Goal: Task Accomplishment & Management: Use online tool/utility

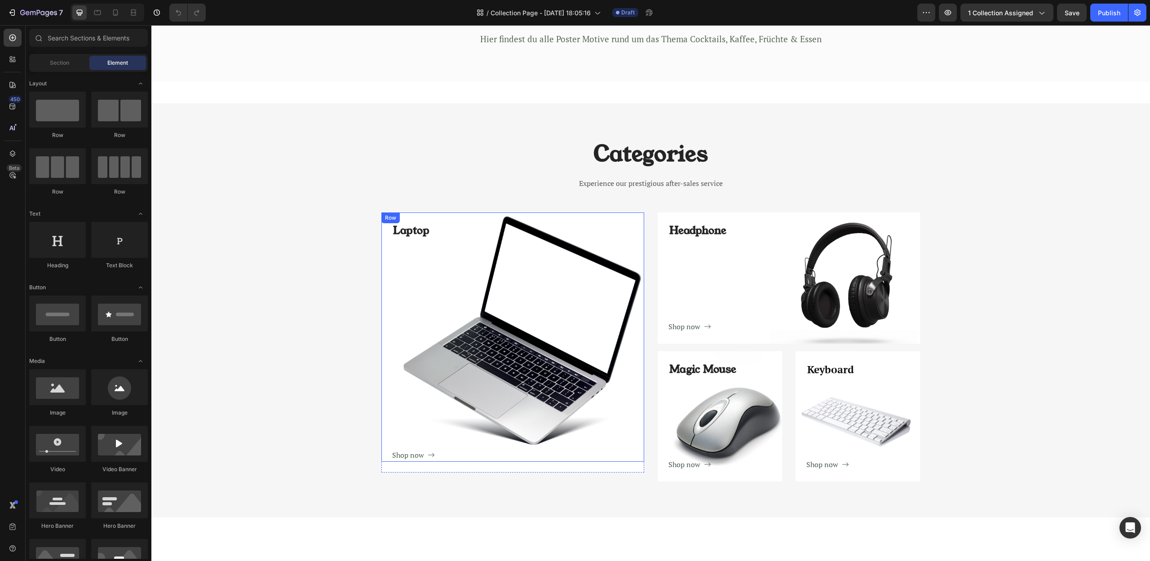
scroll to position [188, 0]
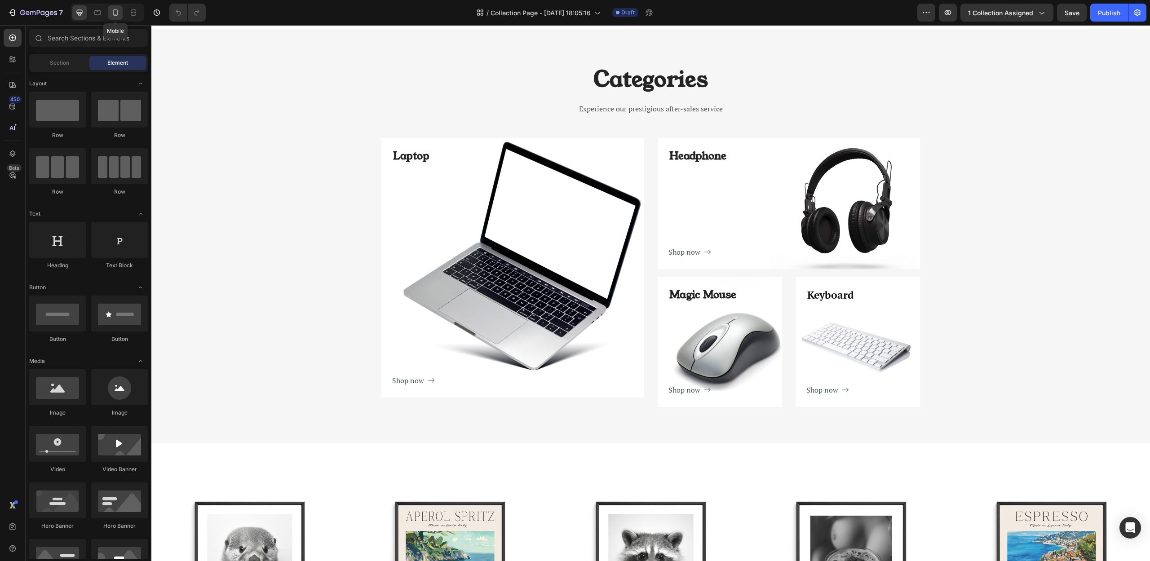
click at [112, 14] on icon at bounding box center [115, 12] width 9 height 9
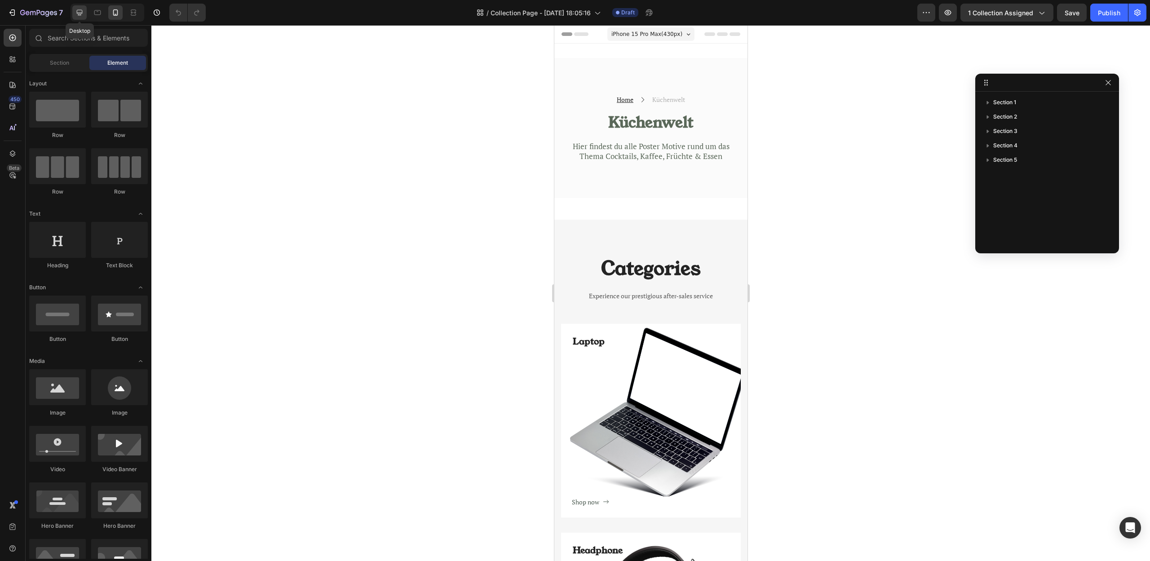
click at [80, 12] on icon at bounding box center [79, 12] width 9 height 9
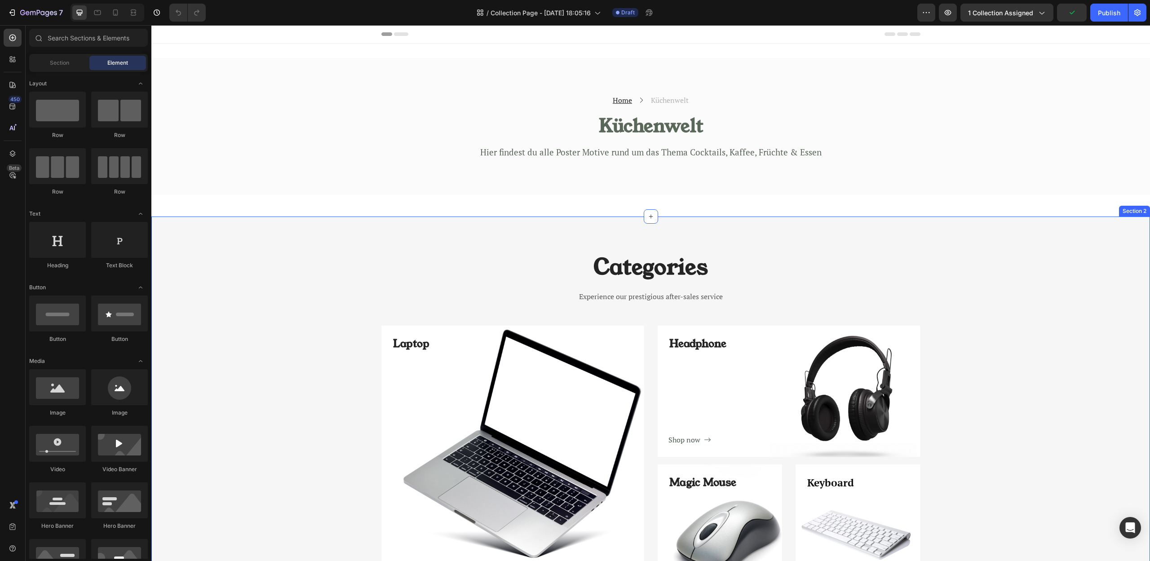
click at [942, 252] on div "Categories Heading Experience our prestigious after-sales service Text block Ro…" at bounding box center [650, 423] width 999 height 343
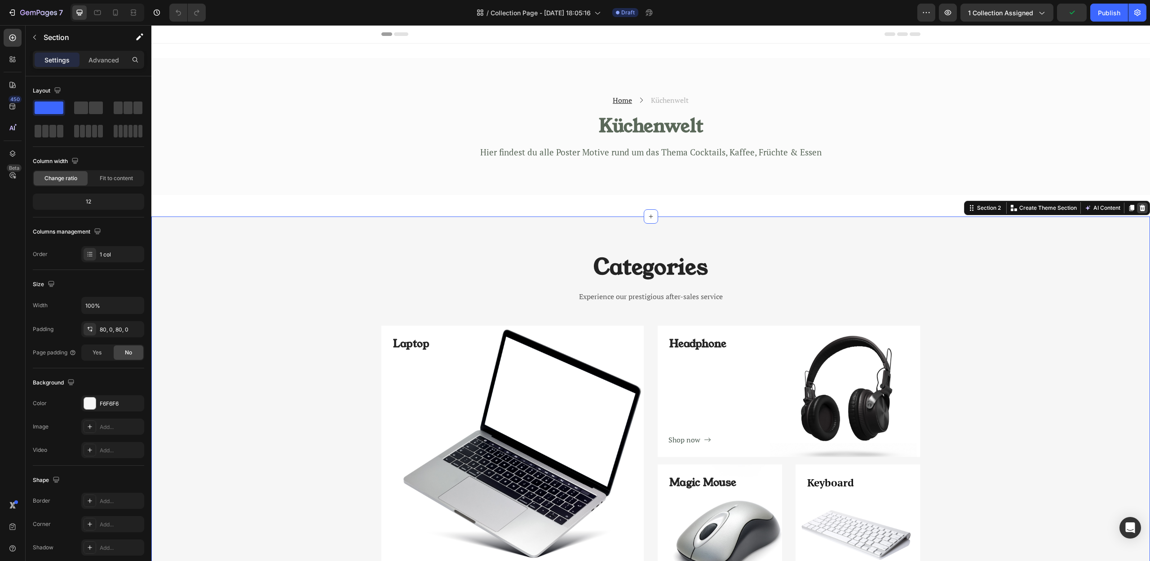
click at [1140, 210] on icon at bounding box center [1143, 208] width 6 height 6
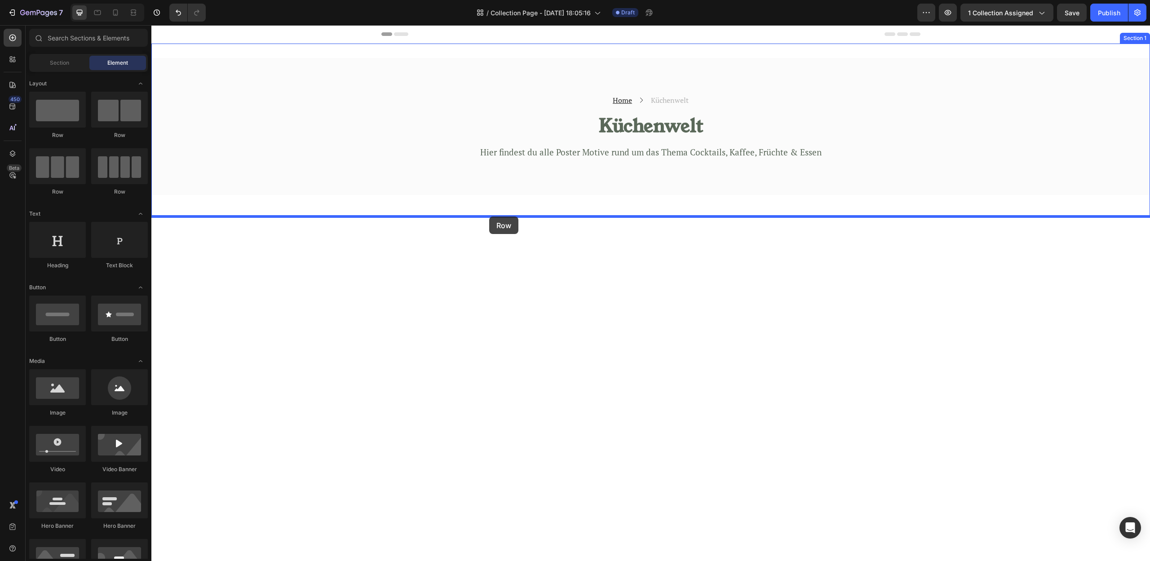
drag, startPoint x: 215, startPoint y: 184, endPoint x: 490, endPoint y: 217, distance: 277.0
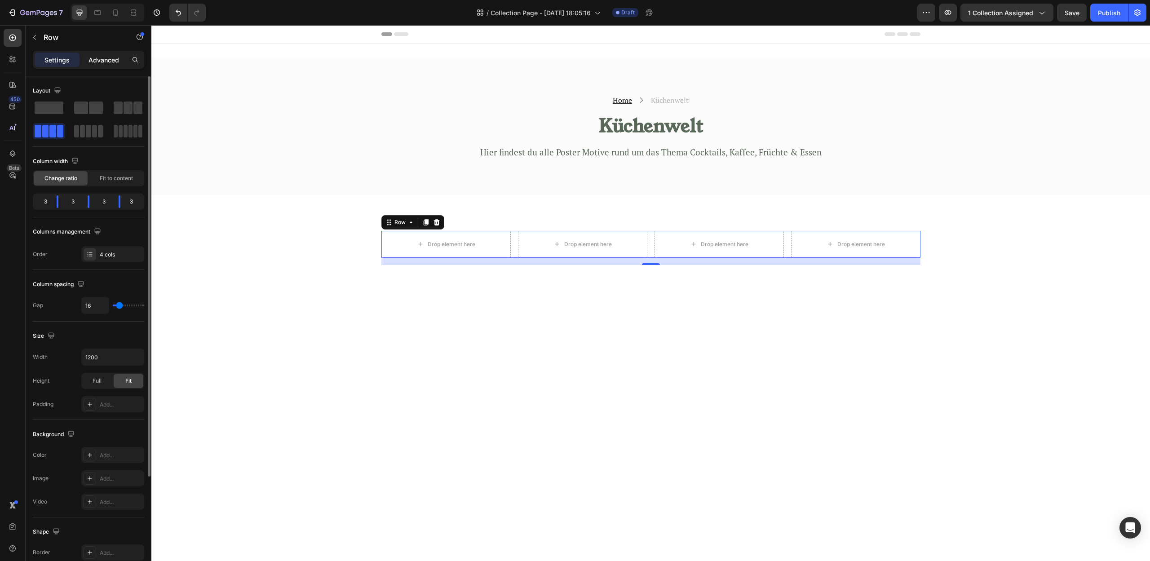
click at [98, 59] on p "Advanced" at bounding box center [103, 59] width 31 height 9
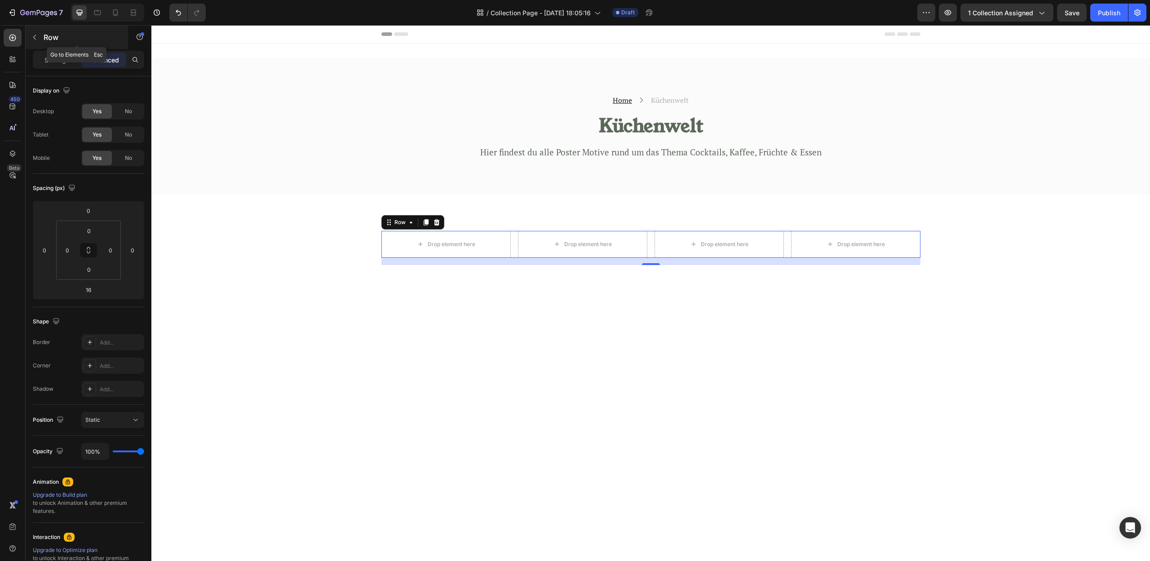
click at [39, 34] on button "button" at bounding box center [34, 37] width 14 height 14
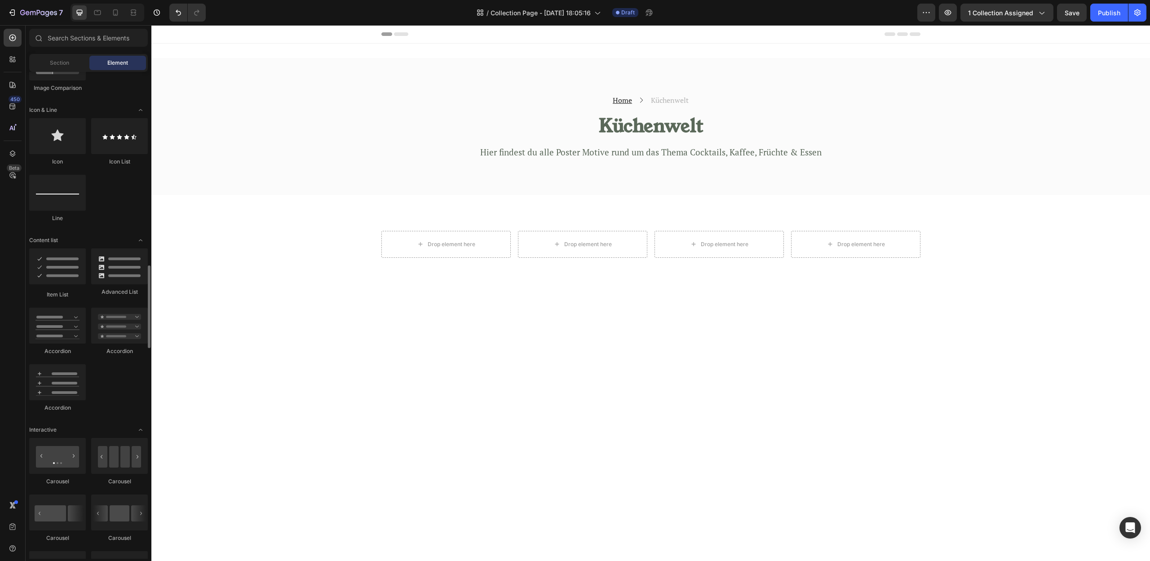
scroll to position [637, 0]
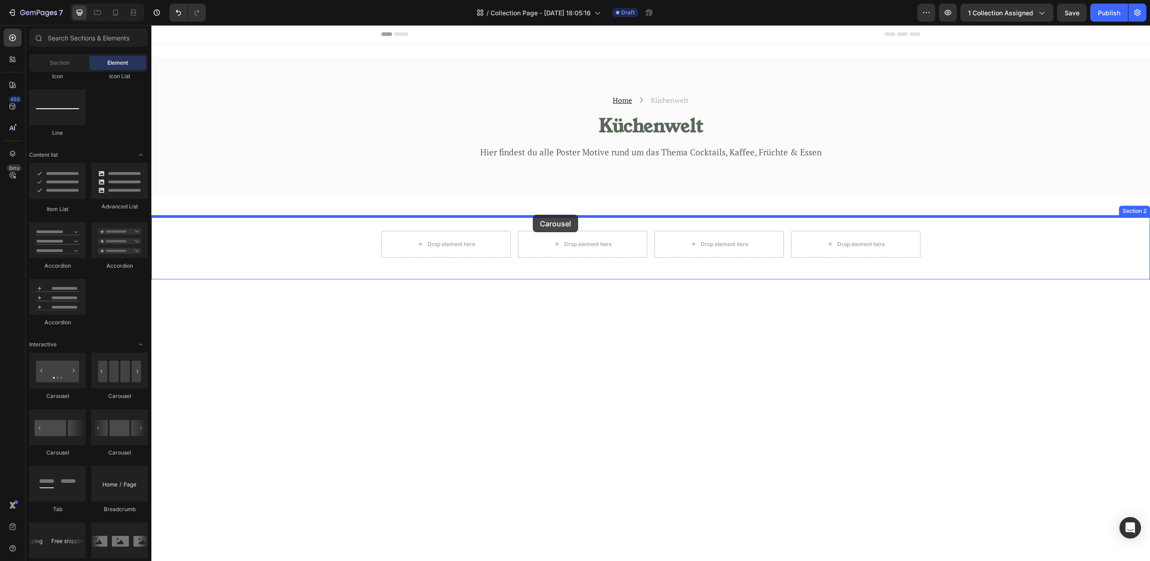
drag, startPoint x: 270, startPoint y: 408, endPoint x: 535, endPoint y: 217, distance: 326.3
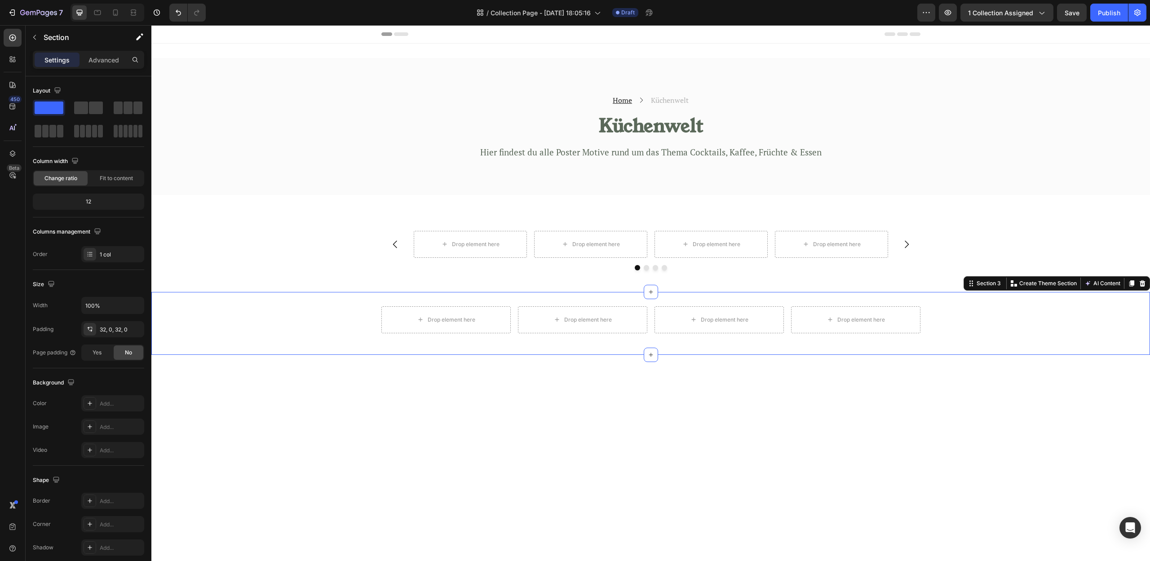
click at [959, 320] on div "Drop element here Drop element here Drop element here Drop element here Row" at bounding box center [650, 323] width 999 height 34
click at [1139, 283] on icon at bounding box center [1142, 283] width 7 height 7
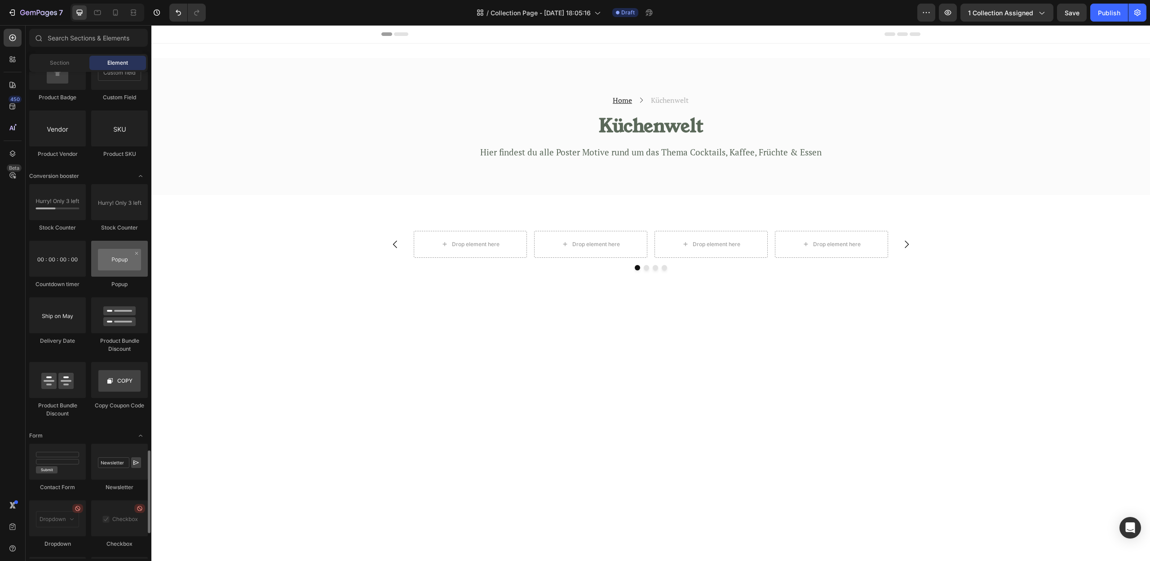
scroll to position [1768, 0]
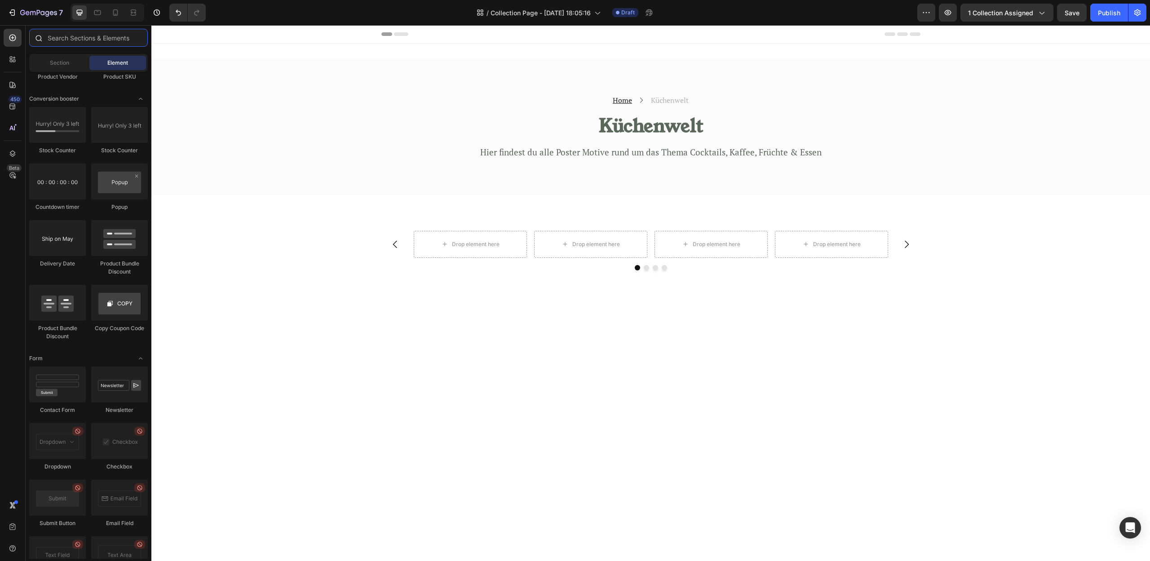
click at [102, 43] on input "text" at bounding box center [88, 38] width 119 height 18
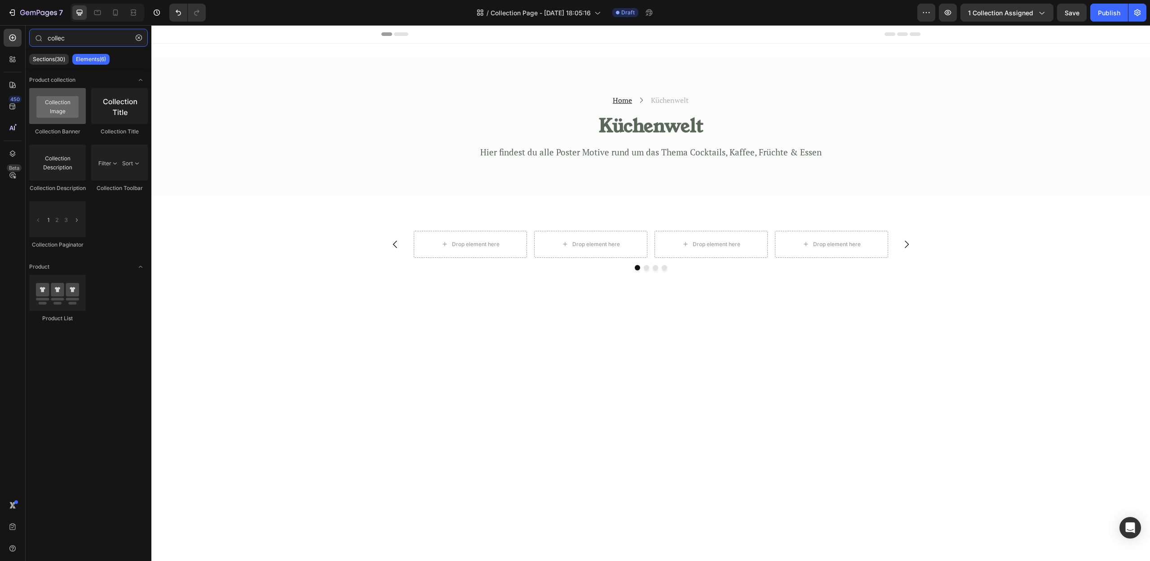
type input "collec"
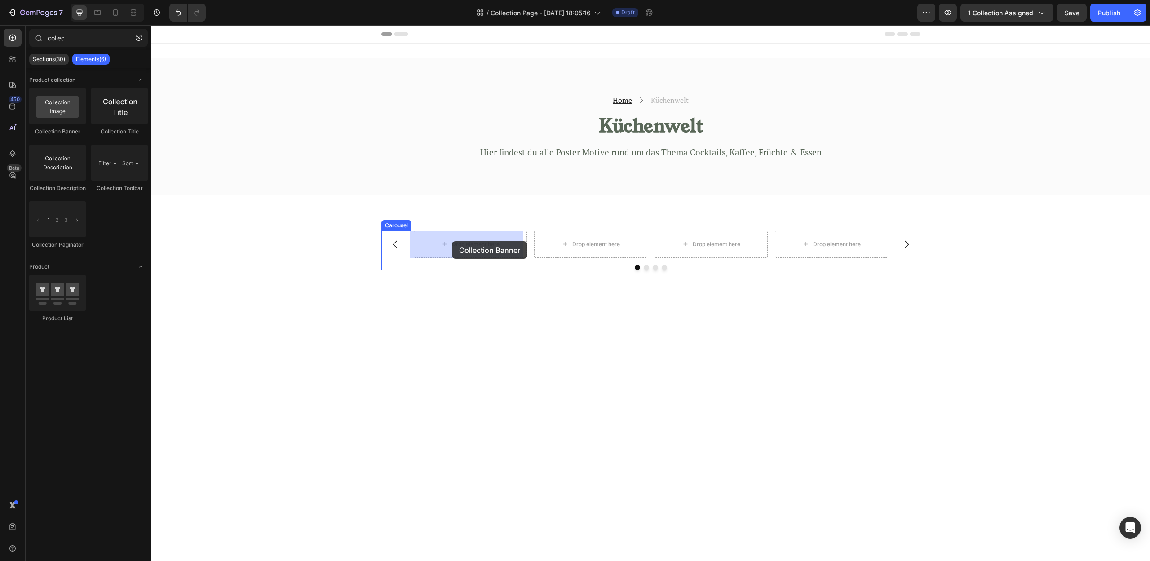
drag, startPoint x: 201, startPoint y: 133, endPoint x: 452, endPoint y: 241, distance: 273.2
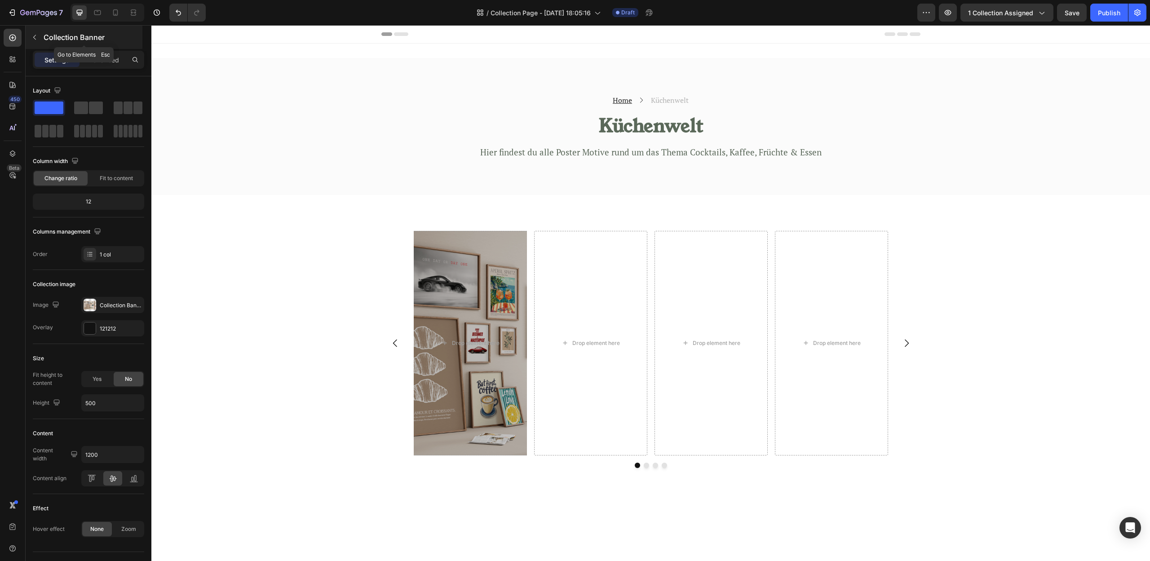
click at [35, 31] on button "button" at bounding box center [34, 37] width 14 height 14
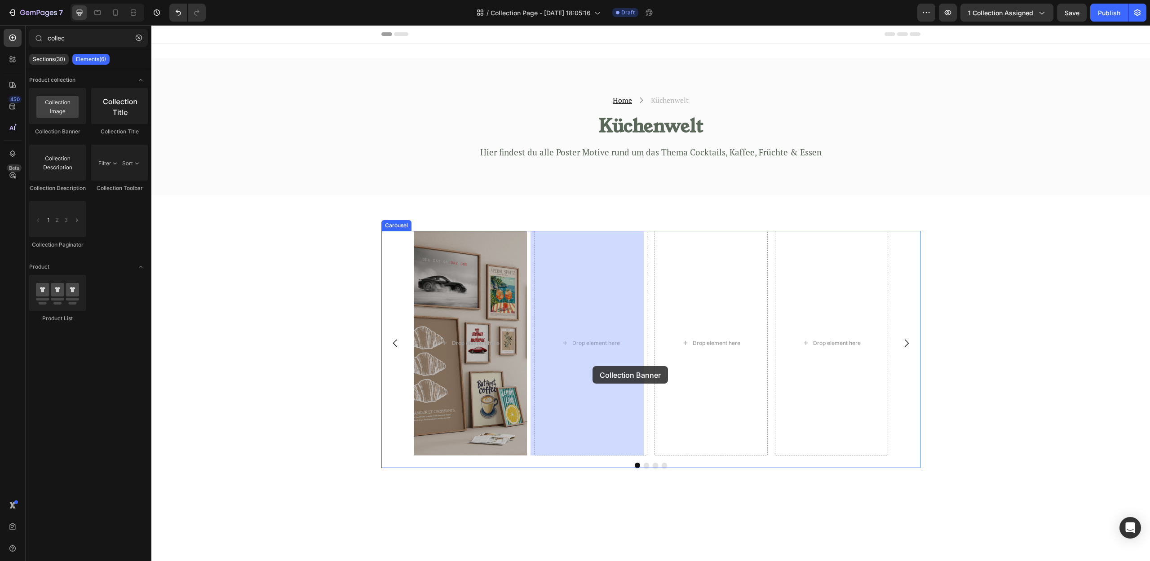
drag, startPoint x: 212, startPoint y: 137, endPoint x: 592, endPoint y: 366, distance: 444.3
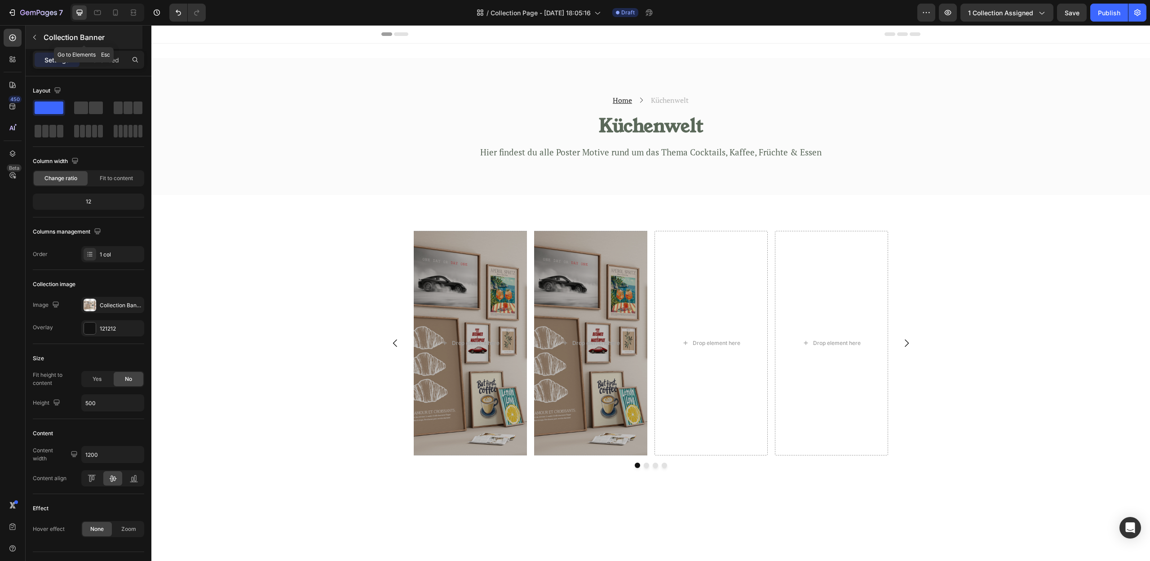
click at [36, 37] on icon "button" at bounding box center [34, 37] width 7 height 7
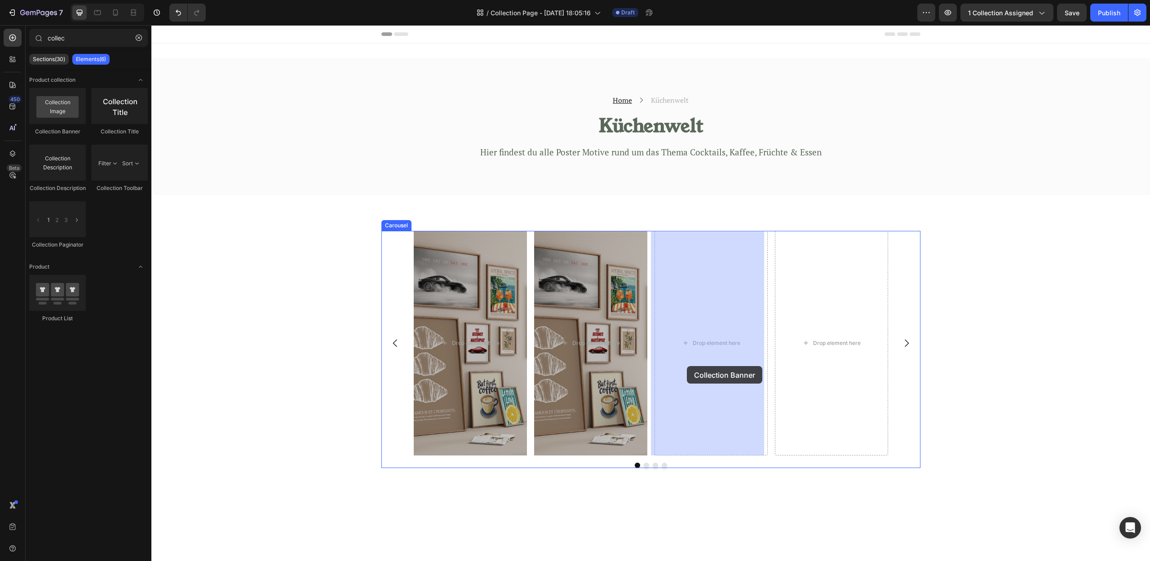
drag, startPoint x: 212, startPoint y: 132, endPoint x: 687, endPoint y: 366, distance: 529.5
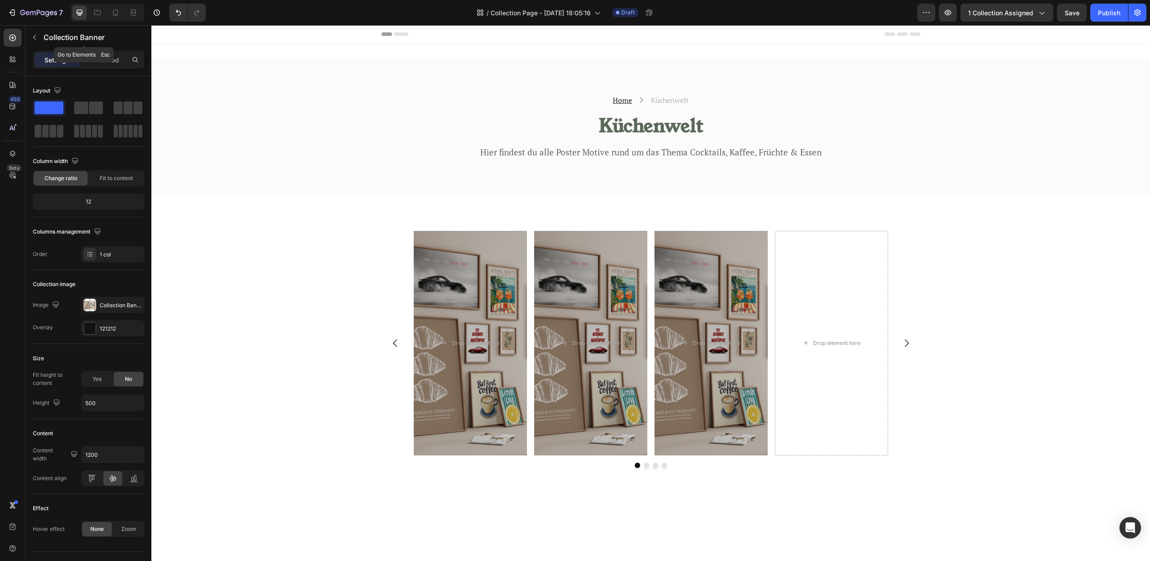
click at [35, 34] on icon "button" at bounding box center [34, 37] width 7 height 7
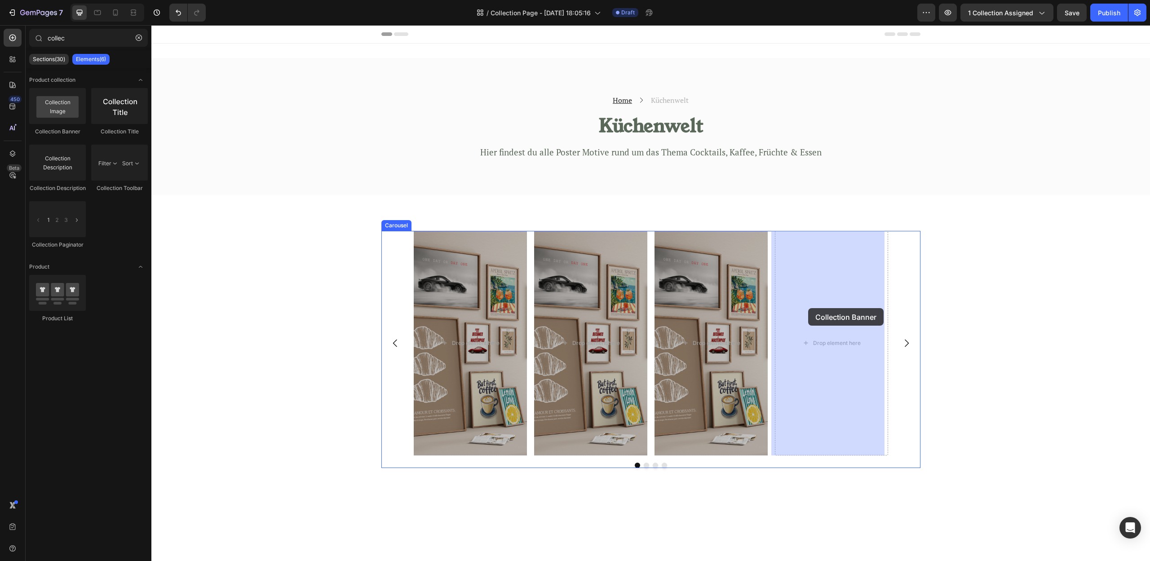
drag, startPoint x: 205, startPoint y: 136, endPoint x: 808, endPoint y: 308, distance: 627.3
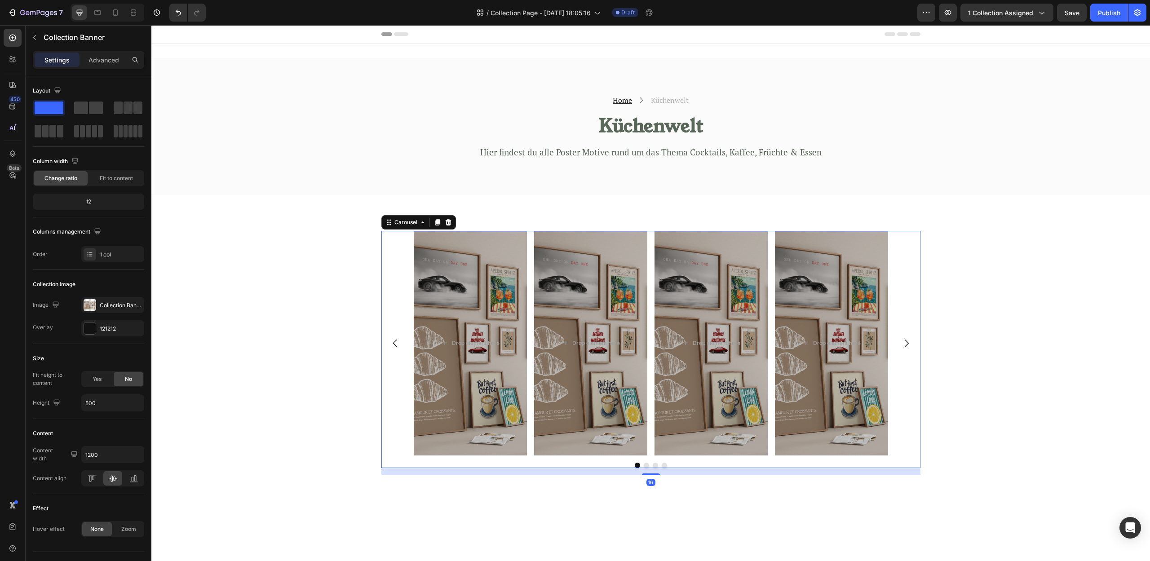
click at [903, 346] on icon "Carousel Next Arrow" at bounding box center [906, 343] width 11 height 11
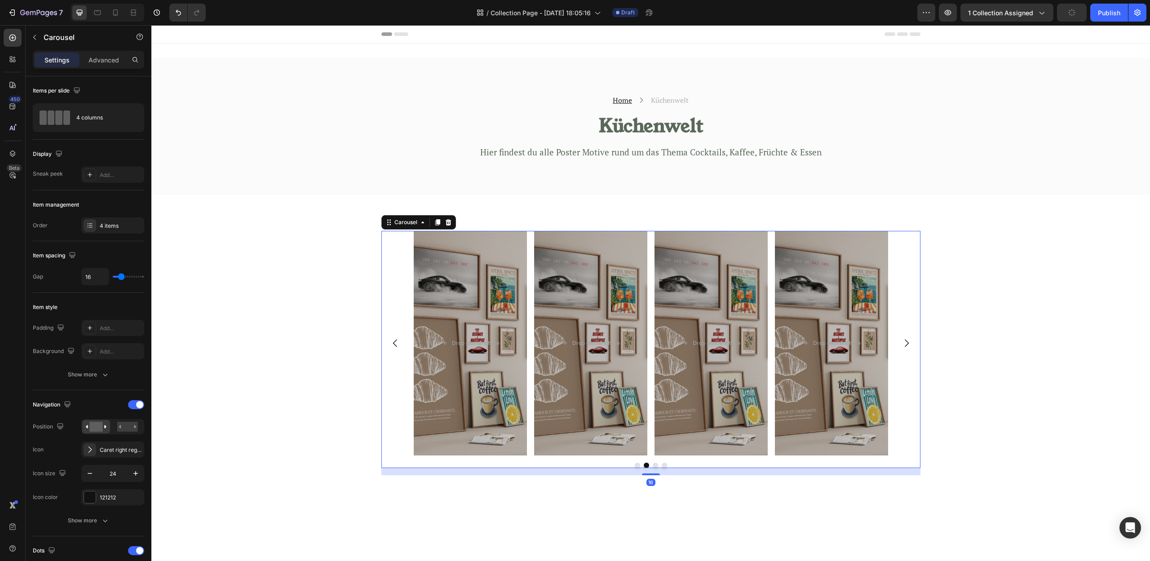
click at [903, 346] on icon "Carousel Next Arrow" at bounding box center [906, 343] width 11 height 11
click at [391, 346] on icon "Carousel Back Arrow" at bounding box center [395, 343] width 11 height 11
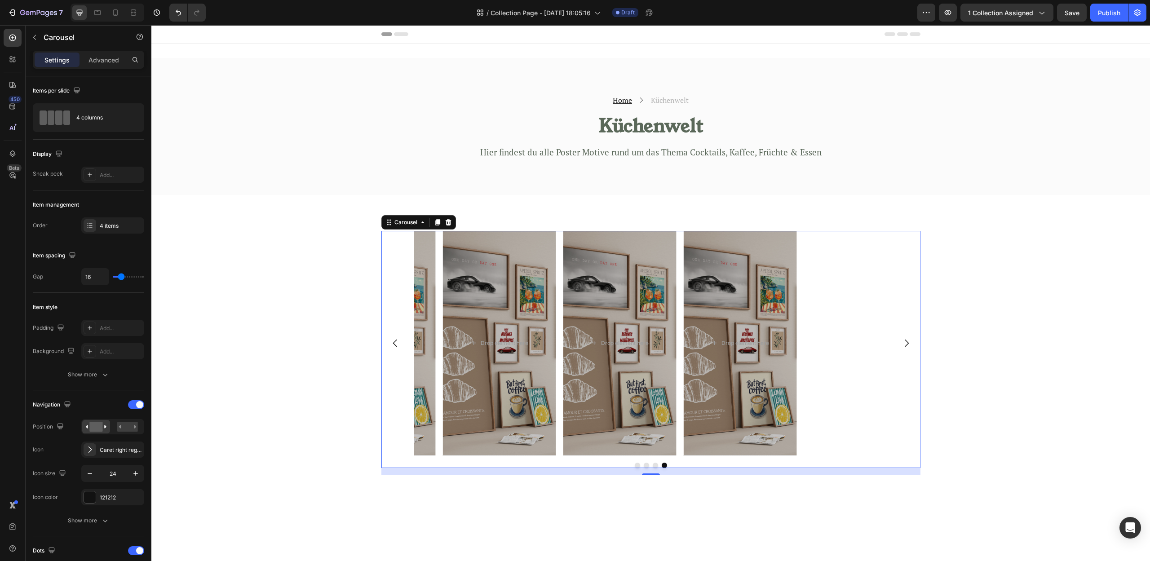
click at [391, 346] on icon "Carousel Back Arrow" at bounding box center [395, 343] width 11 height 11
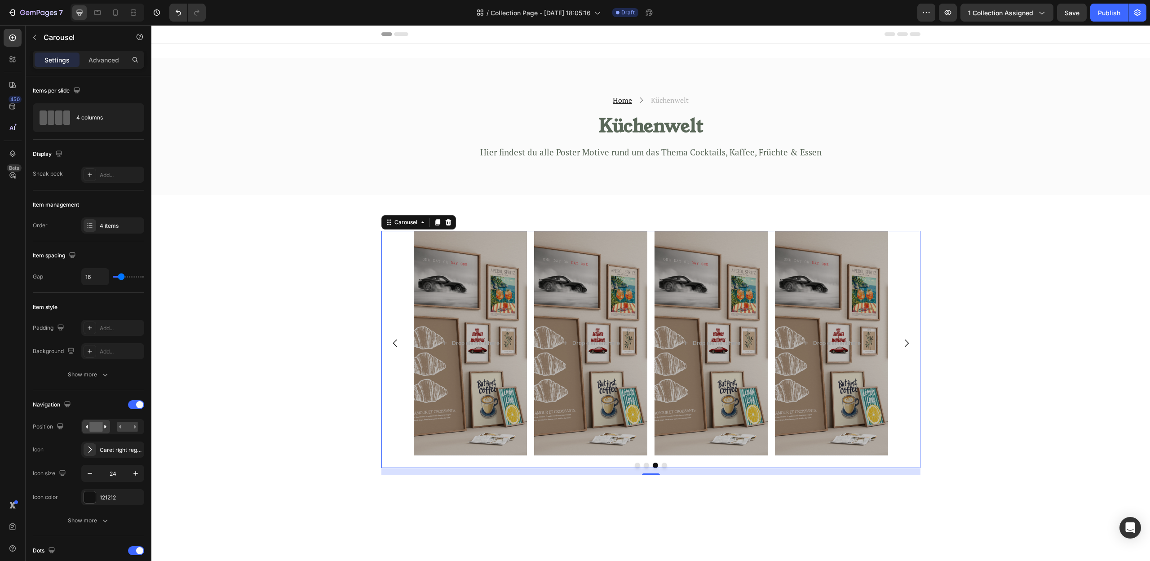
click at [635, 464] on button "Dot" at bounding box center [637, 465] width 5 height 5
click at [491, 297] on div "Drop element here" at bounding box center [470, 343] width 539 height 225
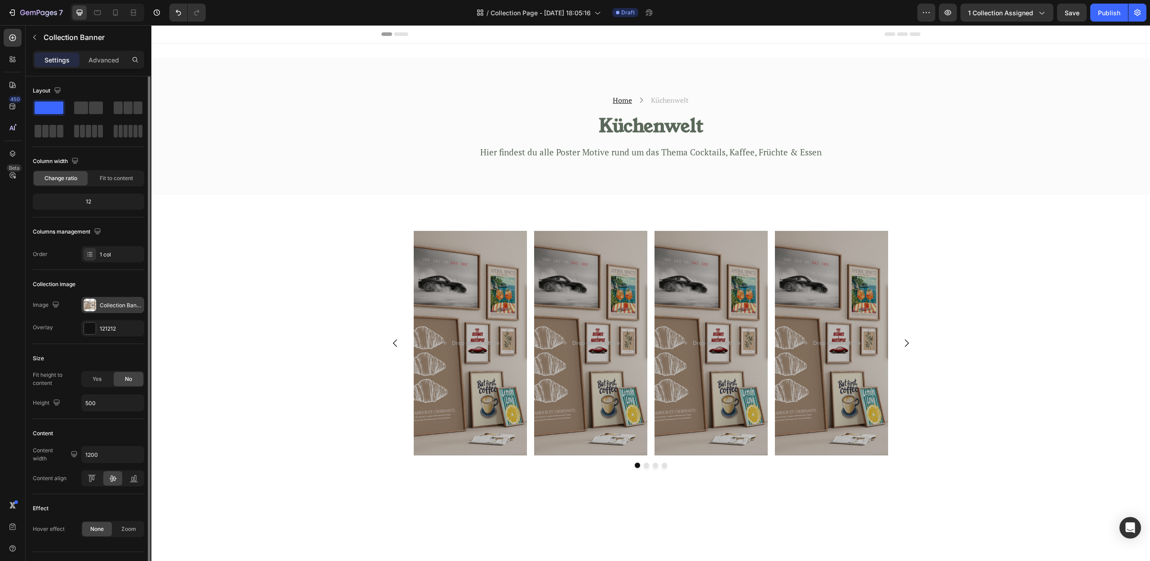
click at [109, 311] on div "Collection Banner" at bounding box center [112, 305] width 63 height 16
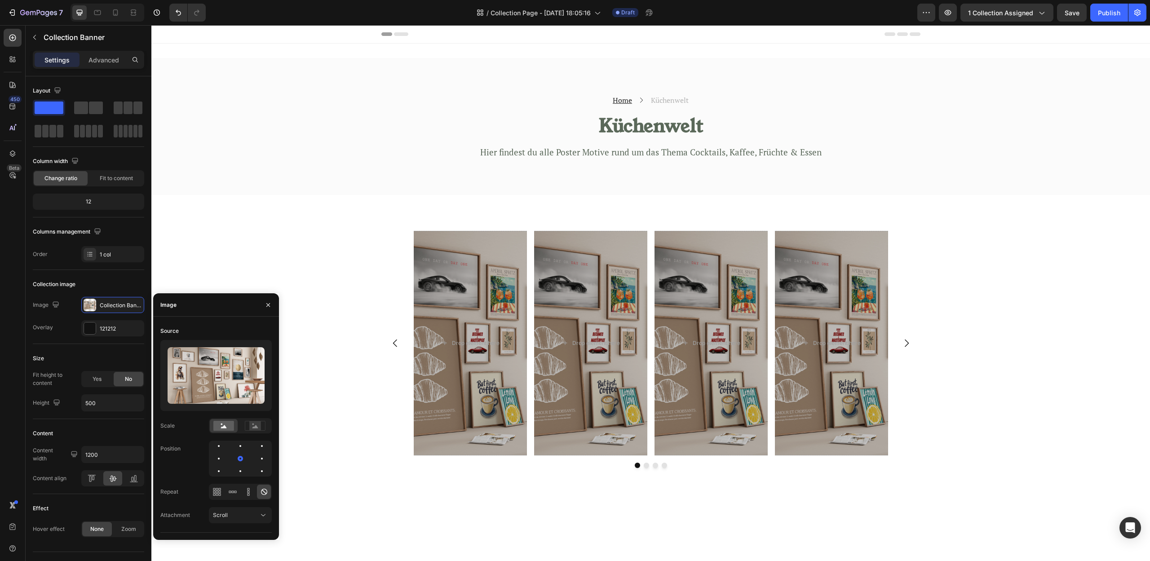
click at [232, 368] on img at bounding box center [216, 375] width 97 height 57
click at [140, 310] on div "Collection Banner" at bounding box center [112, 305] width 63 height 16
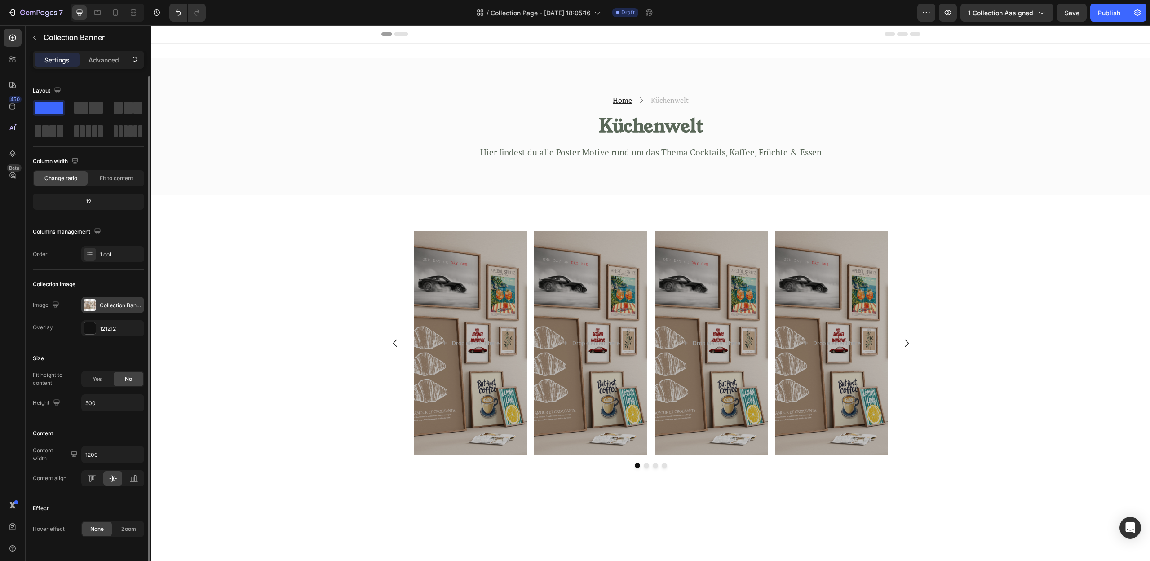
click at [83, 303] on div "Collection Banner" at bounding box center [112, 305] width 63 height 16
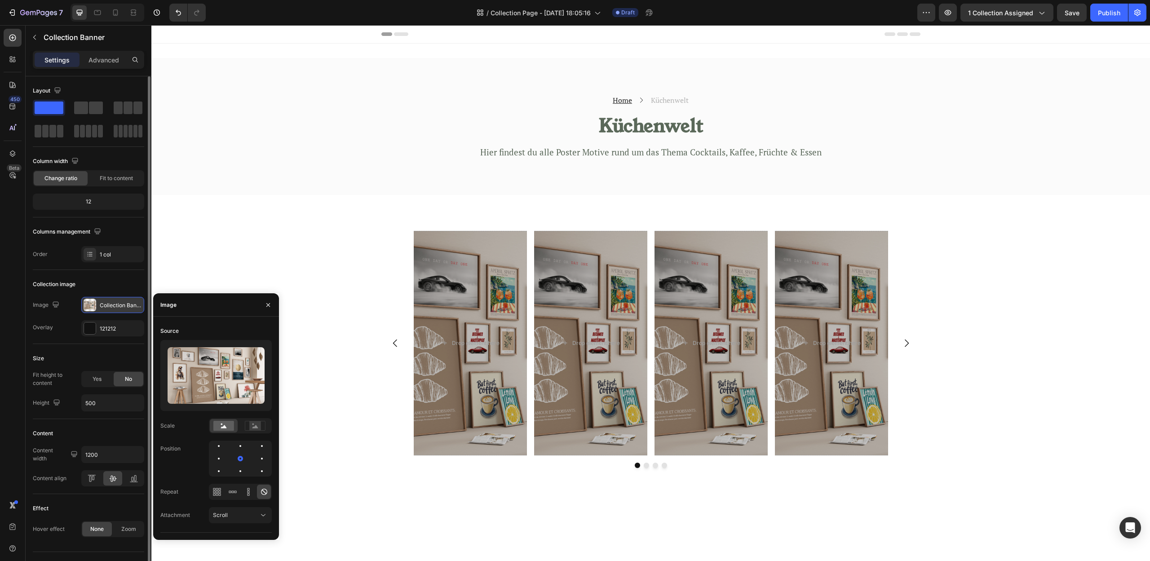
click at [85, 305] on div at bounding box center [90, 305] width 13 height 13
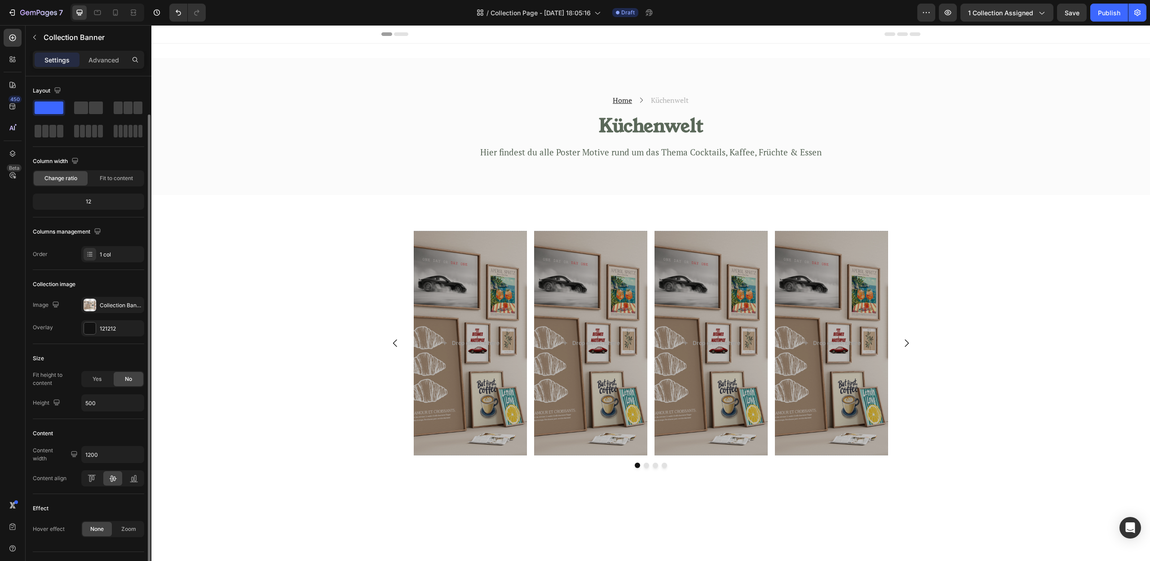
scroll to position [19, 0]
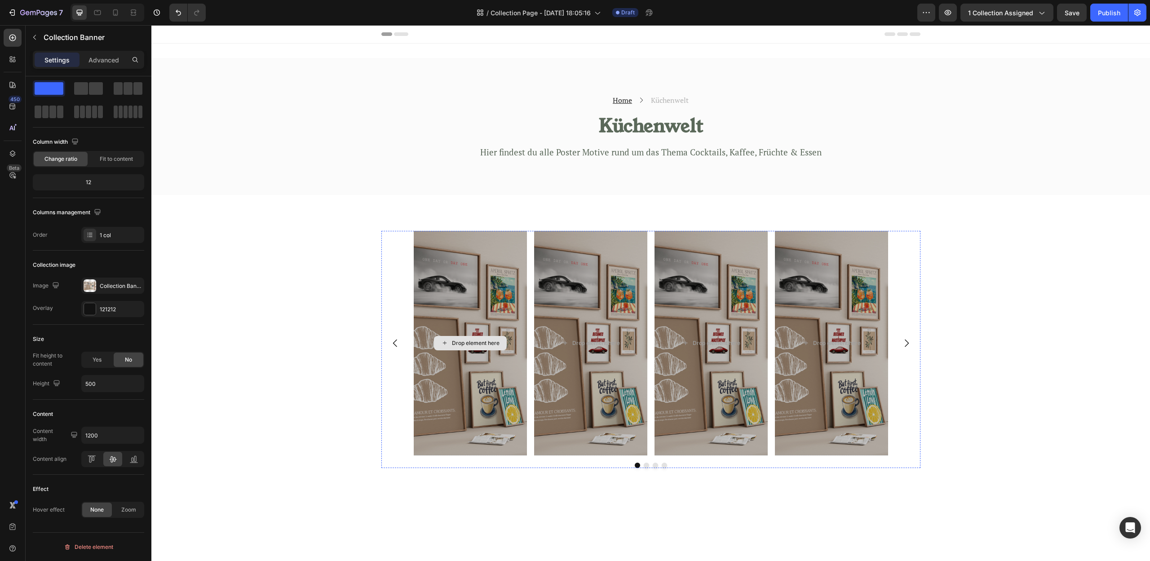
click at [500, 279] on div "Drop element here" at bounding box center [470, 343] width 539 height 225
click at [93, 57] on p "Advanced" at bounding box center [103, 59] width 31 height 9
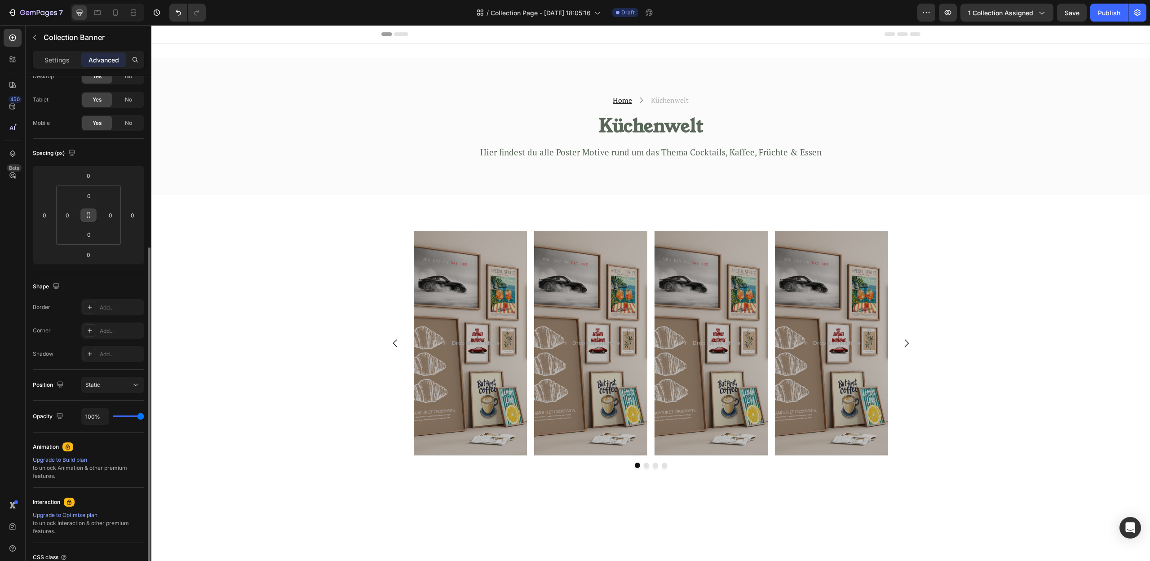
scroll to position [113, 0]
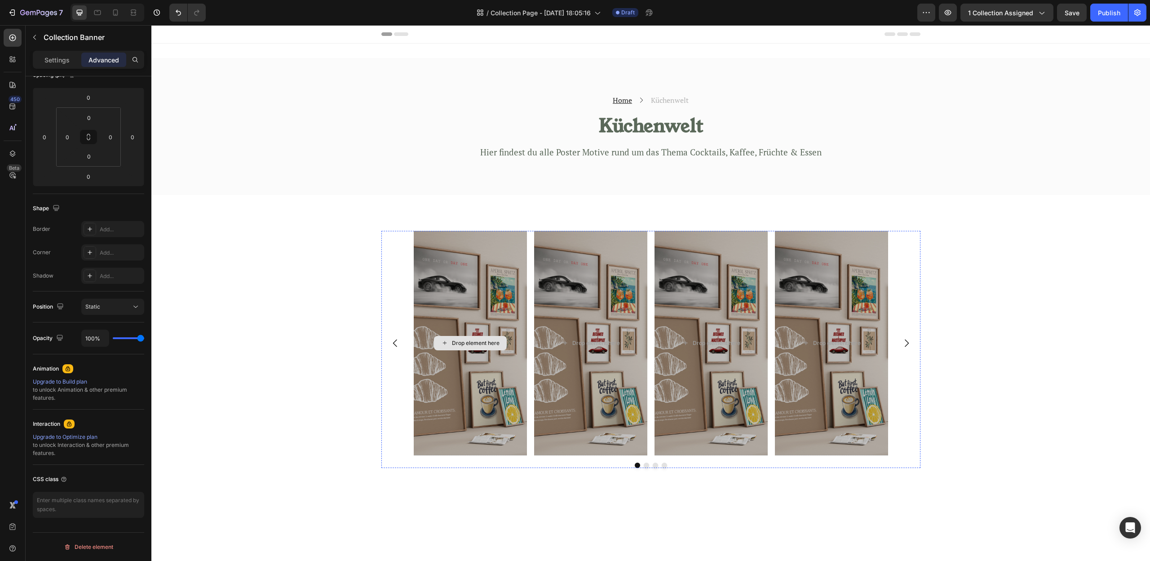
click at [500, 283] on div "Drop element here" at bounding box center [470, 343] width 539 height 225
click at [35, 37] on icon "button" at bounding box center [34, 37] width 7 height 7
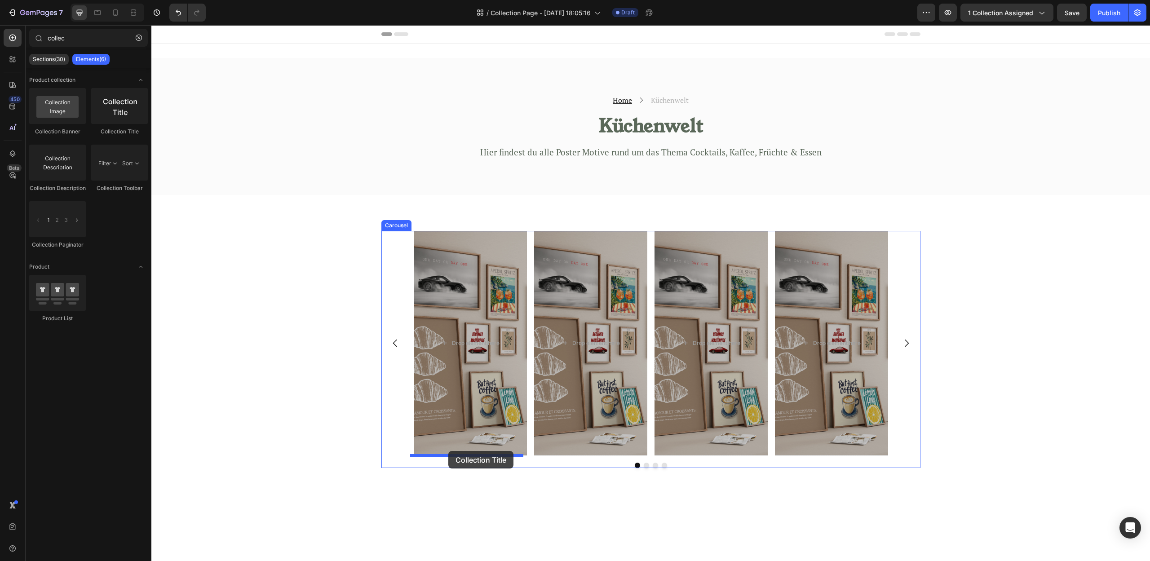
drag, startPoint x: 269, startPoint y: 133, endPoint x: 448, endPoint y: 451, distance: 365.7
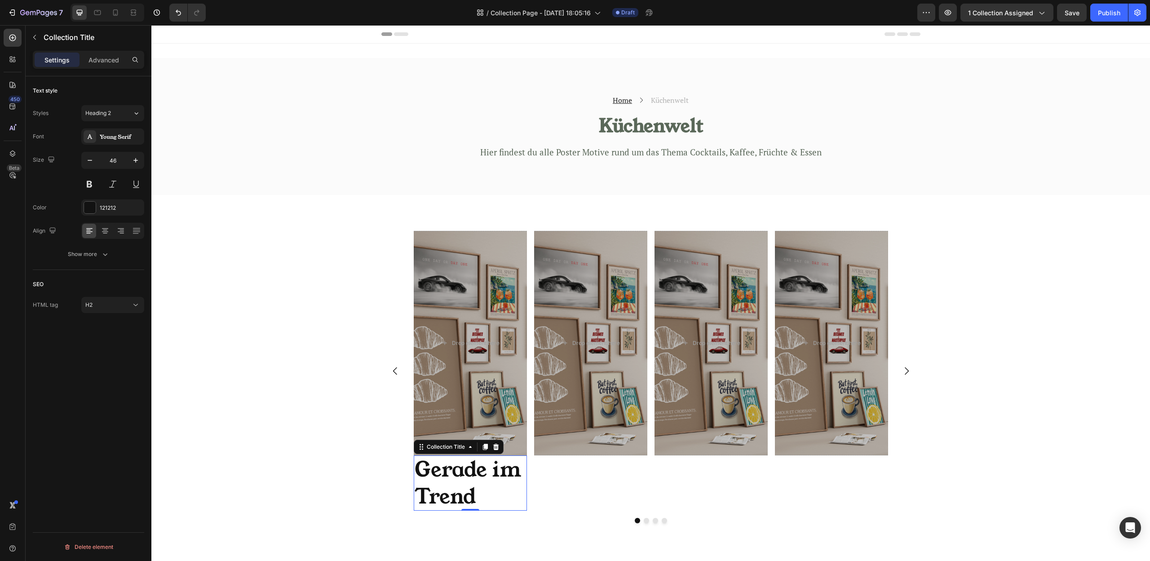
click at [472, 475] on h2 "Gerade im Trend" at bounding box center [470, 483] width 113 height 56
drag, startPoint x: 235, startPoint y: 352, endPoint x: 242, endPoint y: 354, distance: 7.5
click at [235, 352] on div "Drop element here Collection Banner Gerade im Trend Collection Title 0 Drop ele…" at bounding box center [650, 381] width 999 height 300
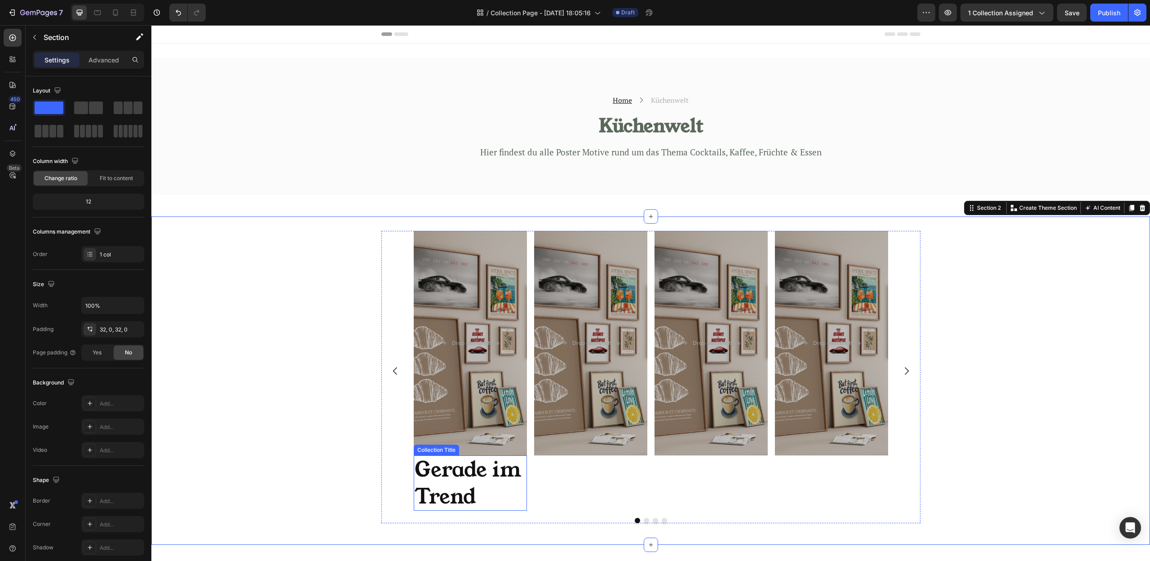
click at [472, 480] on h2 "Gerade im Trend" at bounding box center [470, 483] width 113 height 56
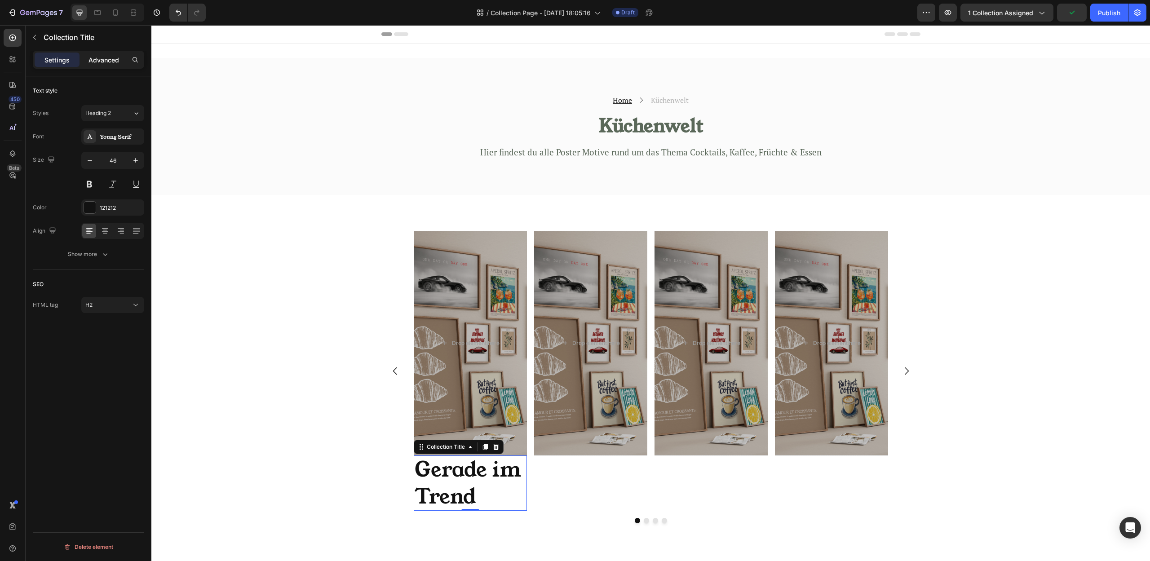
click at [92, 53] on div "Advanced" at bounding box center [103, 60] width 45 height 14
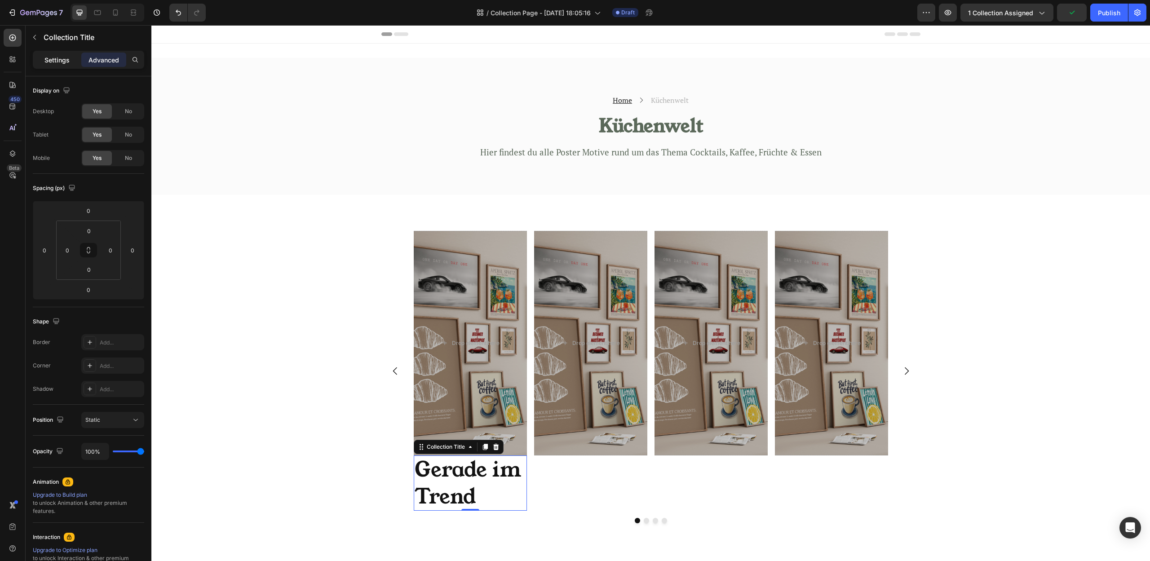
click at [62, 59] on p "Settings" at bounding box center [56, 59] width 25 height 9
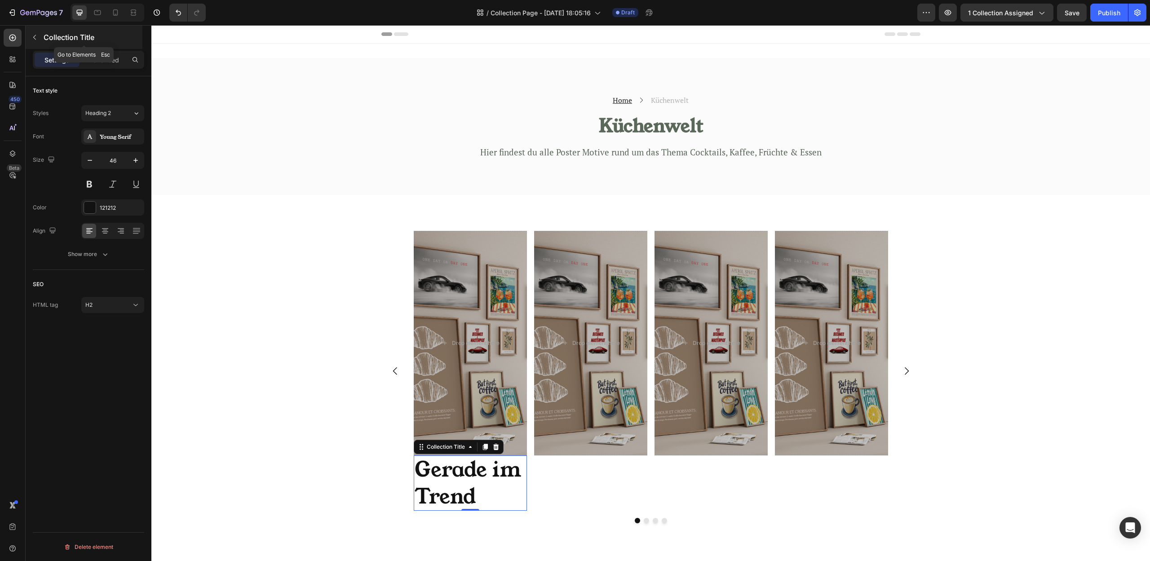
click at [49, 36] on p "Collection Title" at bounding box center [92, 37] width 97 height 11
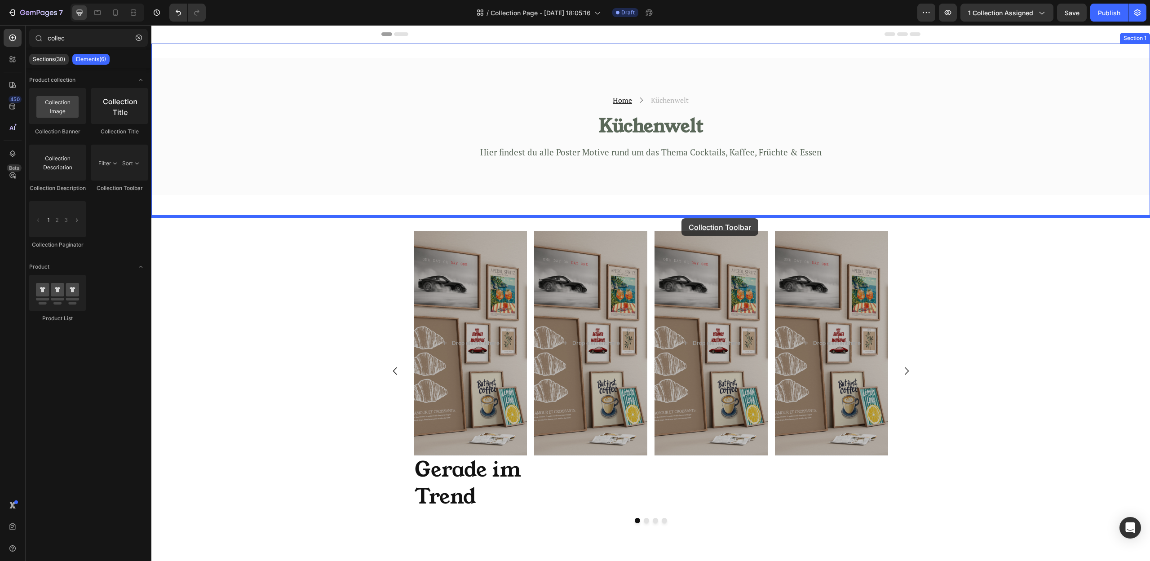
drag, startPoint x: 279, startPoint y: 195, endPoint x: 681, endPoint y: 218, distance: 403.1
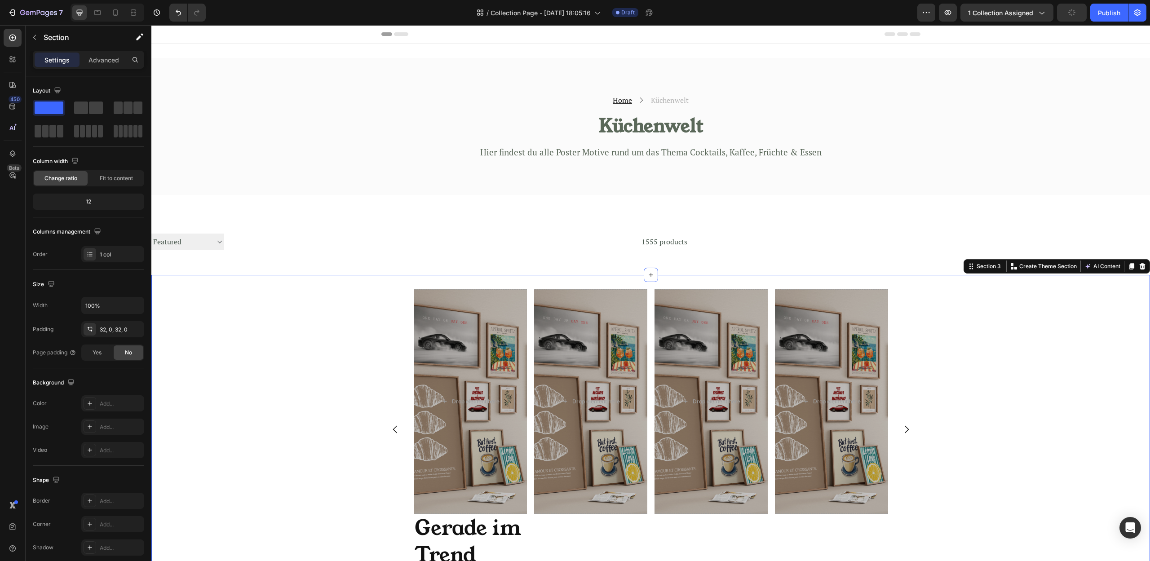
drag, startPoint x: 956, startPoint y: 307, endPoint x: 978, endPoint y: 313, distance: 23.3
click at [974, 312] on div "Drop element here Collection Banner Gerade im Trend Collection Title Drop eleme…" at bounding box center [650, 439] width 999 height 300
click at [220, 241] on select "Sorting Best selling Featured Alphabetically, A-Z Alphabetically, Z-A Price, lo…" at bounding box center [187, 242] width 73 height 17
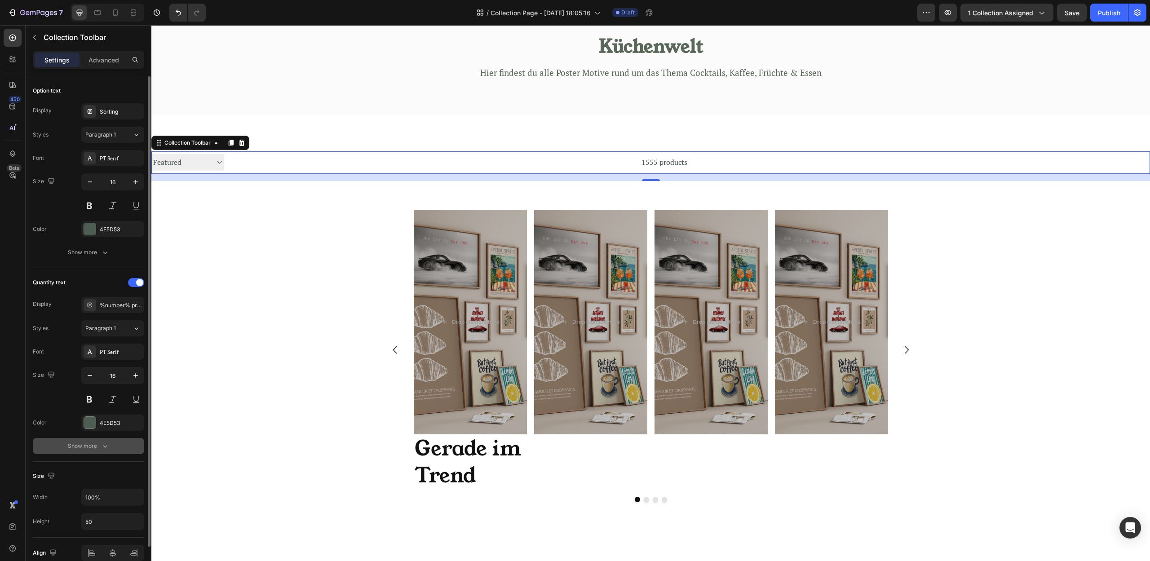
scroll to position [43, 0]
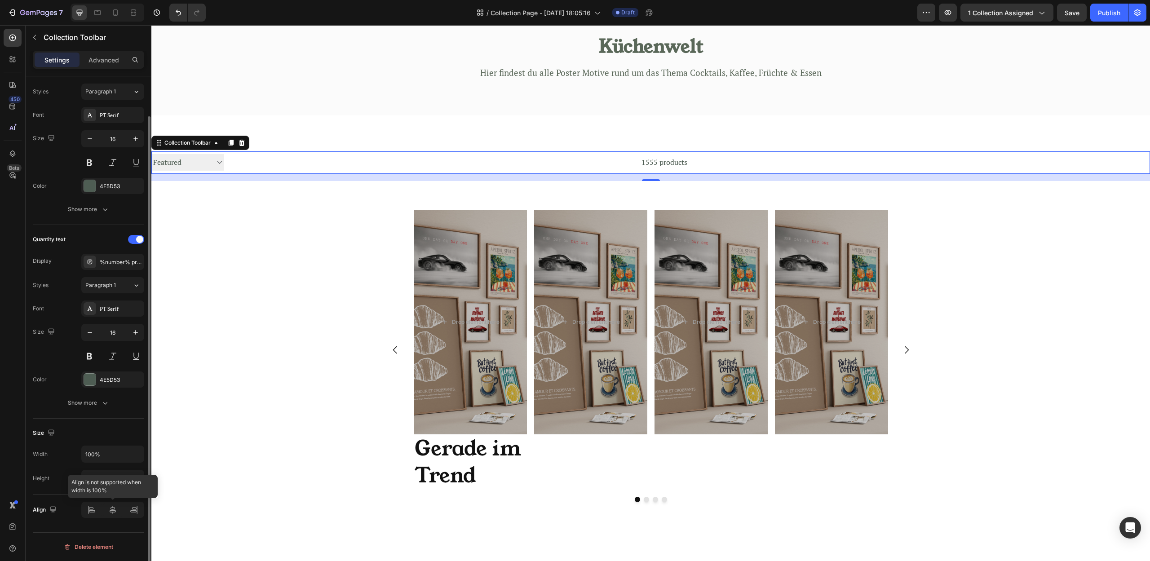
click at [112, 511] on div at bounding box center [112, 510] width 63 height 16
click at [332, 248] on div "Drop element here Collection Banner Gerade im Trend Collection Title Drop eleme…" at bounding box center [650, 360] width 999 height 300
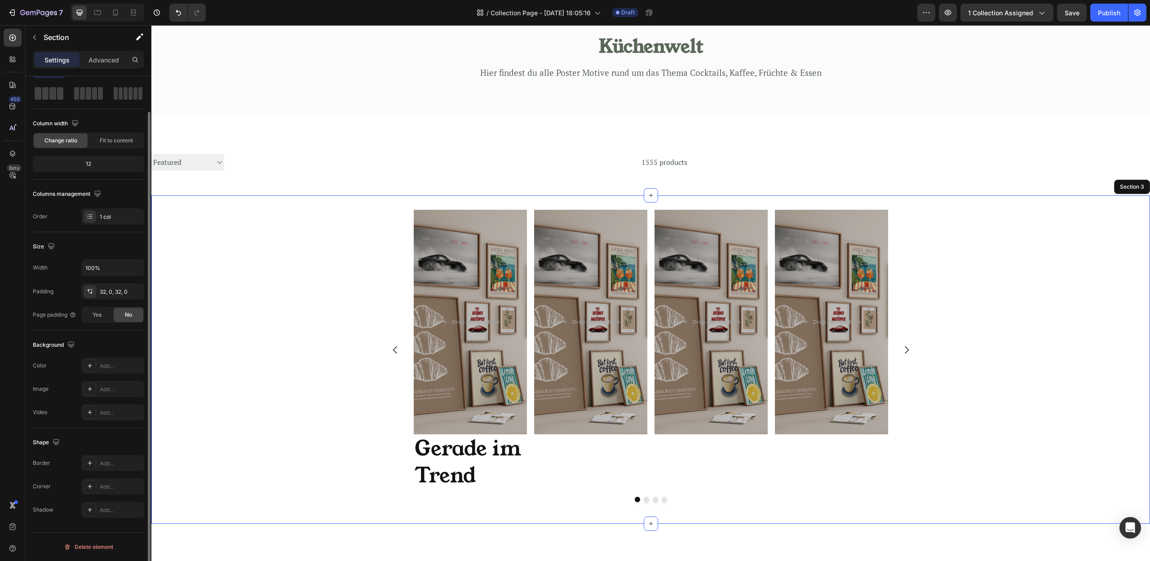
scroll to position [0, 0]
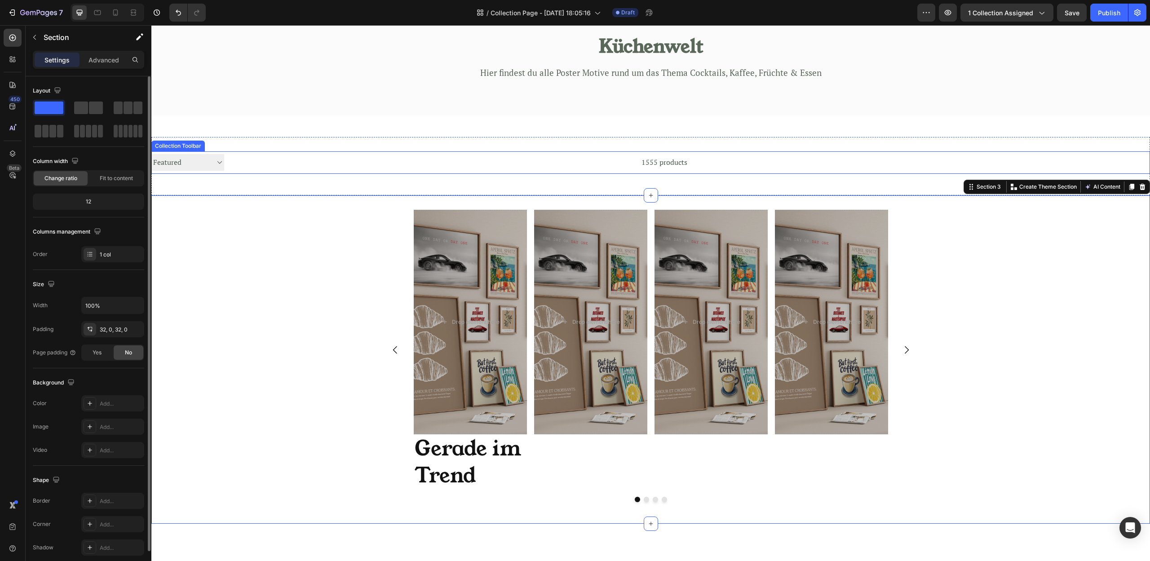
click at [315, 162] on div "1555 products" at bounding box center [455, 162] width 463 height 22
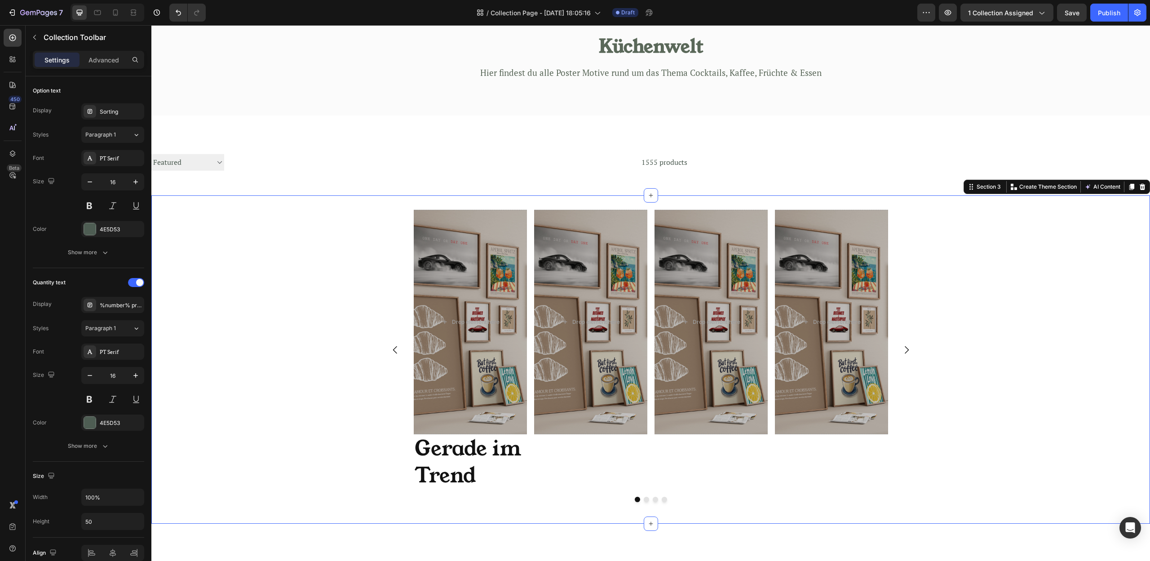
click at [1046, 352] on div "Drop element here Collection Banner Gerade im Trend Collection Title Drop eleme…" at bounding box center [650, 360] width 999 height 300
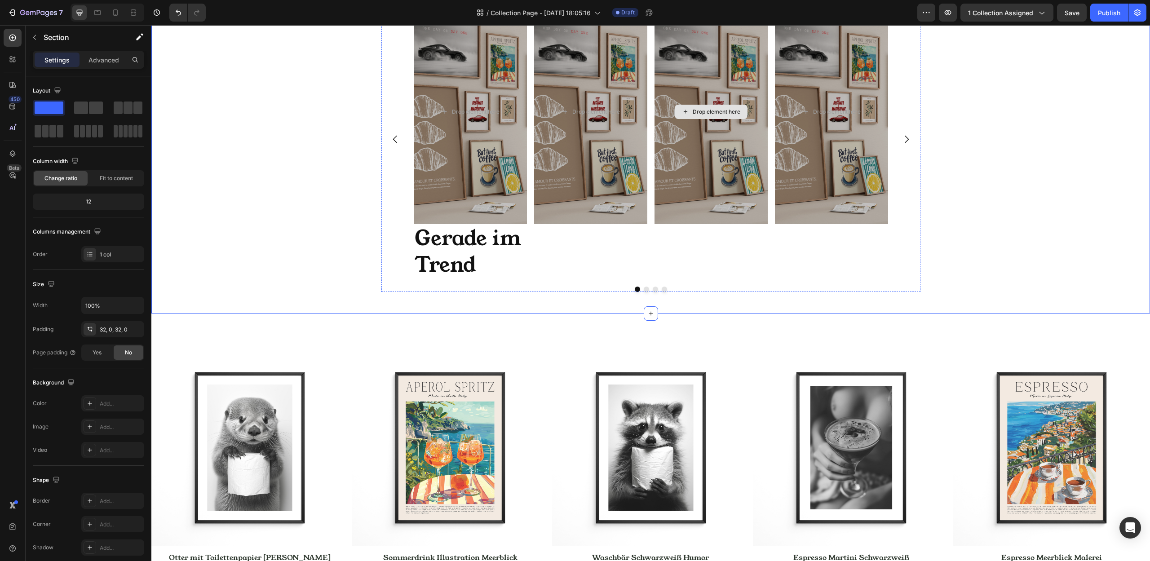
scroll to position [313, 0]
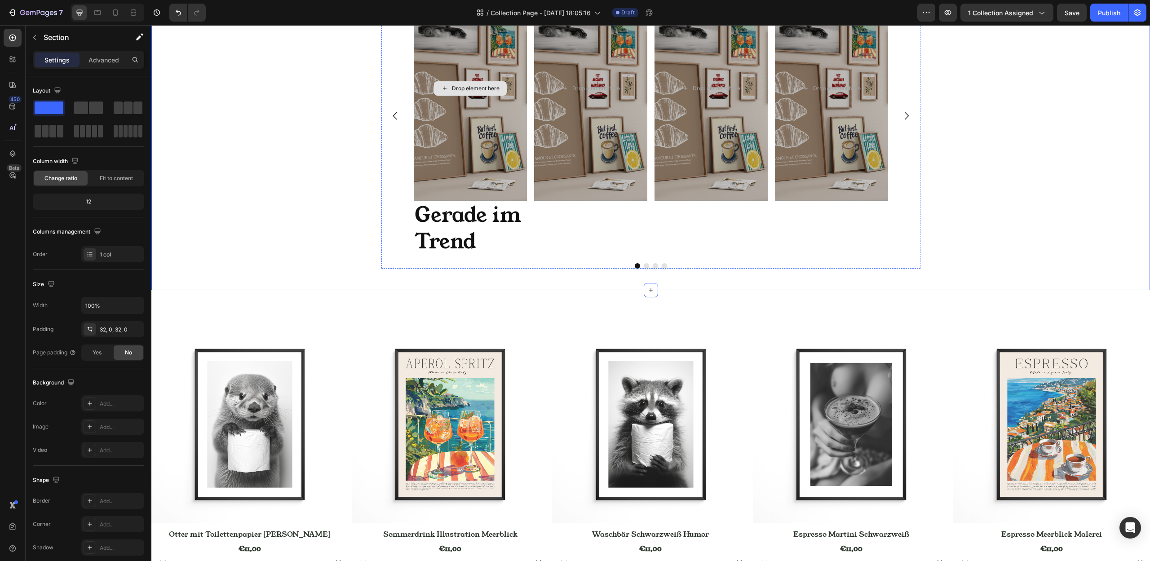
click at [448, 164] on div "Drop element here" at bounding box center [470, 88] width 539 height 225
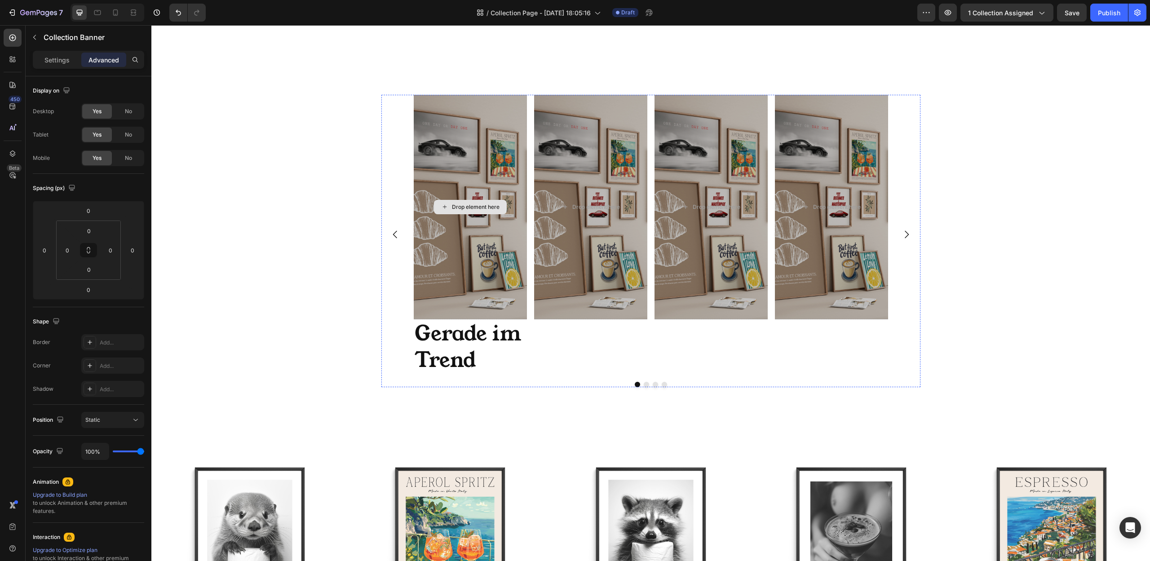
scroll to position [131, 0]
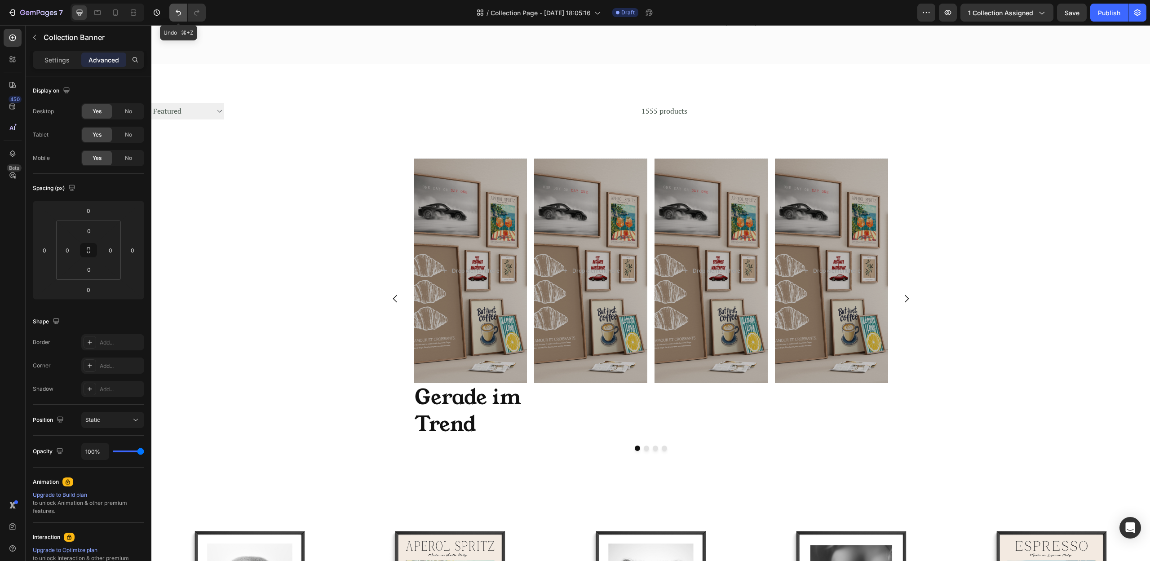
click at [183, 15] on button "Undo/Redo" at bounding box center [178, 13] width 18 height 18
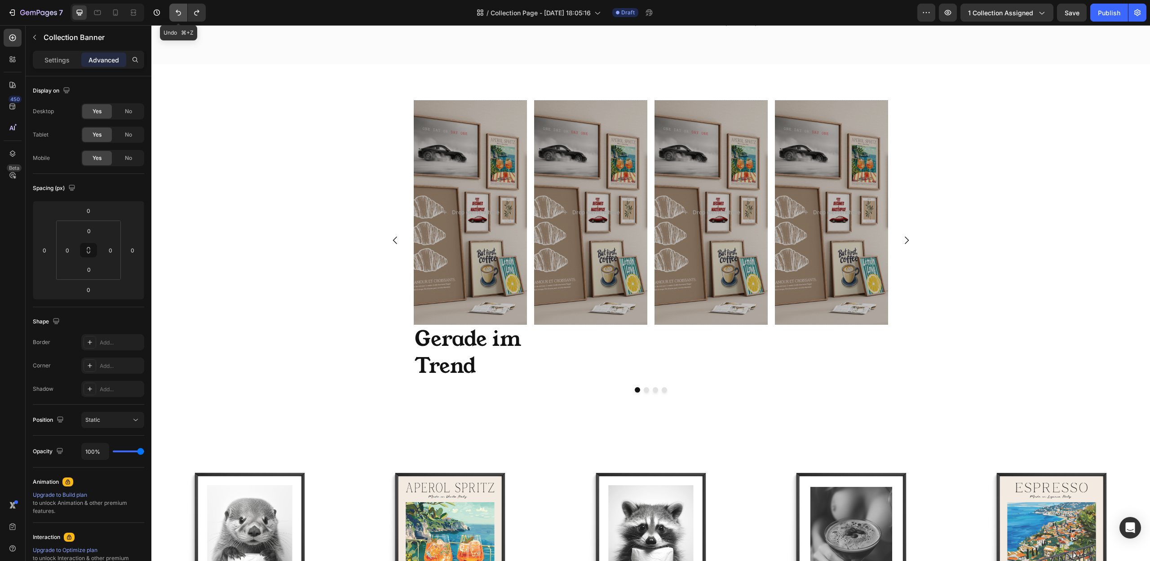
click at [183, 15] on button "Undo/Redo" at bounding box center [178, 13] width 18 height 18
click at [180, 16] on icon "Undo/Redo" at bounding box center [178, 12] width 9 height 9
click at [178, 10] on icon "Undo/Redo" at bounding box center [178, 12] width 9 height 9
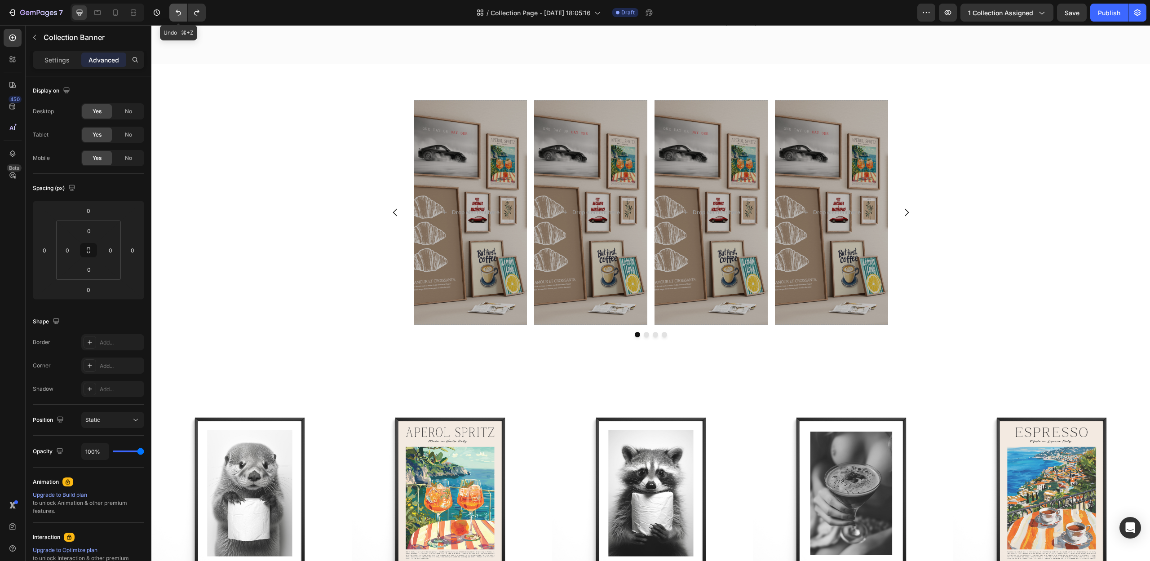
click at [178, 10] on icon "Undo/Redo" at bounding box center [178, 12] width 9 height 9
click at [179, 9] on icon "Undo/Redo" at bounding box center [178, 12] width 9 height 9
click at [186, 9] on button "Undo/Redo" at bounding box center [178, 13] width 18 height 18
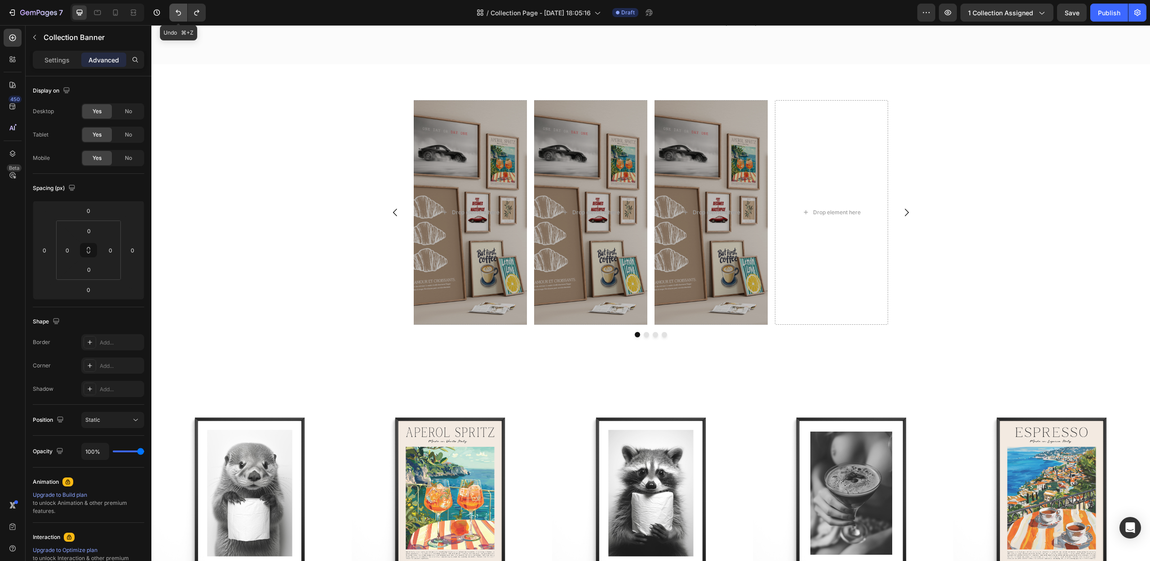
click at [180, 14] on icon "Undo/Redo" at bounding box center [178, 13] width 5 height 6
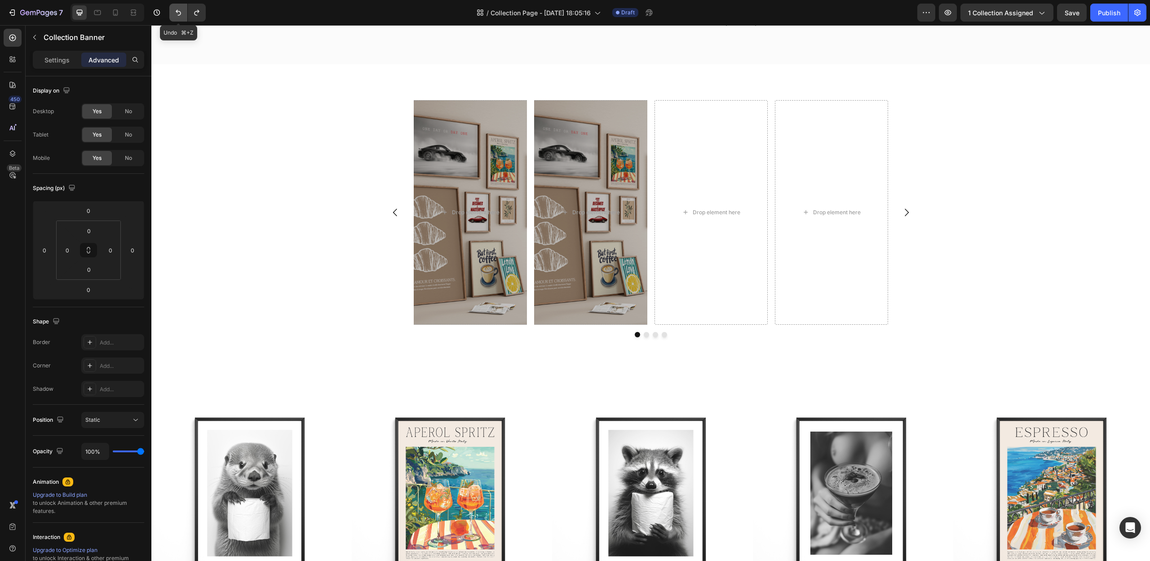
click at [180, 14] on icon "Undo/Redo" at bounding box center [178, 13] width 5 height 6
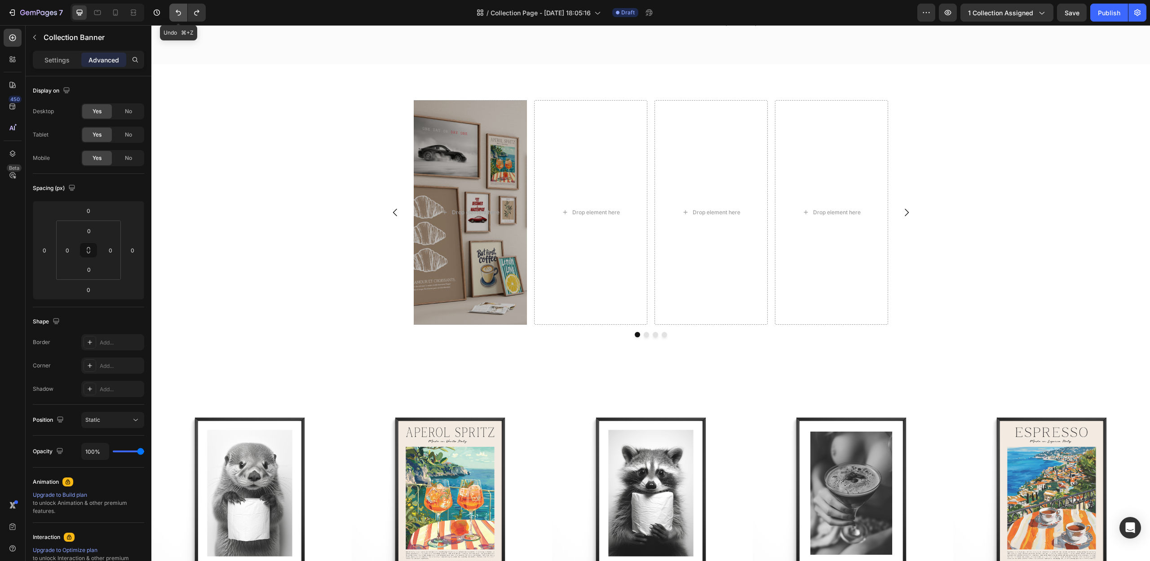
click at [183, 17] on button "Undo/Redo" at bounding box center [178, 13] width 18 height 18
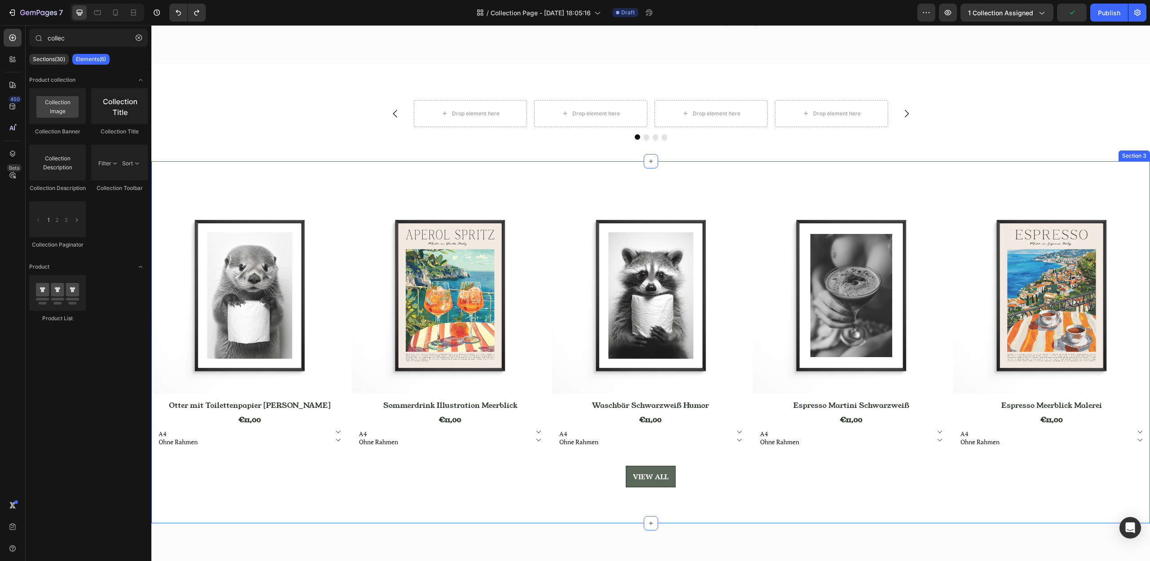
scroll to position [0, 0]
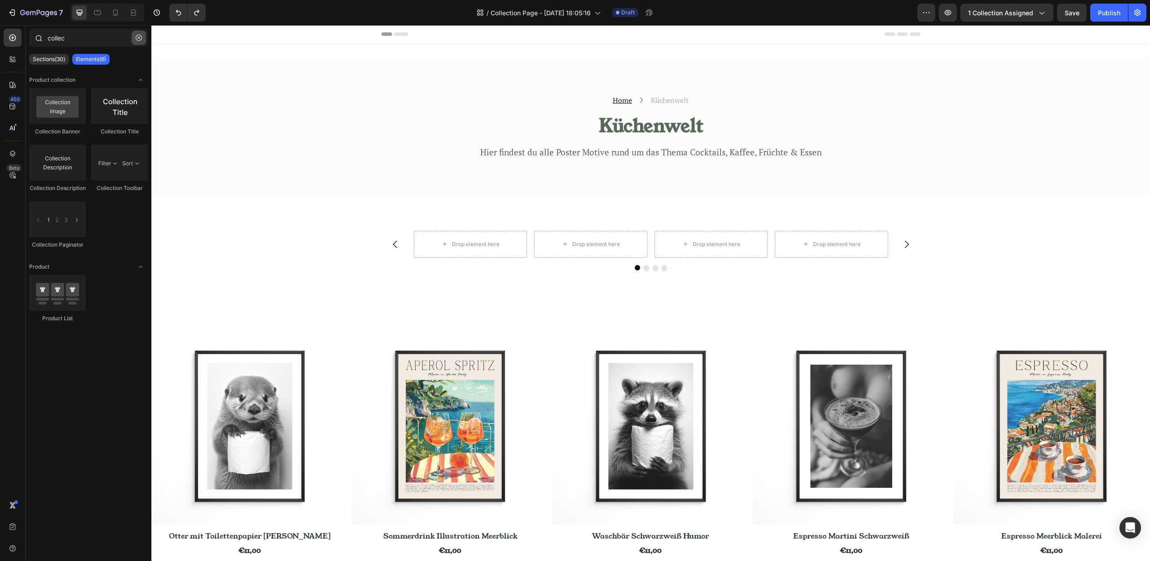
click at [141, 37] on icon "button" at bounding box center [139, 38] width 6 height 6
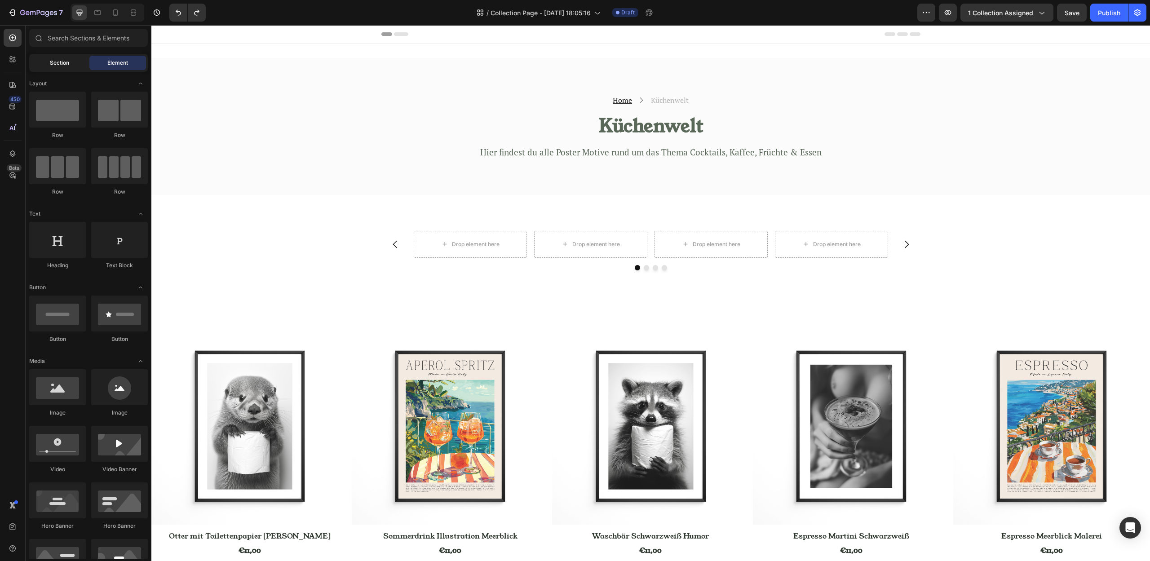
click at [64, 62] on span "Section" at bounding box center [59, 63] width 19 height 8
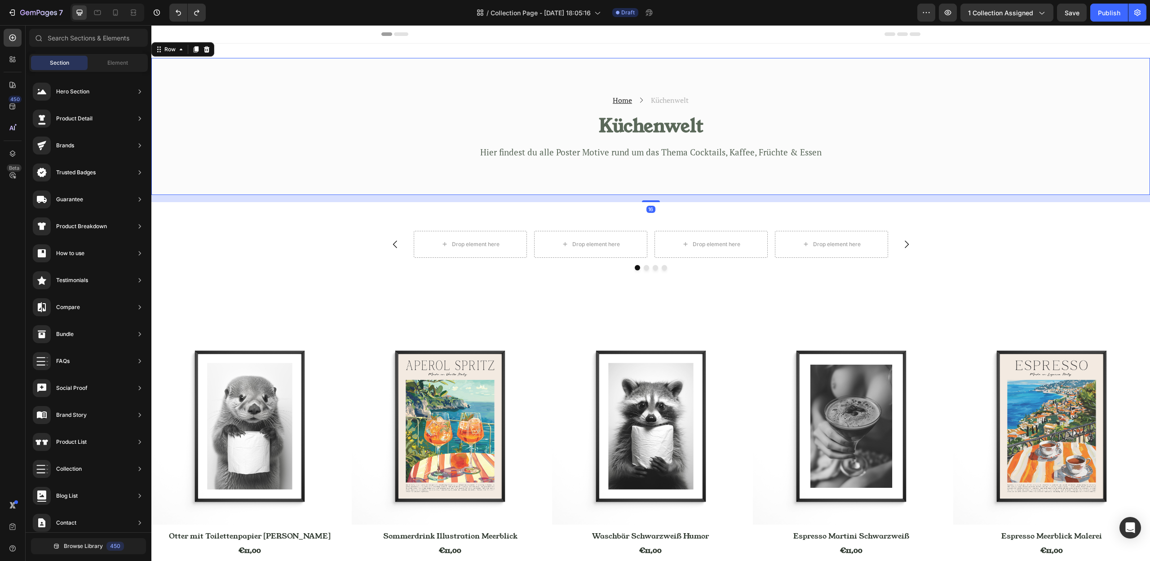
click at [1055, 164] on div "Home Text block Icon Küchenwelt Text block Row Küchenwelt Heading Hier findest …" at bounding box center [650, 126] width 999 height 137
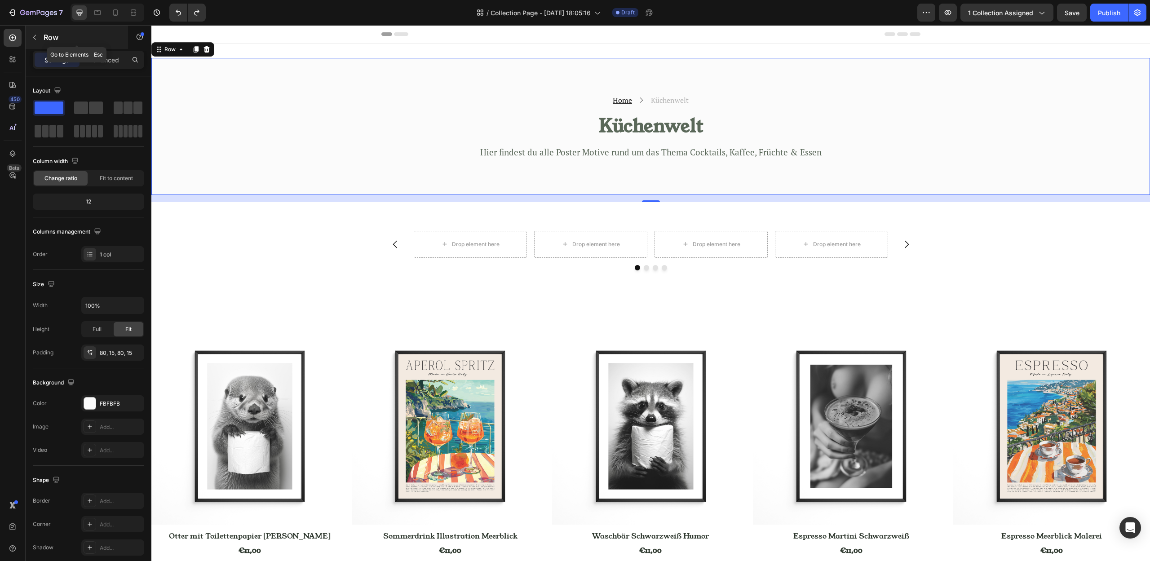
click at [32, 36] on icon "button" at bounding box center [34, 37] width 7 height 7
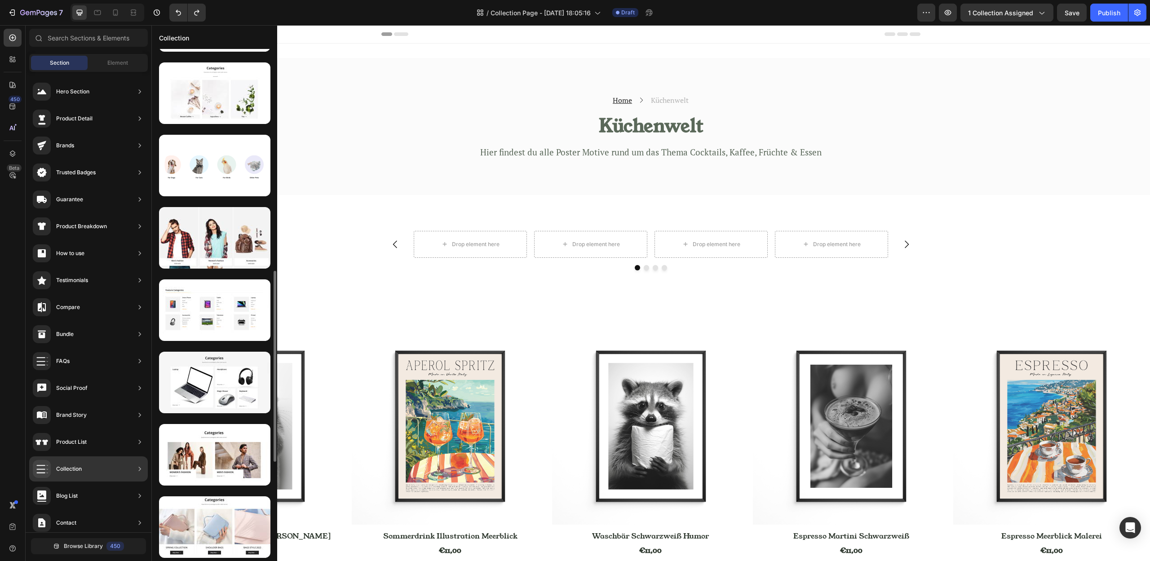
scroll to position [312, 0]
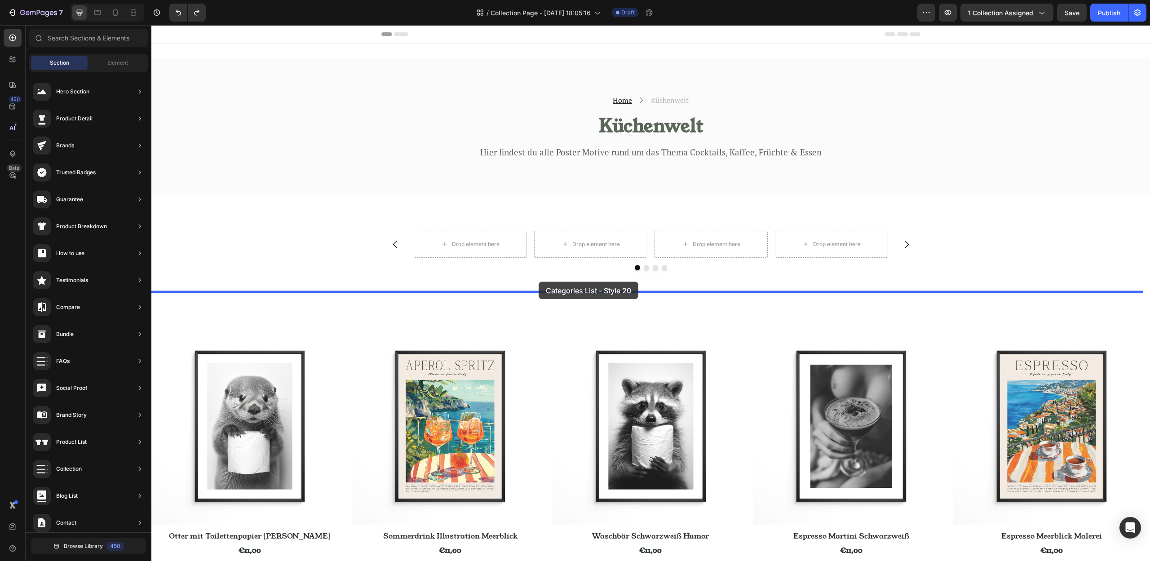
drag, startPoint x: 389, startPoint y: 515, endPoint x: 539, endPoint y: 282, distance: 277.0
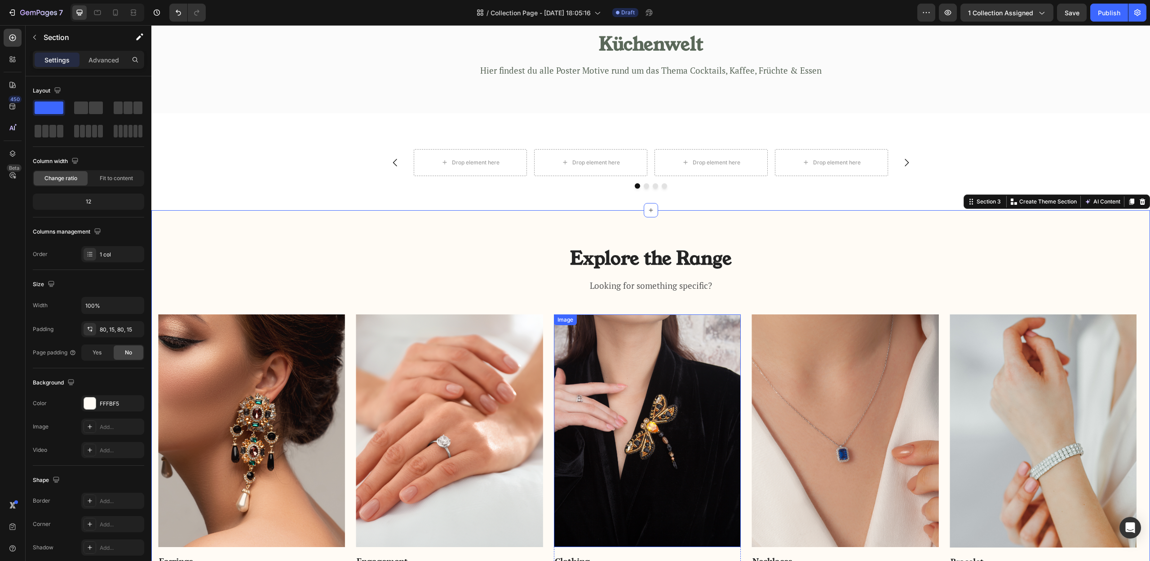
scroll to position [189, 0]
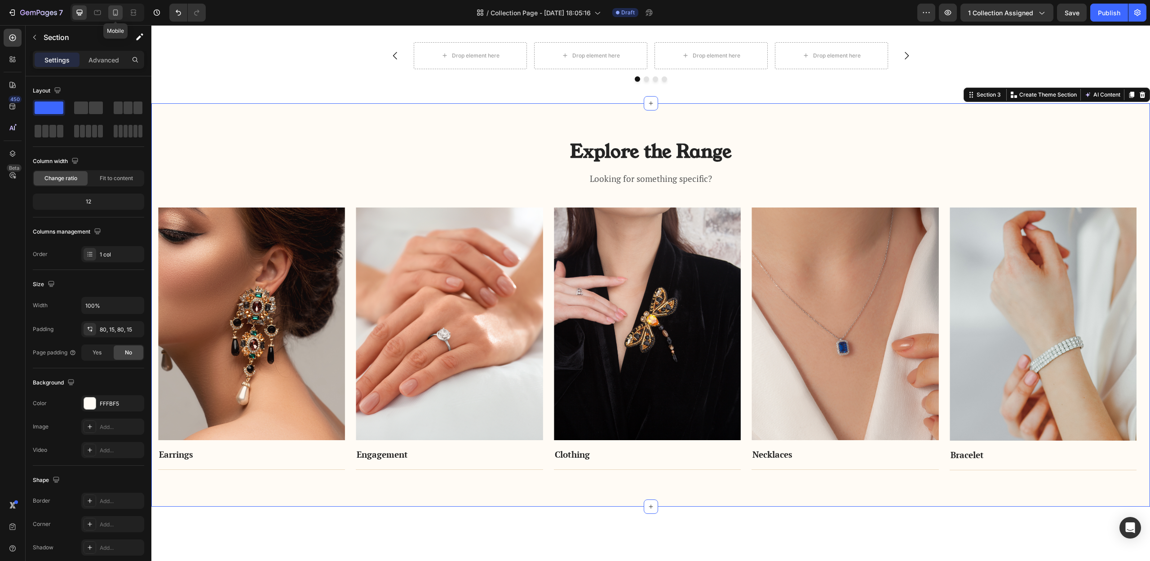
drag, startPoint x: 119, startPoint y: 13, endPoint x: 91, endPoint y: 199, distance: 187.5
click at [119, 13] on icon at bounding box center [115, 12] width 9 height 9
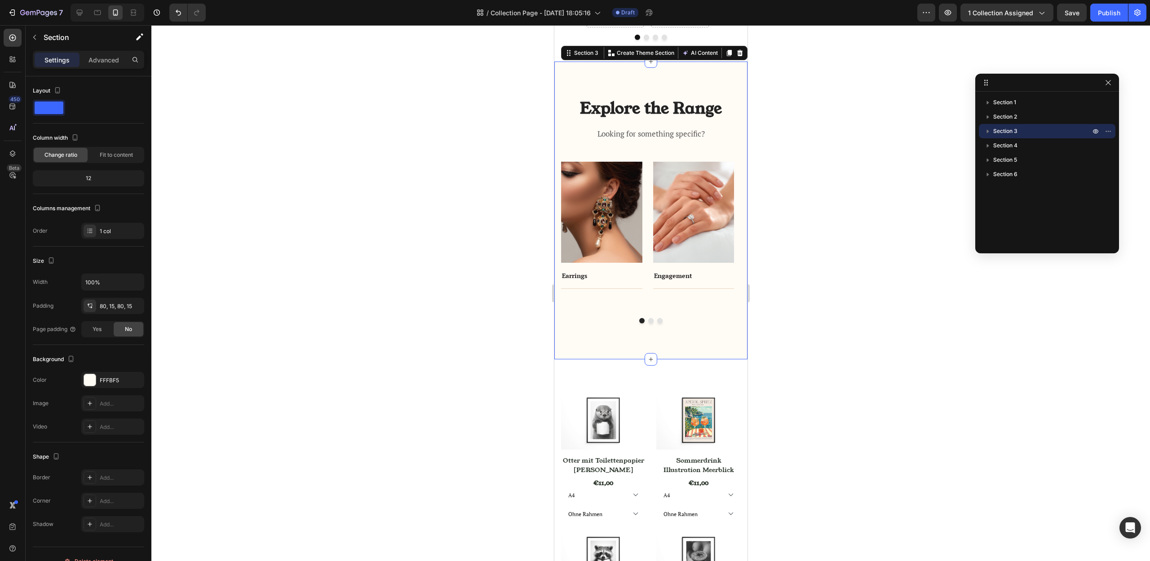
scroll to position [239, 0]
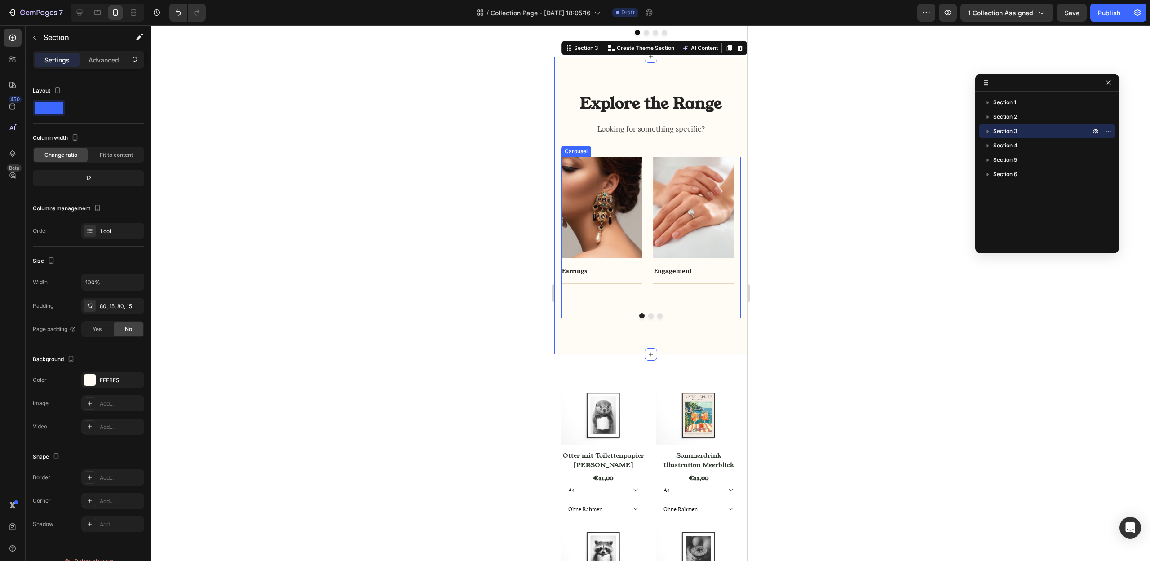
click at [647, 315] on div "Image Earrings Text block Title Line Row Image Engagement Text block Title Line…" at bounding box center [651, 238] width 180 height 162
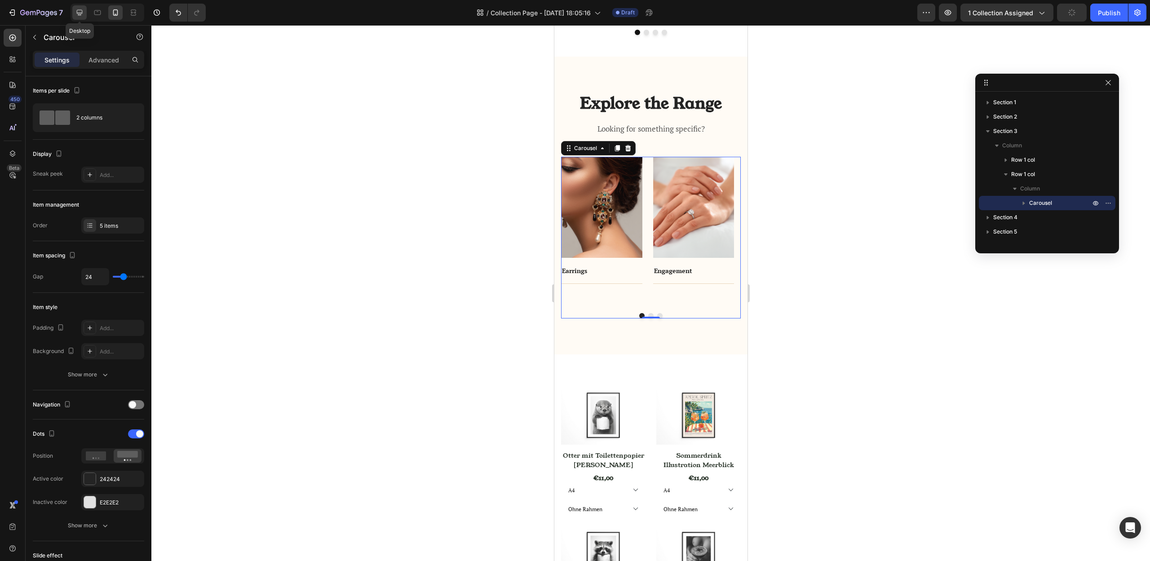
click at [80, 14] on icon at bounding box center [80, 13] width 6 height 6
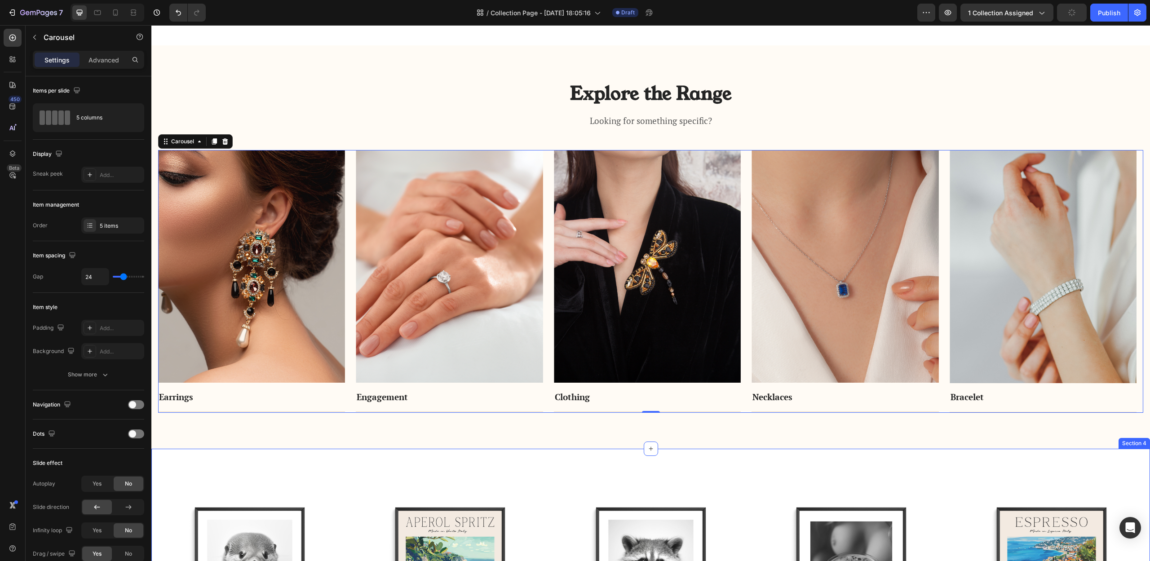
scroll to position [343, 0]
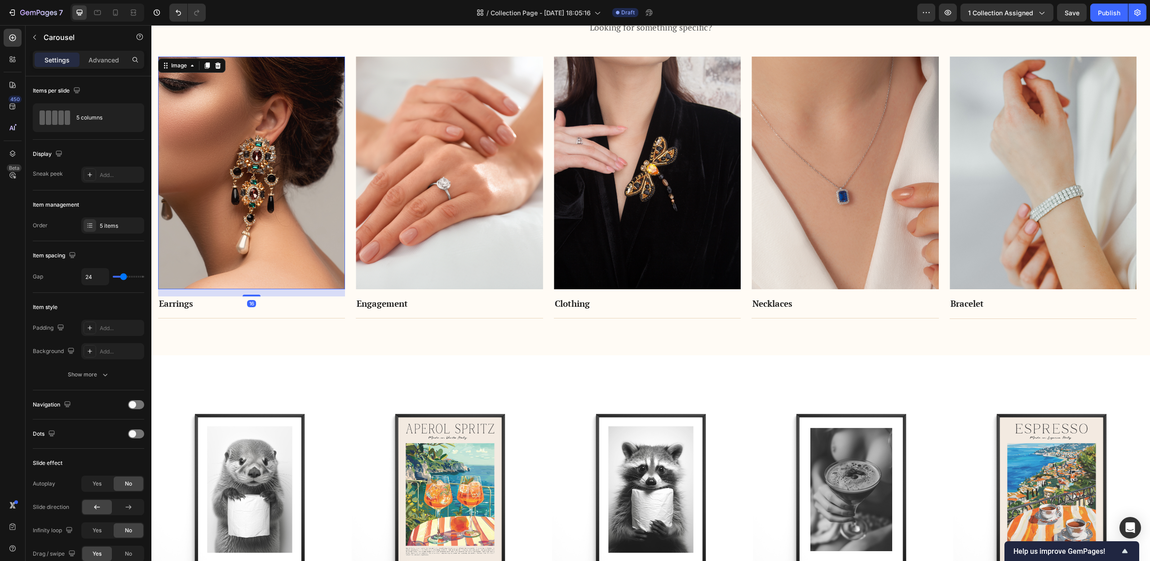
click at [230, 237] on img at bounding box center [251, 173] width 187 height 233
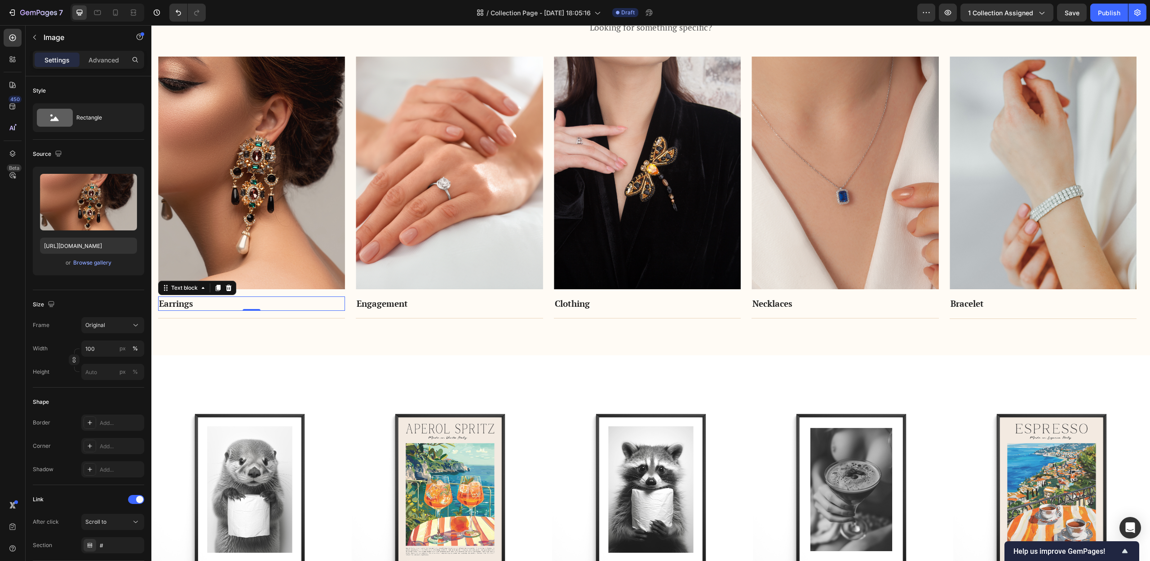
click at [295, 301] on p "Earrings" at bounding box center [251, 303] width 185 height 13
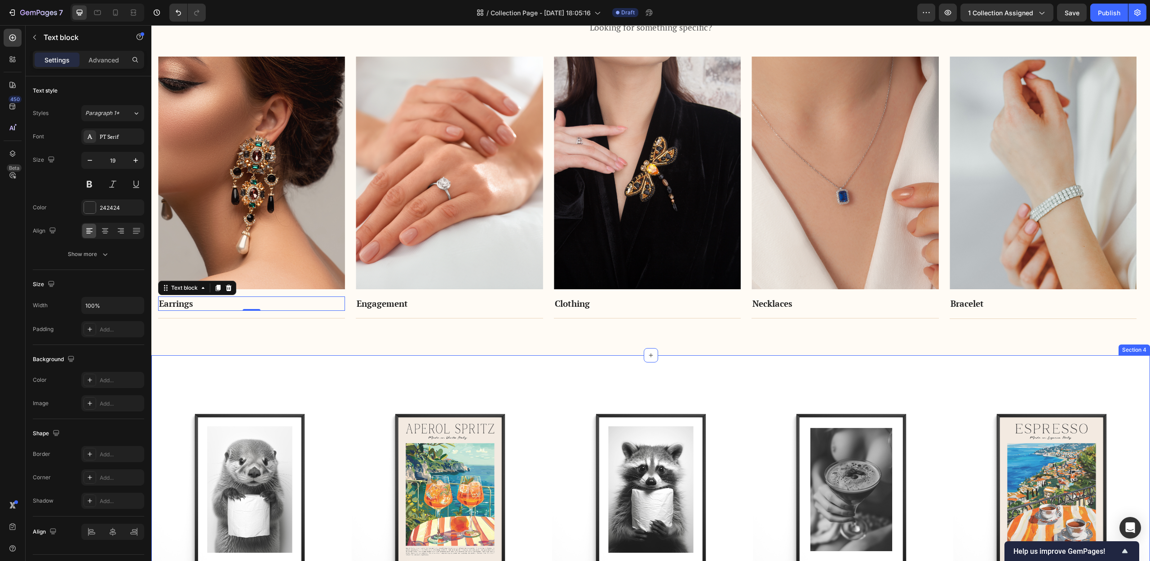
click at [303, 339] on div "Explore the Range Heading Looking for something specific? Text block Row Image …" at bounding box center [650, 153] width 999 height 403
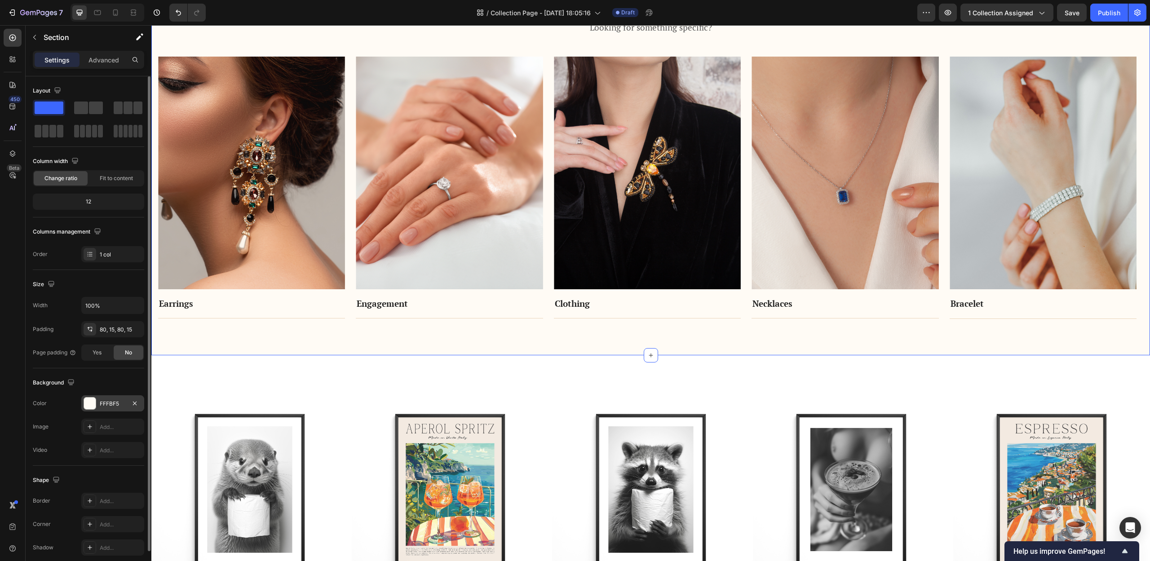
click at [97, 408] on div "FFFBF5" at bounding box center [112, 403] width 63 height 16
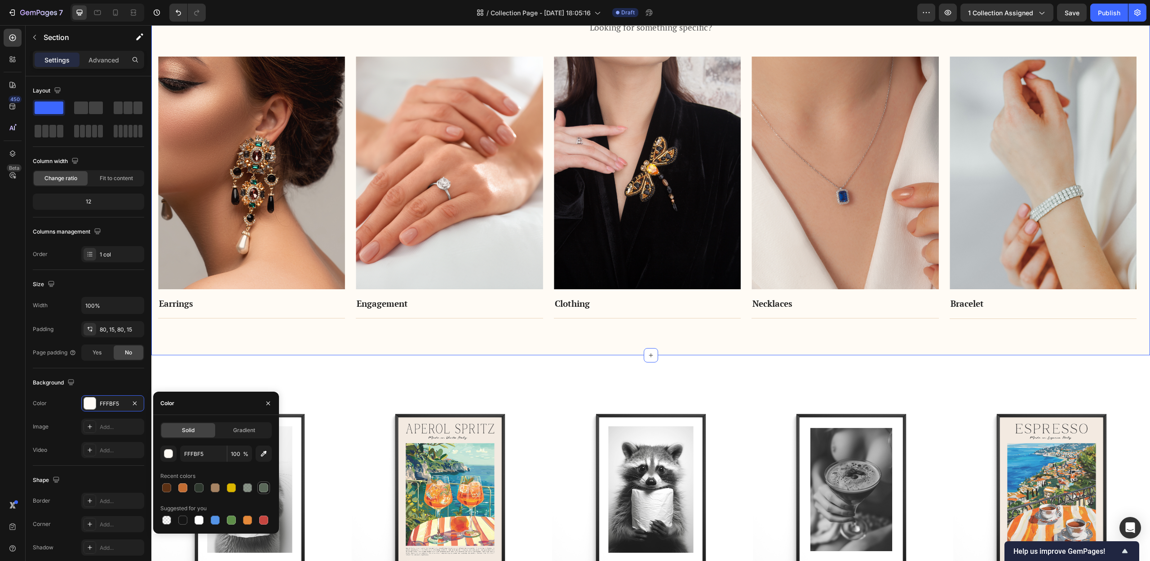
click at [264, 489] on div at bounding box center [263, 487] width 9 height 9
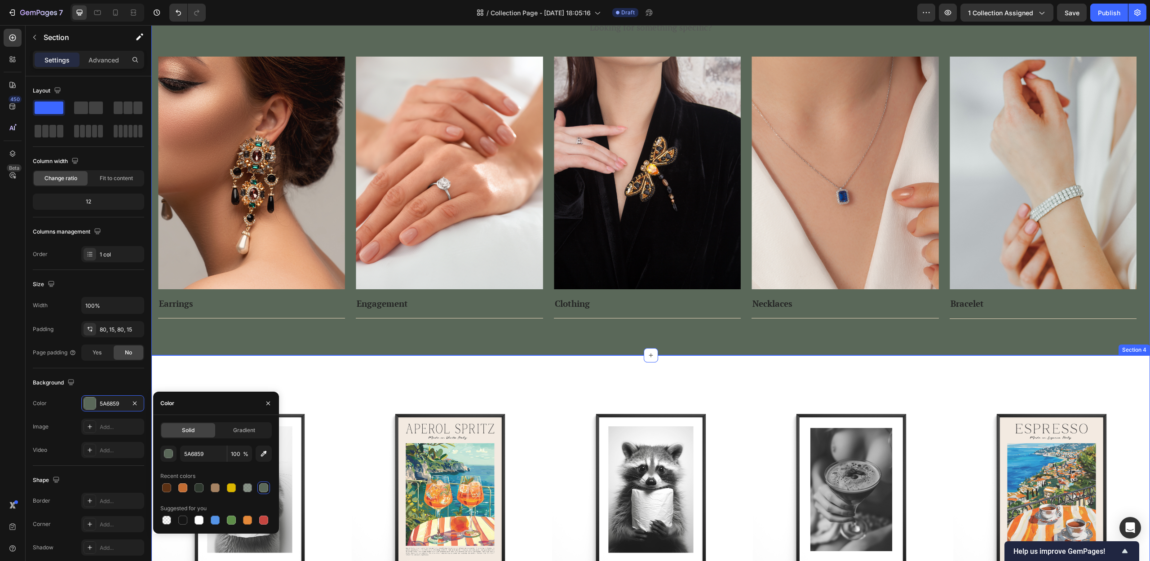
scroll to position [186, 0]
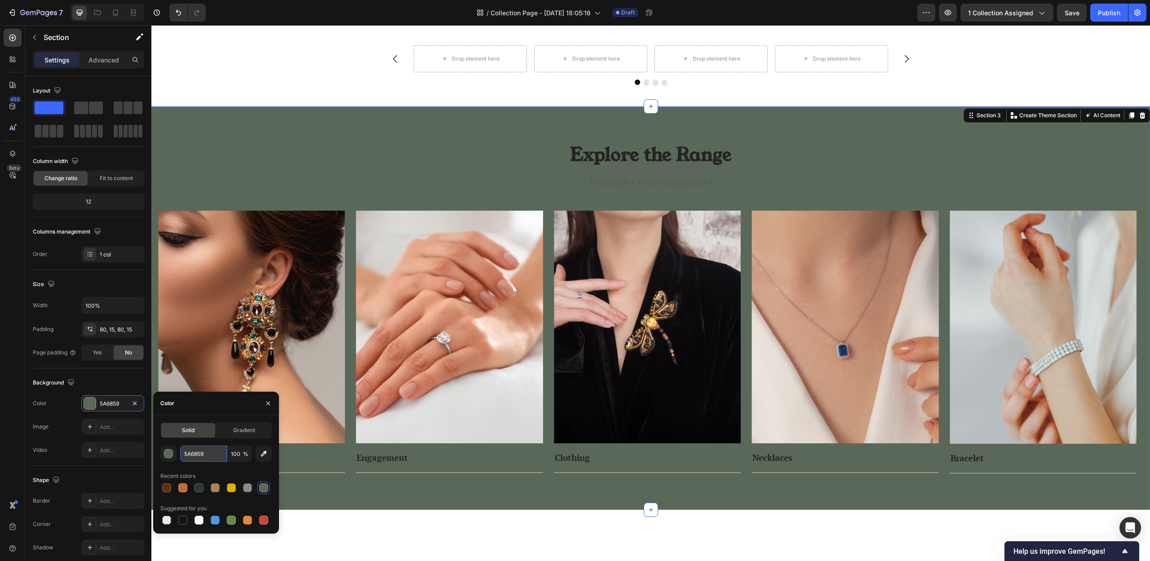
click at [211, 454] on input "5A6859" at bounding box center [203, 454] width 47 height 16
paste input "808000"
type input "808000"
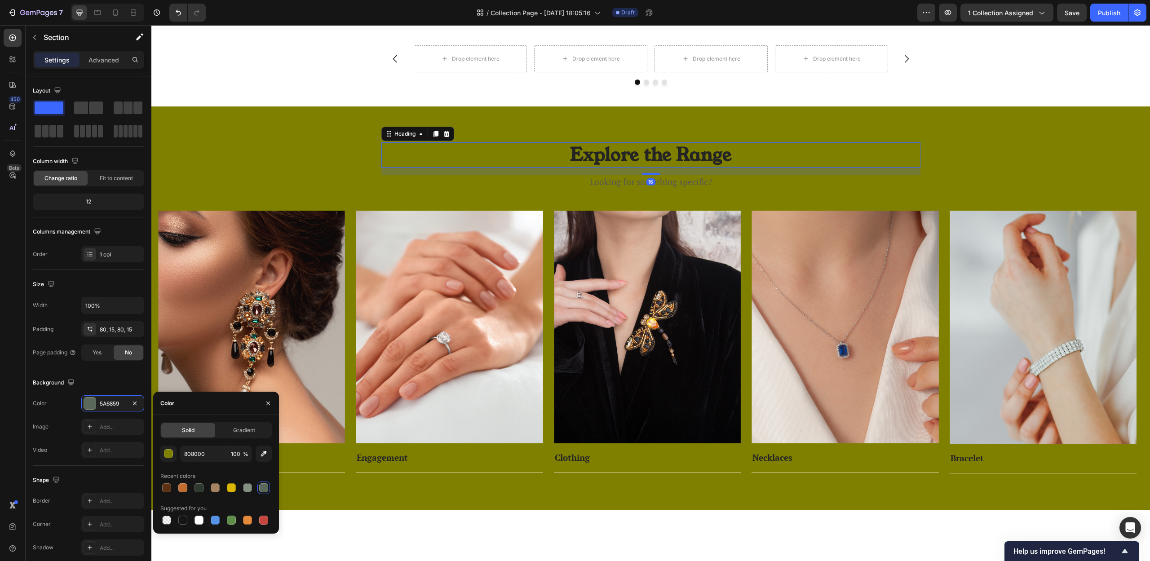
click at [712, 152] on p "Explore the Range" at bounding box center [650, 154] width 537 height 23
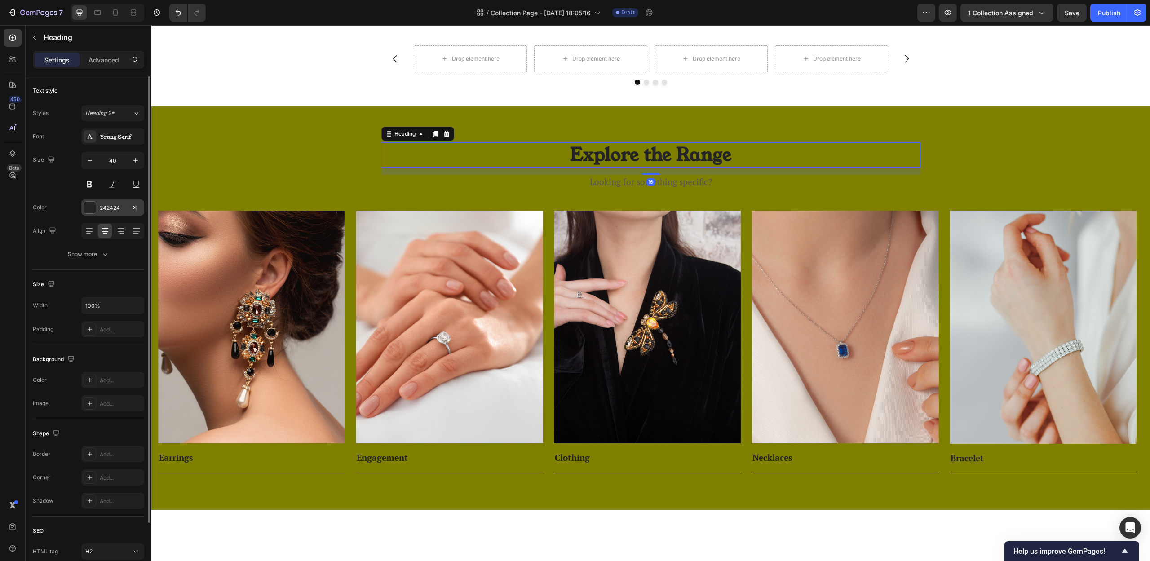
click at [106, 209] on div "242424" at bounding box center [113, 208] width 26 height 8
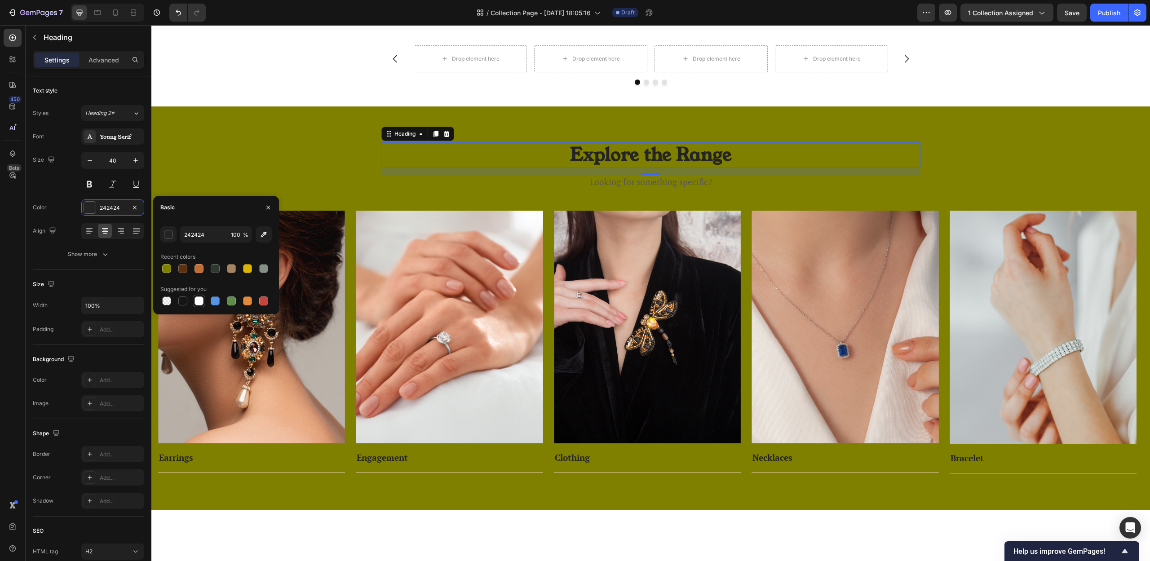
click at [197, 304] on div at bounding box center [199, 300] width 9 height 9
type input "FFFFFF"
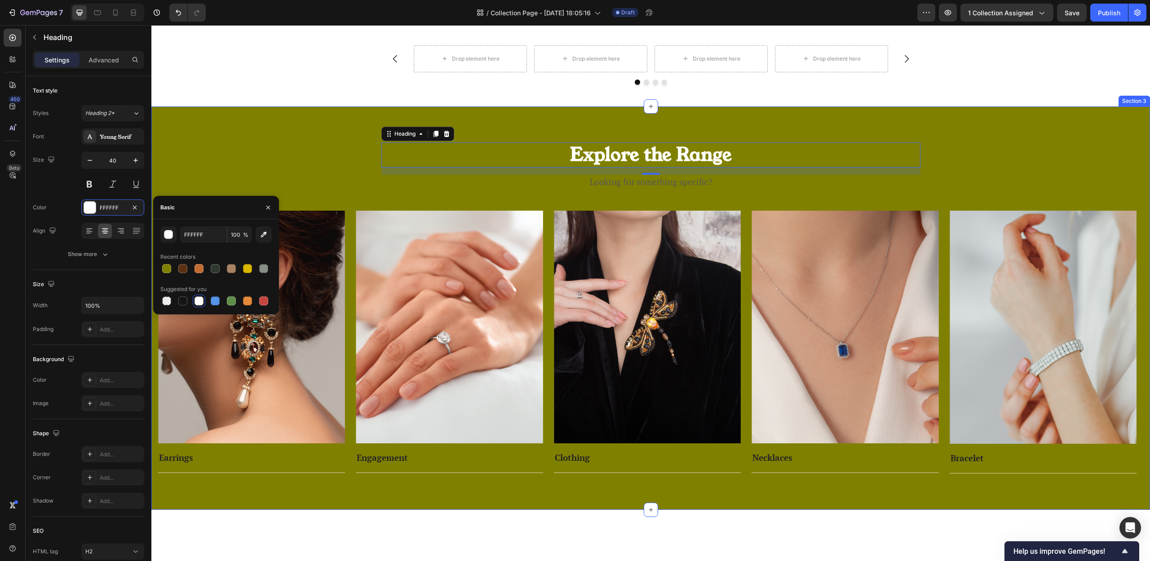
click at [664, 182] on p "Looking for something specific?" at bounding box center [650, 182] width 537 height 13
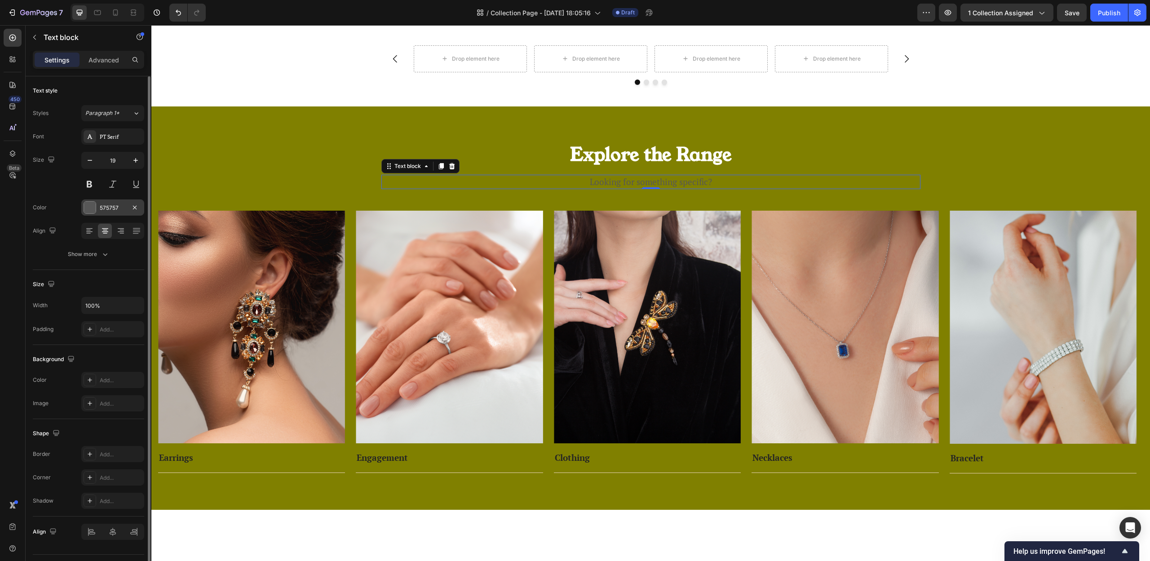
click at [113, 208] on div "575757" at bounding box center [113, 208] width 26 height 8
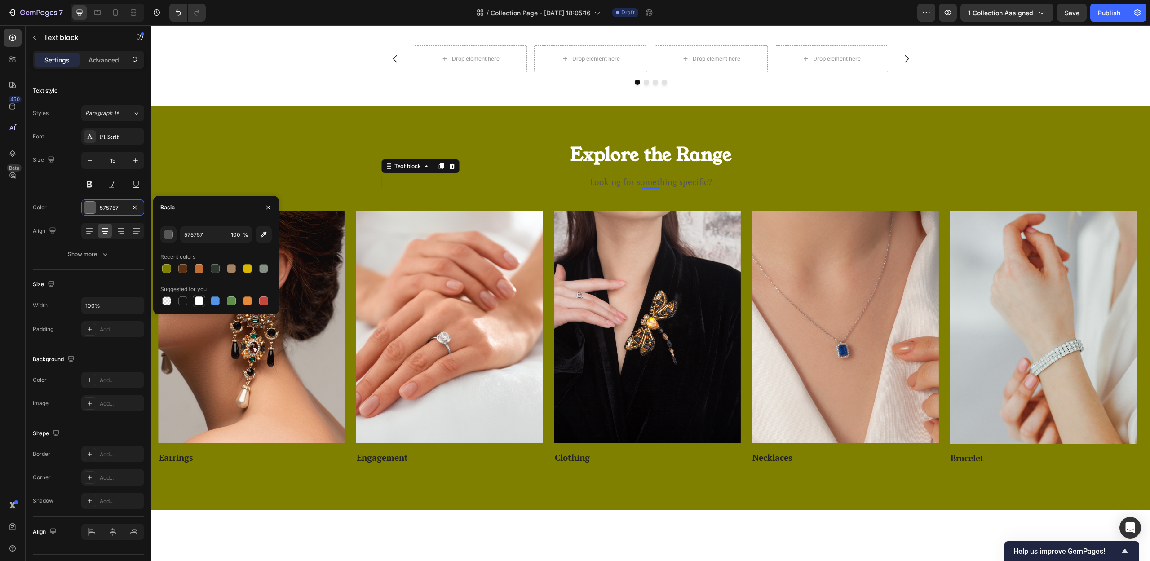
click at [199, 303] on div at bounding box center [199, 300] width 9 height 9
type input "FFFFFF"
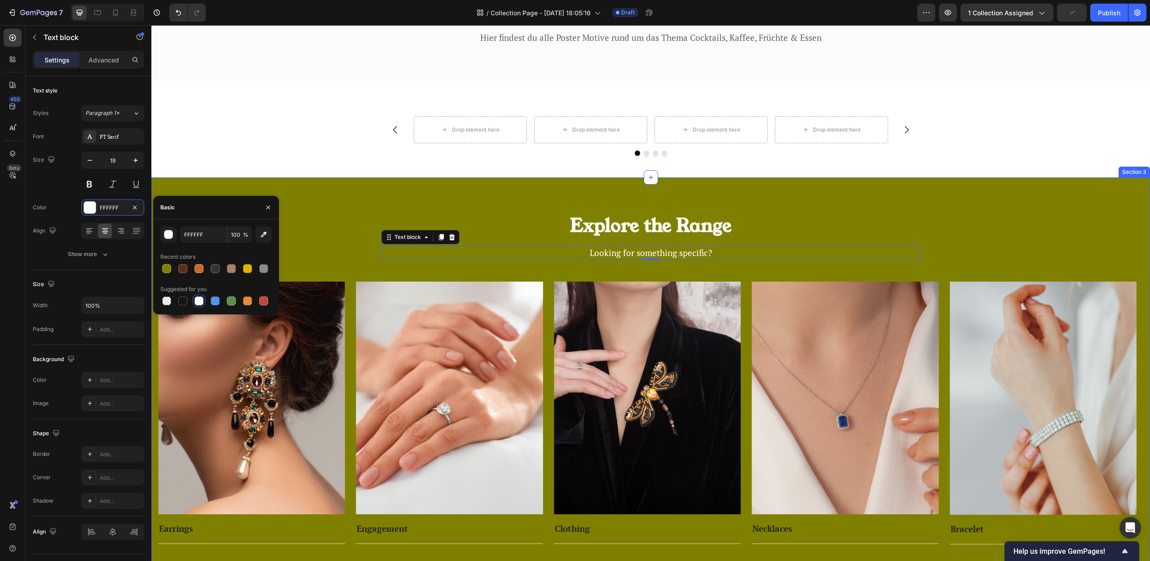
scroll to position [168, 0]
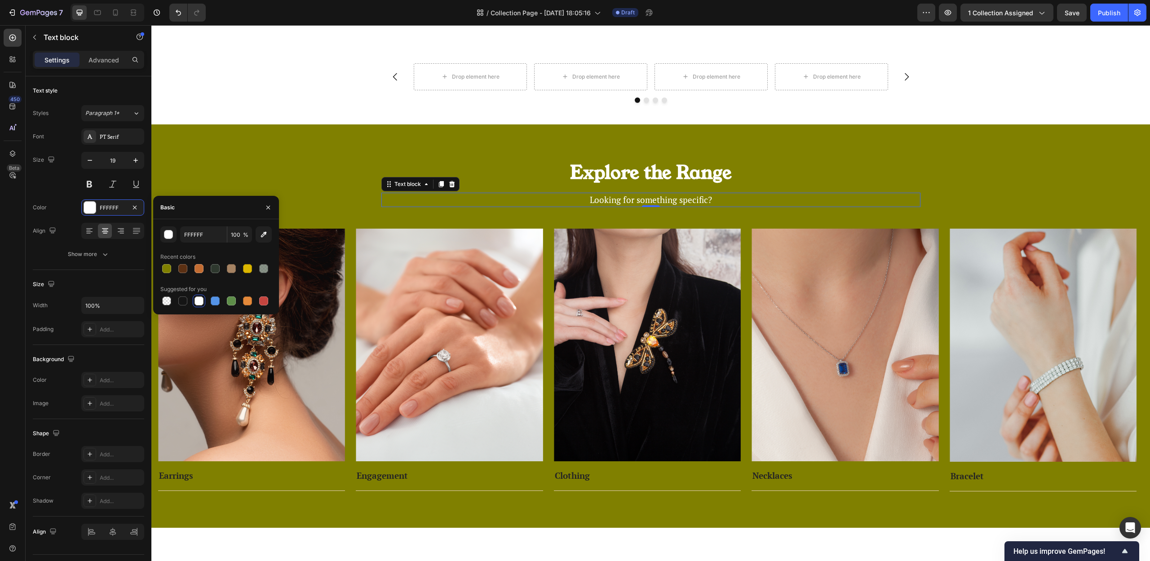
click at [477, 128] on div "Explore the Range Heading Looking for something specific? Text block 0 Row Imag…" at bounding box center [650, 325] width 999 height 403
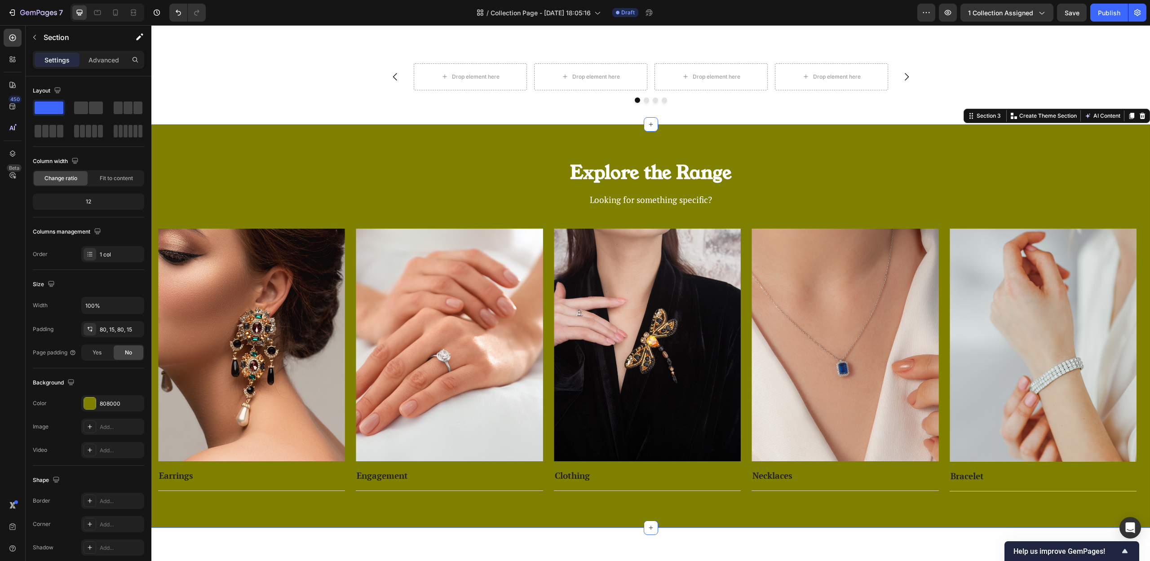
click at [477, 136] on div "Explore the Range Heading Looking for something specific? Text block Row Image …" at bounding box center [650, 325] width 999 height 403
click at [123, 405] on div "808000" at bounding box center [113, 404] width 26 height 8
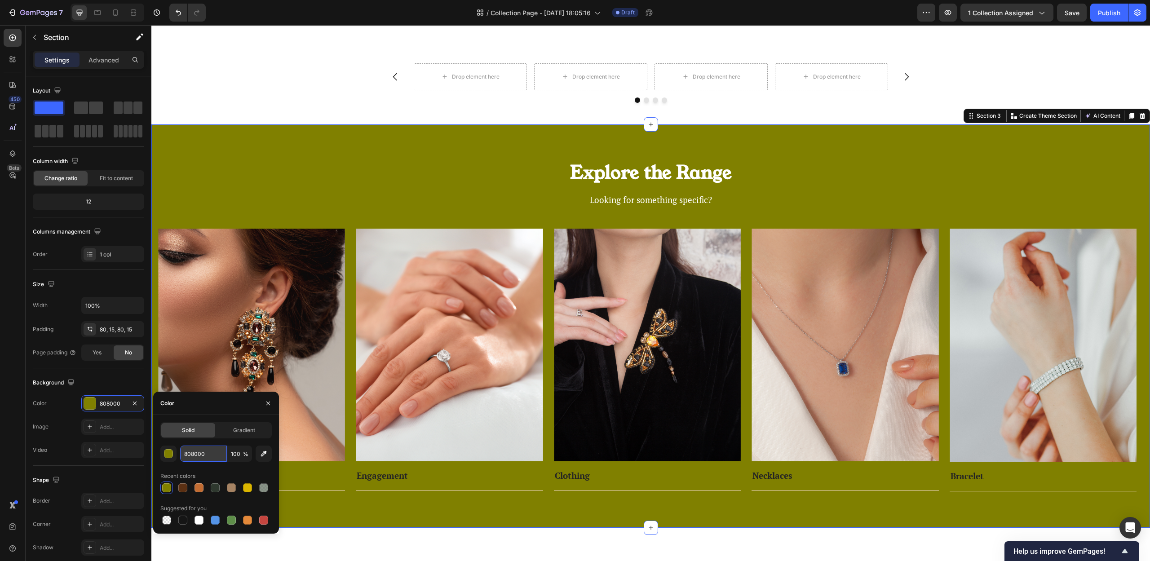
click at [203, 457] on input "808000" at bounding box center [203, 454] width 47 height 16
paste input "F1DD38"
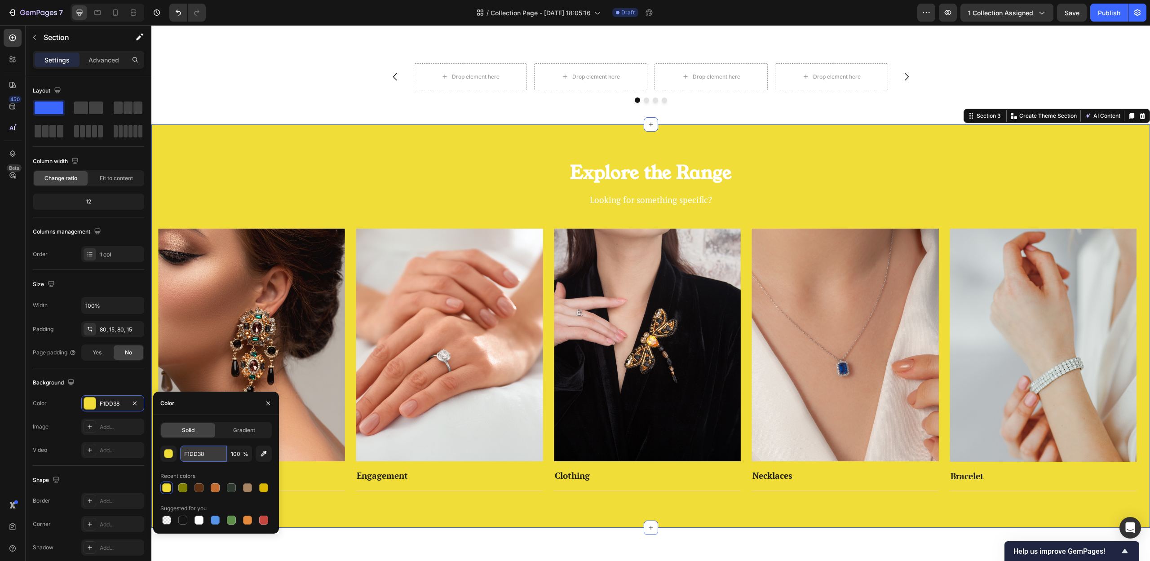
click at [206, 456] on input "F1DD38" at bounding box center [203, 454] width 47 height 16
click at [110, 406] on div "F1DD38" at bounding box center [113, 404] width 26 height 8
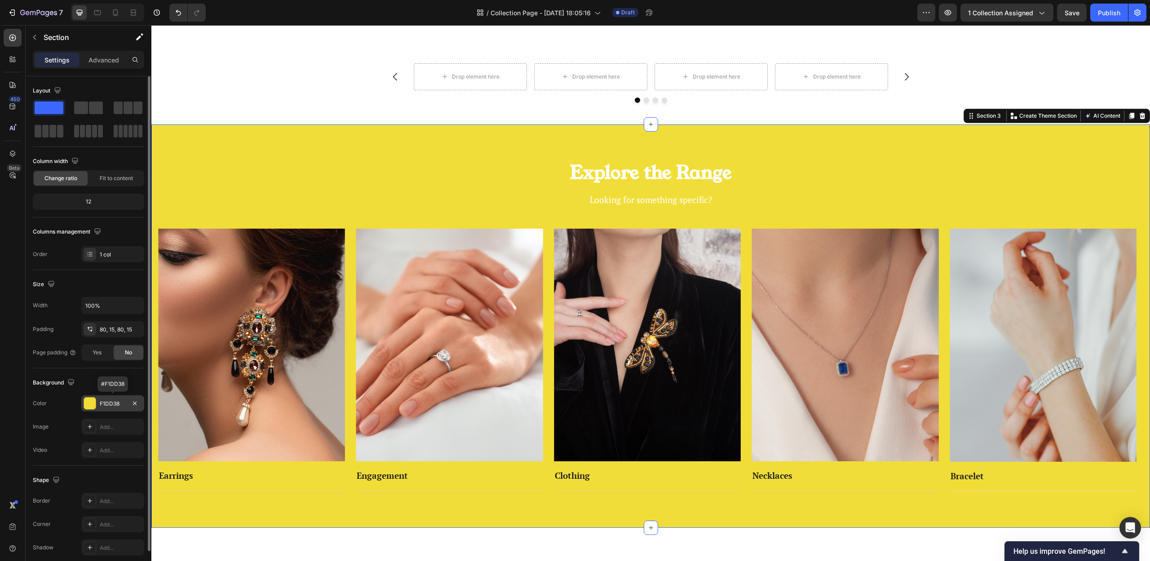
click at [112, 402] on div "F1DD38" at bounding box center [113, 404] width 26 height 8
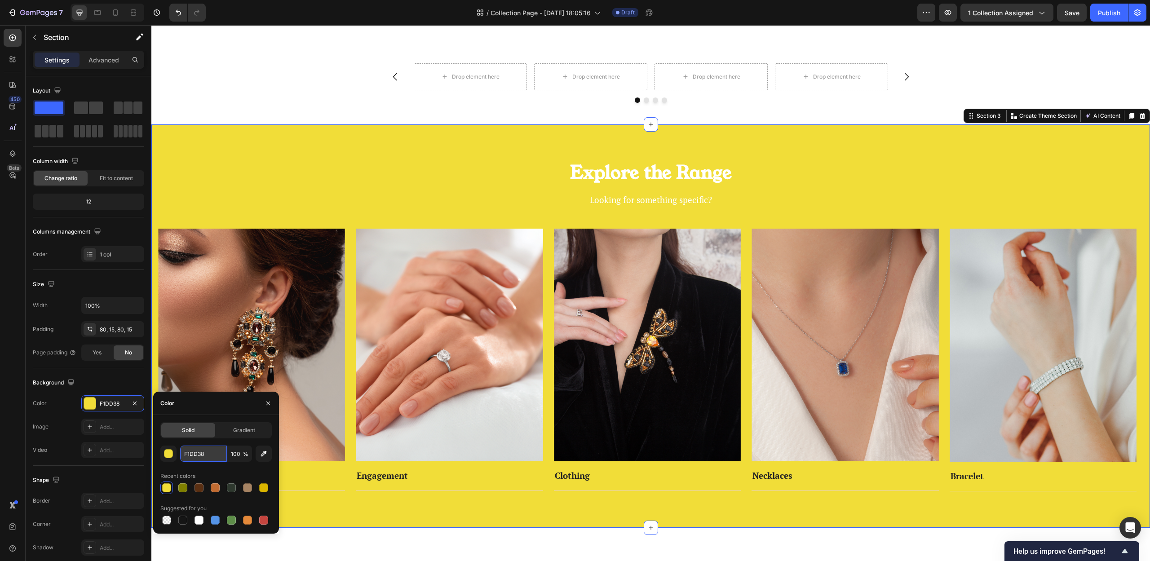
click at [194, 447] on input "F1DD38" at bounding box center [203, 454] width 47 height 16
paste input "E8DE35"
paste input "text"
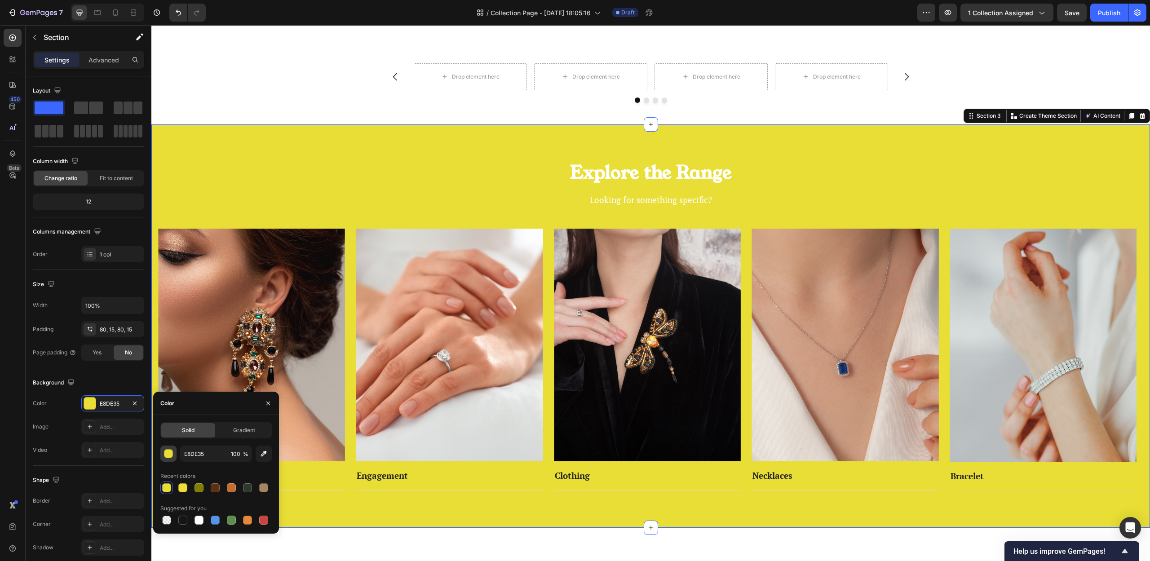
click at [169, 458] on button "button" at bounding box center [168, 454] width 16 height 16
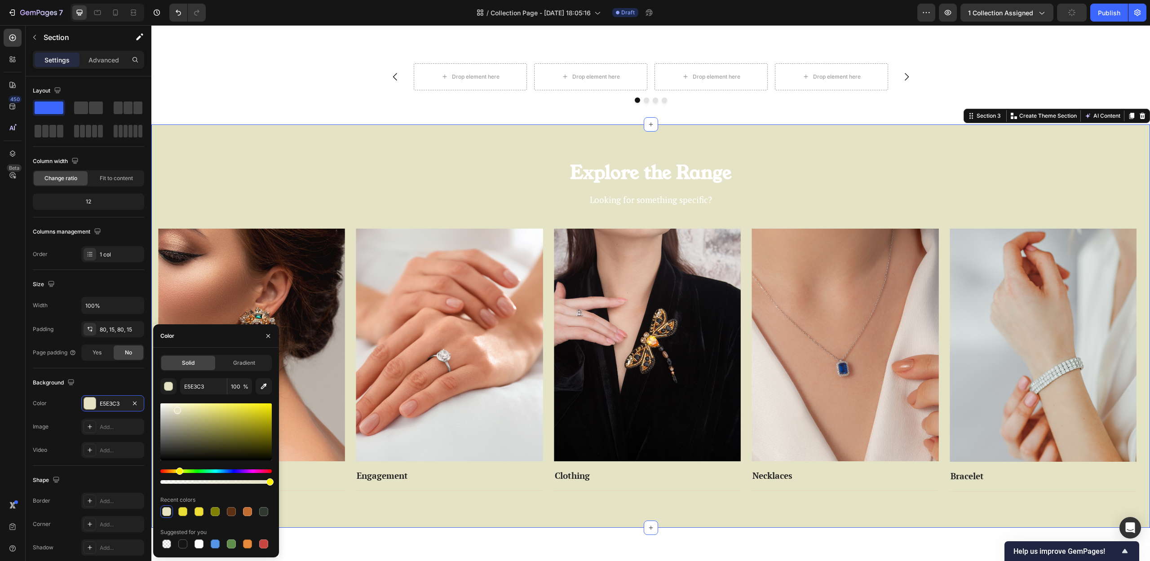
type input "E5E3C5"
drag, startPoint x: 214, startPoint y: 420, endPoint x: 177, endPoint y: 409, distance: 39.1
click at [177, 409] on div at bounding box center [215, 431] width 111 height 57
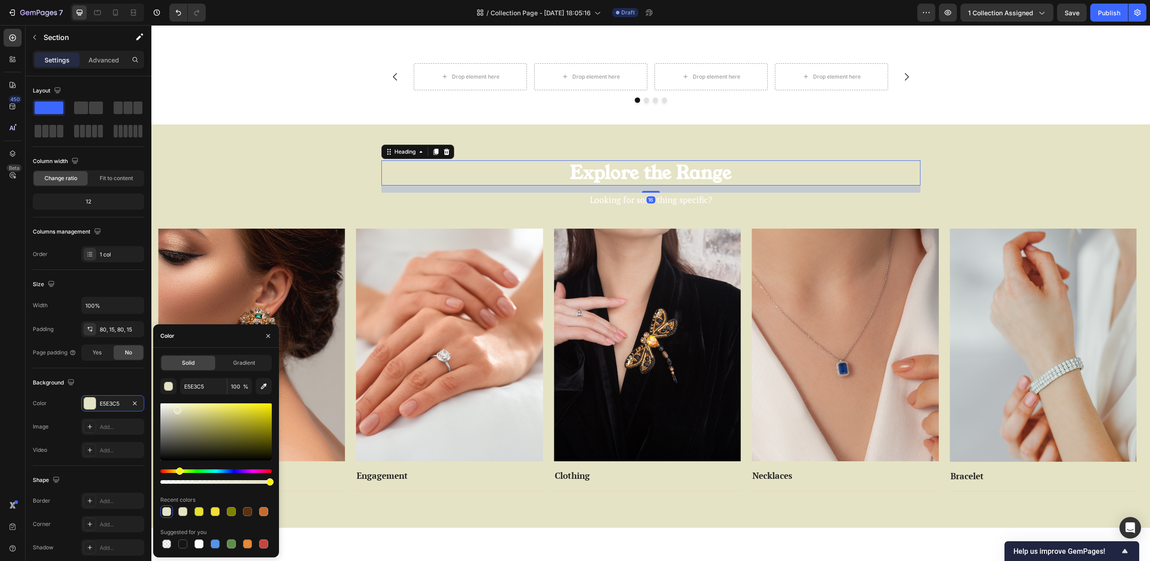
click at [709, 179] on p "Explore the Range" at bounding box center [650, 172] width 537 height 23
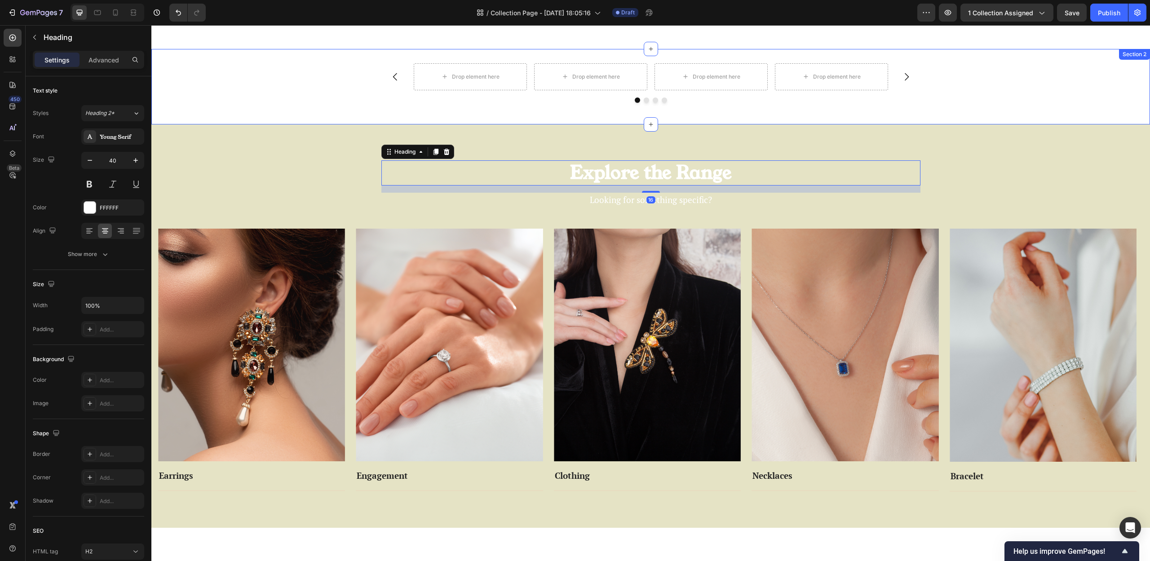
click at [1004, 121] on div "Drop element here Drop element here Drop element here Drop element here Carouse…" at bounding box center [650, 86] width 999 height 75
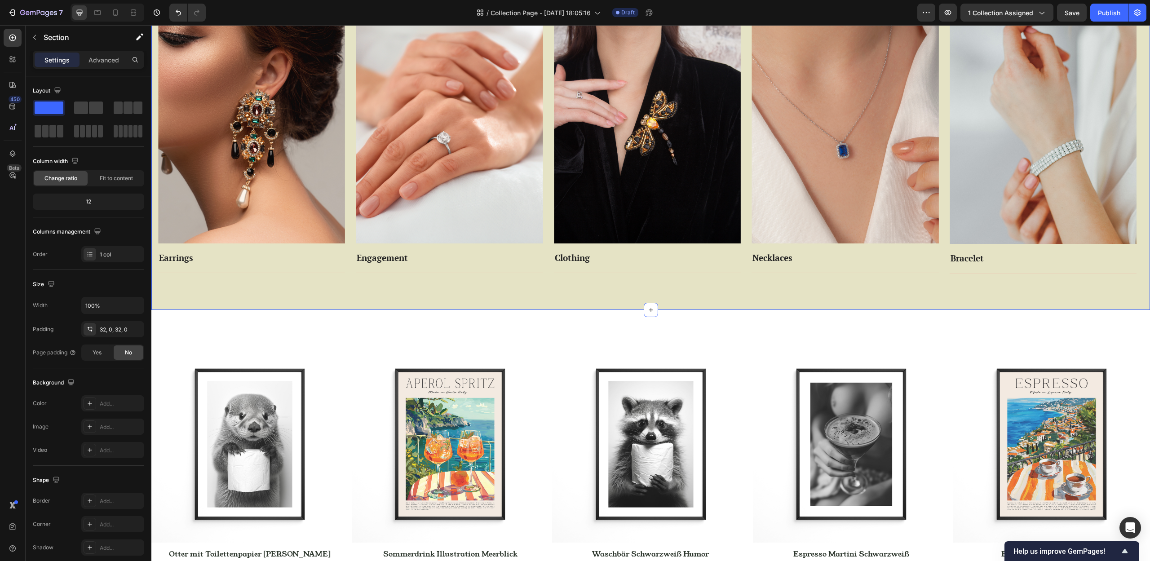
scroll to position [371, 0]
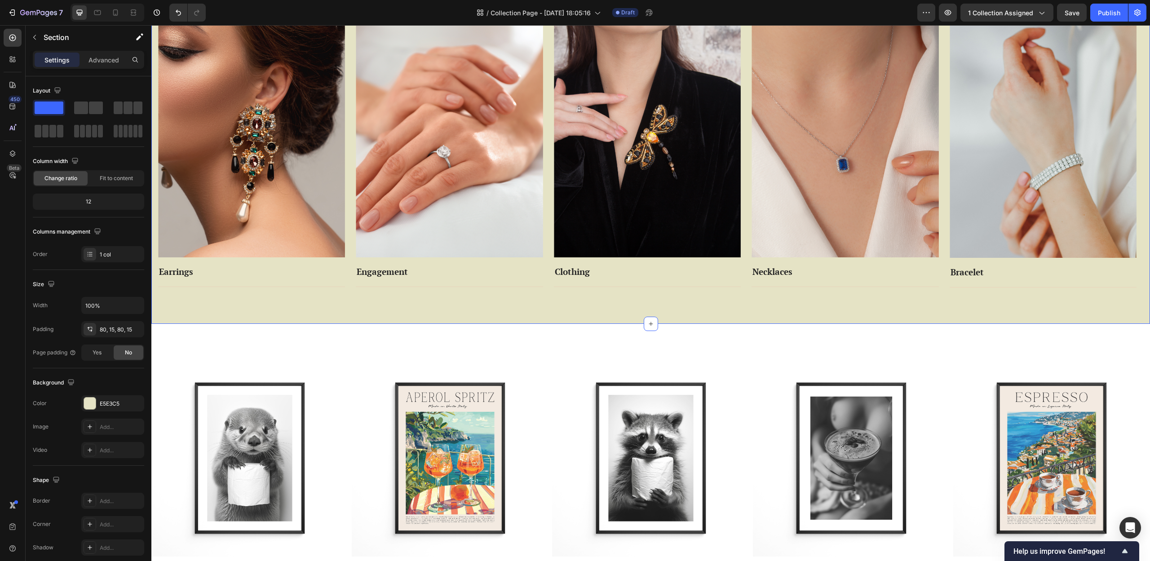
click at [346, 299] on div "Explore the Range Heading Looking for something specific? Text block Row Image …" at bounding box center [650, 121] width 999 height 403
click at [107, 403] on div "E5E3C5" at bounding box center [113, 404] width 26 height 8
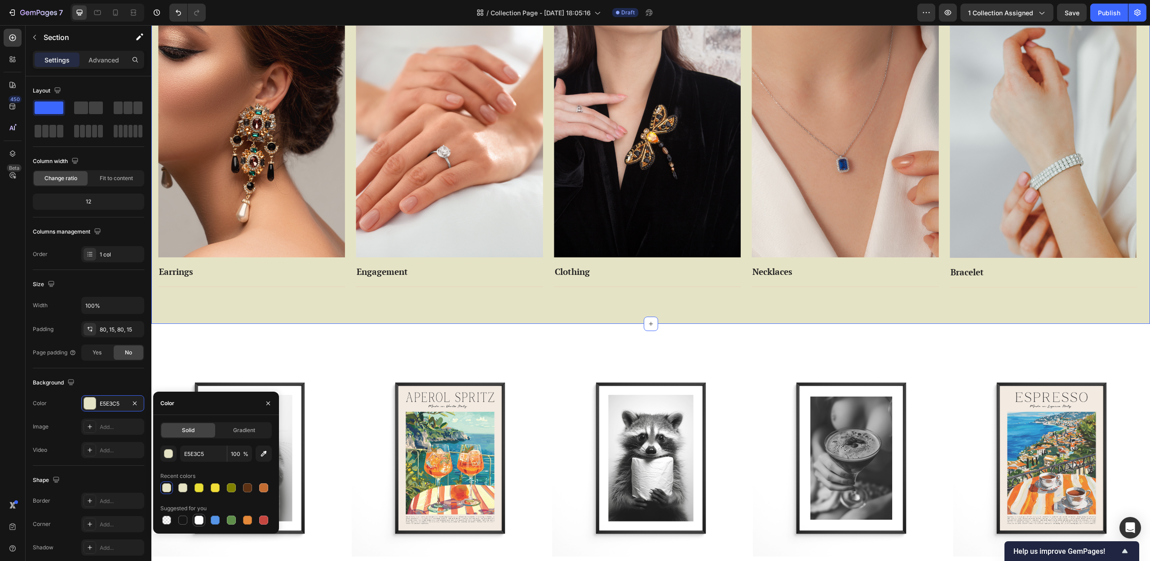
click at [201, 524] on div at bounding box center [199, 520] width 9 height 9
type input "FFFFFF"
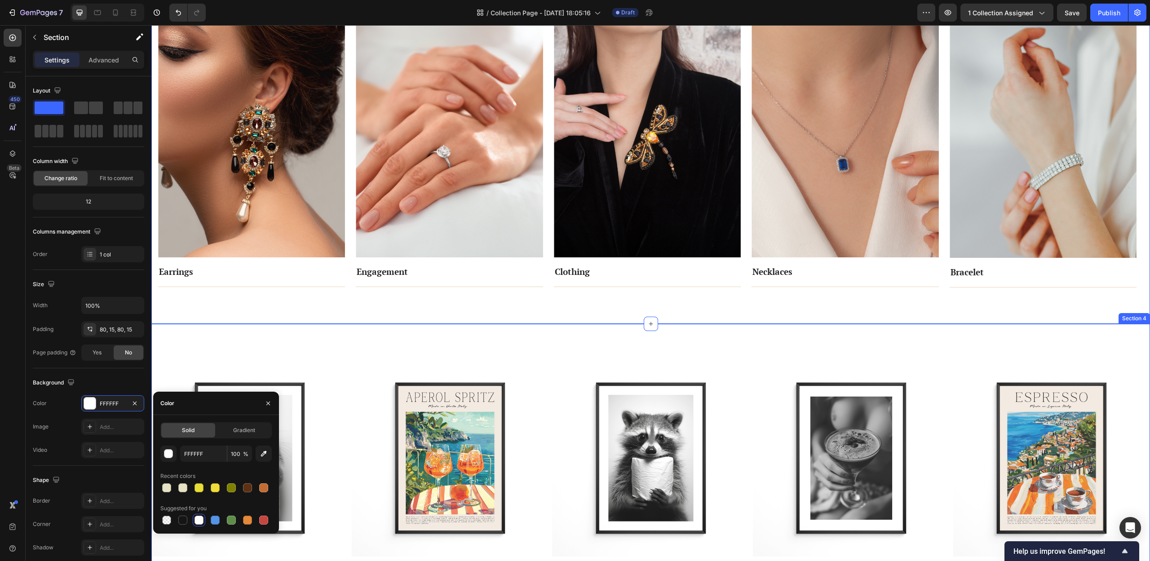
click at [589, 337] on div "(P) Images Row Otter mit Toilettenpapier [PERSON_NAME] (P) Title €11,00 (P) Pri…" at bounding box center [650, 505] width 999 height 362
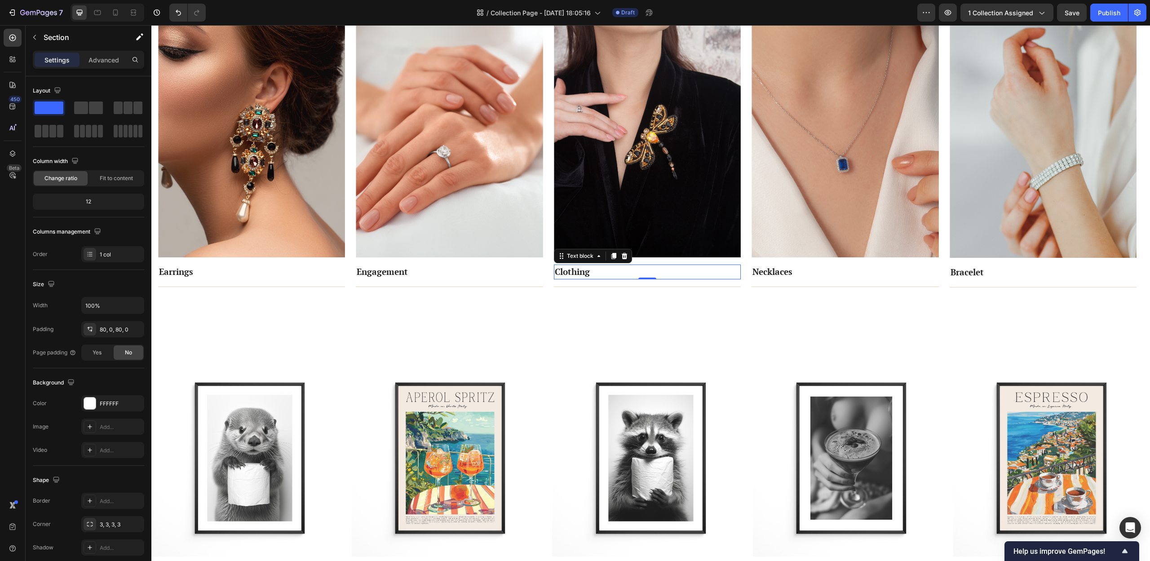
click at [604, 276] on p "Clothing" at bounding box center [647, 271] width 185 height 13
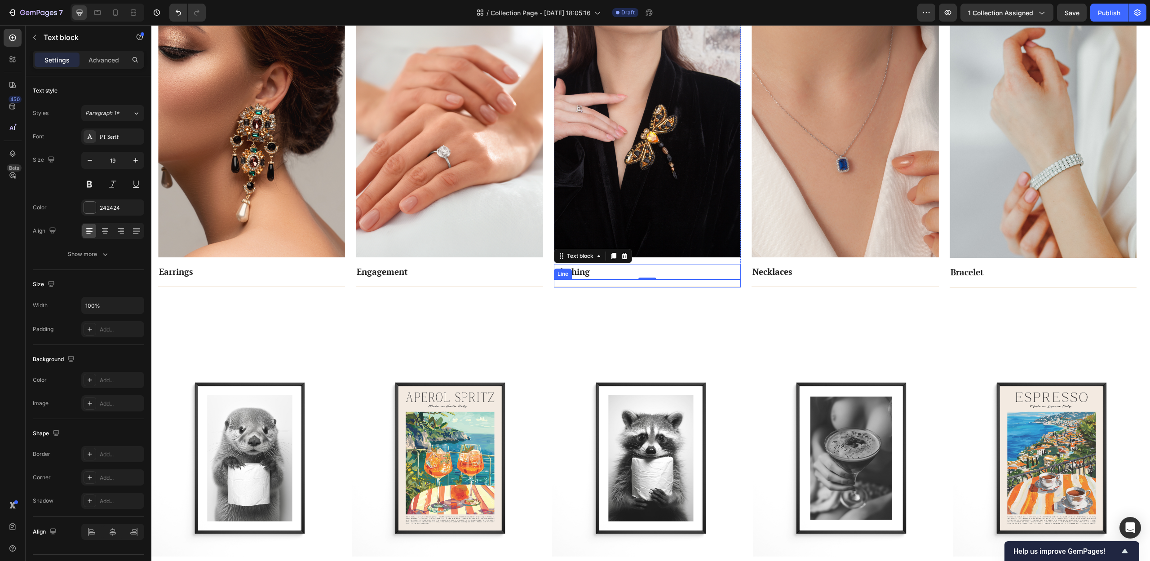
click at [604, 283] on div "Title Line" at bounding box center [647, 283] width 187 height 8
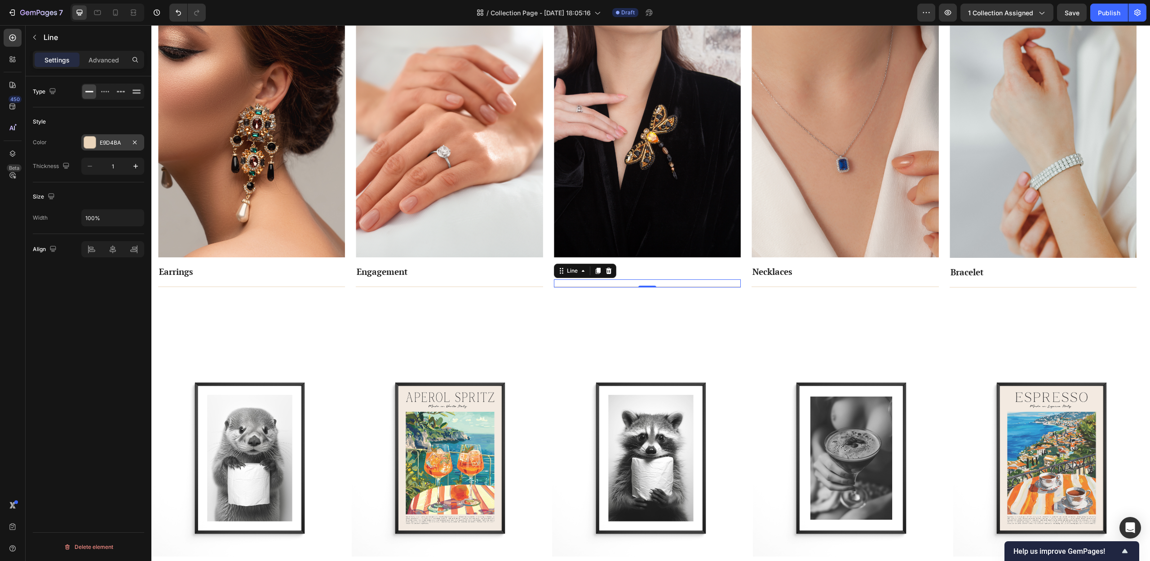
click at [108, 143] on div "E9D4BA" at bounding box center [113, 143] width 26 height 8
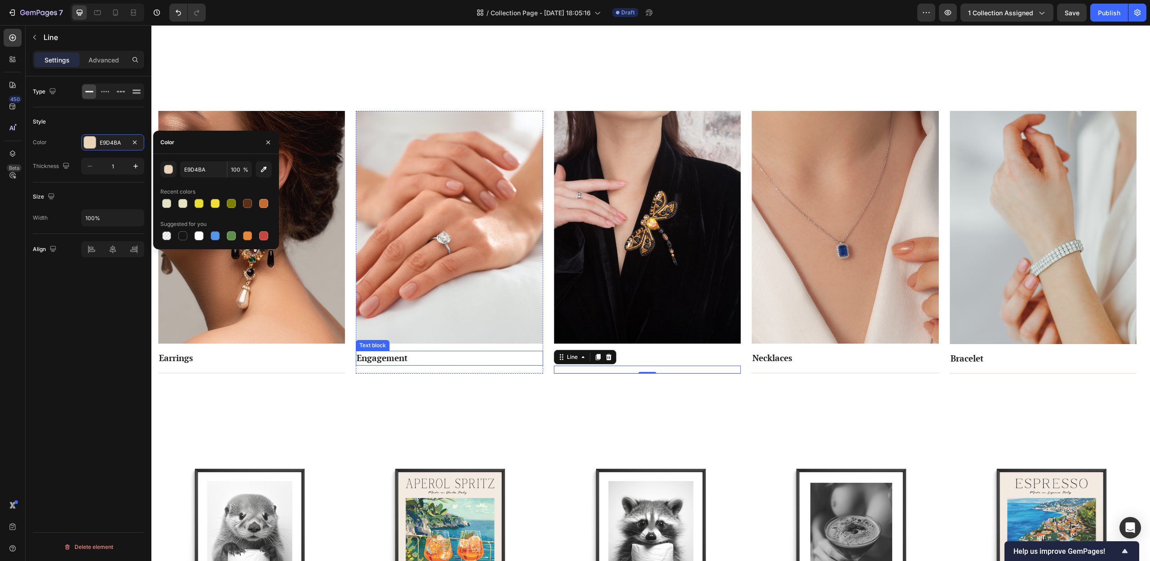
scroll to position [733, 0]
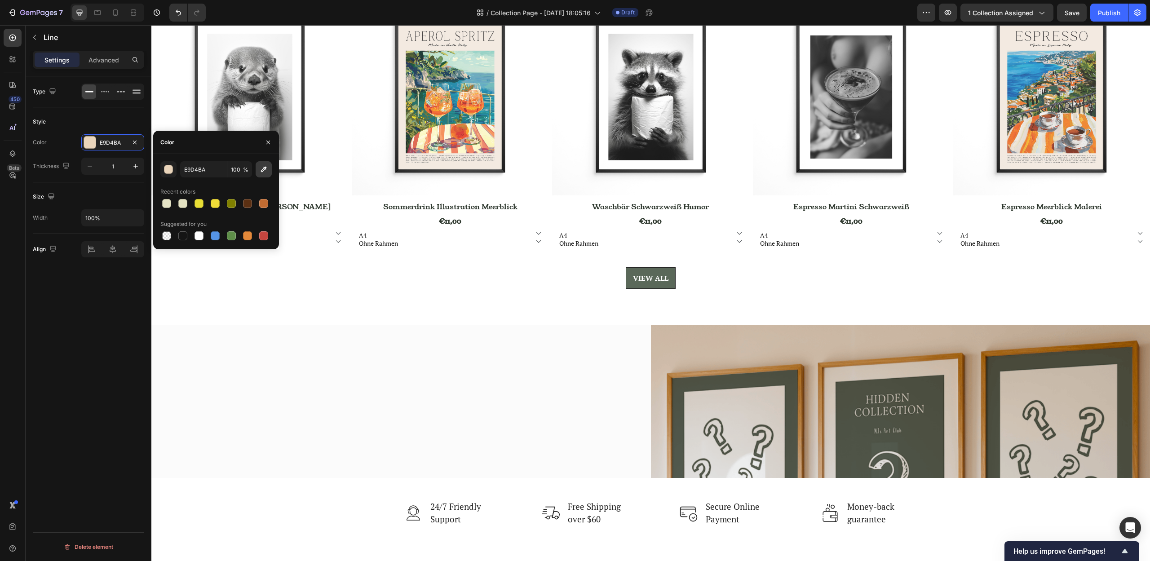
click at [261, 171] on icon "button" at bounding box center [264, 170] width 6 height 6
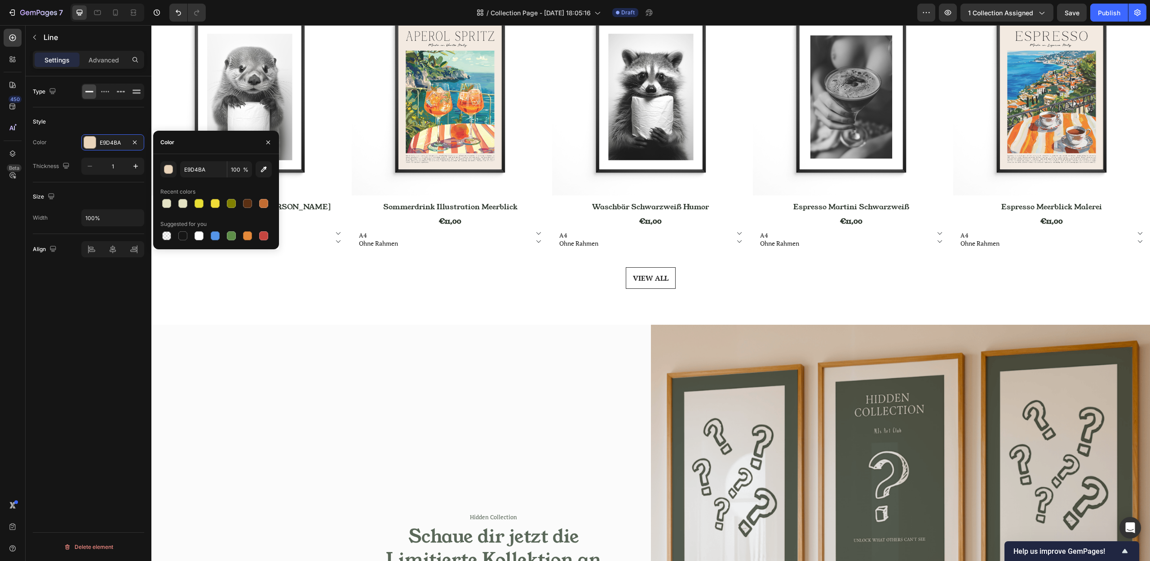
type input "5A6859"
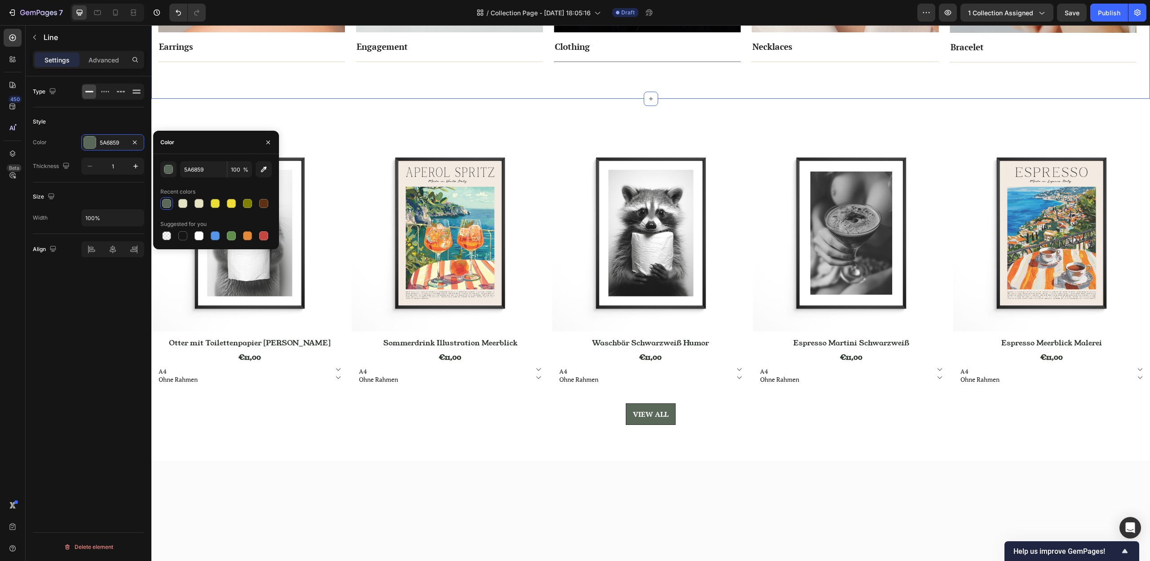
scroll to position [406, 0]
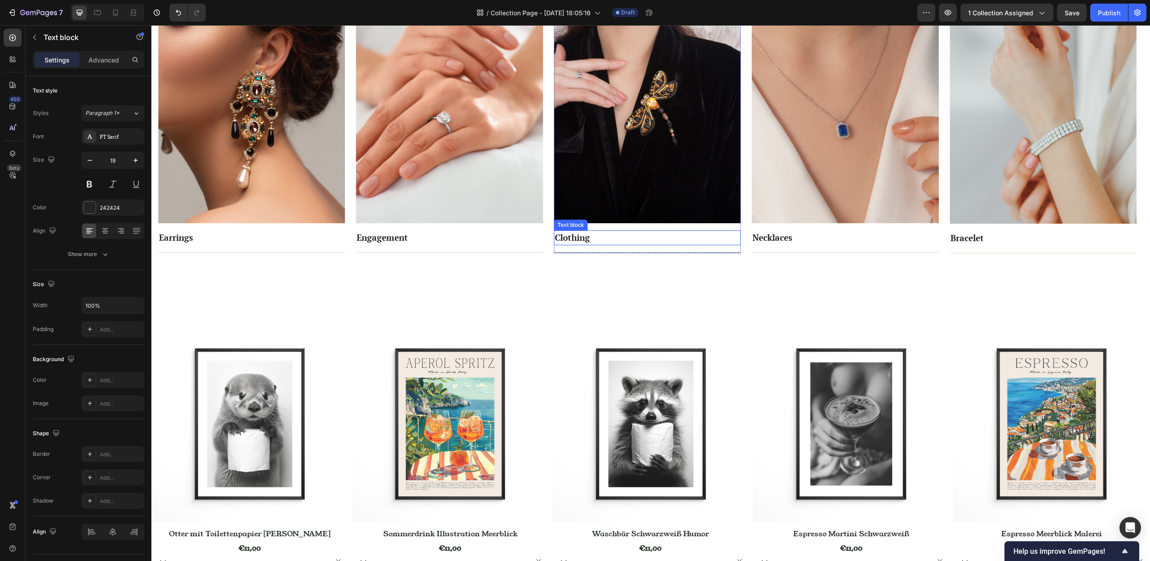
click at [622, 236] on p "Clothing" at bounding box center [647, 237] width 185 height 13
click at [105, 207] on div "242424" at bounding box center [113, 208] width 26 height 8
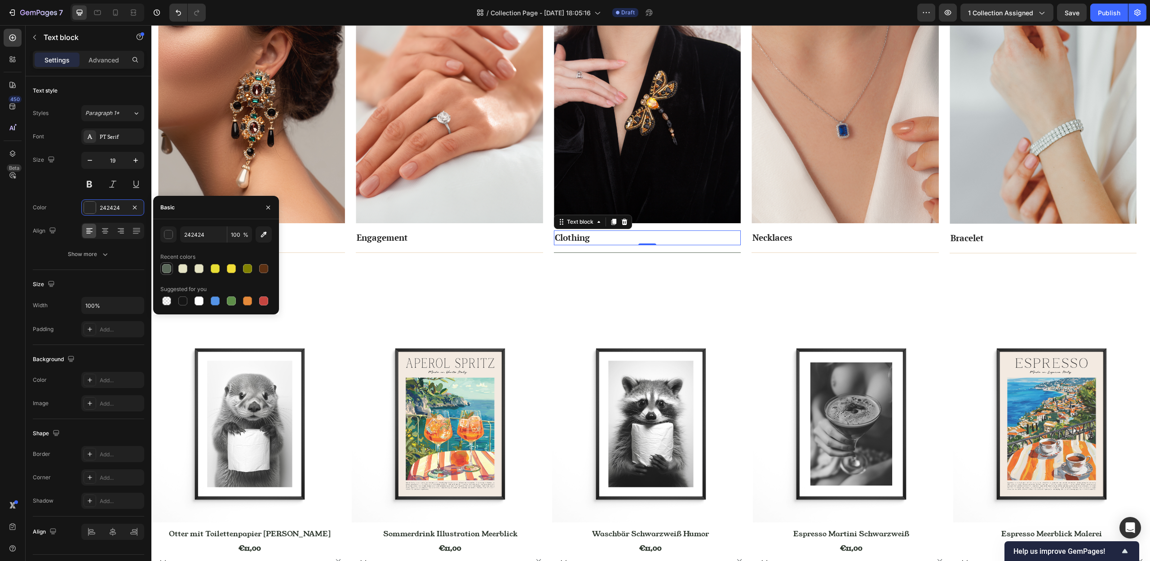
click at [168, 267] on div at bounding box center [166, 268] width 9 height 9
type input "5A6859"
click at [634, 288] on div "Explore the Range Heading Looking for something specific? Text block Row Image …" at bounding box center [650, 87] width 999 height 403
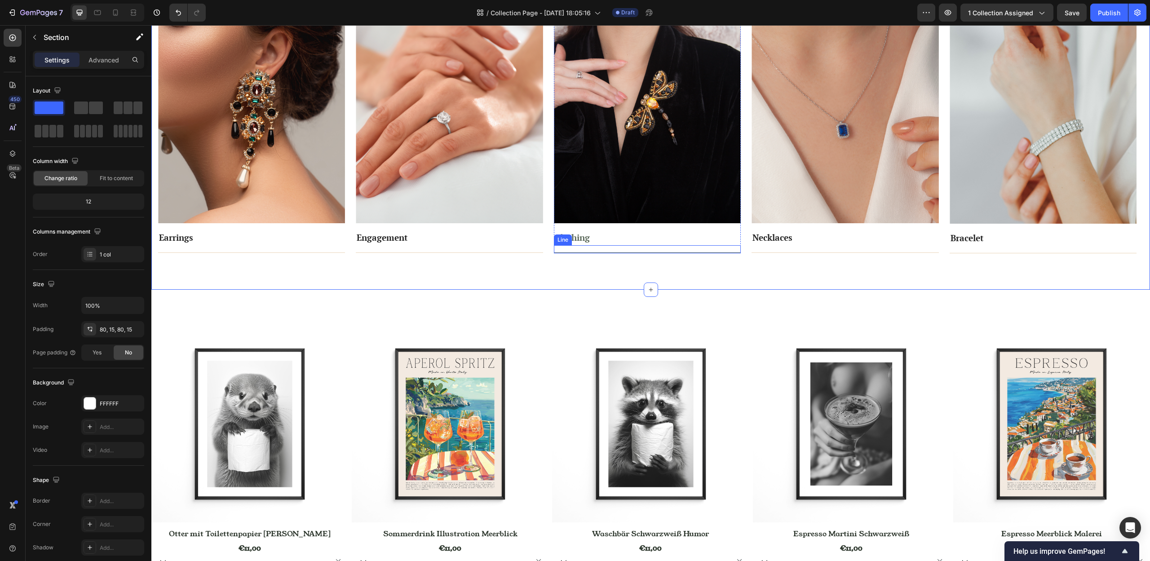
click at [601, 247] on div "Title Line" at bounding box center [647, 249] width 187 height 8
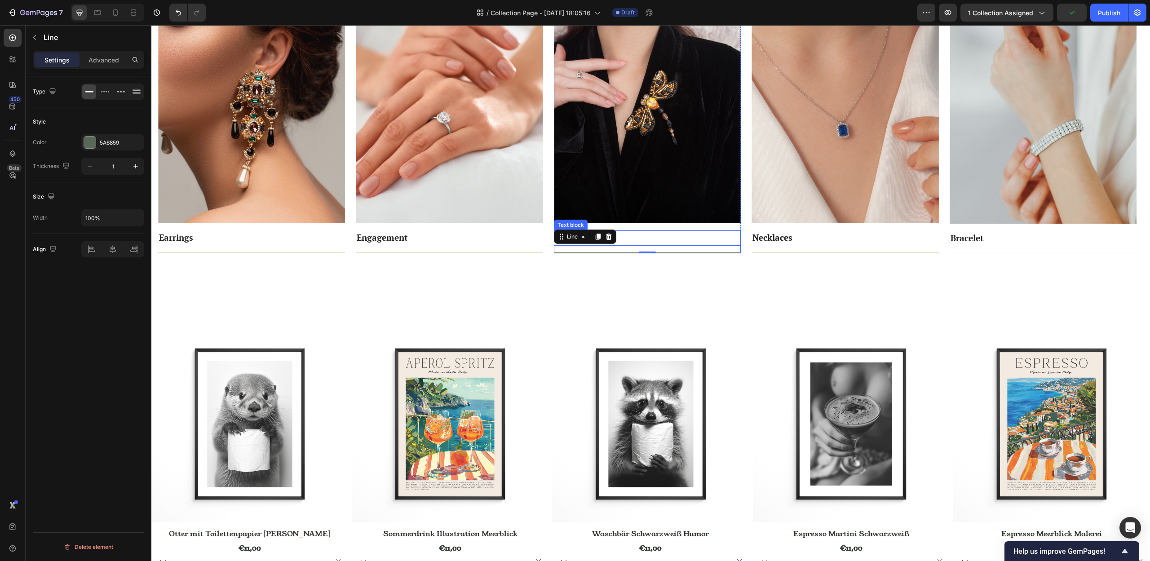
click at [664, 232] on p "Clothing" at bounding box center [647, 237] width 185 height 13
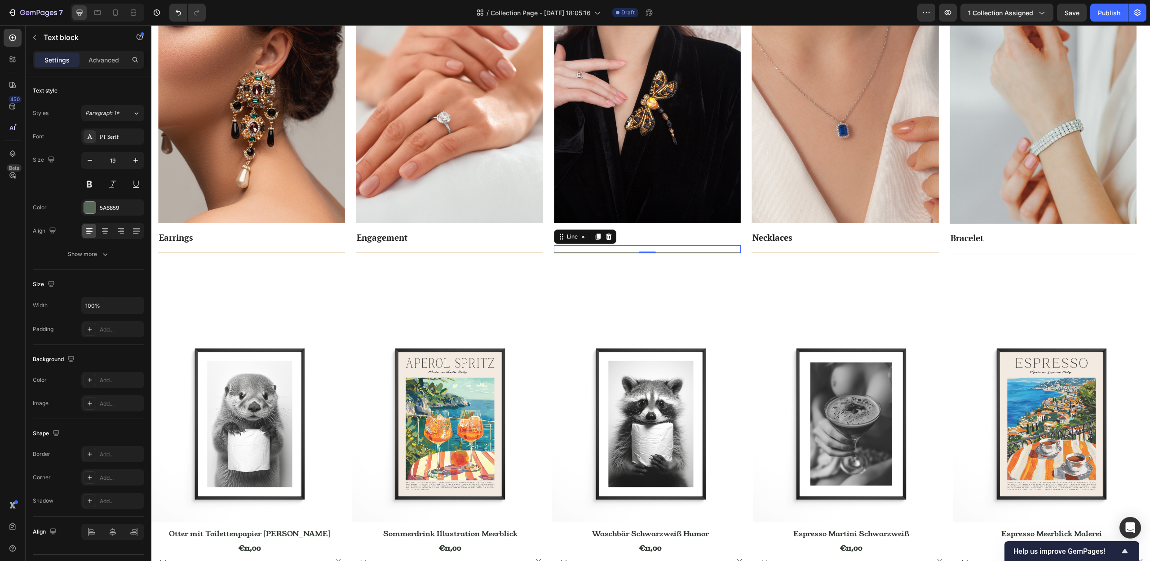
click at [561, 248] on div "Title Line 0" at bounding box center [647, 249] width 187 height 8
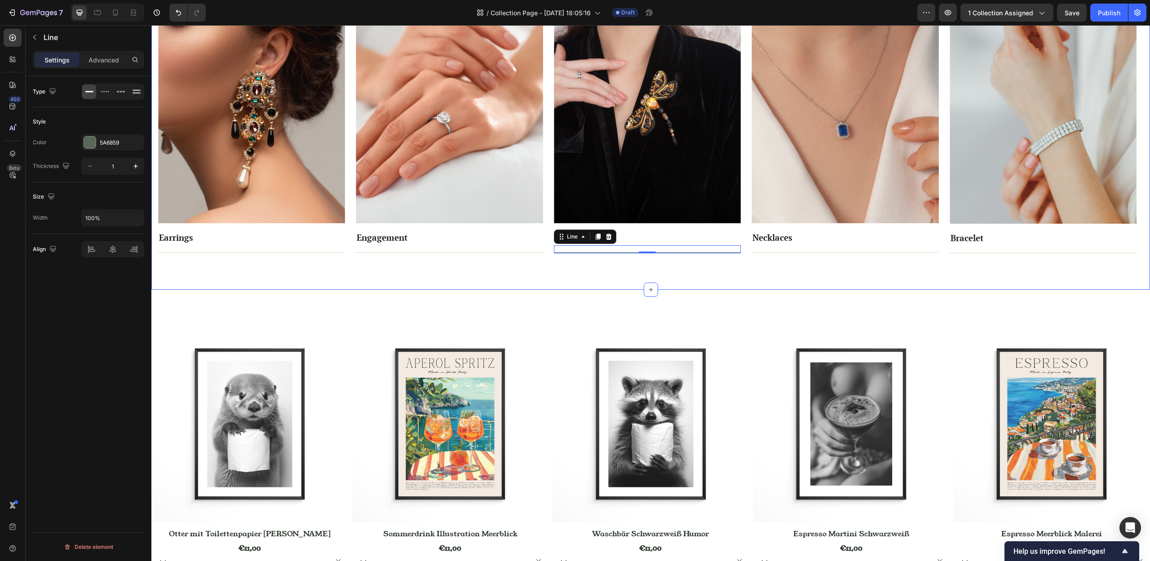
click at [390, 276] on div "Explore the Range Heading Looking for something specific? Text block Row Image …" at bounding box center [650, 87] width 999 height 403
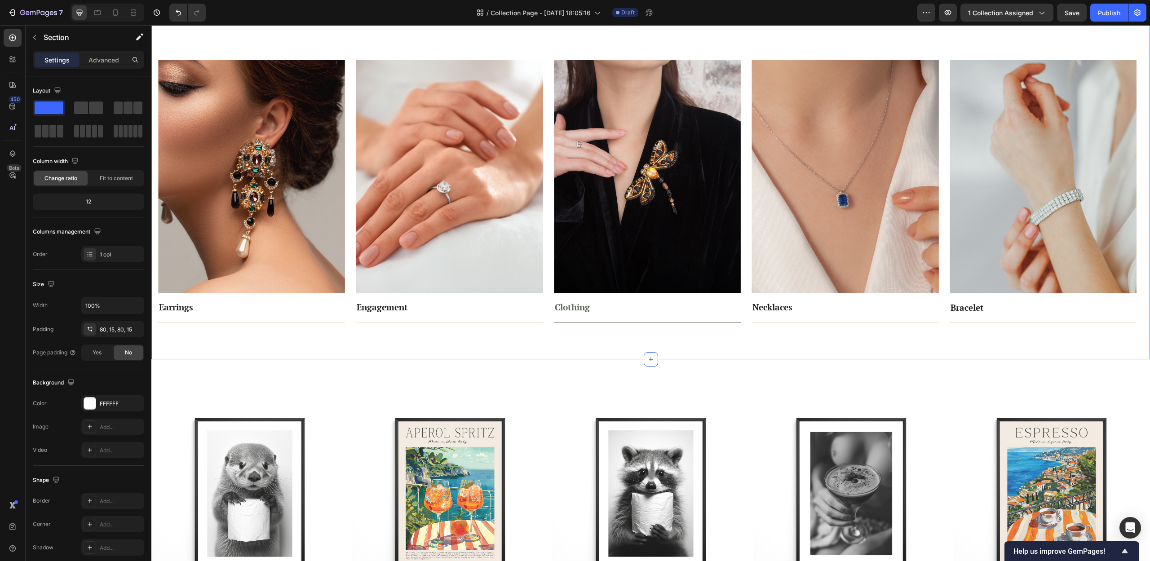
scroll to position [333, 0]
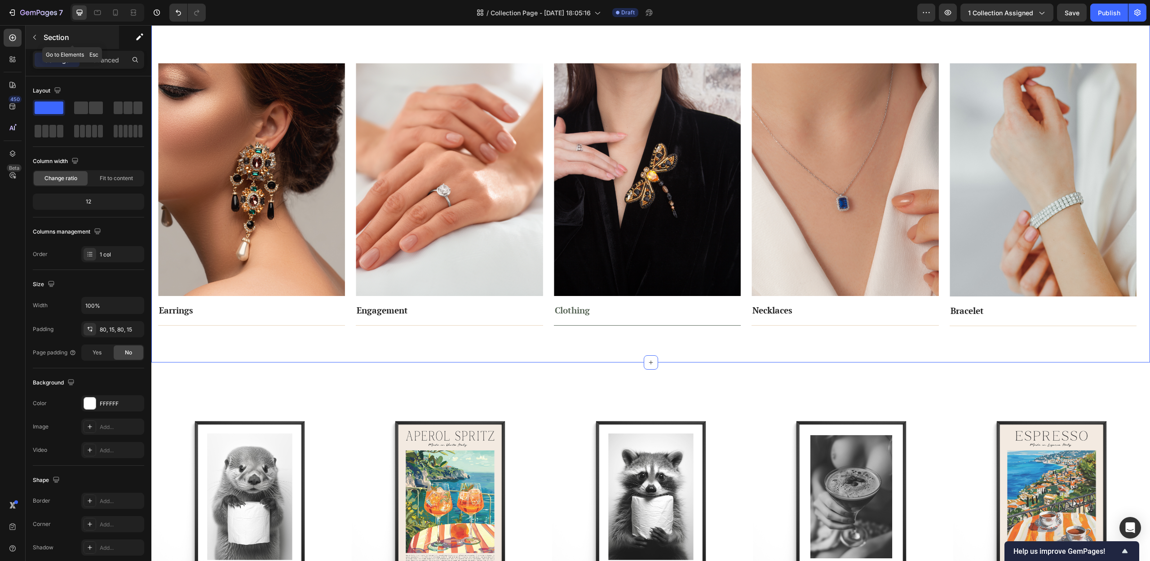
click at [35, 36] on icon "button" at bounding box center [34, 37] width 7 height 7
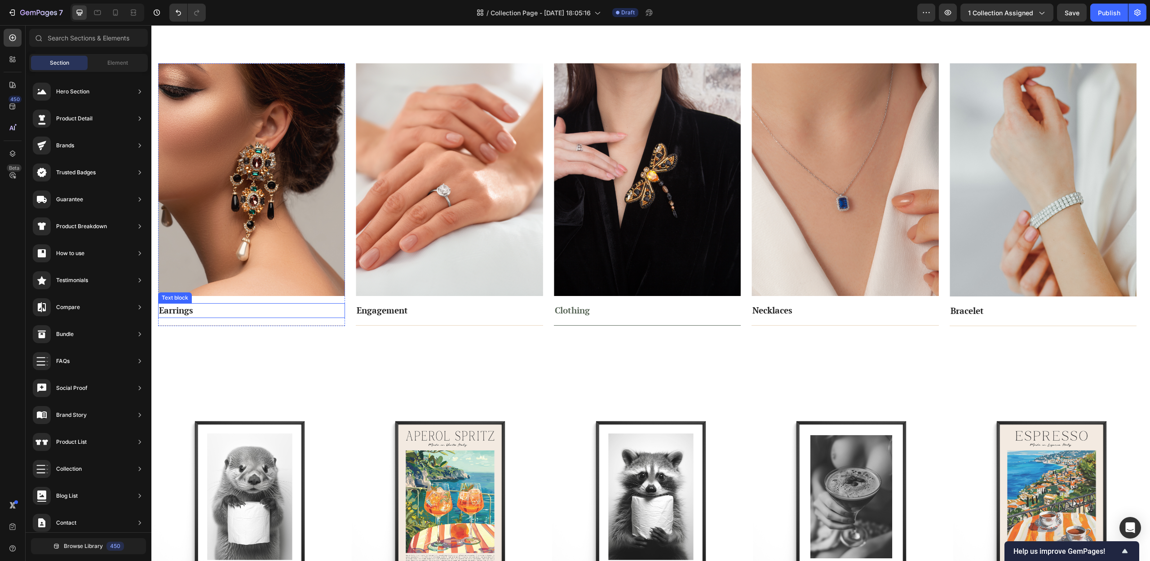
scroll to position [0, 0]
click at [111, 58] on div "Element" at bounding box center [117, 63] width 57 height 14
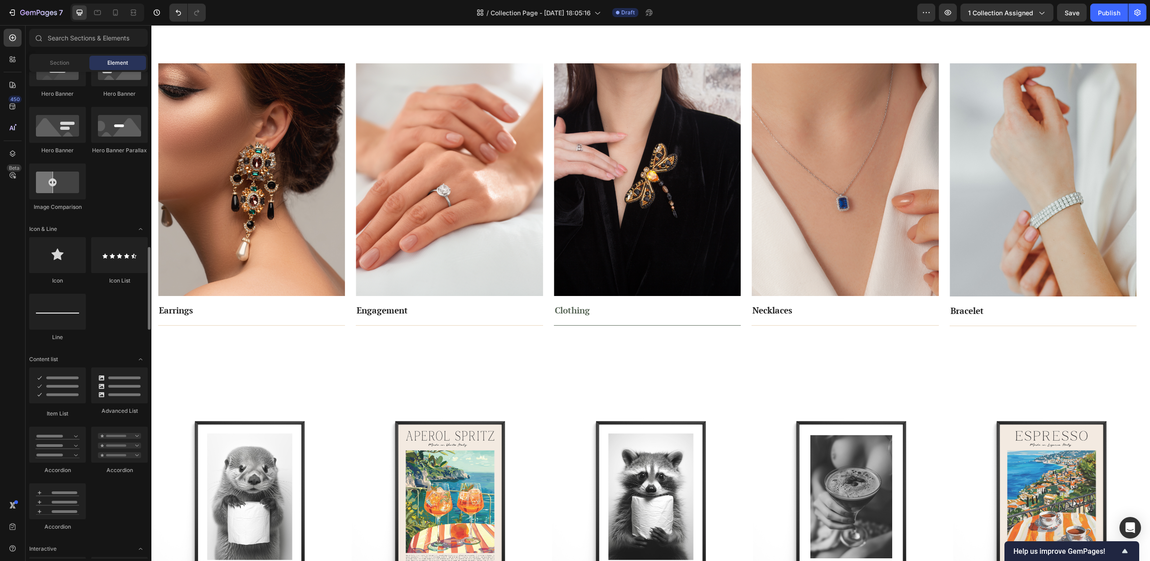
scroll to position [611, 0]
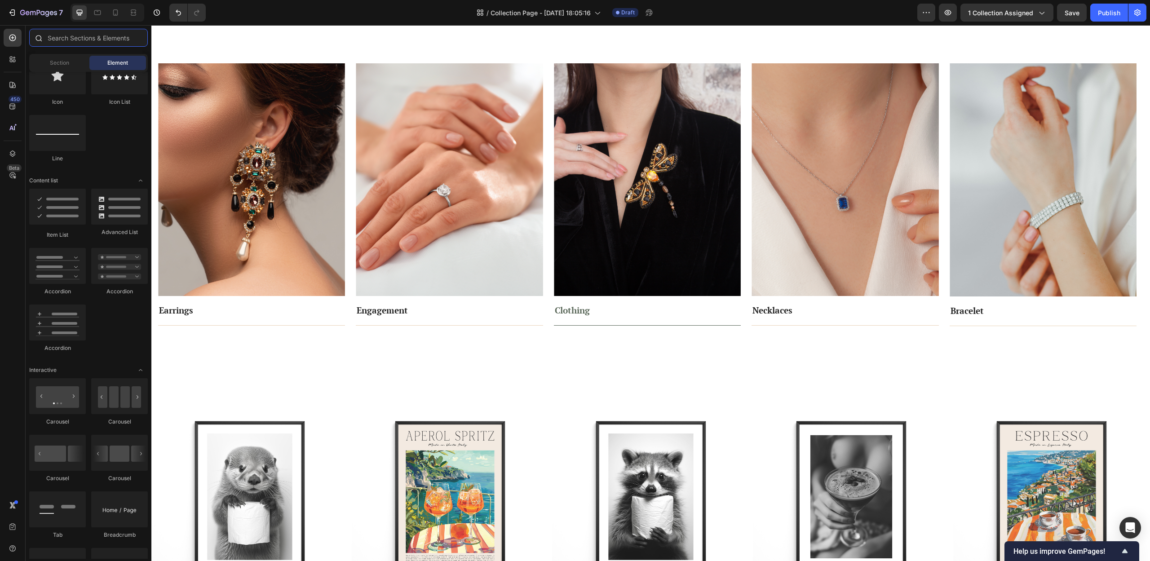
click at [96, 40] on input "text" at bounding box center [88, 38] width 119 height 18
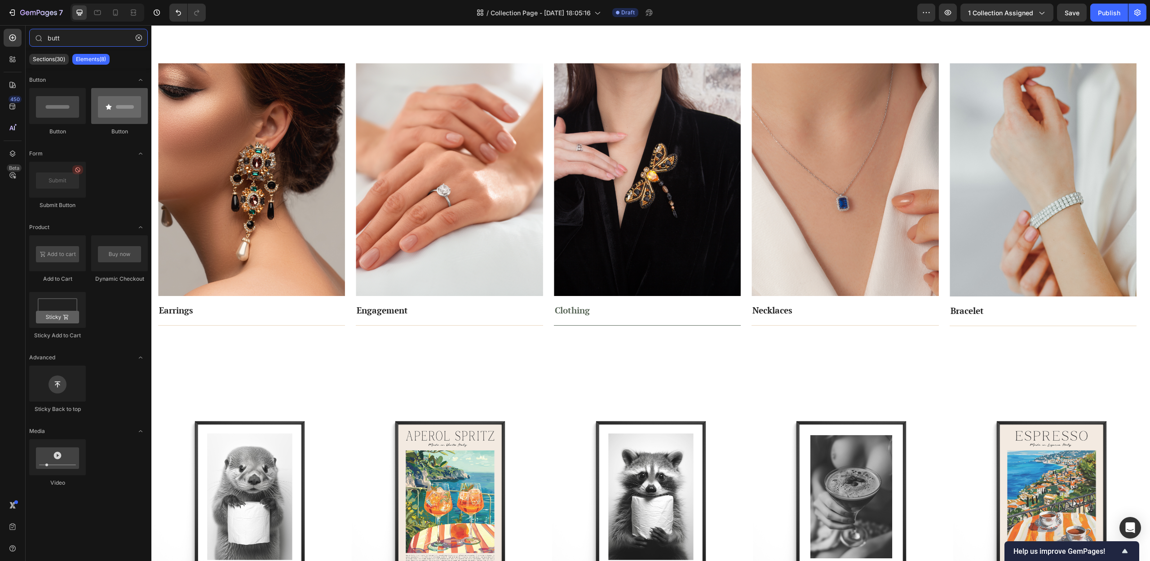
type input "butt"
drag, startPoint x: 279, startPoint y: 137, endPoint x: 217, endPoint y: 305, distance: 178.4
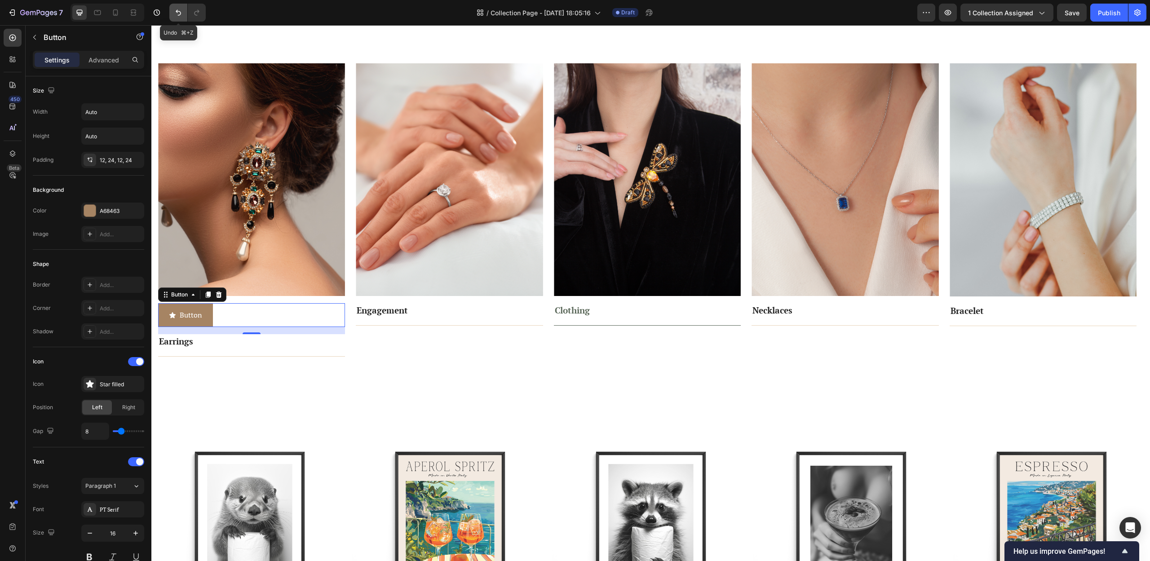
click at [174, 10] on icon "Undo/Redo" at bounding box center [178, 12] width 9 height 9
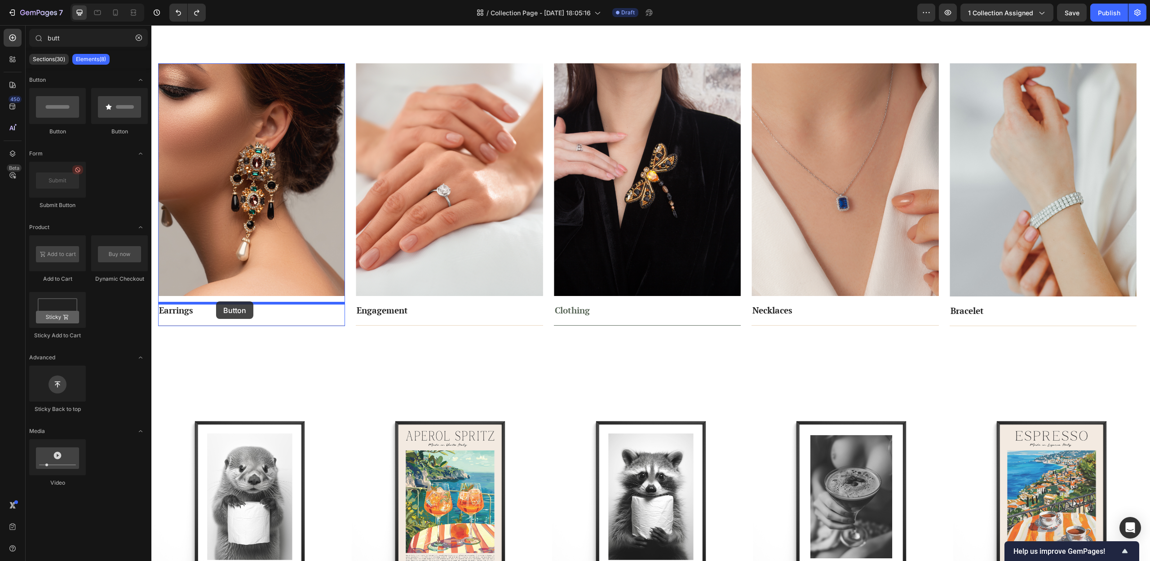
drag, startPoint x: 215, startPoint y: 137, endPoint x: 216, endPoint y: 301, distance: 164.0
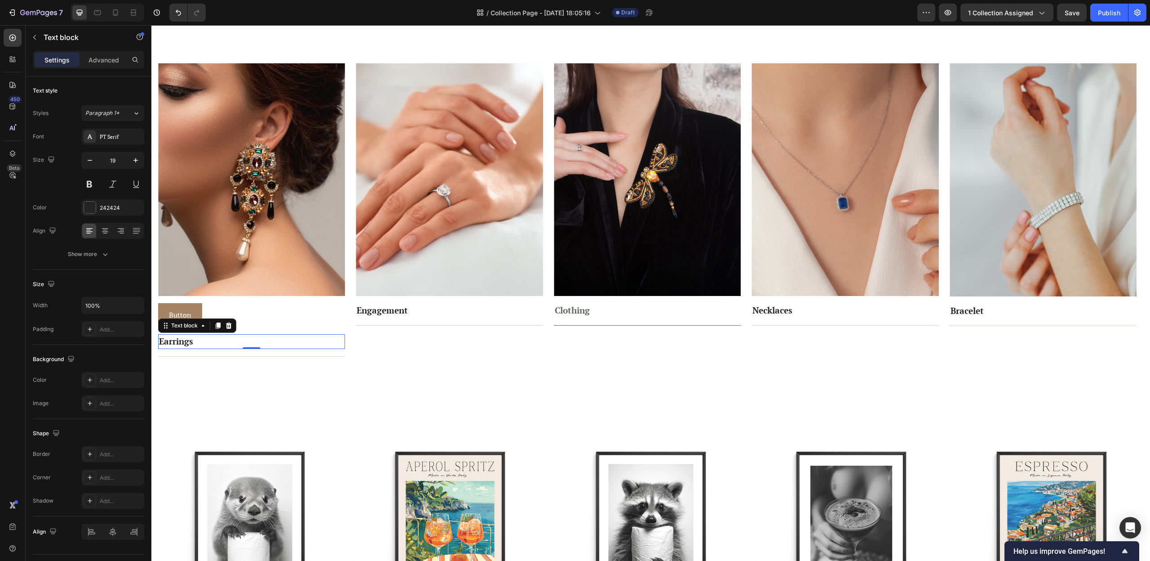
click at [207, 343] on p "Earrings" at bounding box center [251, 341] width 185 height 13
click at [230, 328] on icon at bounding box center [229, 326] width 6 height 6
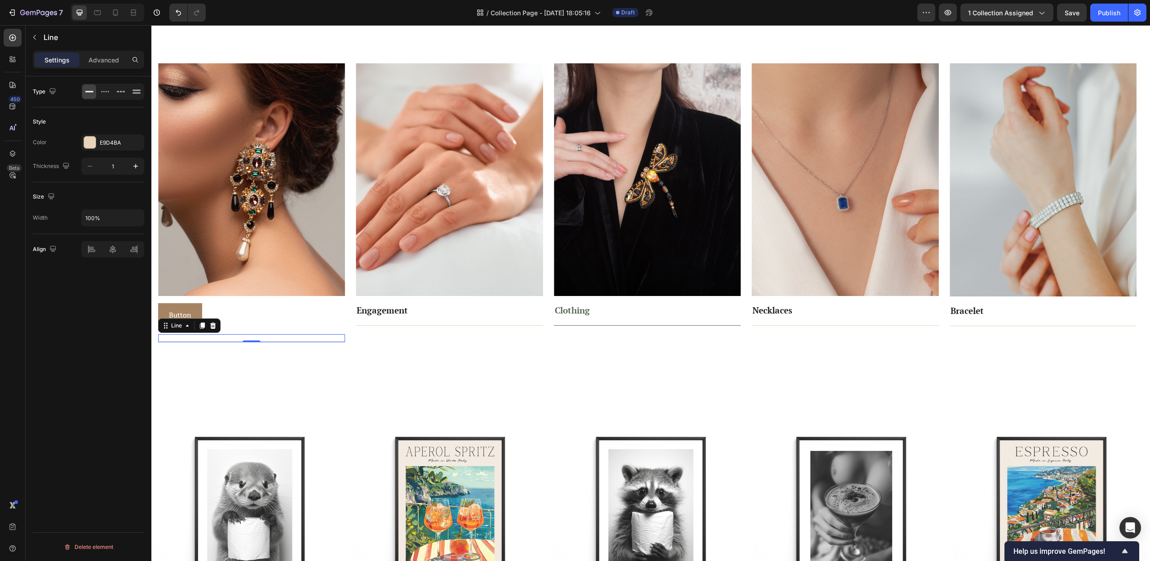
click at [238, 338] on div "Title Line 0" at bounding box center [251, 338] width 187 height 8
click at [208, 325] on div at bounding box center [213, 325] width 11 height 11
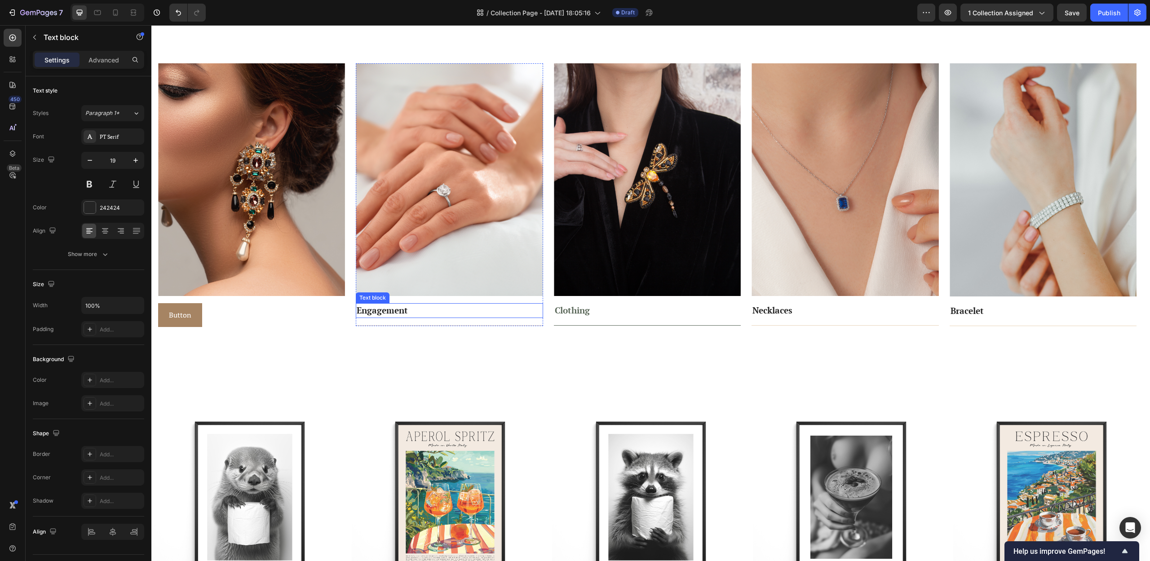
click at [430, 315] on p "Engagement" at bounding box center [449, 310] width 185 height 13
click at [425, 295] on icon at bounding box center [426, 294] width 7 height 7
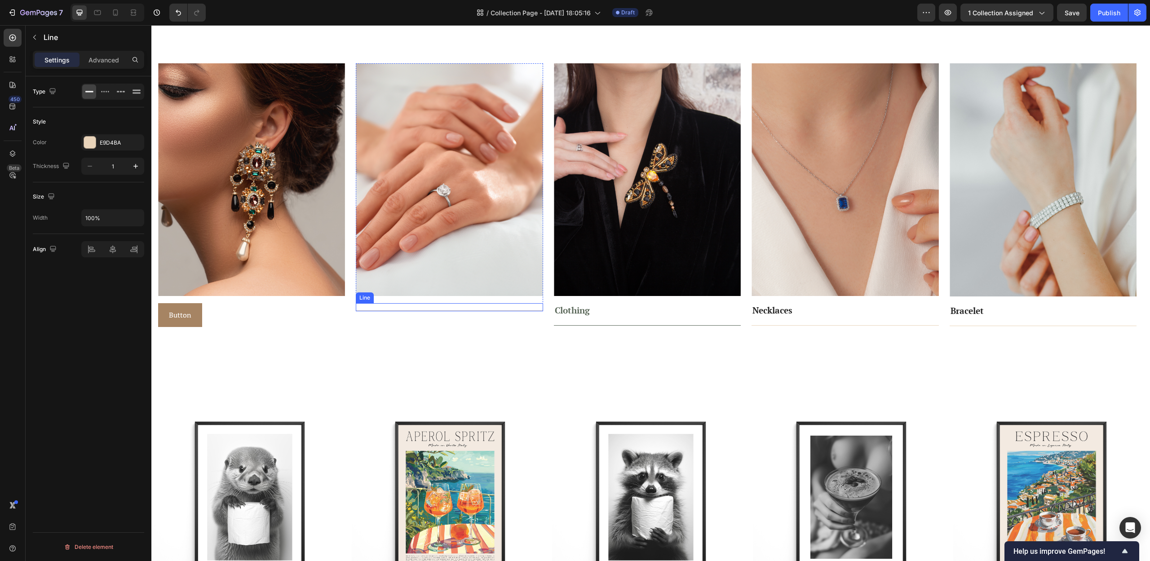
click at [426, 309] on div "Title Line" at bounding box center [449, 307] width 187 height 8
click at [411, 294] on icon at bounding box center [411, 295] width 6 height 6
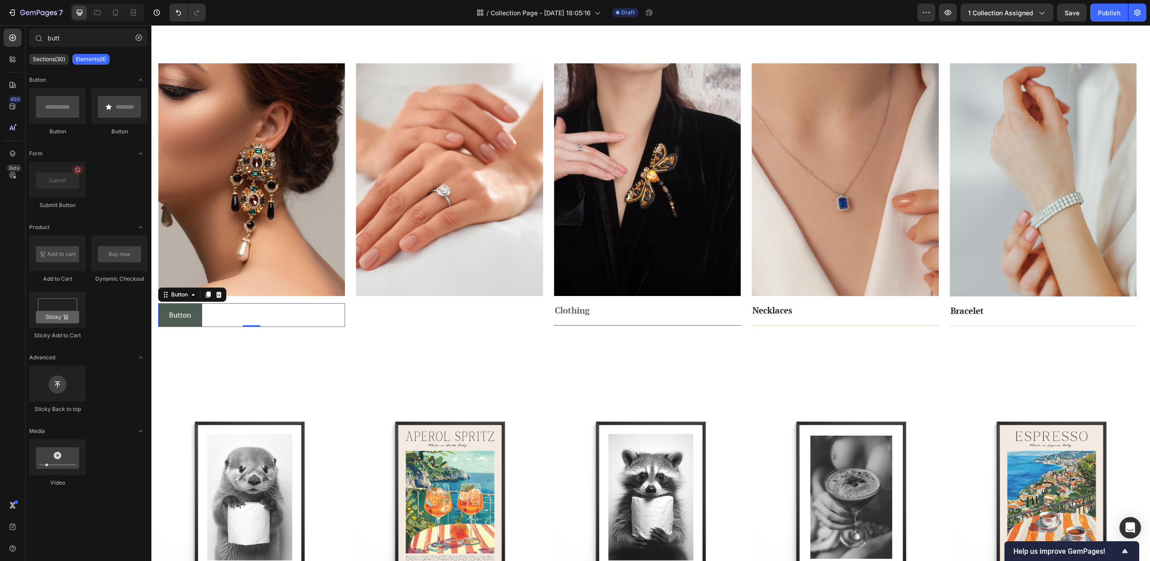
click at [196, 319] on button "Button" at bounding box center [180, 315] width 44 height 24
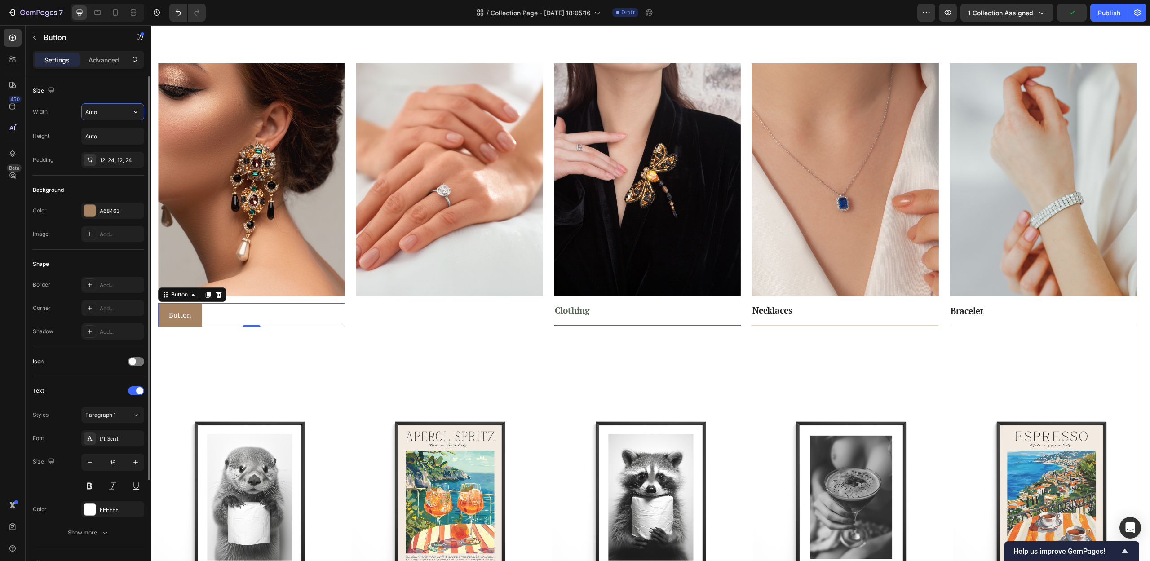
click at [110, 114] on input "Auto" at bounding box center [113, 112] width 62 height 16
click at [131, 115] on icon "button" at bounding box center [135, 111] width 9 height 9
click at [104, 149] on p "Full 100%" at bounding box center [110, 152] width 51 height 8
type input "100%"
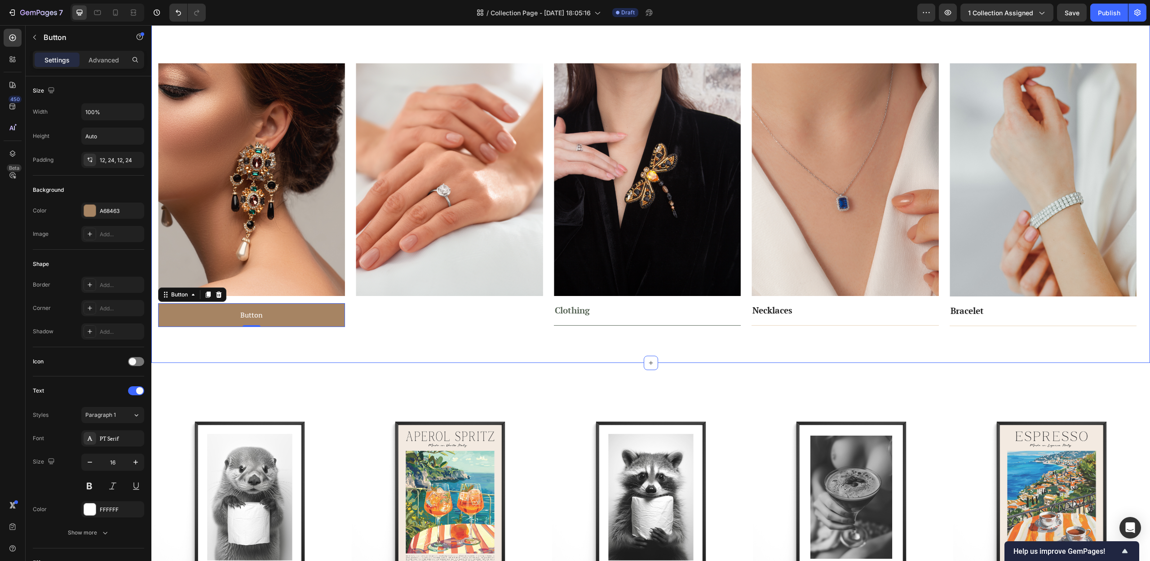
click at [391, 350] on div "Explore the Range Heading Looking for something specific? Text block Row Image …" at bounding box center [650, 161] width 999 height 404
click at [298, 316] on button "Button" at bounding box center [251, 315] width 187 height 24
click at [209, 294] on icon at bounding box center [208, 295] width 5 height 6
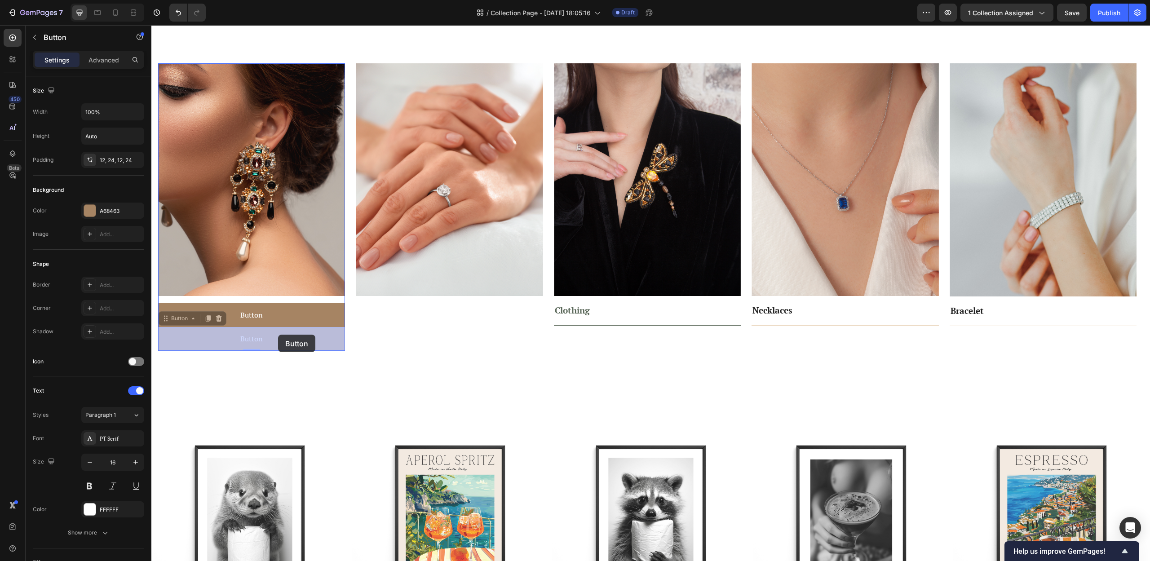
drag, startPoint x: 299, startPoint y: 344, endPoint x: 278, endPoint y: 335, distance: 22.9
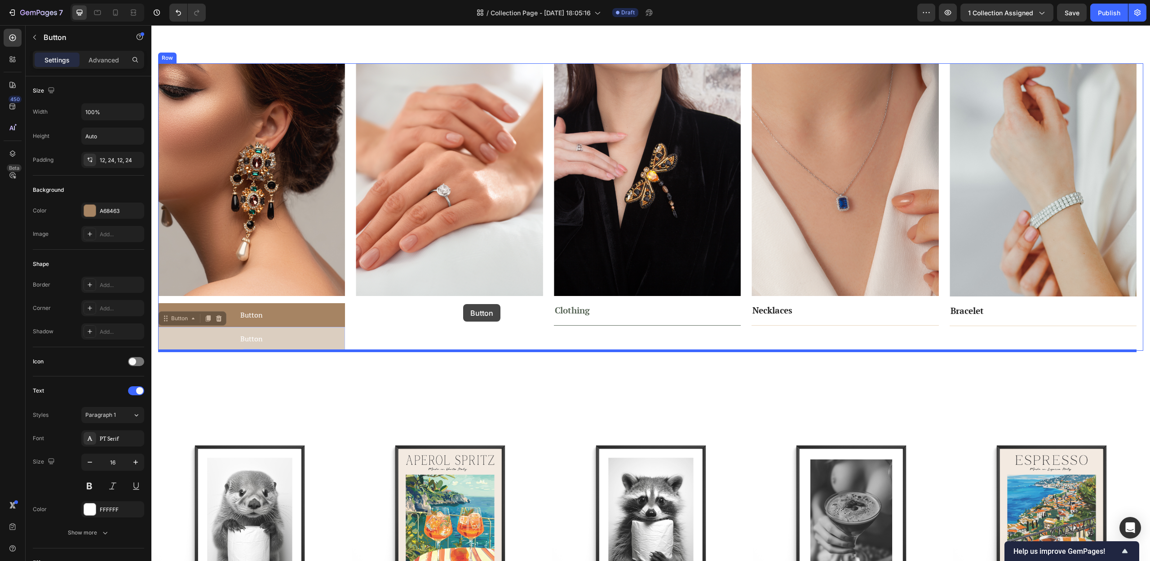
drag, startPoint x: 180, startPoint y: 316, endPoint x: 463, endPoint y: 304, distance: 283.7
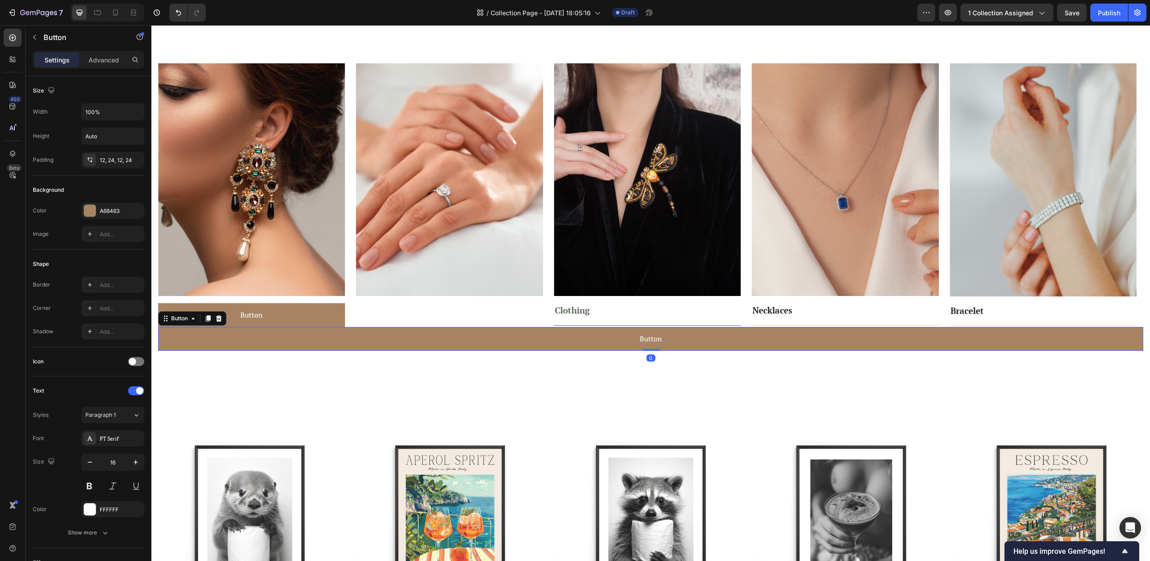
drag, startPoint x: 219, startPoint y: 317, endPoint x: 473, endPoint y: 313, distance: 254.3
click at [219, 317] on icon at bounding box center [219, 318] width 6 height 6
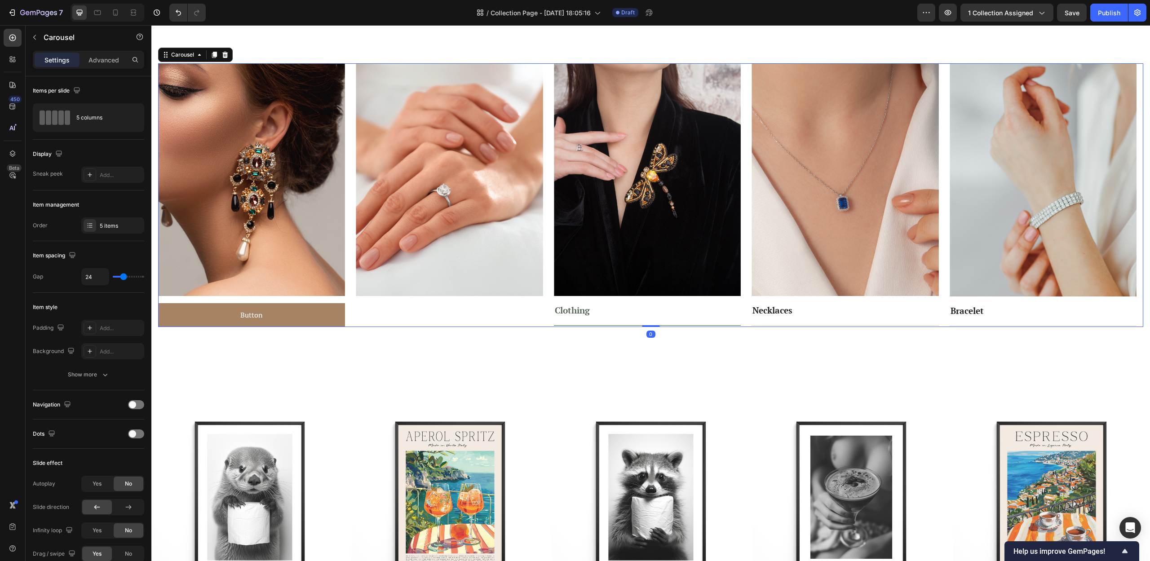
click at [475, 312] on div "Image Row" at bounding box center [449, 195] width 187 height 264
click at [37, 34] on icon "button" at bounding box center [34, 37] width 7 height 7
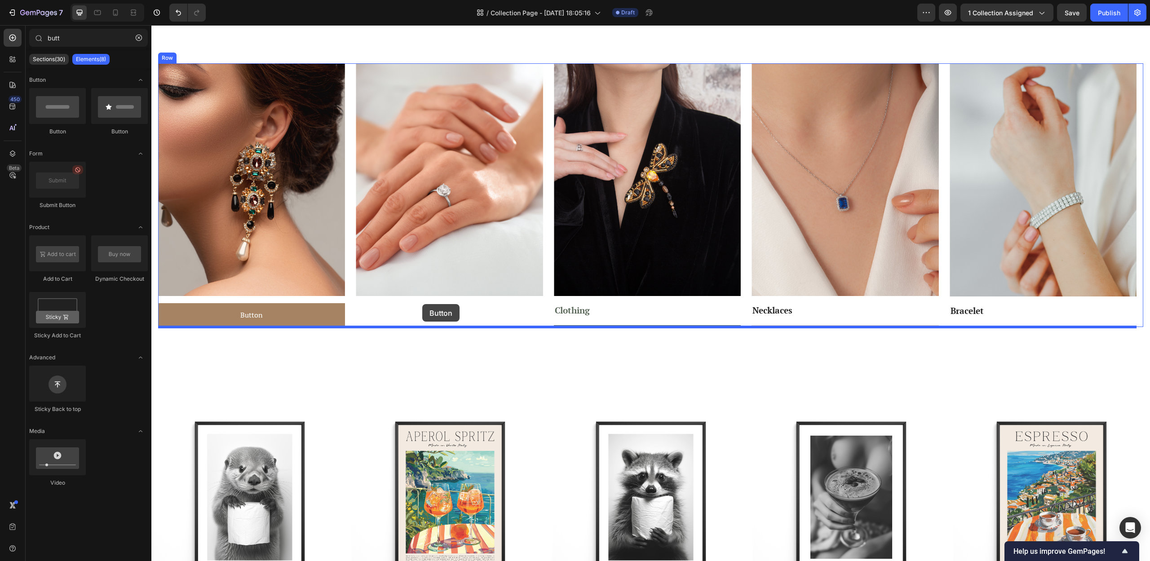
drag, startPoint x: 229, startPoint y: 143, endPoint x: 422, endPoint y: 304, distance: 251.7
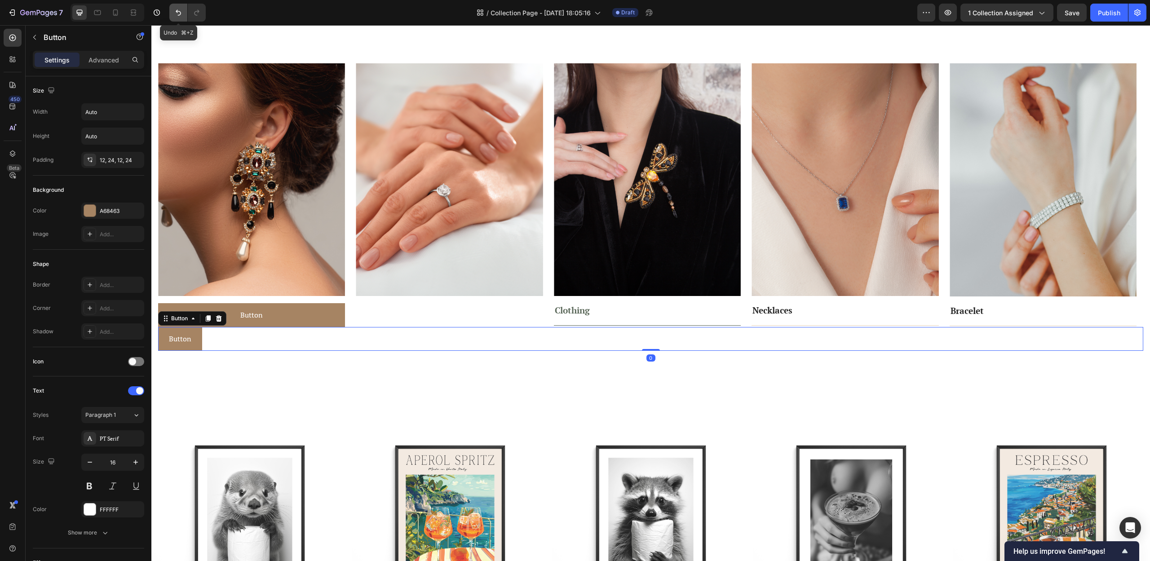
click at [179, 14] on icon "Undo/Redo" at bounding box center [178, 12] width 9 height 9
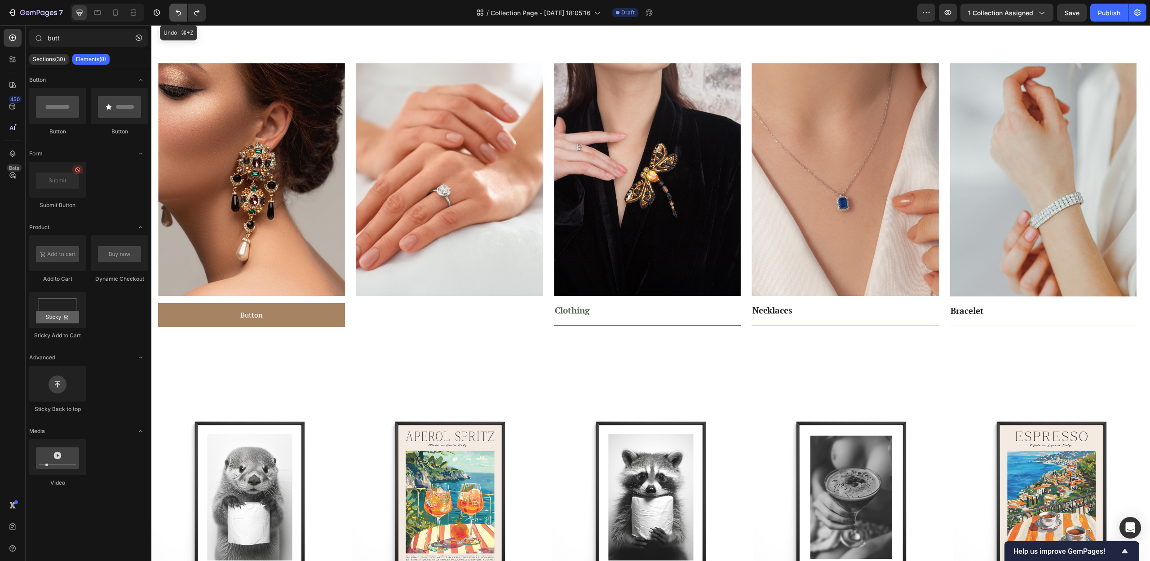
click at [179, 14] on icon "Undo/Redo" at bounding box center [178, 12] width 9 height 9
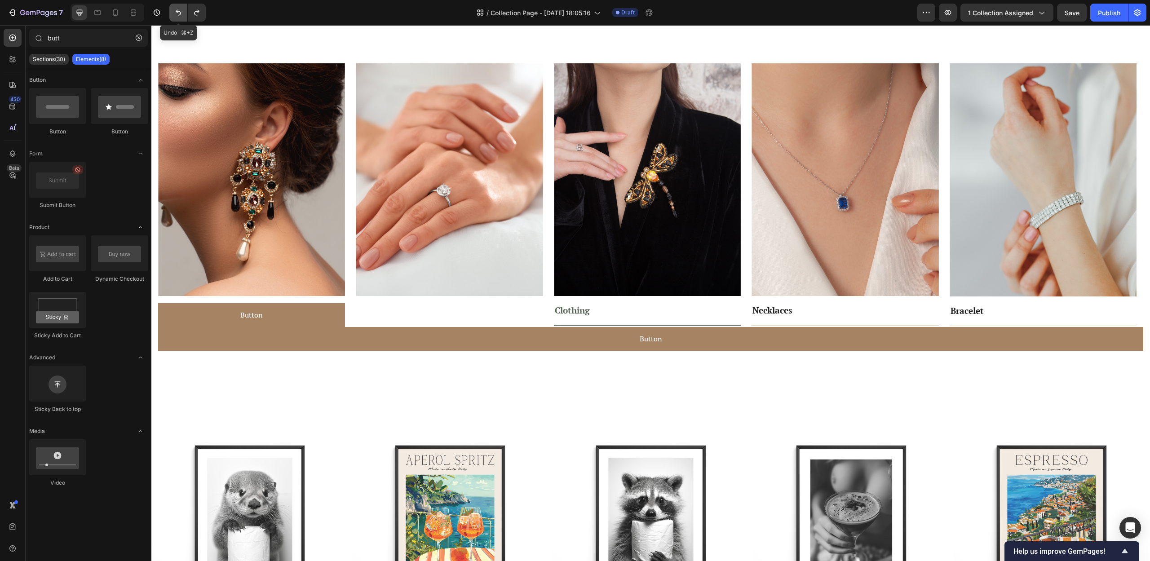
click at [179, 14] on icon "Undo/Redo" at bounding box center [178, 12] width 9 height 9
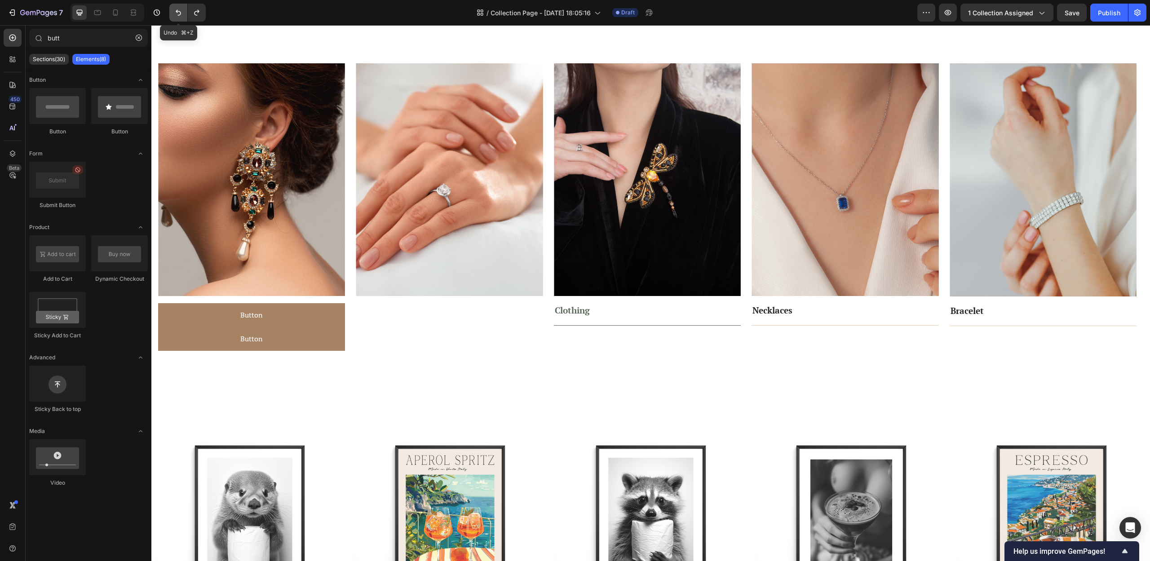
click at [179, 14] on icon "Undo/Redo" at bounding box center [178, 12] width 9 height 9
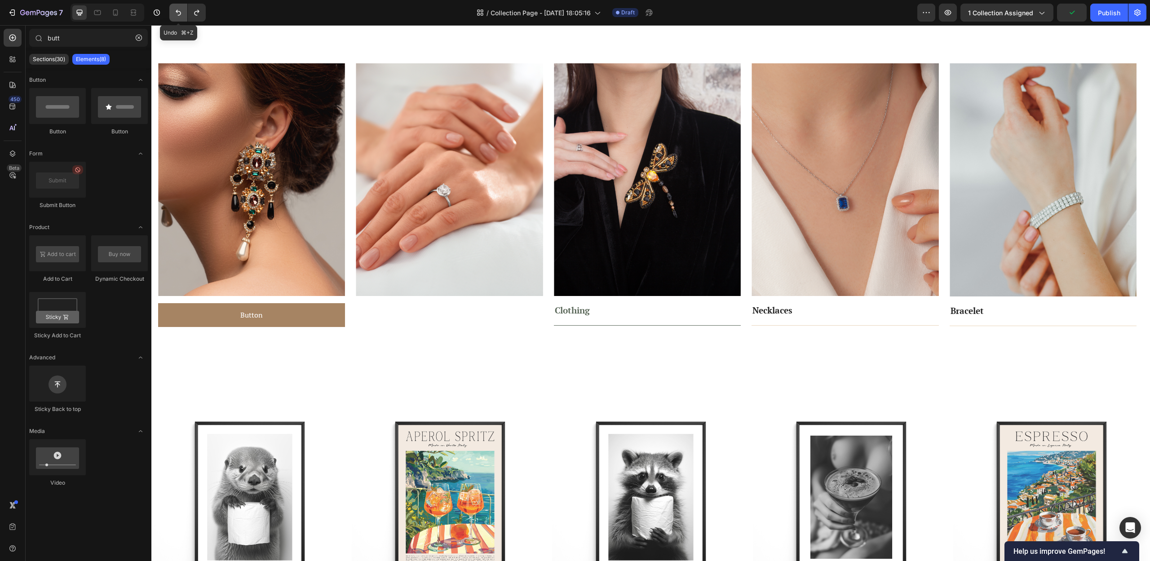
click at [179, 14] on icon "Undo/Redo" at bounding box center [178, 12] width 9 height 9
click at [433, 311] on div at bounding box center [449, 310] width 187 height 0
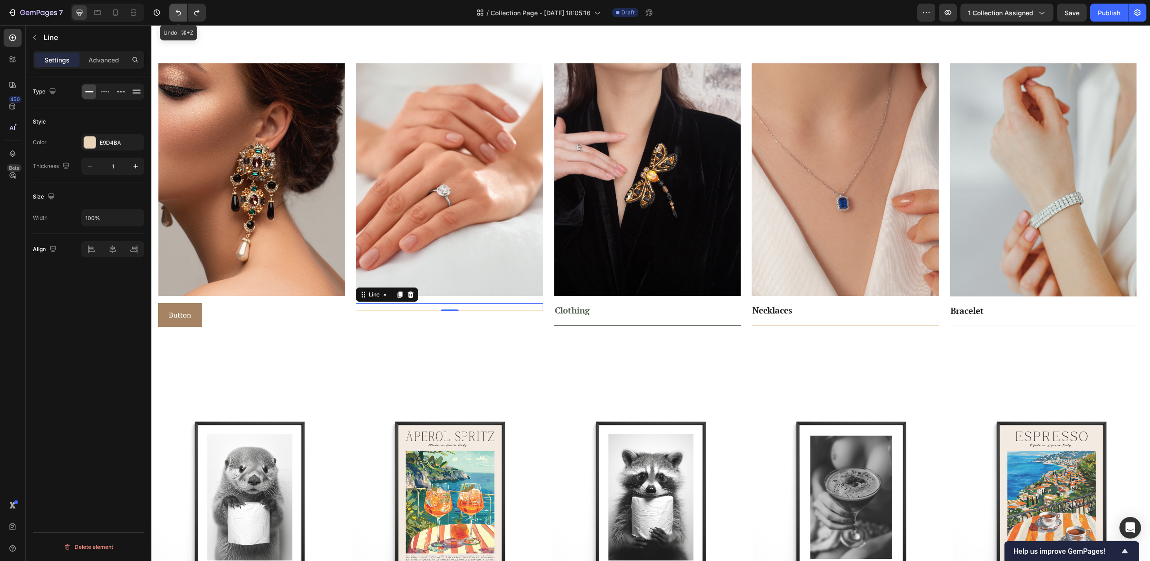
click at [177, 17] on button "Undo/Redo" at bounding box center [178, 13] width 18 height 18
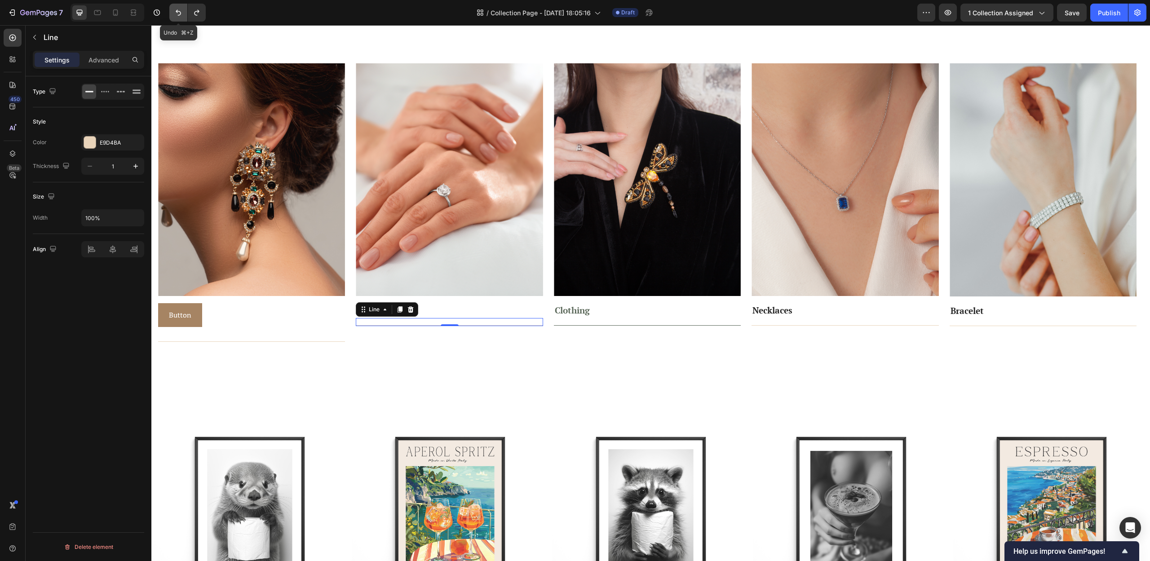
click at [175, 13] on icon "Undo/Redo" at bounding box center [178, 12] width 9 height 9
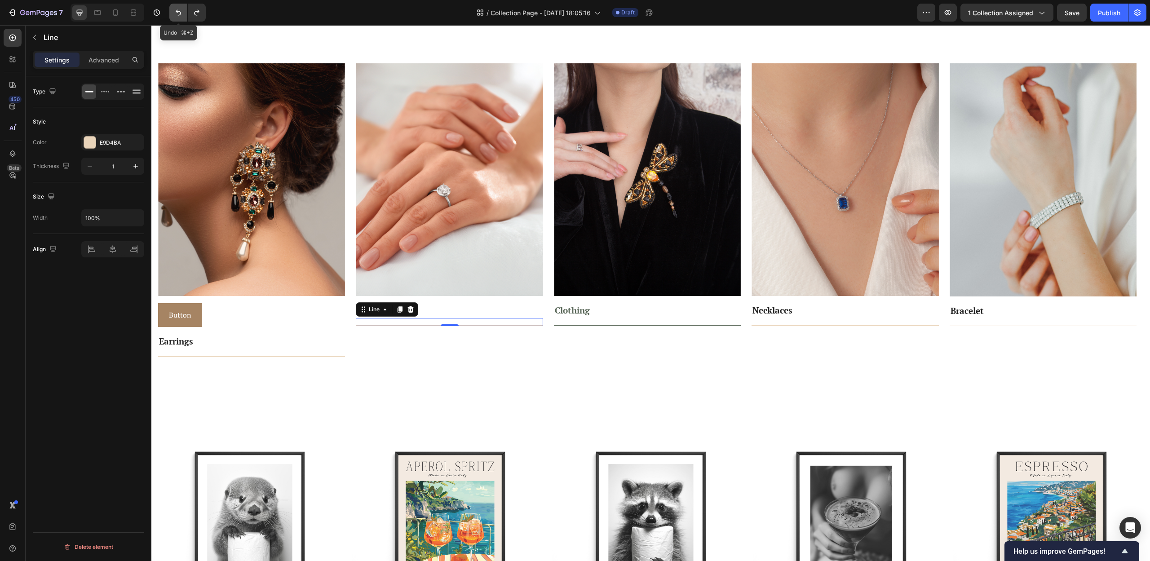
click at [175, 13] on icon "Undo/Redo" at bounding box center [178, 12] width 9 height 9
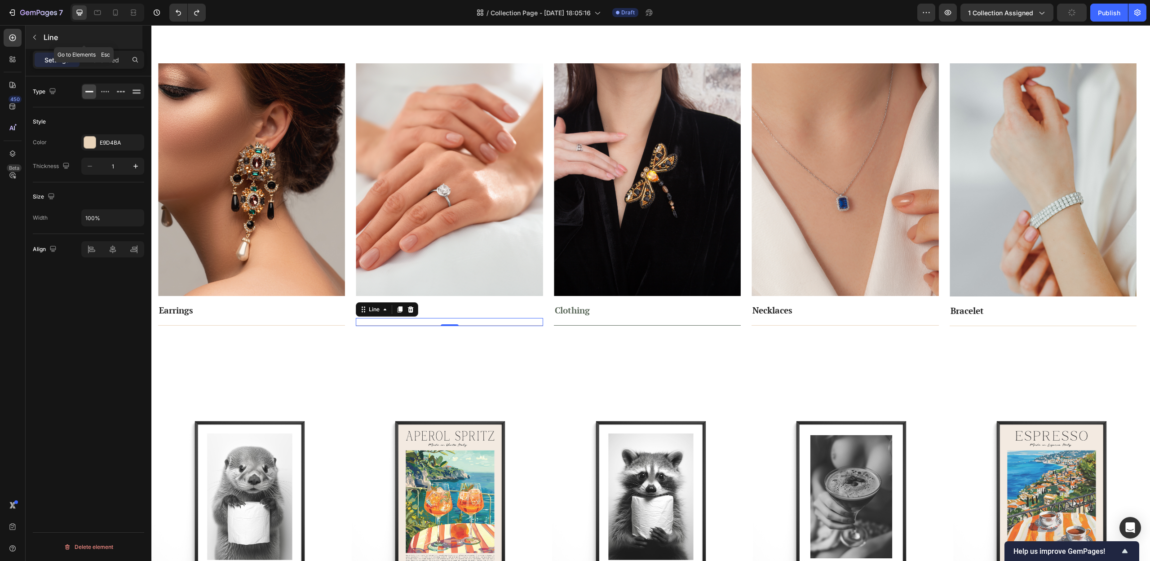
click at [38, 35] on icon "button" at bounding box center [34, 37] width 7 height 7
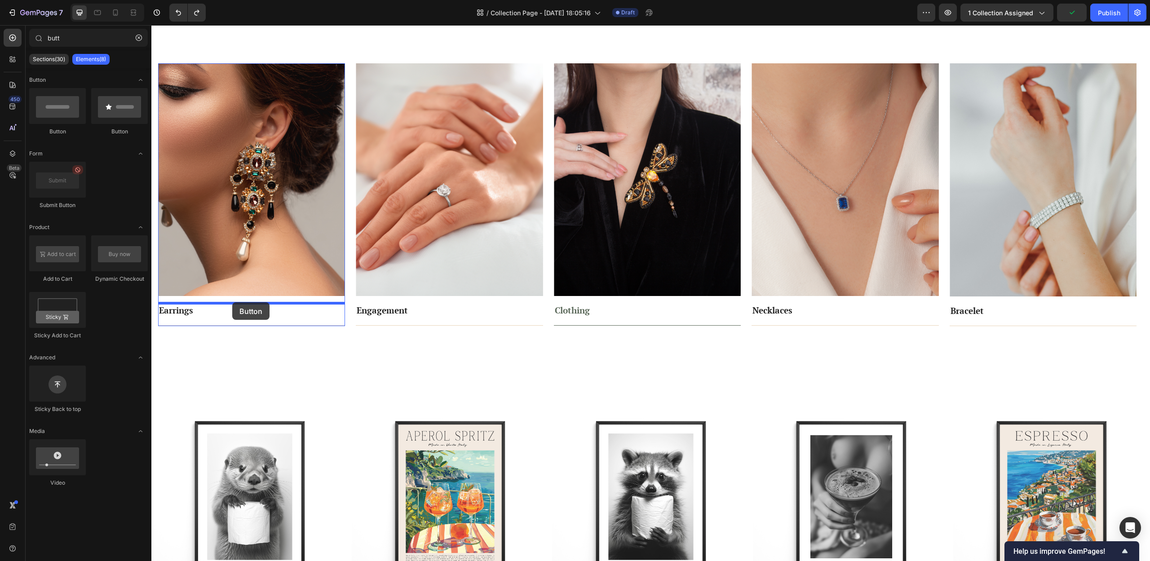
drag, startPoint x: 217, startPoint y: 132, endPoint x: 232, endPoint y: 302, distance: 171.3
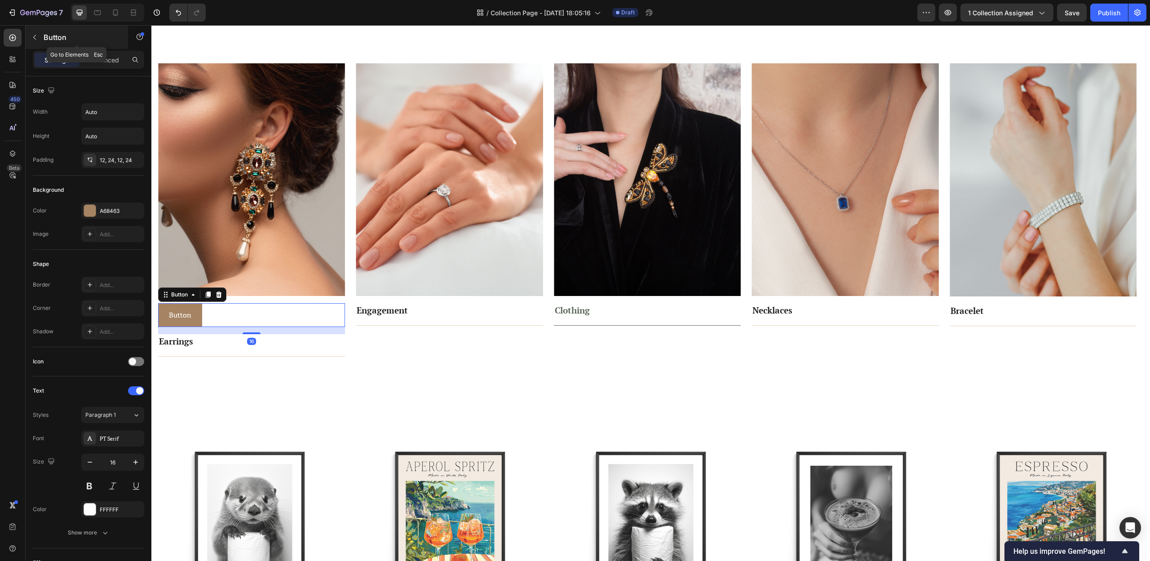
click at [32, 39] on icon "button" at bounding box center [34, 37] width 7 height 7
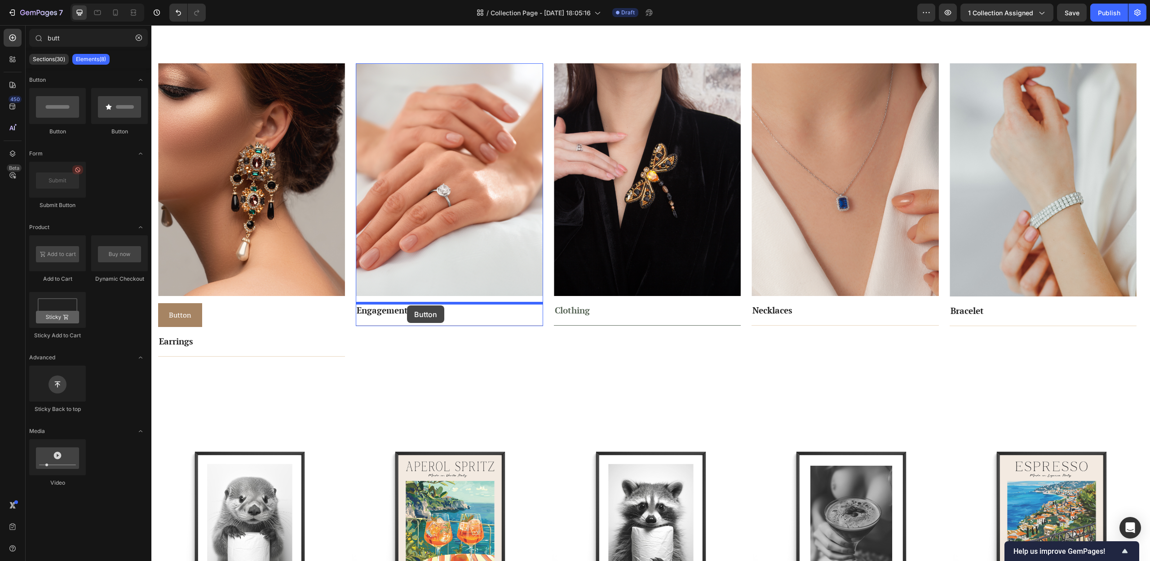
drag, startPoint x: 216, startPoint y: 138, endPoint x: 407, endPoint y: 305, distance: 253.7
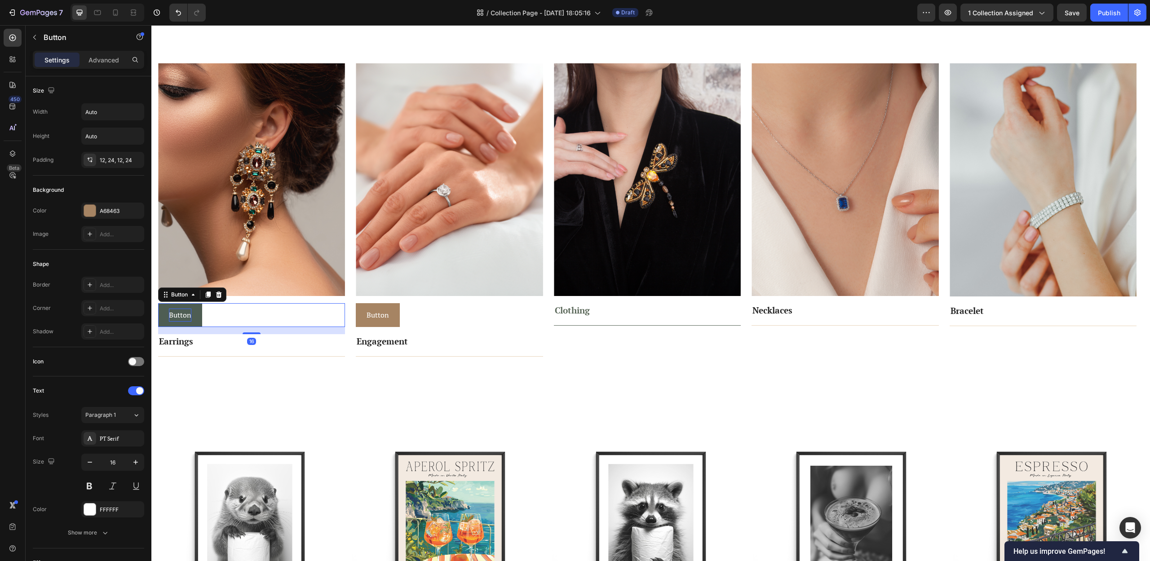
click at [186, 315] on p "Button" at bounding box center [180, 315] width 22 height 13
click at [230, 316] on div "Button Button 16" at bounding box center [251, 315] width 187 height 24
click at [137, 114] on icon "button" at bounding box center [135, 111] width 9 height 9
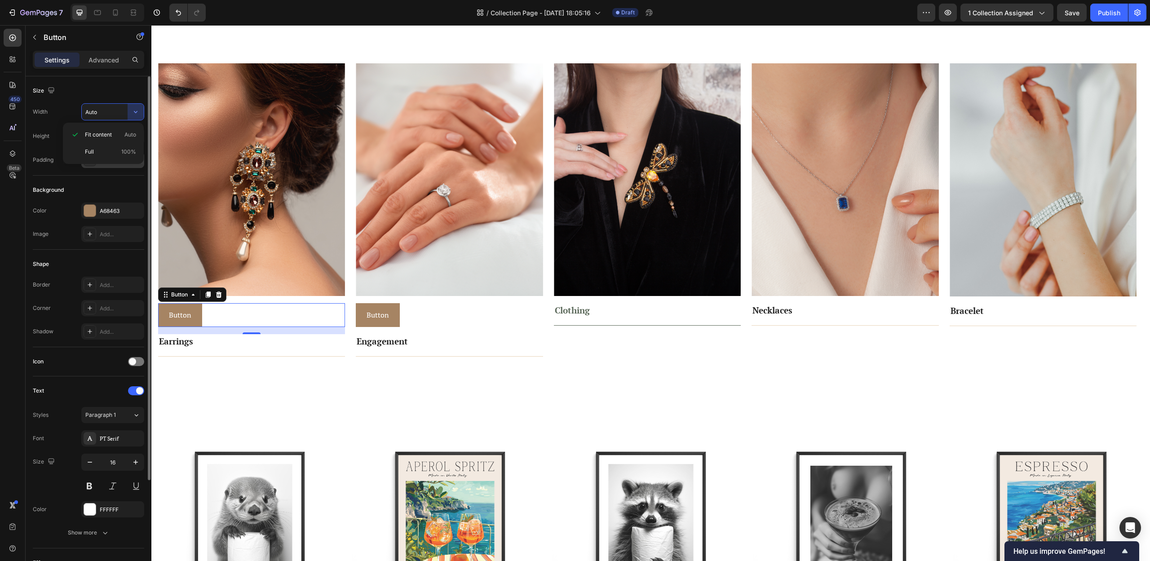
click at [96, 152] on p "Full 100%" at bounding box center [110, 152] width 51 height 8
type input "100%"
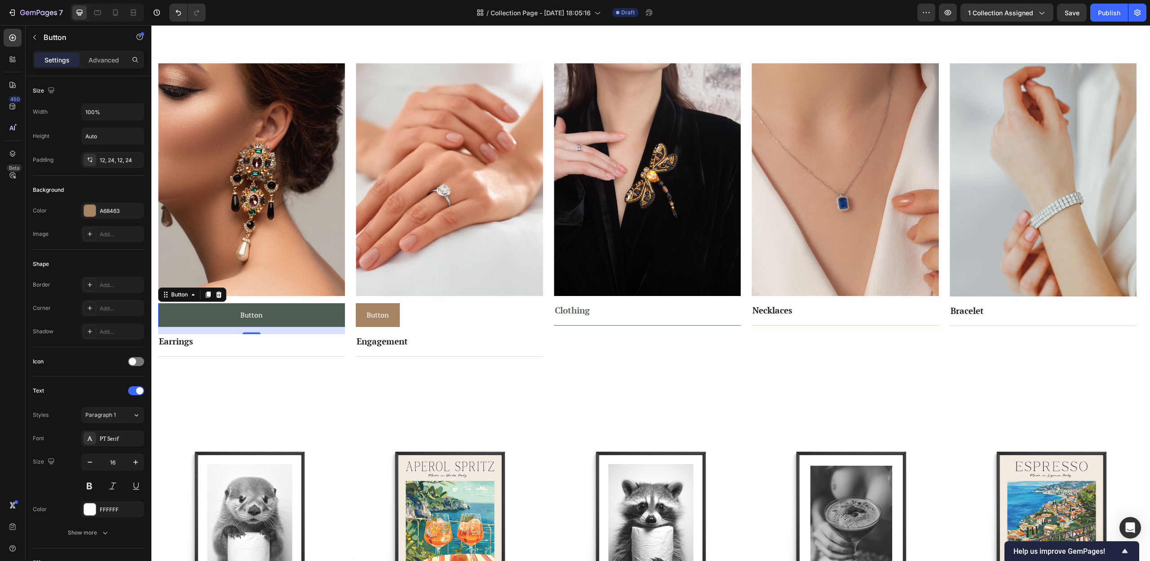
drag, startPoint x: 207, startPoint y: 292, endPoint x: 210, endPoint y: 305, distance: 13.5
click at [207, 292] on icon at bounding box center [207, 294] width 7 height 7
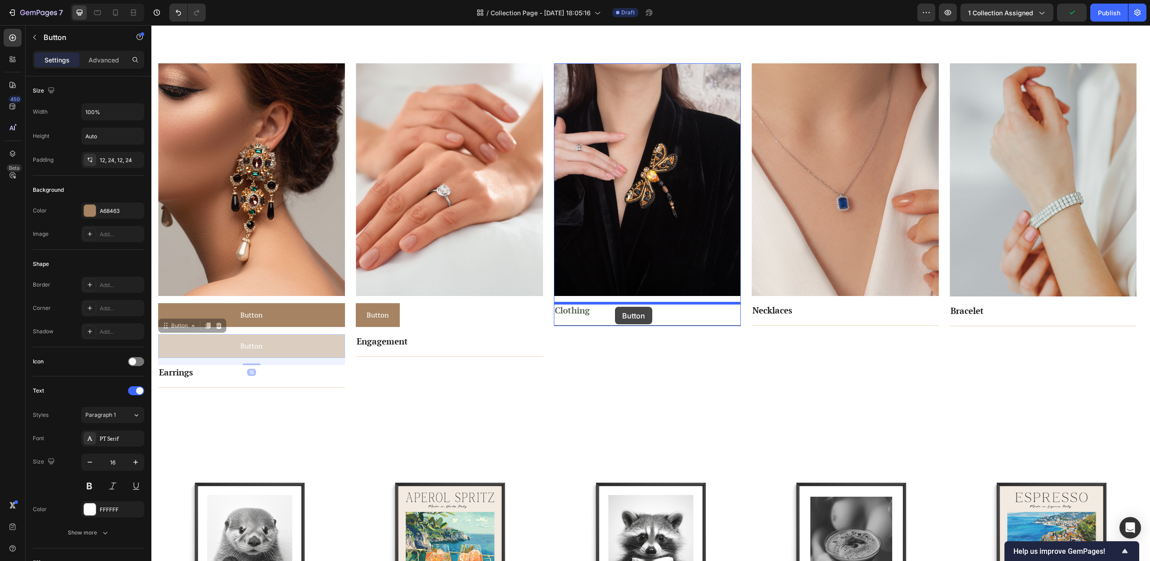
drag, startPoint x: 177, startPoint y: 323, endPoint x: 615, endPoint y: 307, distance: 437.8
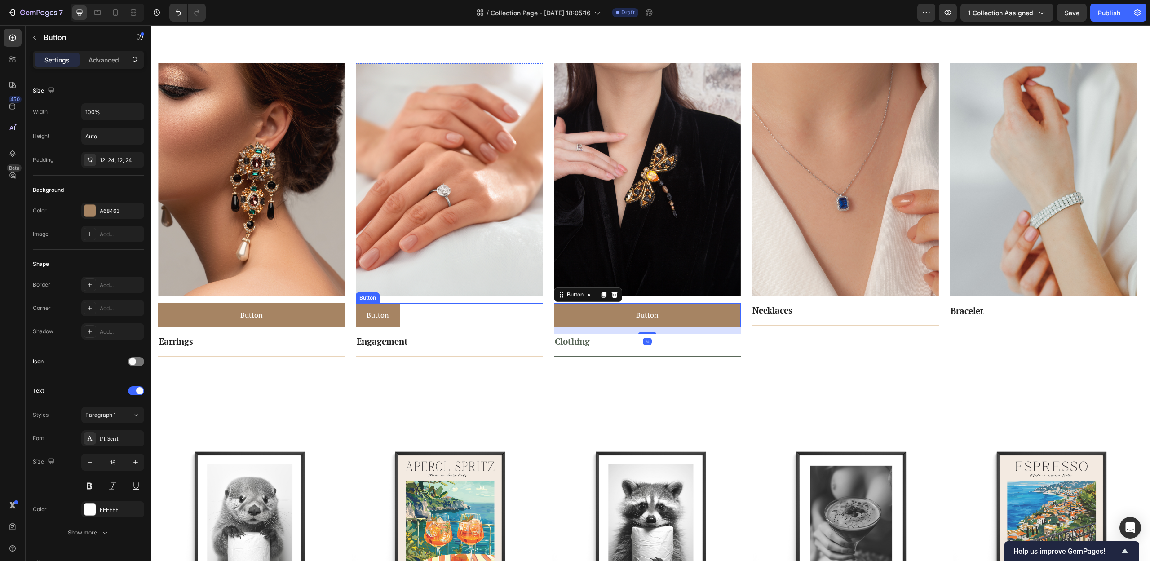
click at [423, 319] on div "Button Button" at bounding box center [449, 315] width 187 height 24
click at [417, 294] on icon at bounding box center [417, 295] width 6 height 6
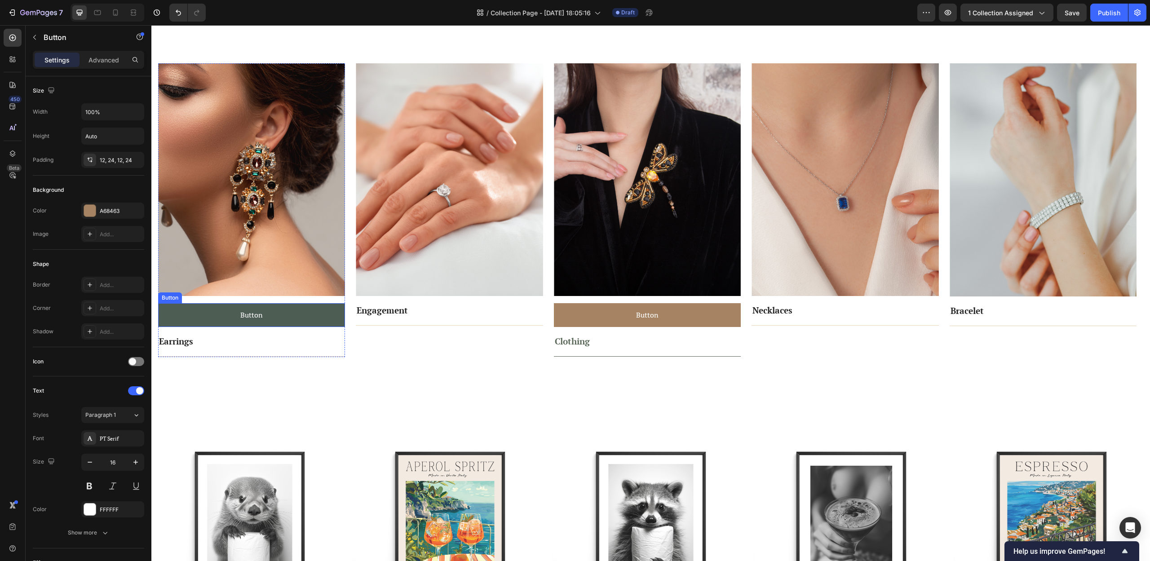
click at [308, 311] on button "Button" at bounding box center [251, 315] width 187 height 24
click at [208, 294] on icon at bounding box center [208, 295] width 5 height 6
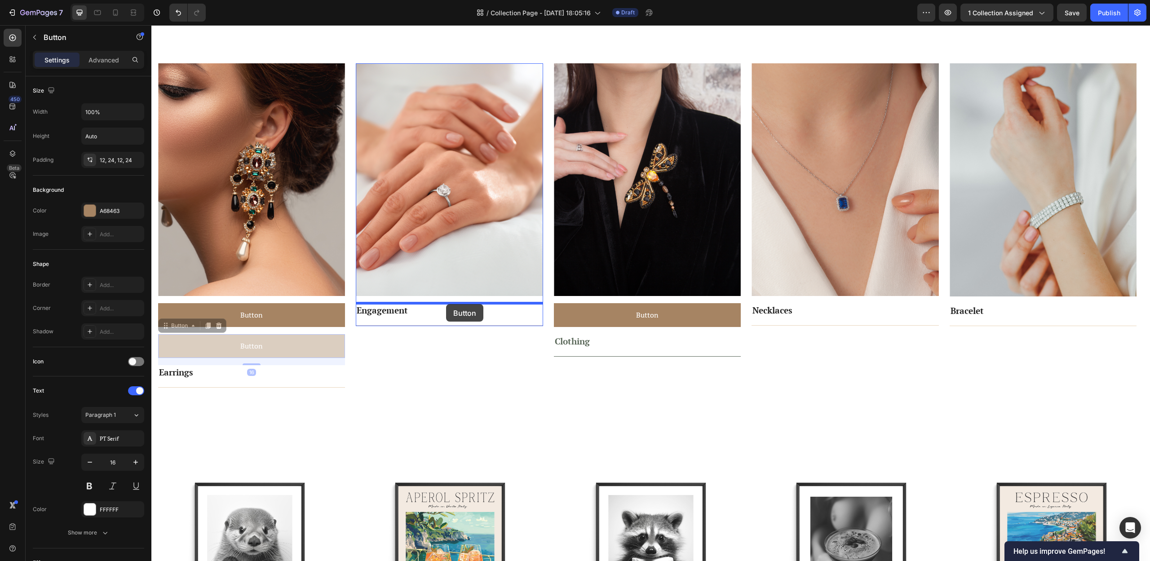
drag, startPoint x: 177, startPoint y: 327, endPoint x: 446, endPoint y: 304, distance: 270.5
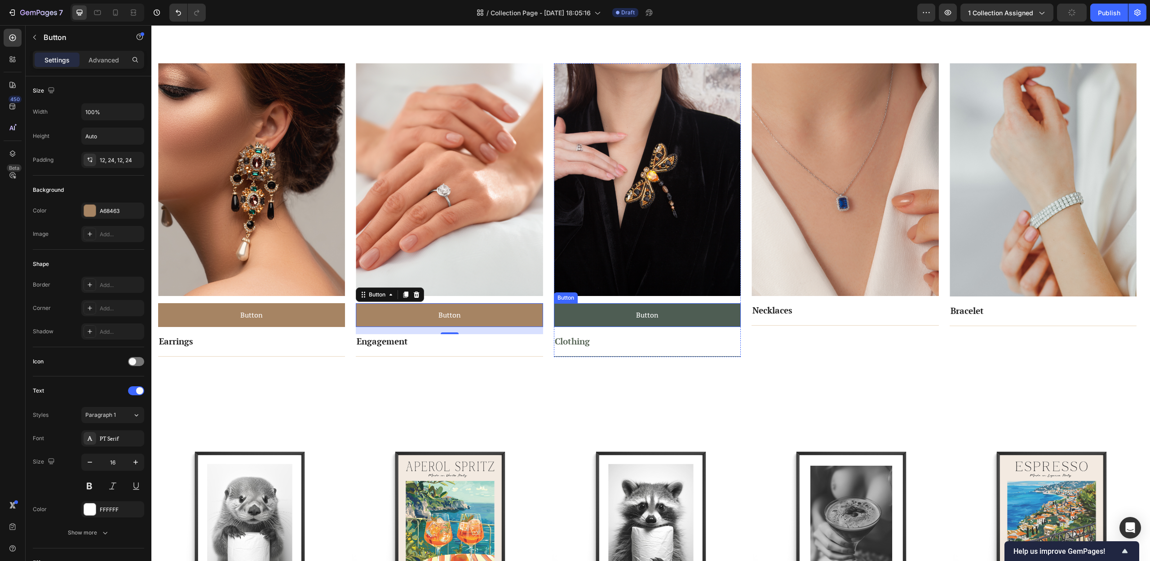
click at [562, 312] on button "Button" at bounding box center [647, 315] width 187 height 24
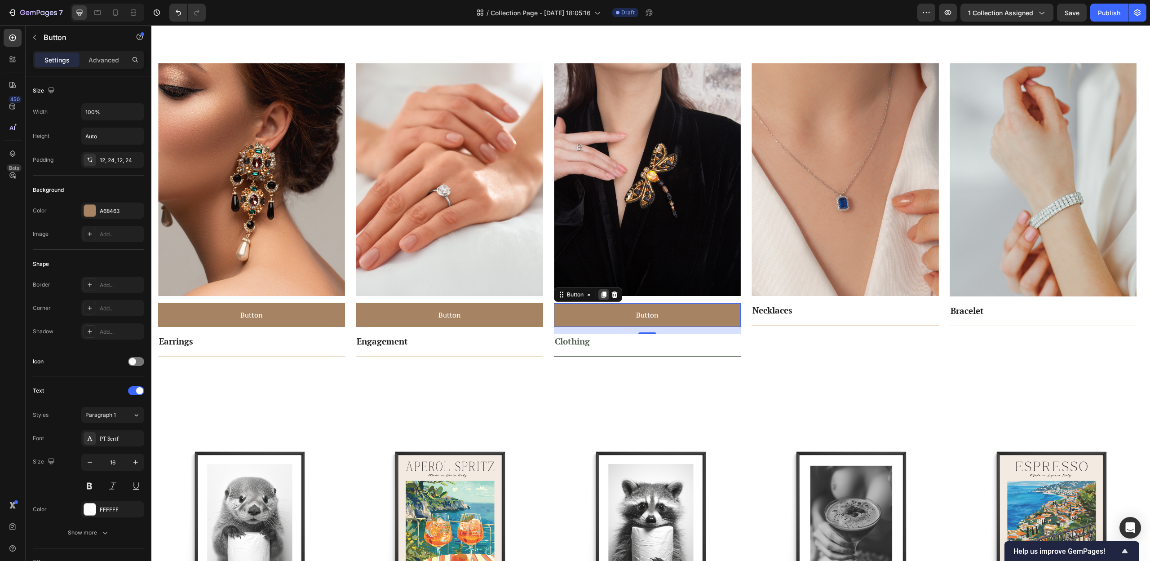
click at [603, 289] on div at bounding box center [603, 294] width 11 height 11
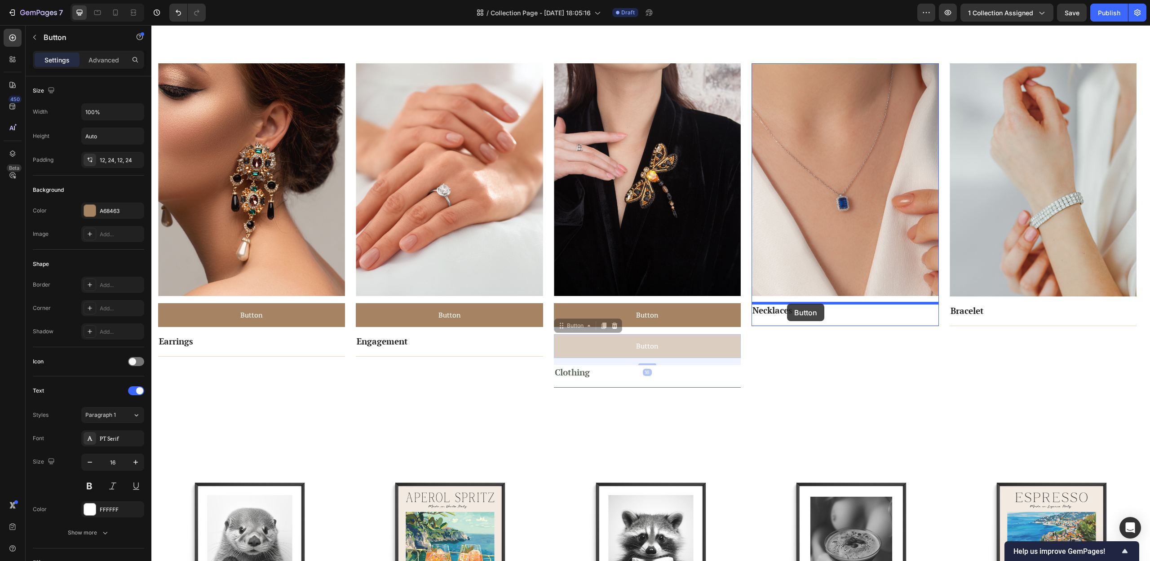
drag, startPoint x: 581, startPoint y: 326, endPoint x: 787, endPoint y: 304, distance: 207.0
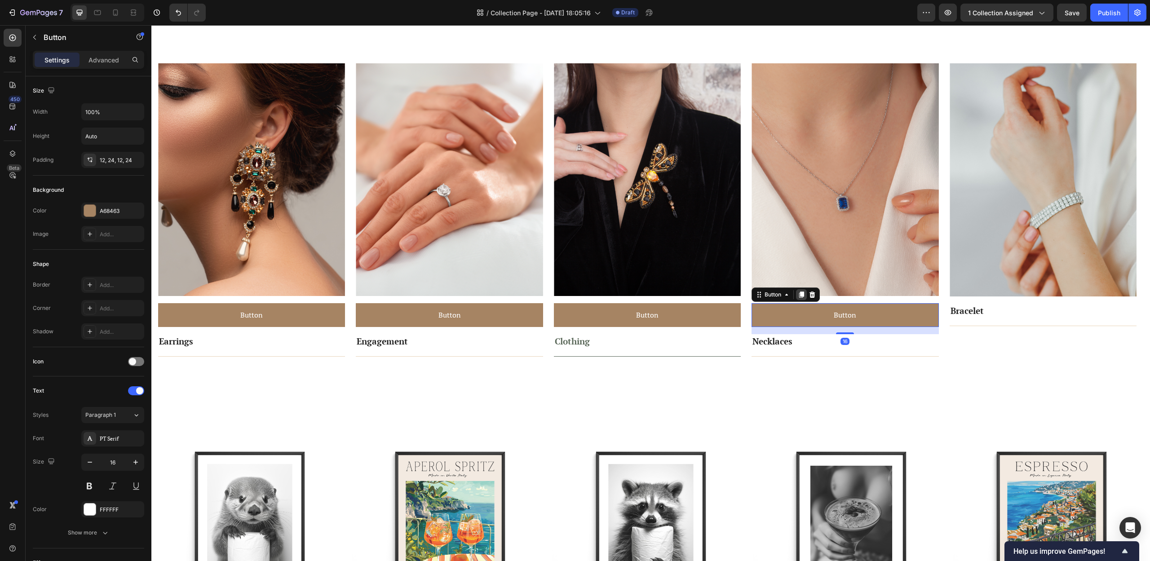
click at [800, 295] on icon at bounding box center [801, 295] width 5 height 6
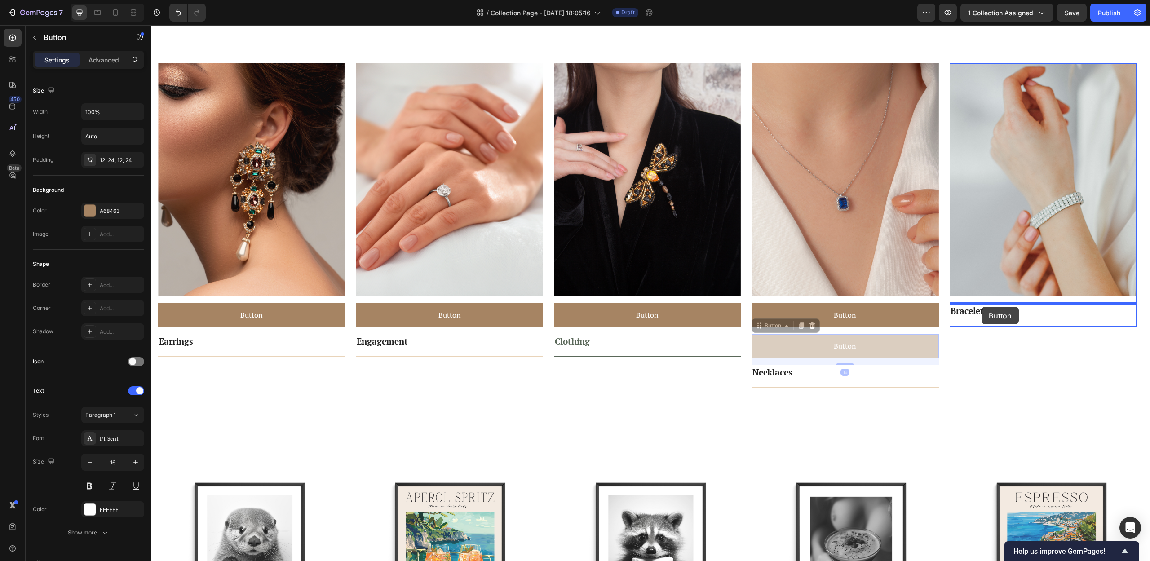
drag, startPoint x: 772, startPoint y: 327, endPoint x: 981, endPoint y: 307, distance: 210.3
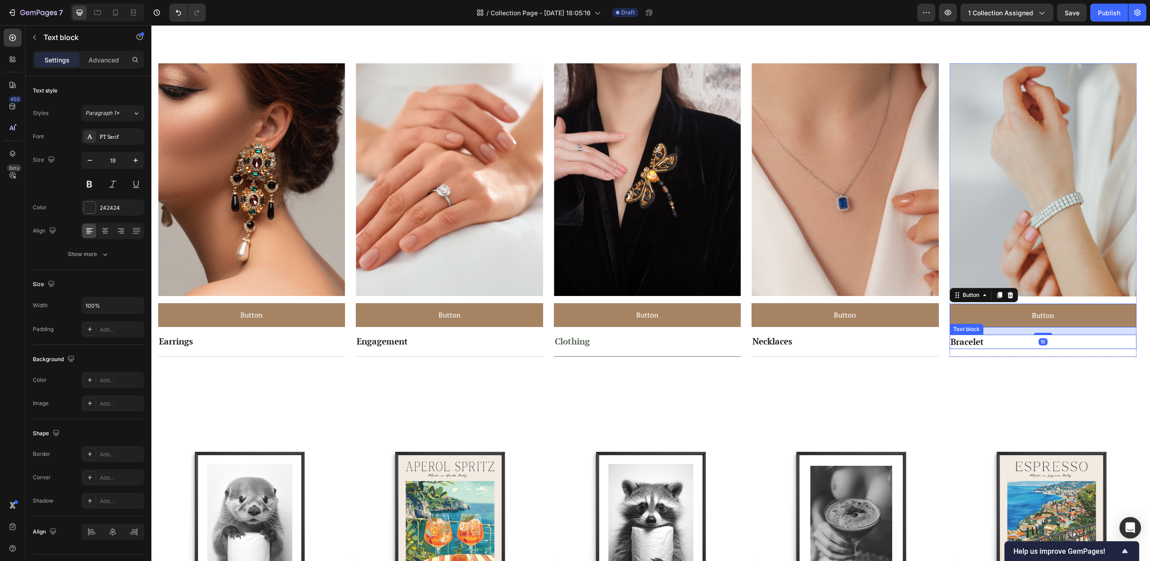
click at [971, 340] on link "Bracelet" at bounding box center [967, 341] width 33 height 11
click at [1018, 326] on icon at bounding box center [1020, 326] width 6 height 6
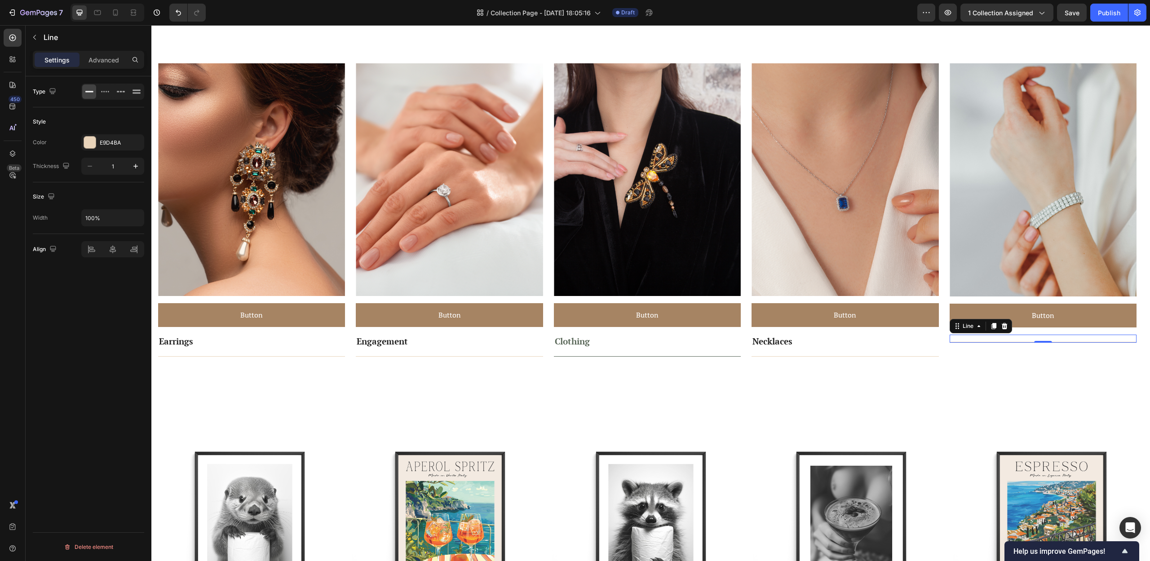
click at [1001, 339] on div "Title Line 0" at bounding box center [1043, 339] width 187 height 8
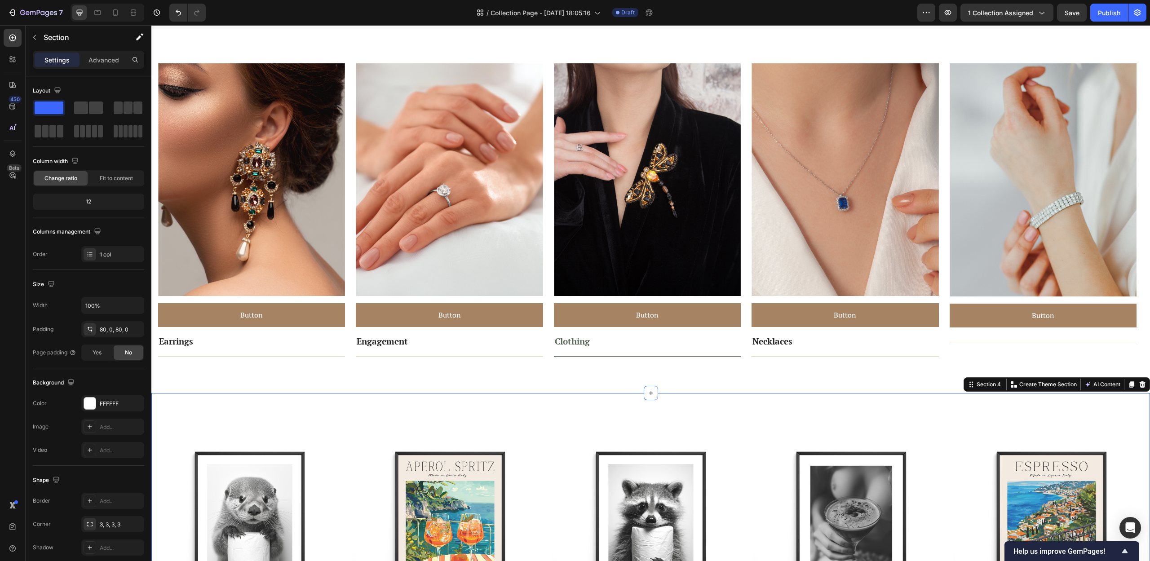
click at [1004, 342] on div "Title Line" at bounding box center [1043, 339] width 187 height 8
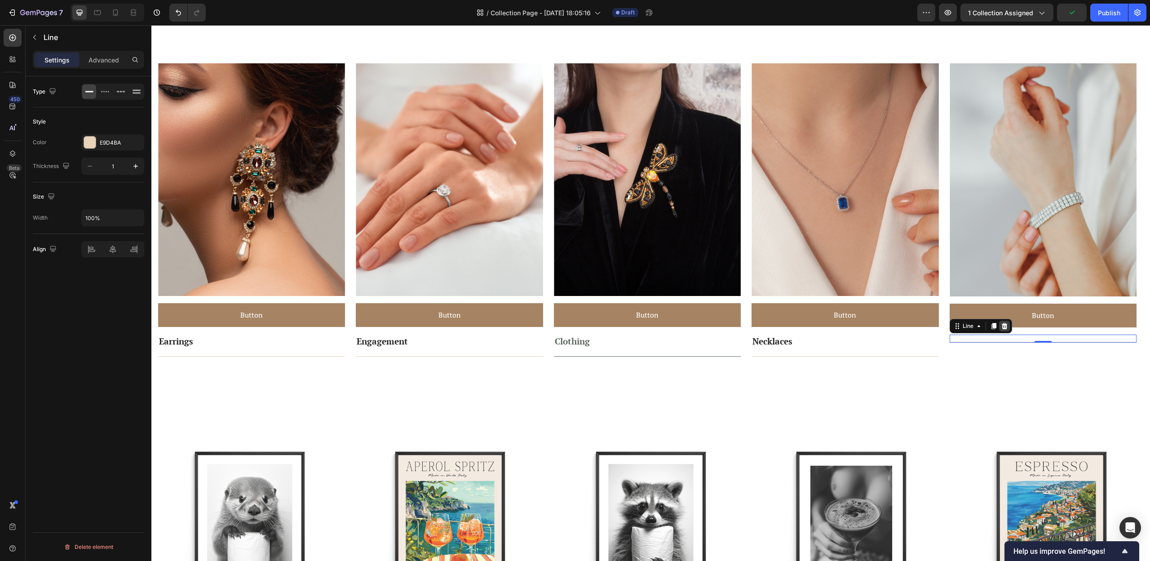
click at [1002, 328] on icon at bounding box center [1004, 326] width 6 height 6
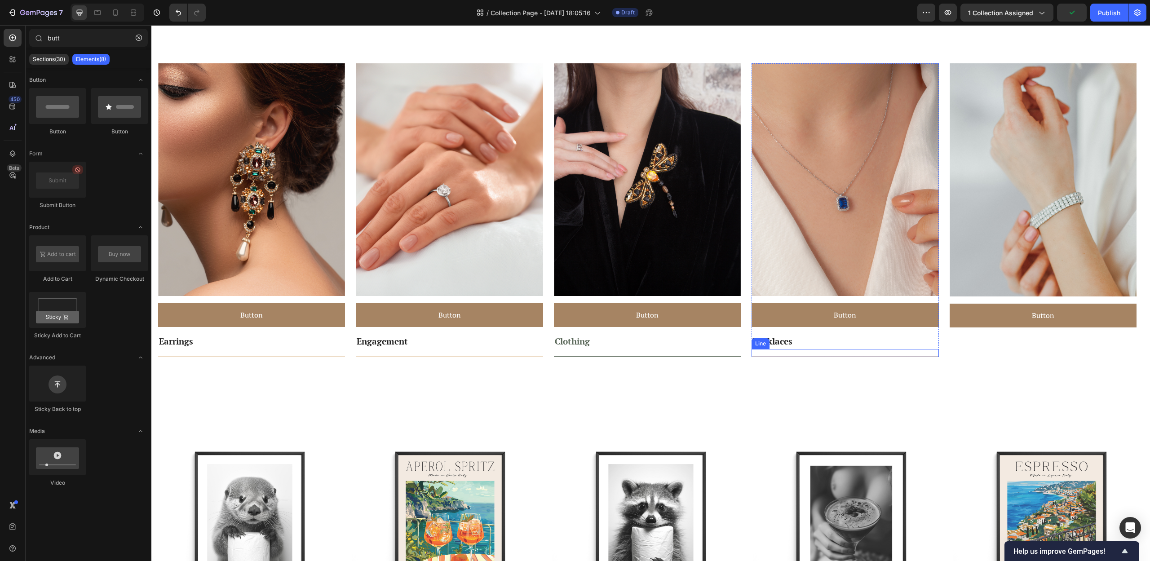
click at [919, 349] on div "Title Line" at bounding box center [845, 353] width 187 height 8
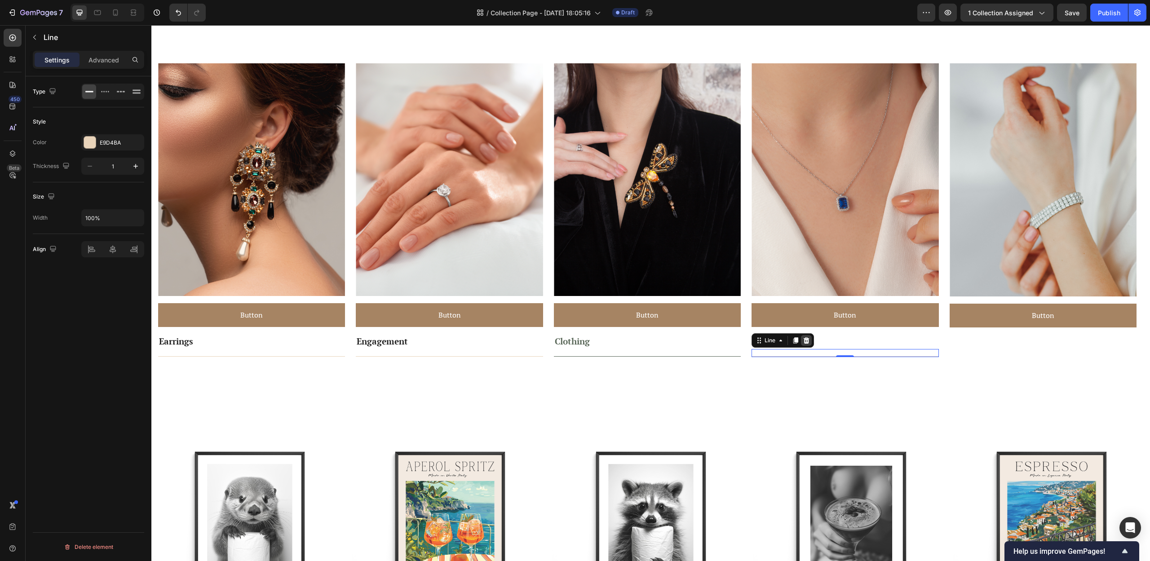
click at [809, 340] on icon at bounding box center [806, 340] width 7 height 7
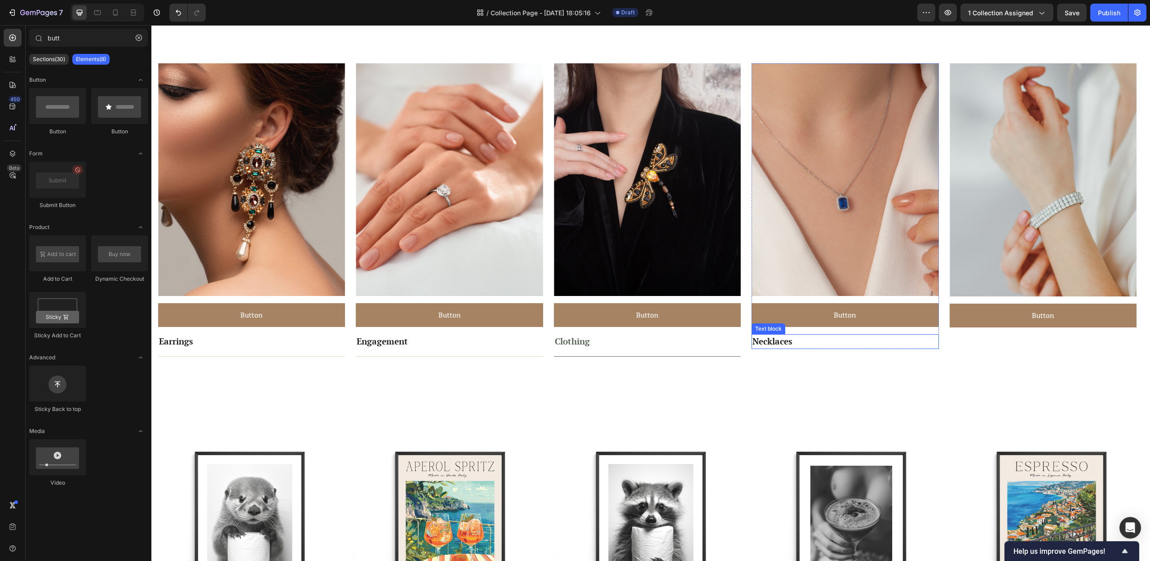
click at [826, 340] on p "Necklaces" at bounding box center [844, 341] width 185 height 13
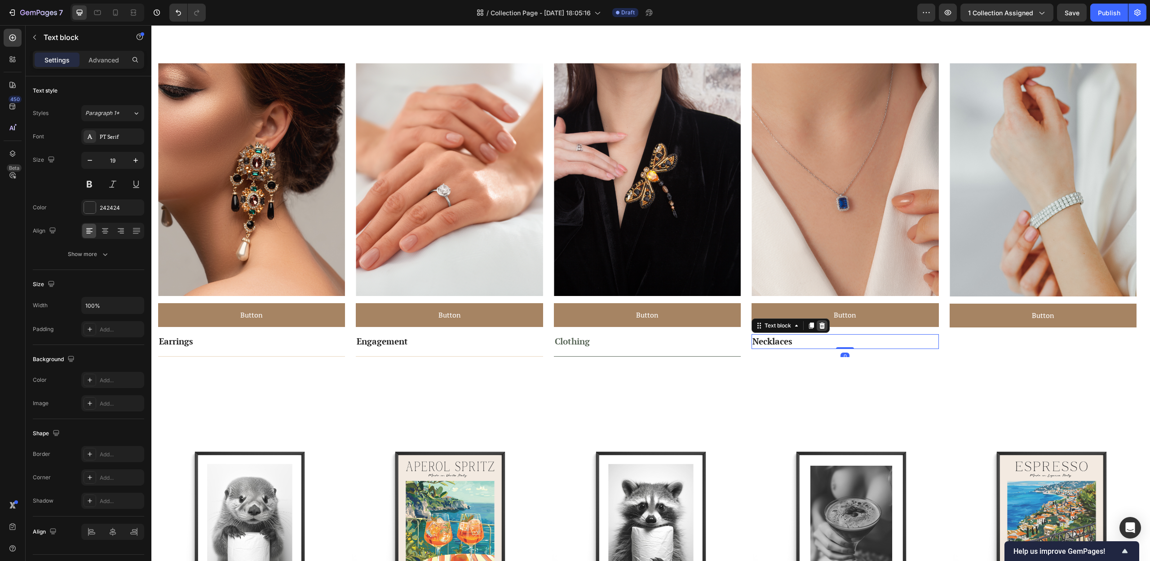
click at [824, 325] on icon at bounding box center [822, 326] width 6 height 6
click at [710, 339] on p "Clothing" at bounding box center [647, 341] width 185 height 13
click at [624, 327] on icon at bounding box center [624, 326] width 6 height 6
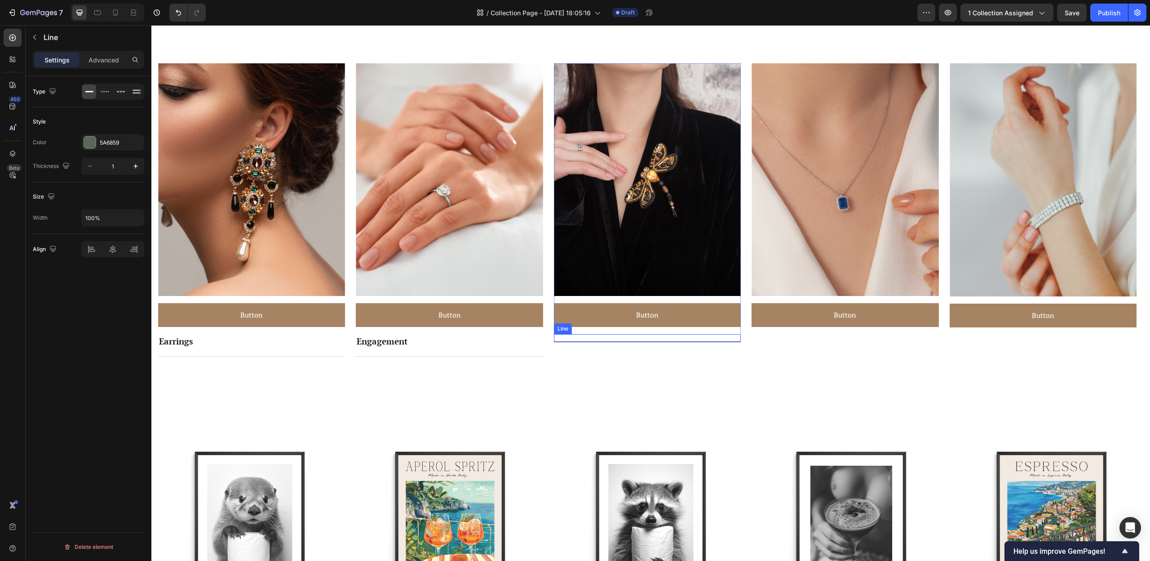
drag, startPoint x: 629, startPoint y: 339, endPoint x: 623, endPoint y: 335, distance: 6.7
click at [629, 339] on div "Title Line" at bounding box center [647, 338] width 187 height 8
click at [606, 326] on icon at bounding box center [608, 325] width 7 height 7
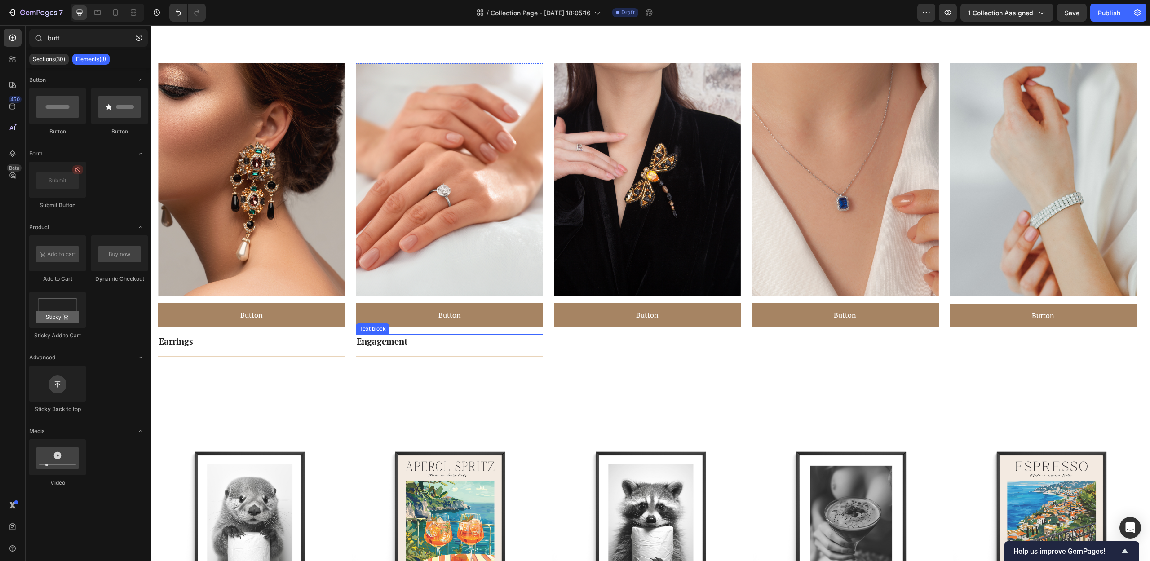
click at [427, 340] on p "Engagement" at bounding box center [449, 341] width 185 height 13
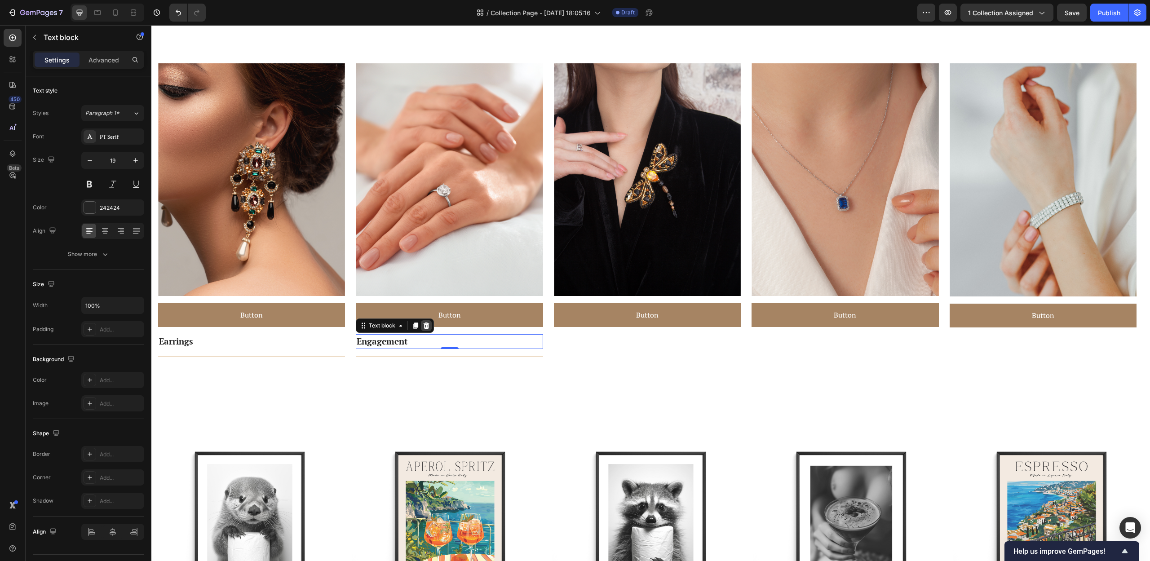
click at [427, 328] on icon at bounding box center [427, 326] width 6 height 6
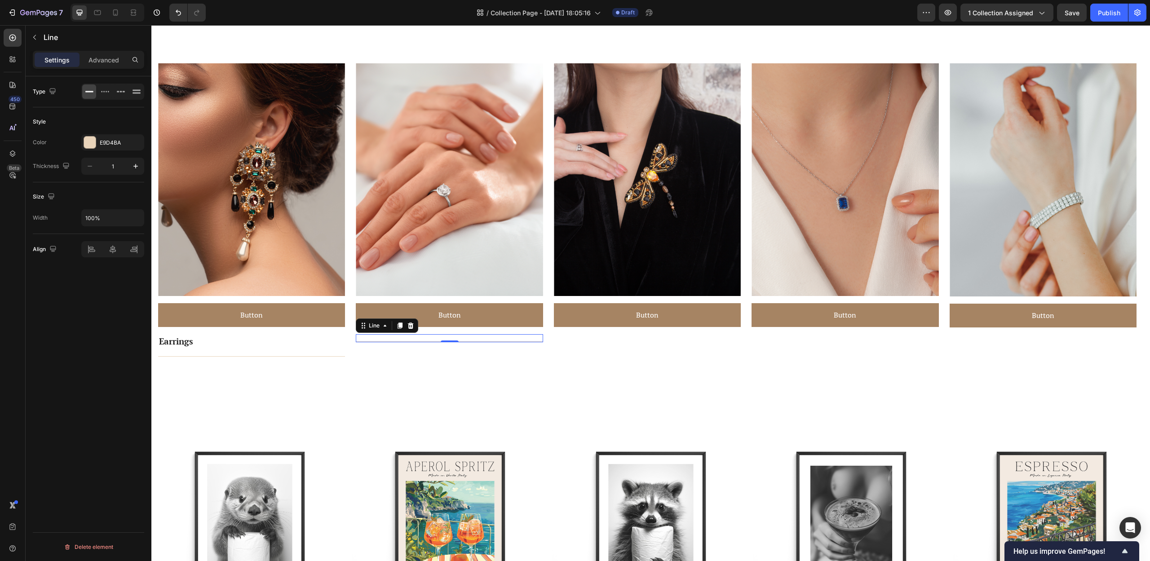
click at [414, 340] on div "Title Line 0" at bounding box center [449, 338] width 187 height 8
click at [411, 329] on div at bounding box center [410, 325] width 11 height 11
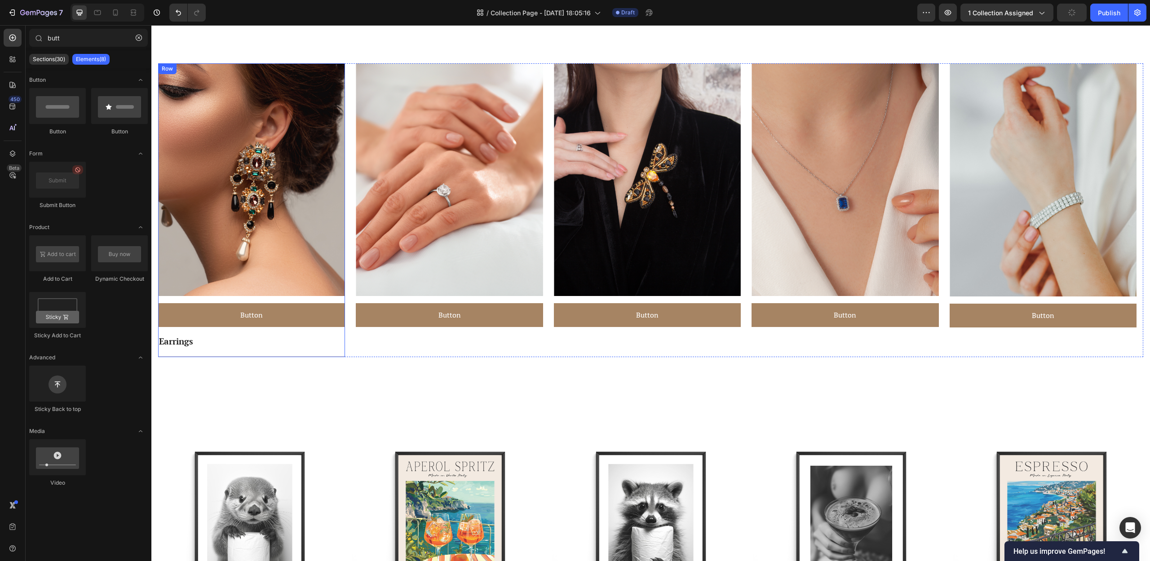
click at [226, 333] on div "Button Button" at bounding box center [251, 318] width 187 height 31
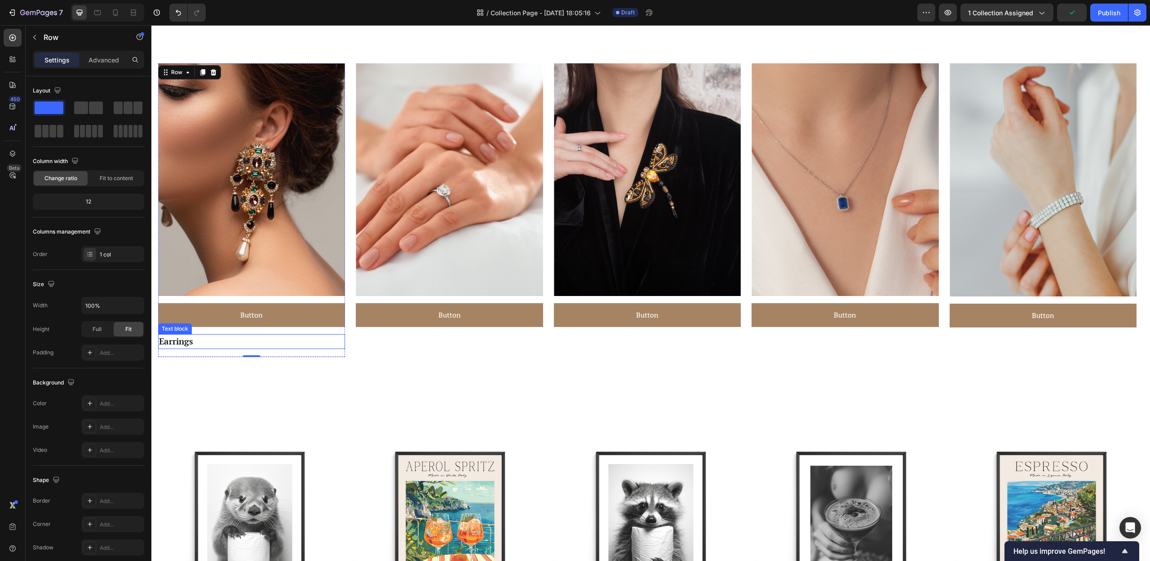
click at [221, 344] on p "Earrings" at bounding box center [251, 341] width 185 height 13
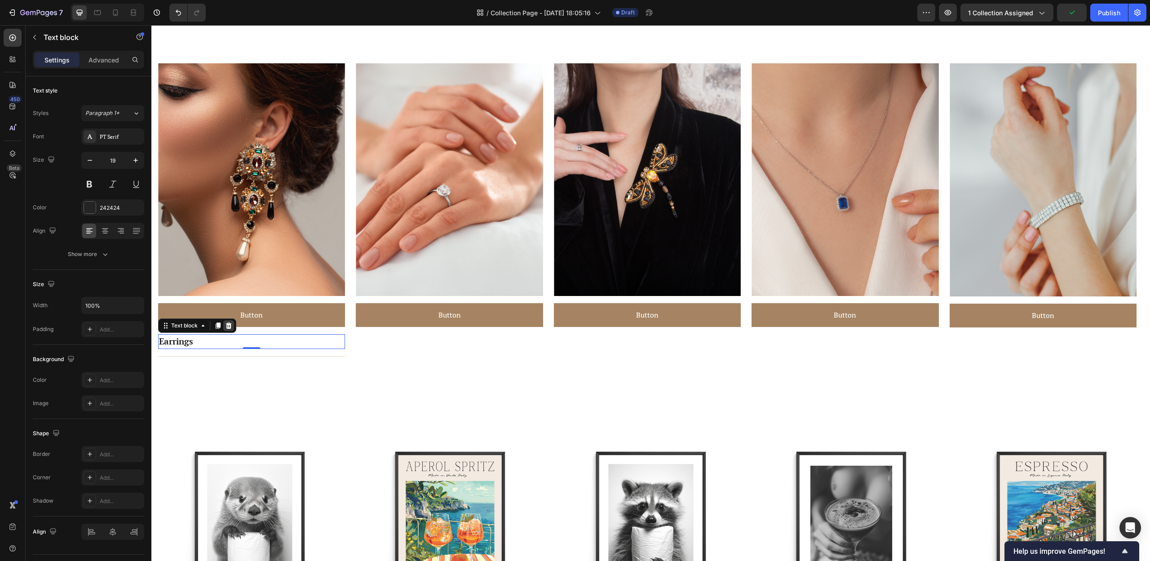
click at [231, 325] on icon at bounding box center [228, 325] width 7 height 7
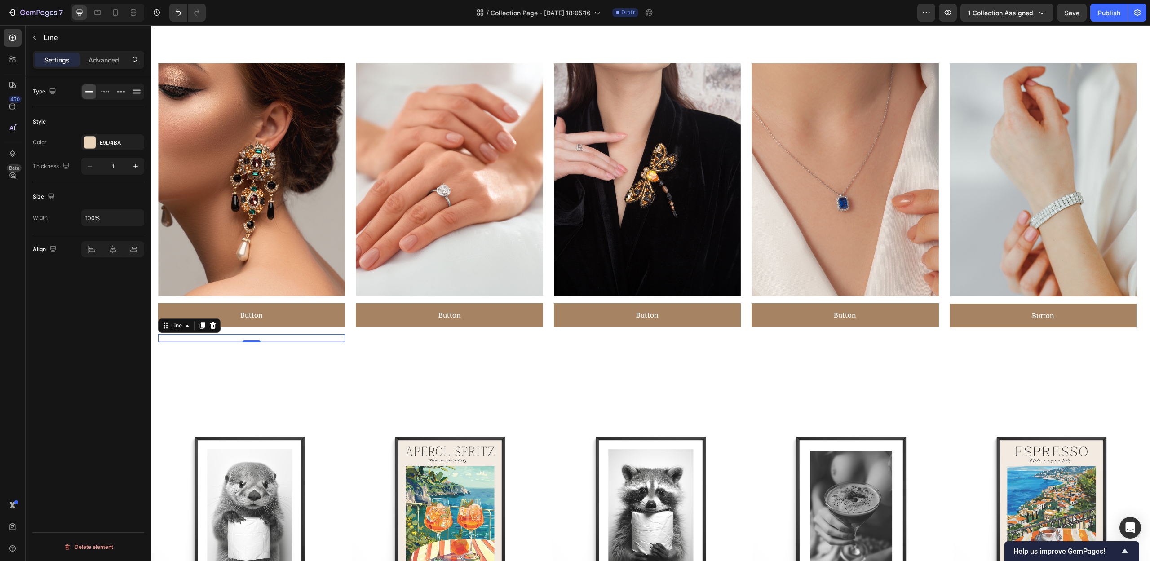
click at [270, 342] on div "Title Line 0" at bounding box center [251, 338] width 187 height 8
click at [211, 328] on icon at bounding box center [212, 325] width 7 height 7
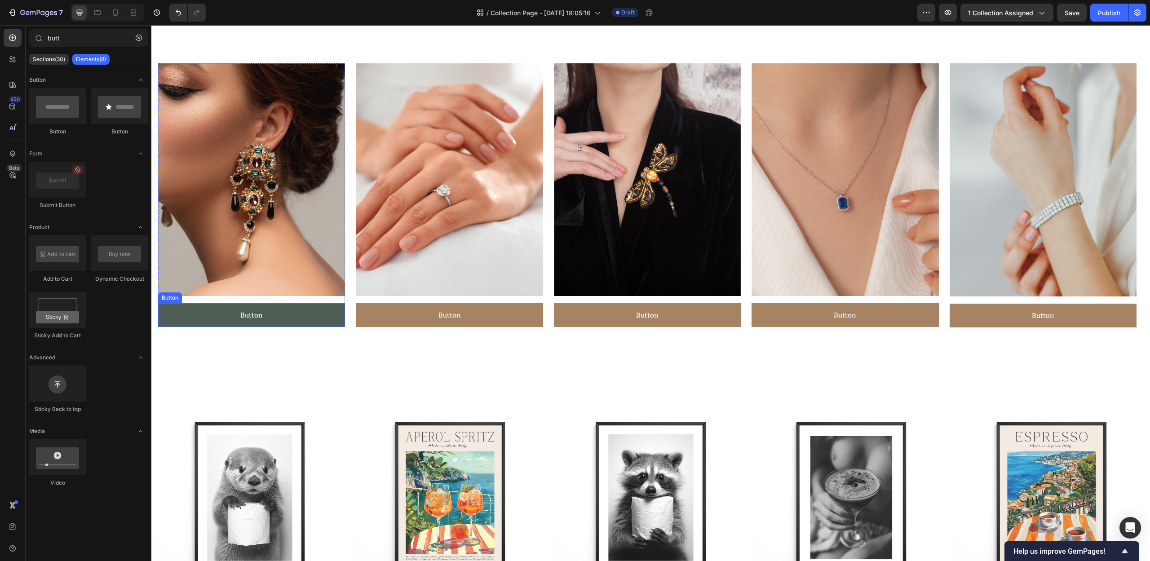
click at [318, 317] on button "Button" at bounding box center [251, 315] width 187 height 24
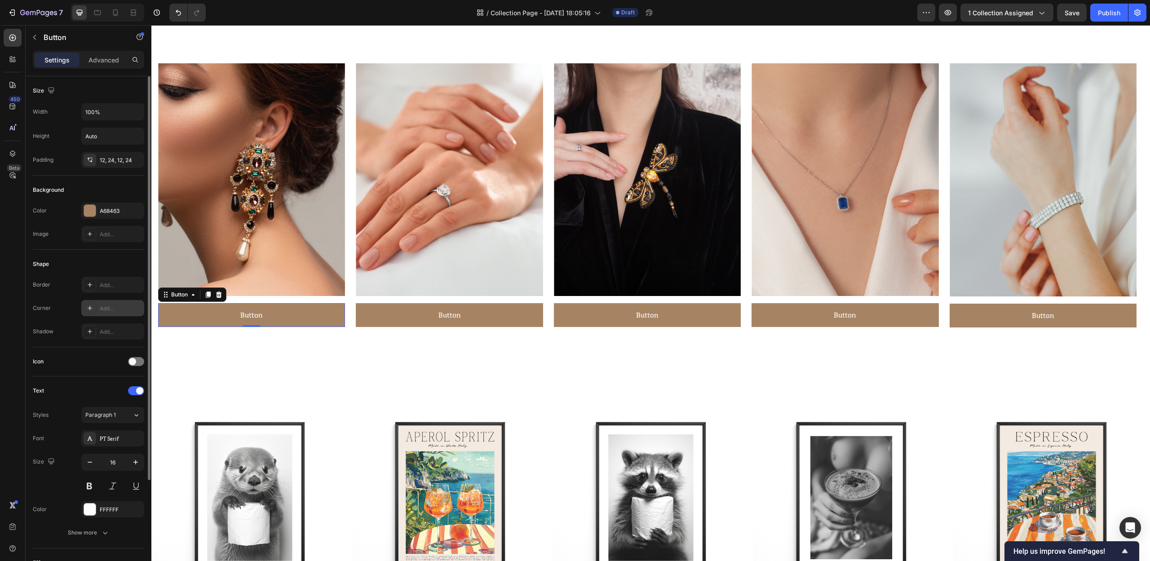
click at [106, 306] on div "Add..." at bounding box center [121, 309] width 42 height 8
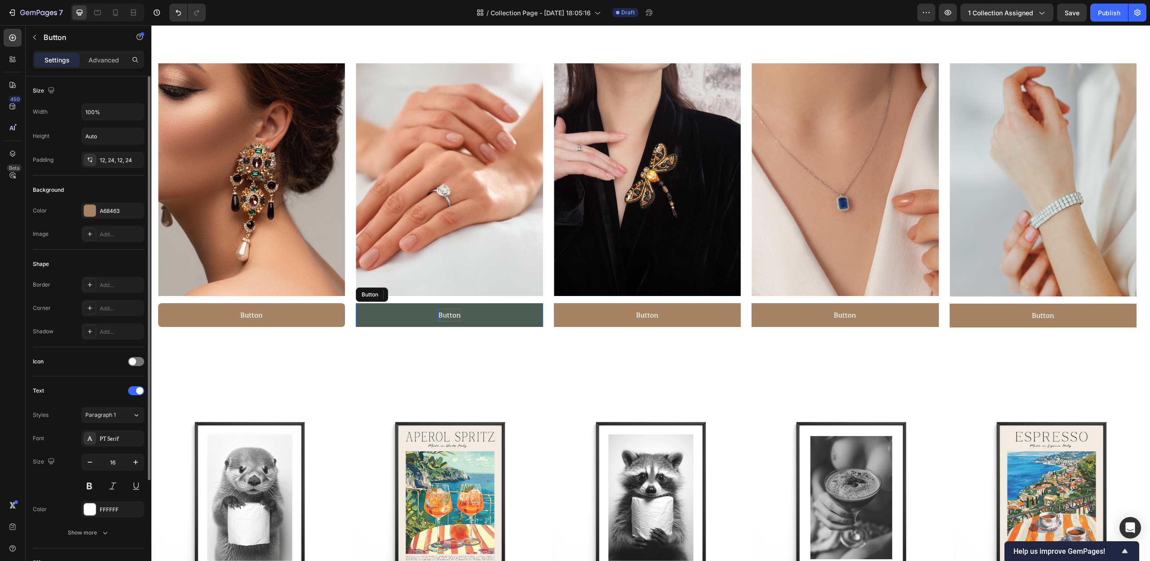
click at [446, 313] on p "Button" at bounding box center [449, 315] width 22 height 13
drag, startPoint x: 111, startPoint y: 310, endPoint x: 149, endPoint y: 287, distance: 44.1
click at [111, 310] on div "Add..." at bounding box center [121, 309] width 42 height 8
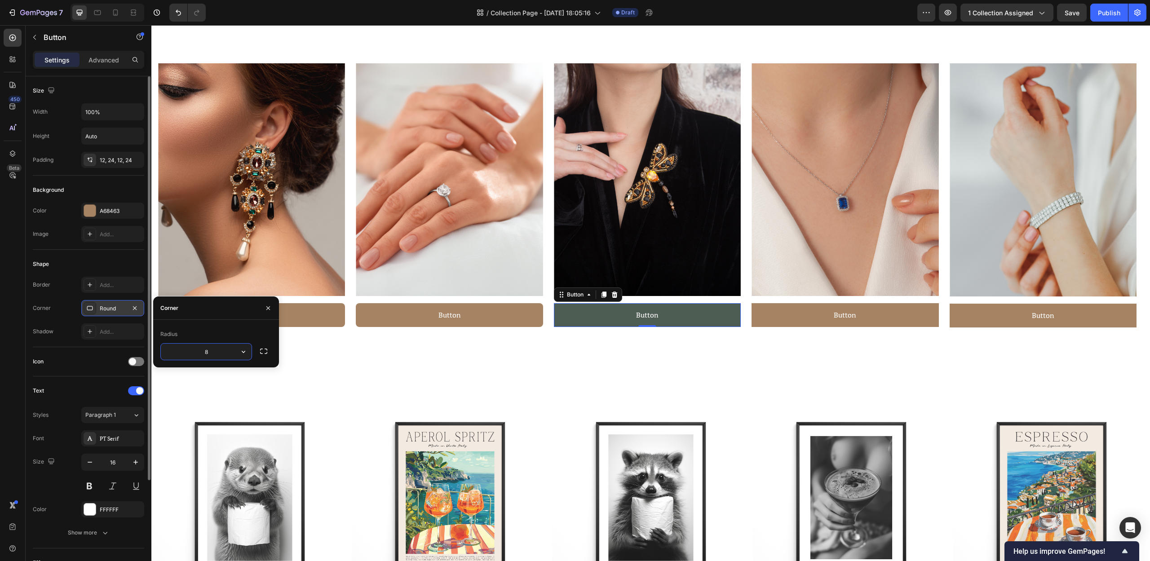
click at [582, 315] on button "Button" at bounding box center [647, 315] width 187 height 24
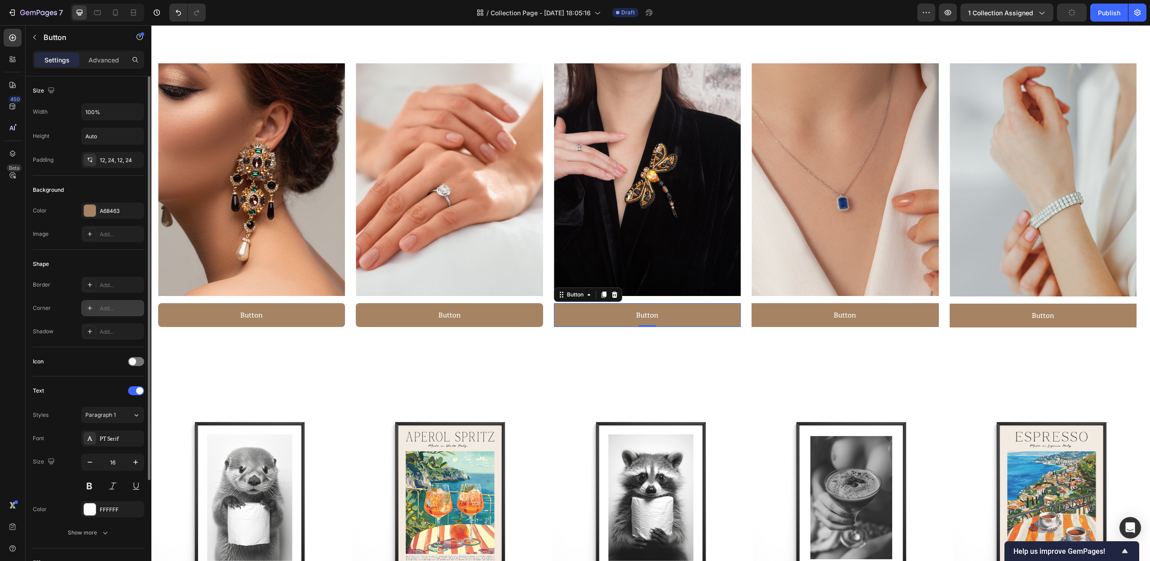
click at [106, 308] on div "Add..." at bounding box center [121, 309] width 42 height 8
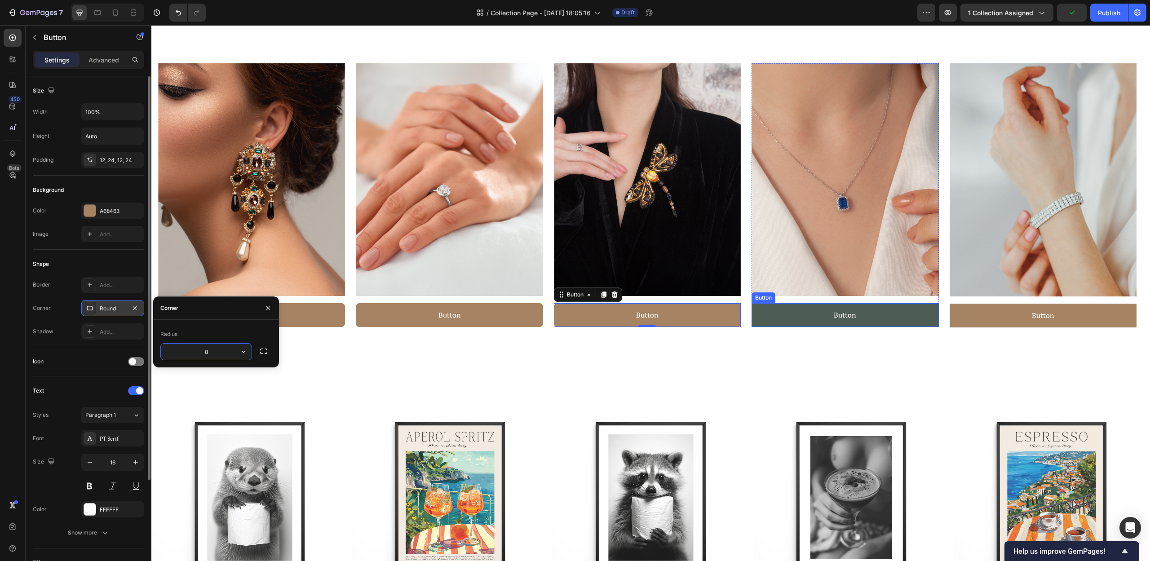
click at [802, 315] on button "Button" at bounding box center [845, 315] width 187 height 24
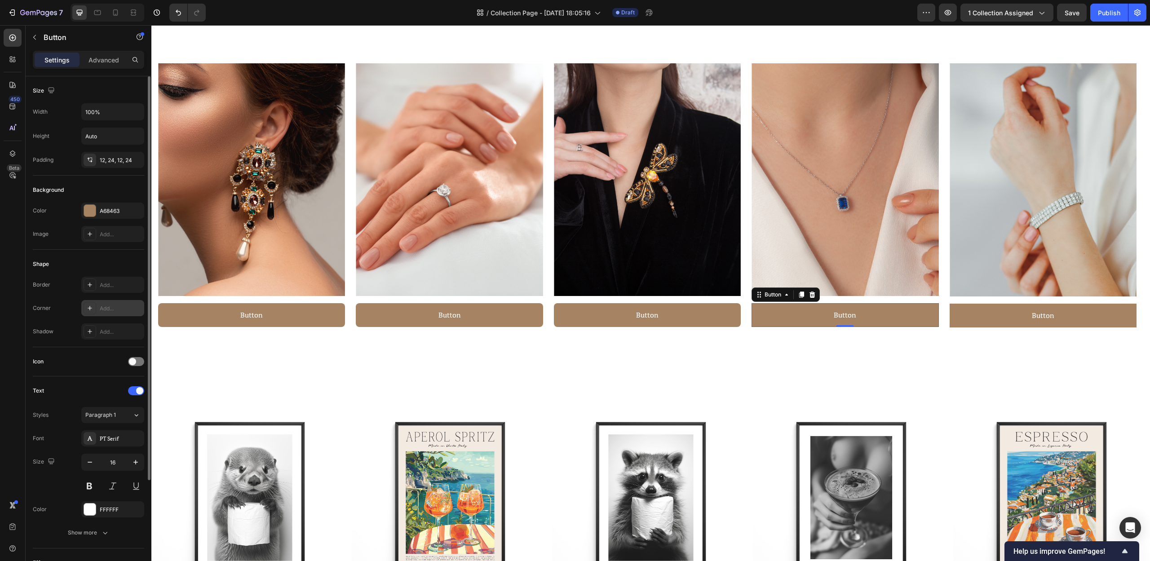
click at [120, 309] on div "Add..." at bounding box center [121, 309] width 42 height 8
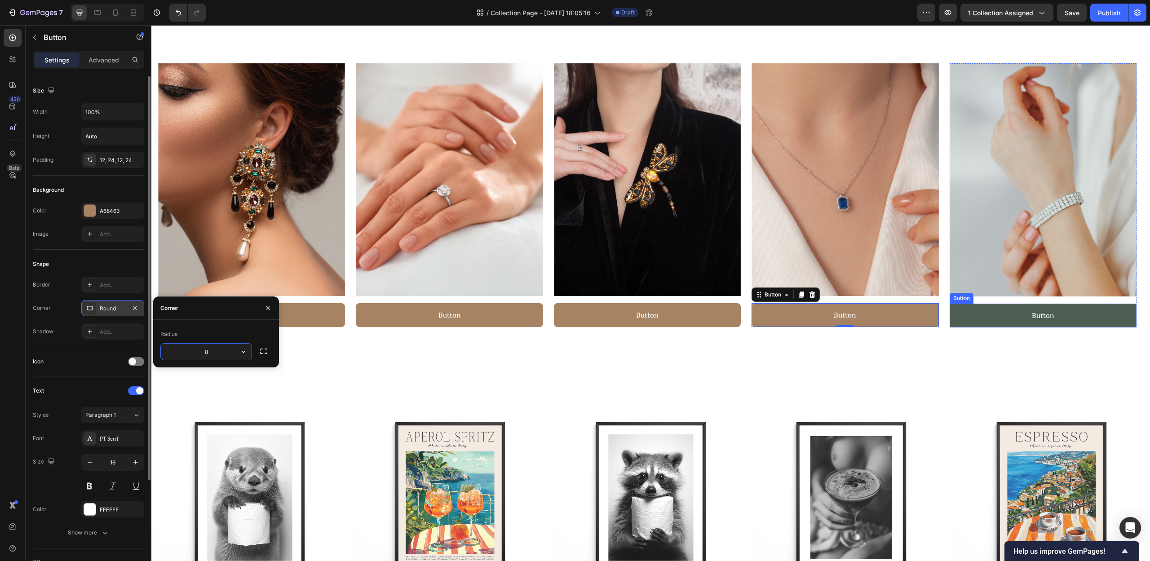
click at [1005, 309] on button "Button" at bounding box center [1043, 316] width 187 height 24
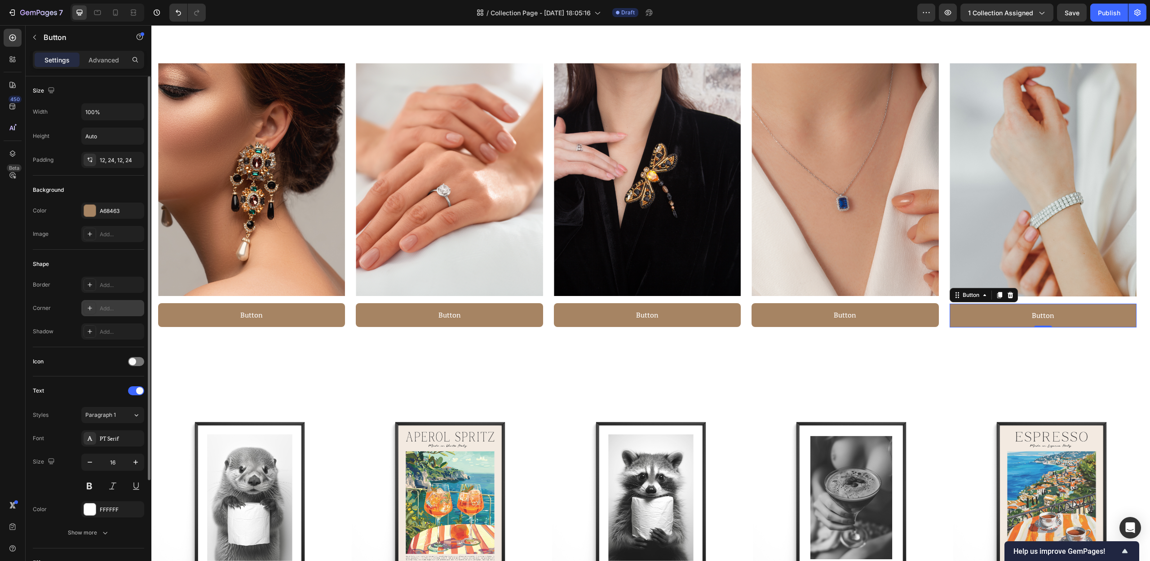
click at [121, 301] on div "Add..." at bounding box center [112, 308] width 63 height 16
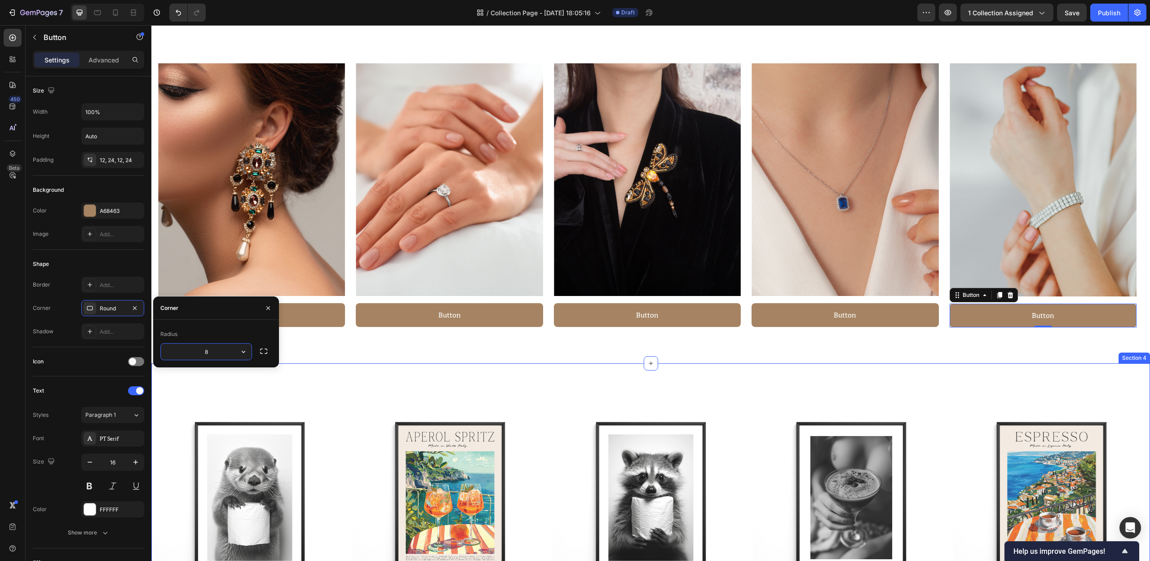
click at [908, 368] on div "(P) Images Row Otter mit Toilettenpapier [PERSON_NAME] (P) Title €11,00 (P) Pri…" at bounding box center [650, 544] width 999 height 362
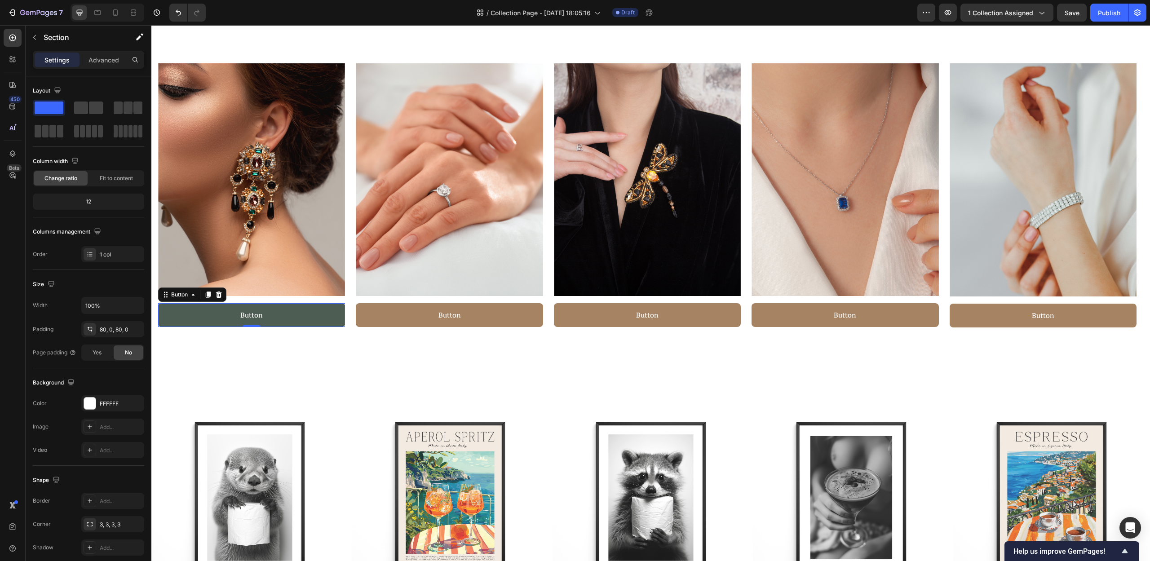
click at [304, 309] on button "Button" at bounding box center [251, 315] width 187 height 24
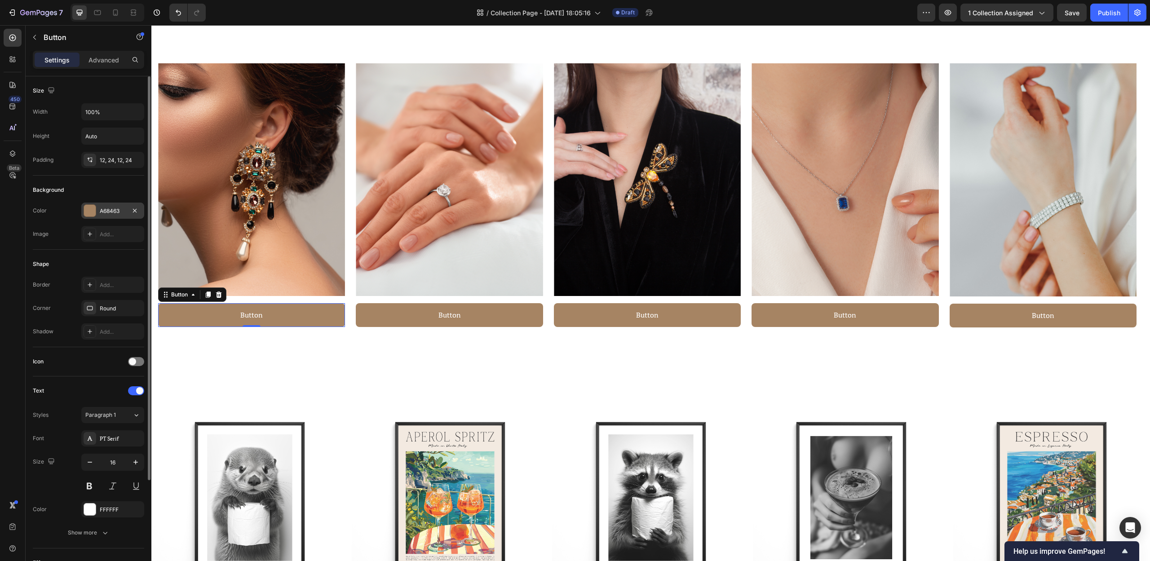
click at [103, 212] on div "A68463" at bounding box center [113, 211] width 26 height 8
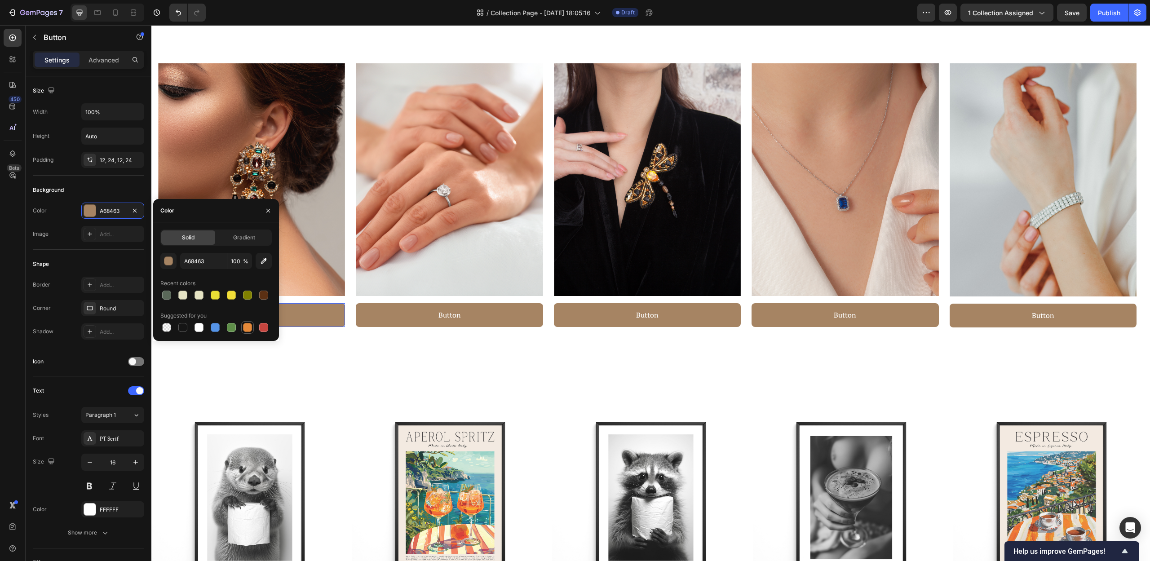
click at [247, 330] on div at bounding box center [247, 327] width 9 height 9
type input "E4893A"
click at [459, 380] on div "(P) Images Row Otter mit Toilettenpapier [PERSON_NAME] (P) Title €11,00 (P) Pri…" at bounding box center [650, 544] width 999 height 362
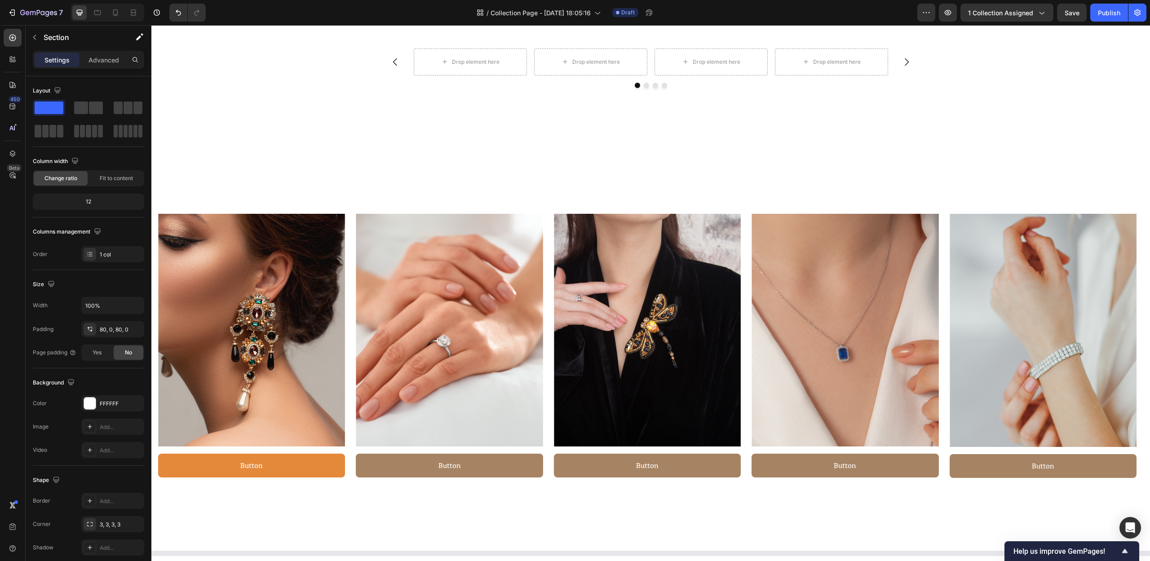
scroll to position [223, 0]
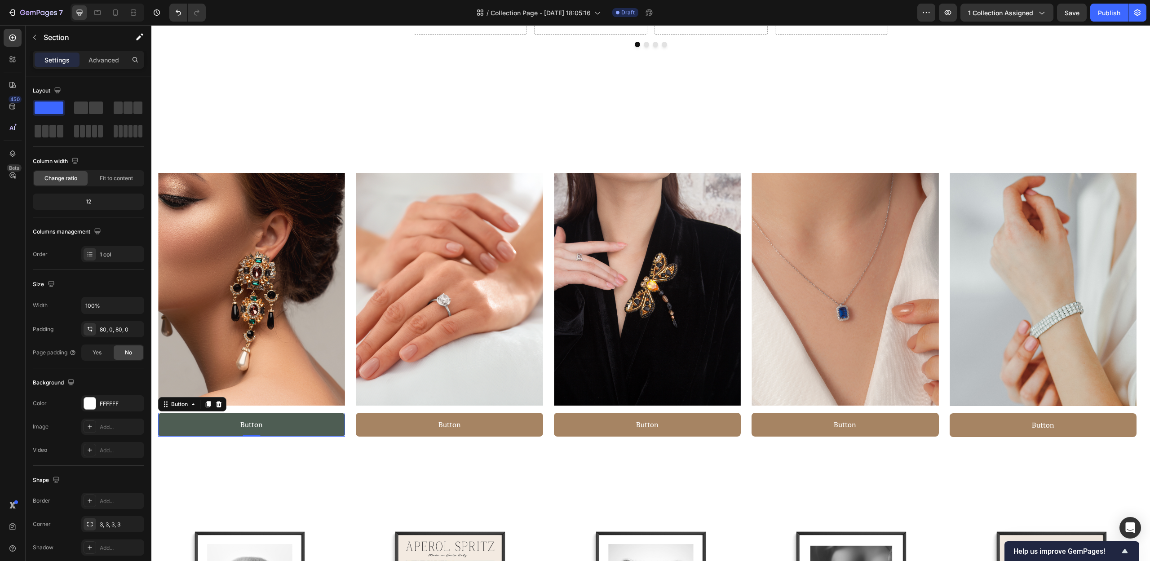
click at [280, 417] on button "Button" at bounding box center [251, 425] width 187 height 24
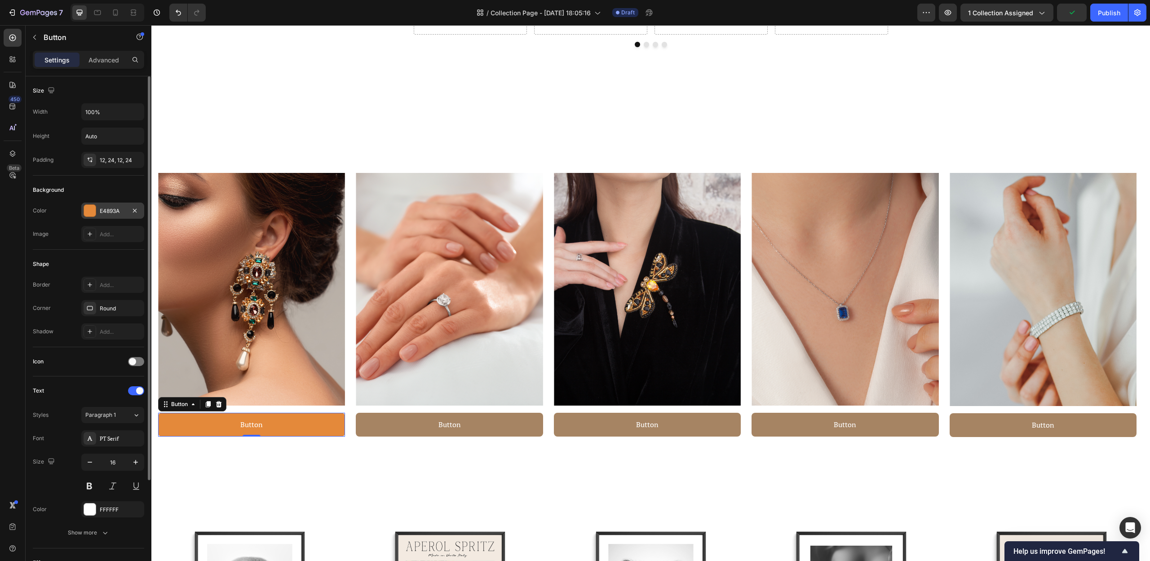
click at [113, 211] on div "E4893A" at bounding box center [113, 211] width 26 height 8
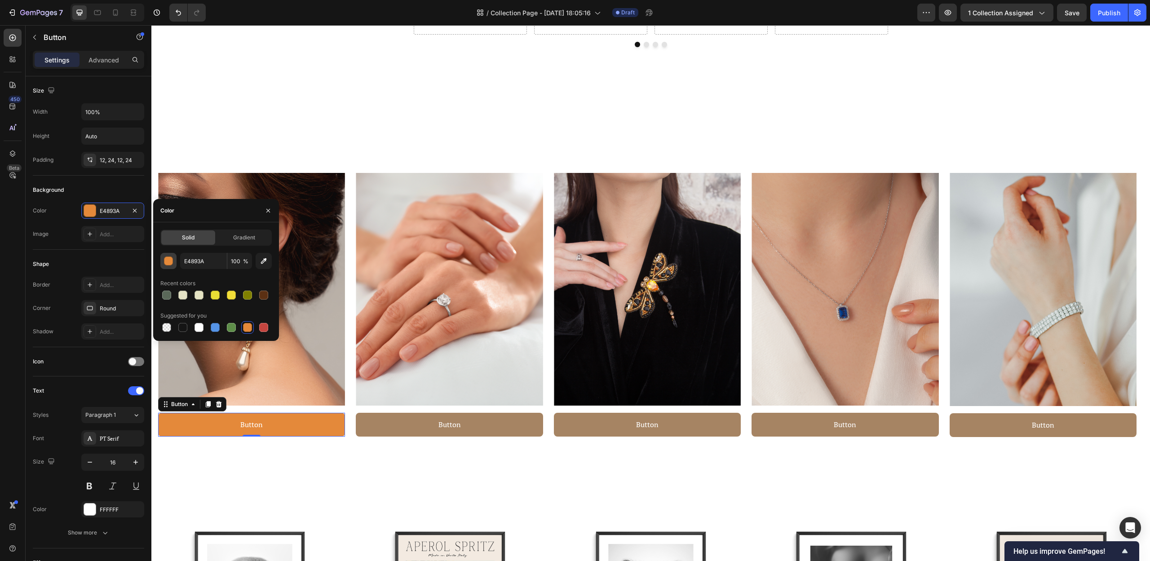
click at [167, 259] on div "button" at bounding box center [168, 261] width 9 height 9
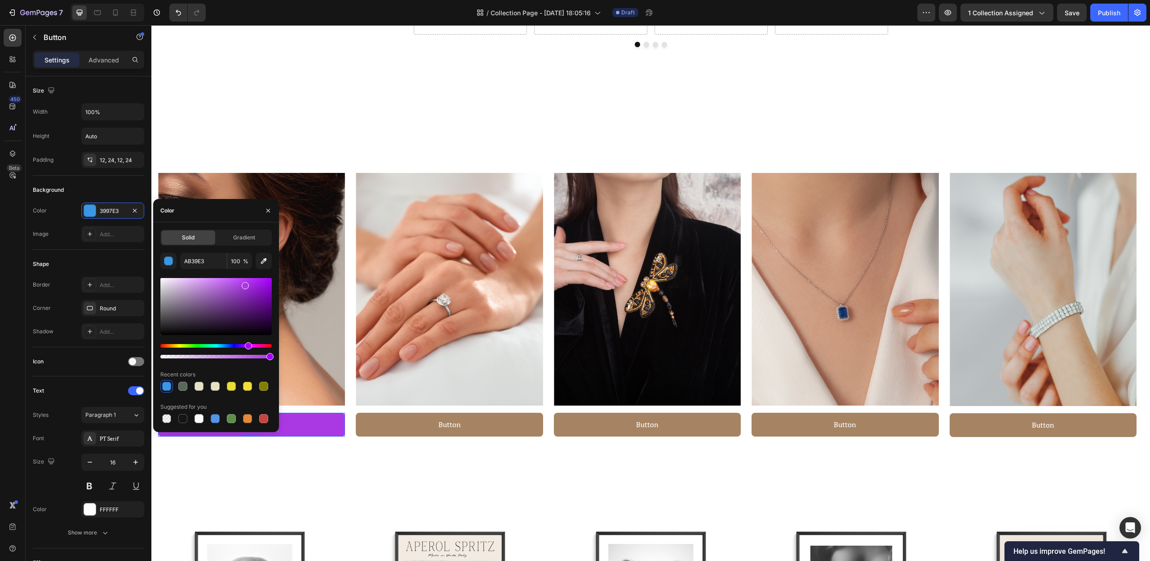
drag, startPoint x: 171, startPoint y: 345, endPoint x: 248, endPoint y: 355, distance: 77.0
click at [248, 355] on div at bounding box center [215, 351] width 111 height 14
drag, startPoint x: 246, startPoint y: 313, endPoint x: 216, endPoint y: 308, distance: 30.5
click at [197, 288] on div at bounding box center [215, 306] width 111 height 57
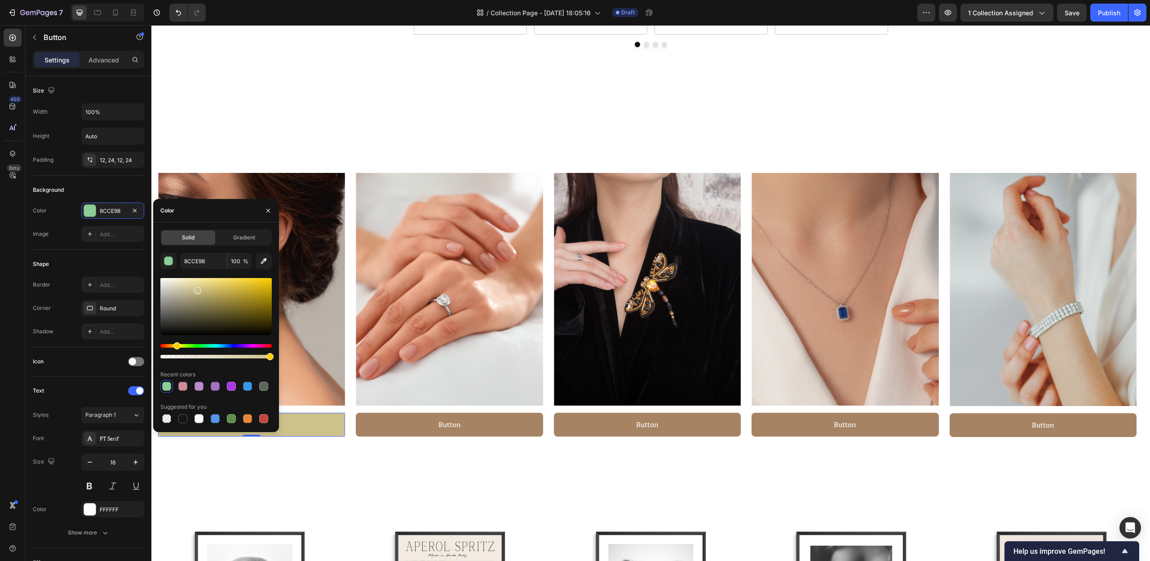
drag, startPoint x: 249, startPoint y: 345, endPoint x: 176, endPoint y: 348, distance: 73.7
click at [176, 348] on div "Hue" at bounding box center [176, 345] width 7 height 7
click at [244, 413] on div at bounding box center [247, 418] width 13 height 13
type input "E4893A"
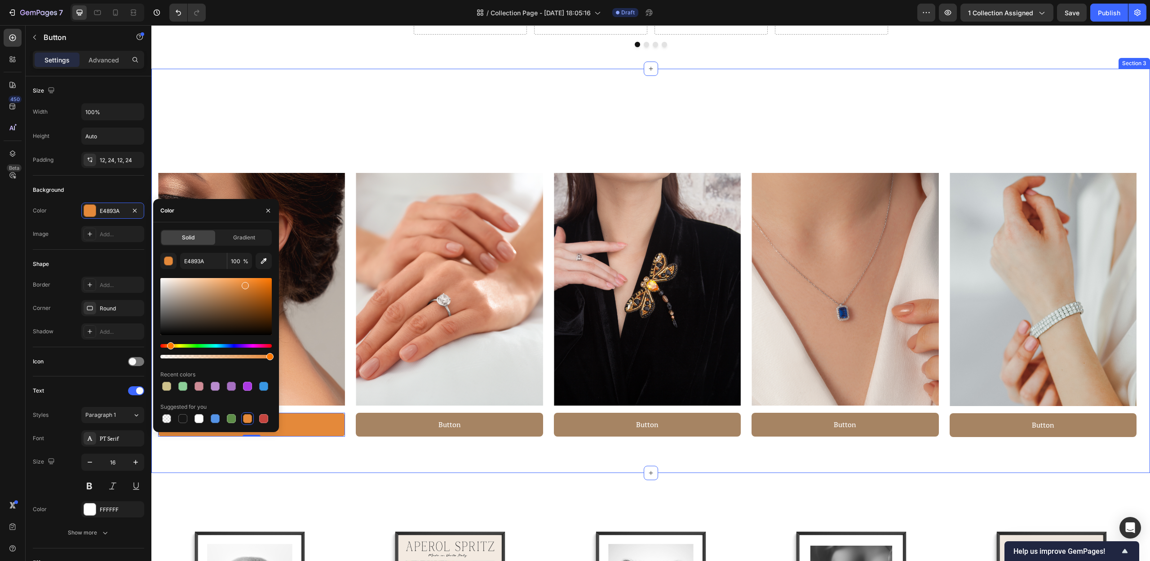
click at [337, 454] on div "Explore the Range Heading Looking for something specific? Text block Row Image …" at bounding box center [650, 271] width 999 height 404
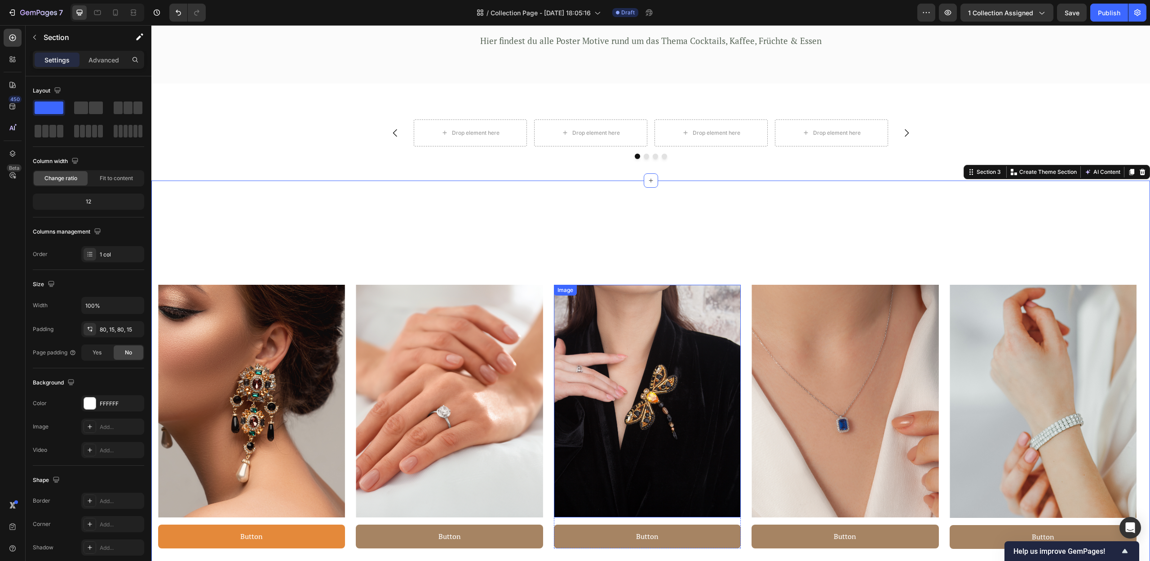
scroll to position [293, 0]
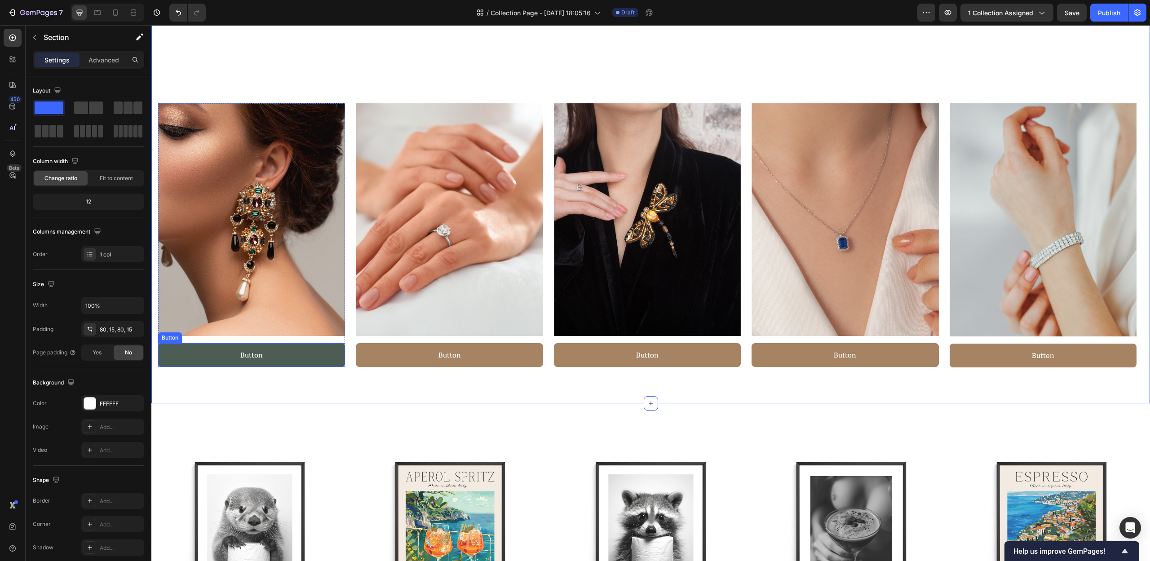
click at [290, 355] on button "Button" at bounding box center [251, 355] width 187 height 24
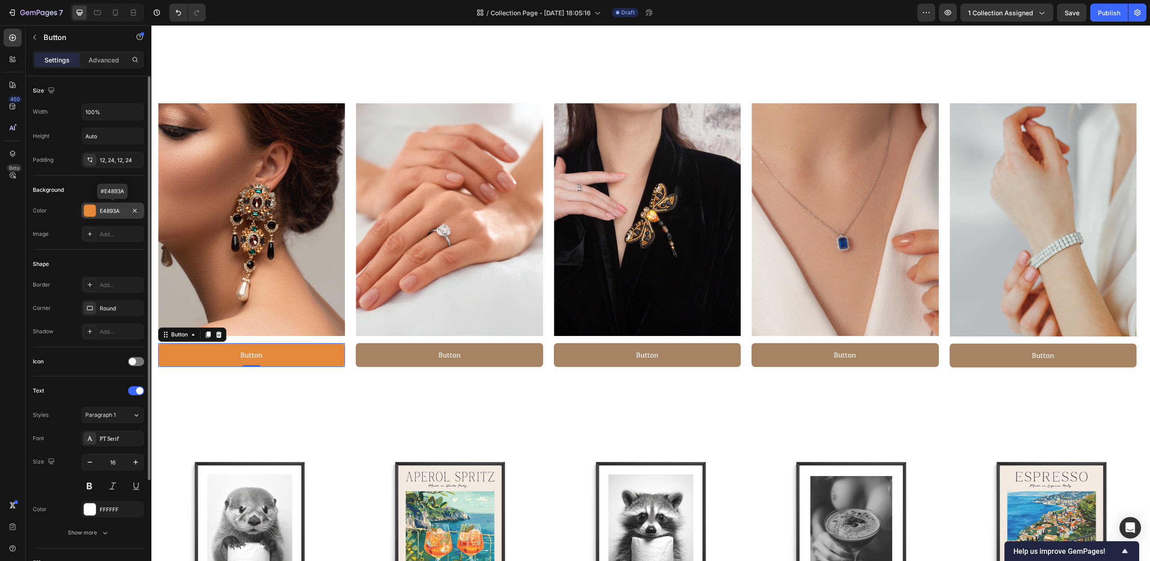
click at [115, 214] on div "E4893A" at bounding box center [113, 211] width 26 height 8
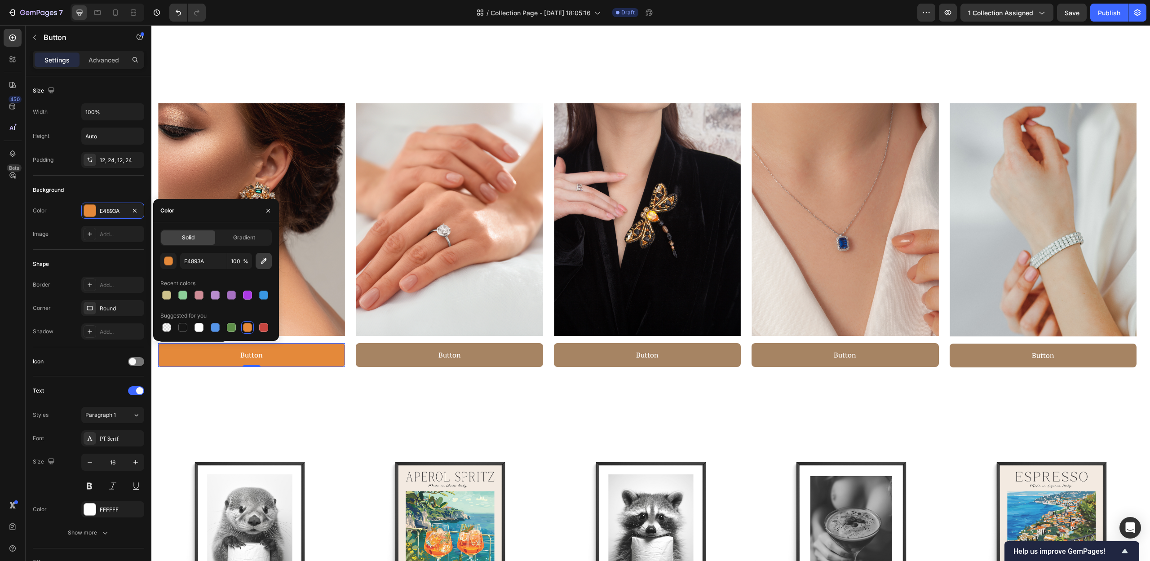
click at [260, 264] on icon "button" at bounding box center [263, 260] width 9 height 9
type input "A68363"
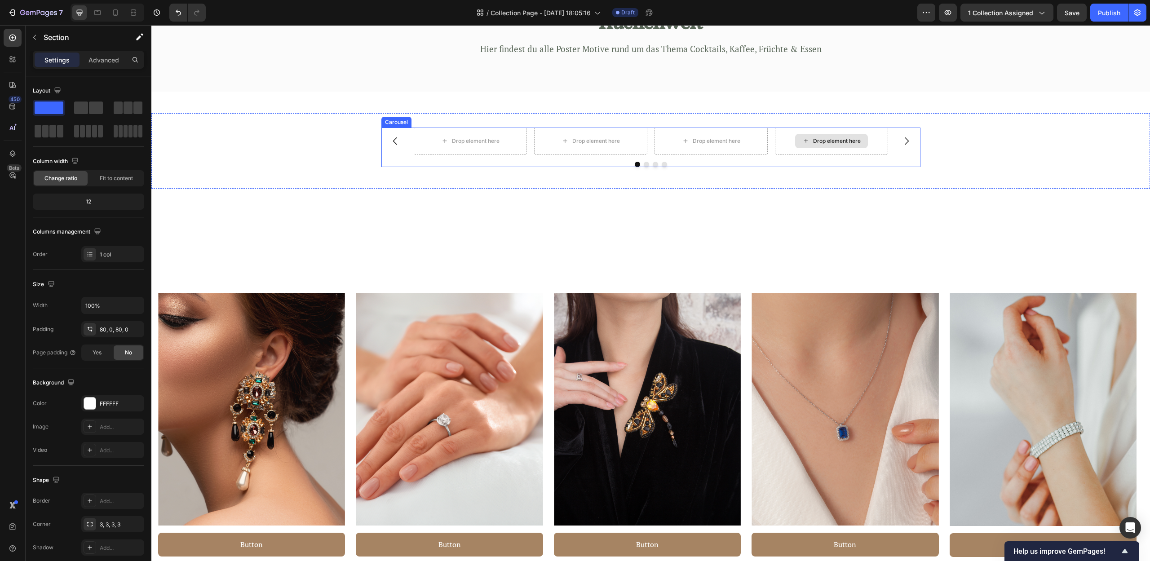
scroll to position [0, 0]
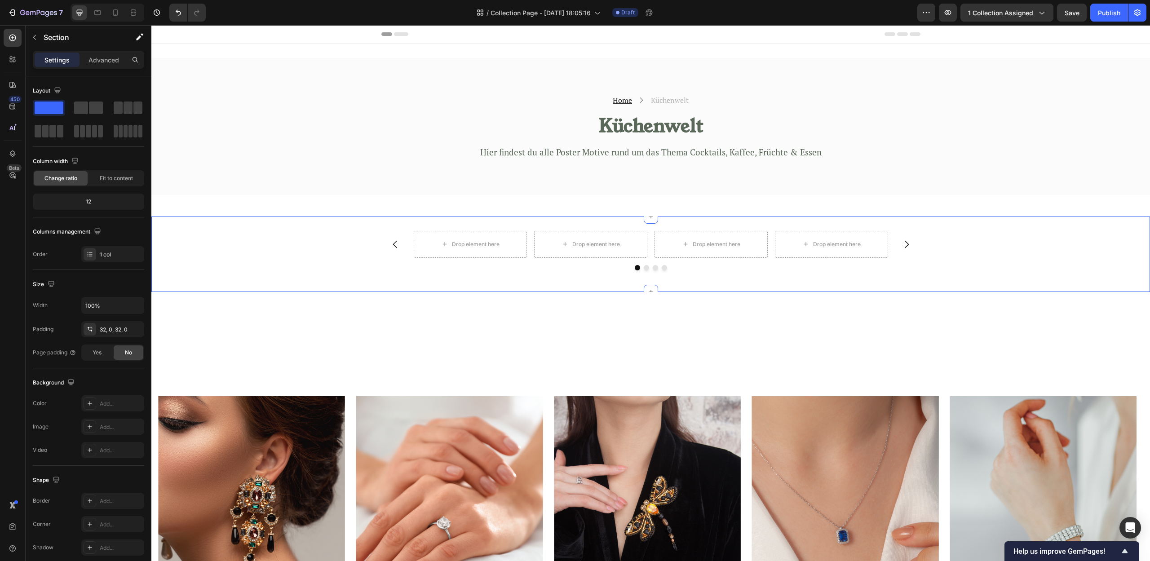
click at [951, 256] on div "Drop element here Drop element here Drop element here Drop element here [GEOGRA…" at bounding box center [650, 254] width 999 height 47
click at [1139, 208] on div at bounding box center [1142, 208] width 11 height 11
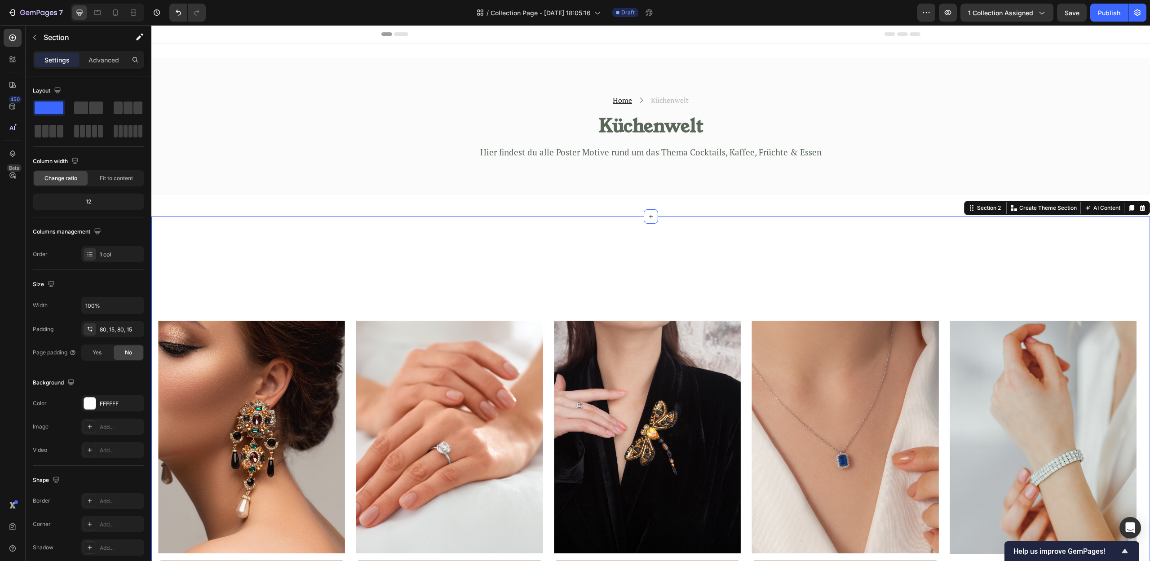
click at [888, 241] on div "Explore the Range Heading Looking for something specific? Text block Row Image …" at bounding box center [650, 419] width 999 height 404
click at [107, 334] on div "80, 15, 80, 15" at bounding box center [112, 329] width 63 height 16
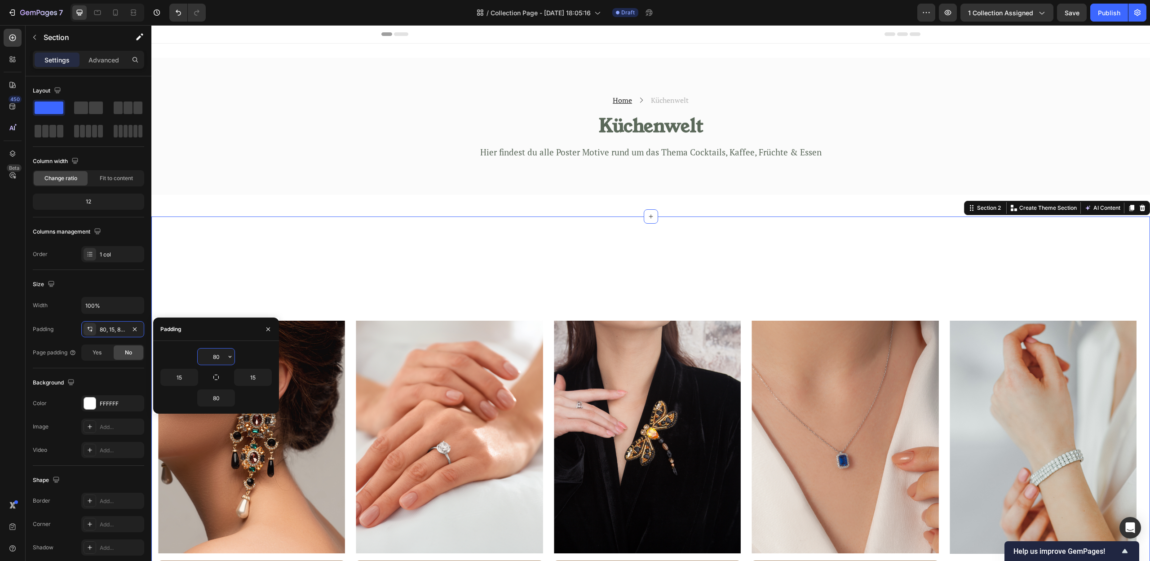
click at [214, 358] on input "80" at bounding box center [216, 357] width 37 height 16
type input "0"
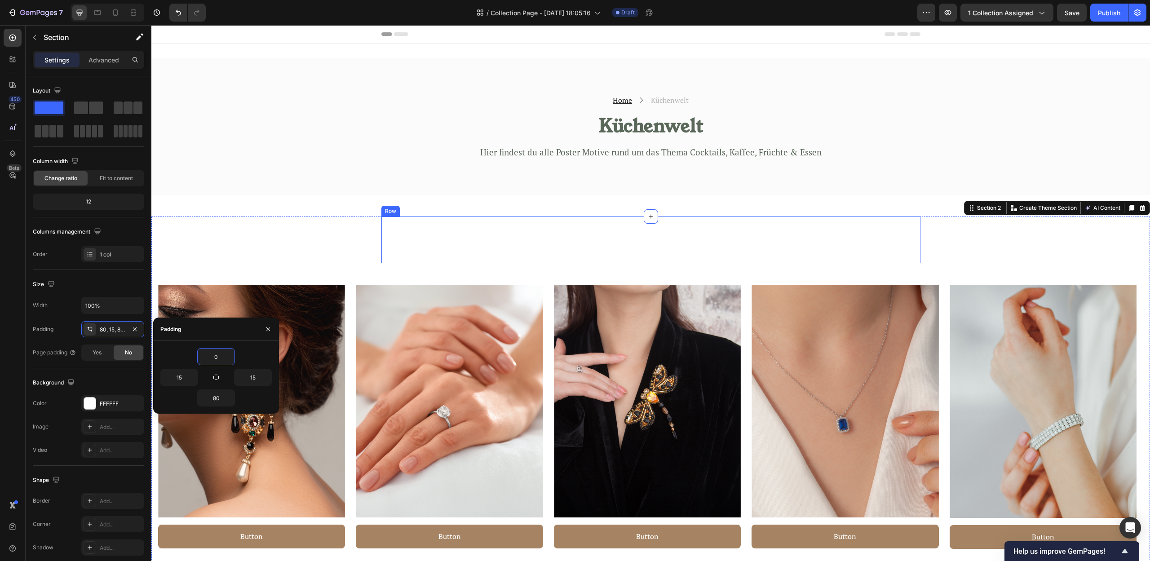
click at [520, 244] on div "Explore the Range Heading Looking for something specific? Text block" at bounding box center [650, 240] width 539 height 47
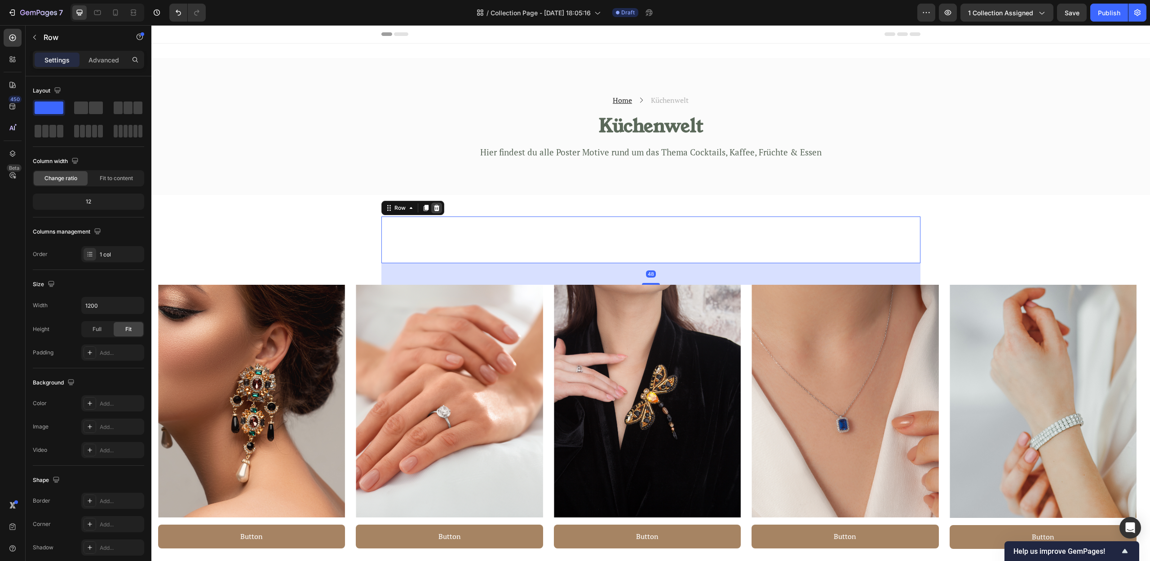
click at [433, 208] on icon at bounding box center [436, 208] width 6 height 6
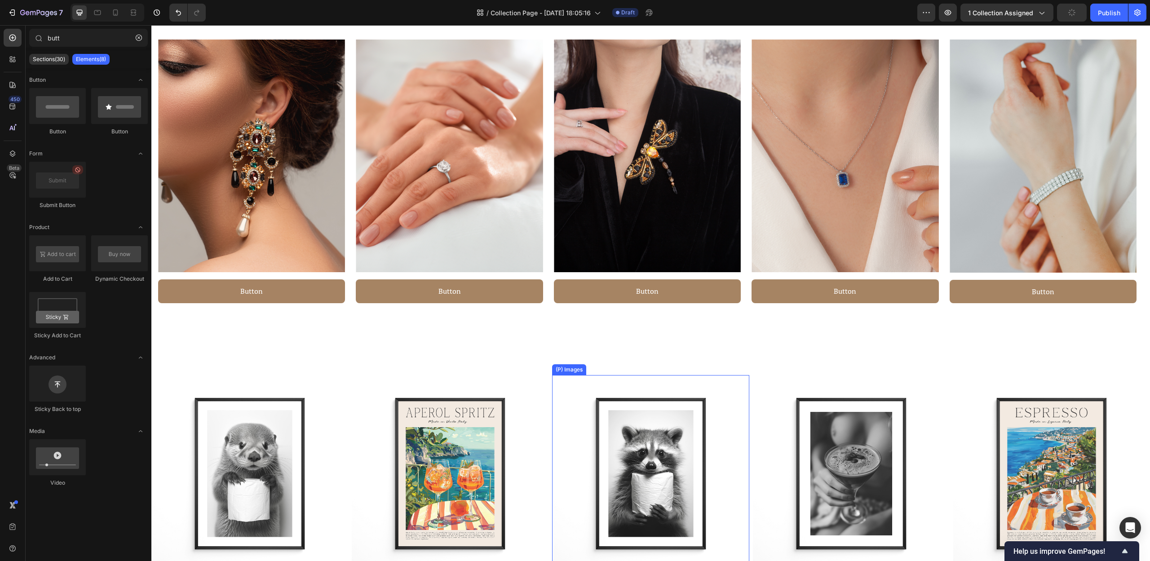
scroll to position [9, 0]
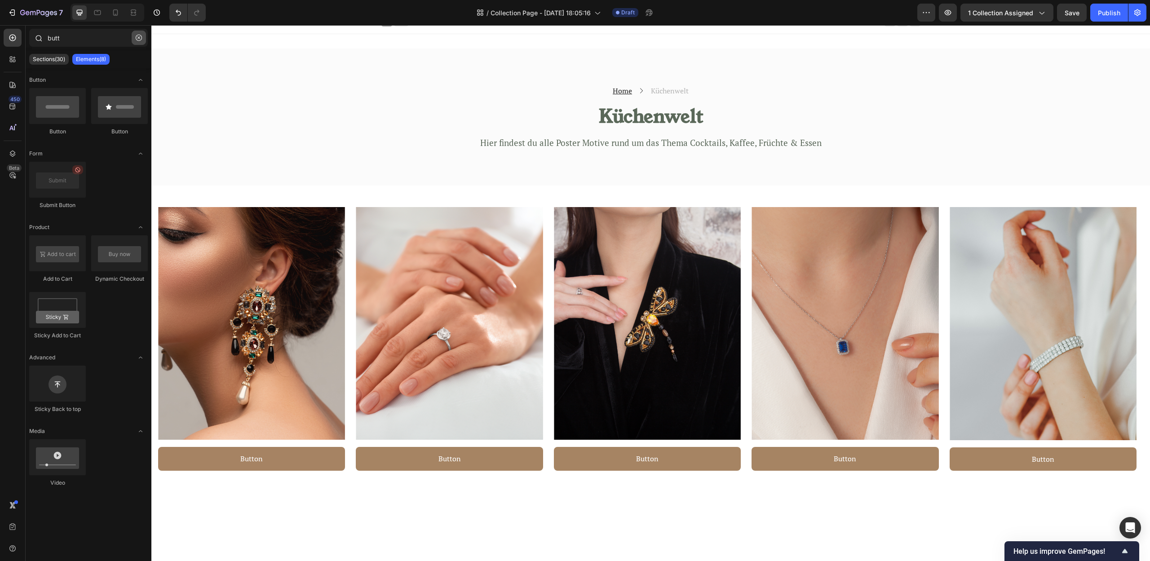
click at [141, 40] on icon "button" at bounding box center [139, 38] width 6 height 6
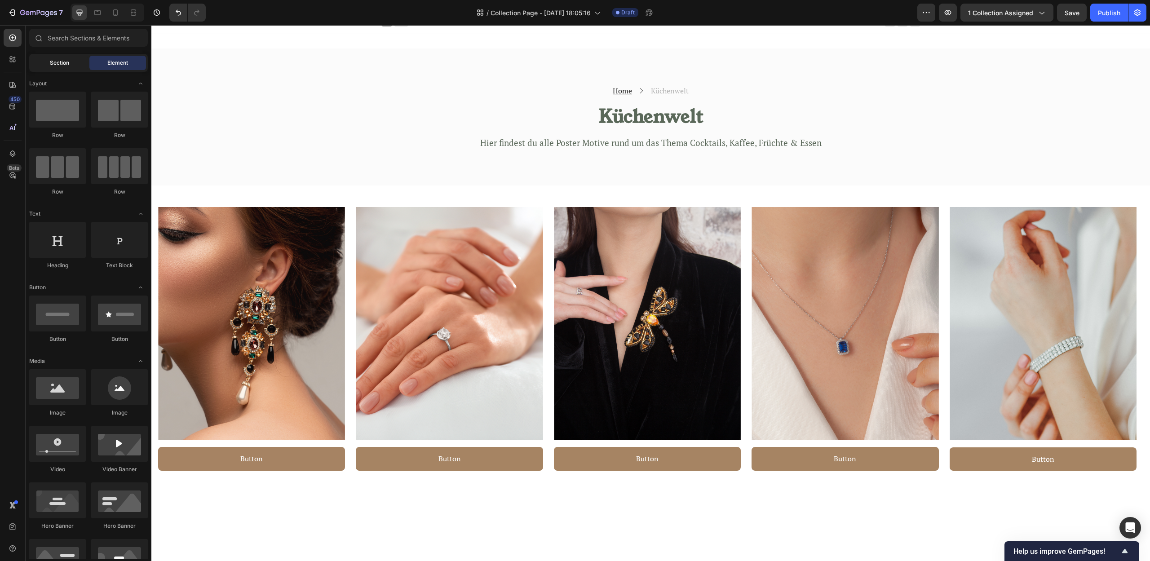
click at [62, 66] on span "Section" at bounding box center [59, 63] width 19 height 8
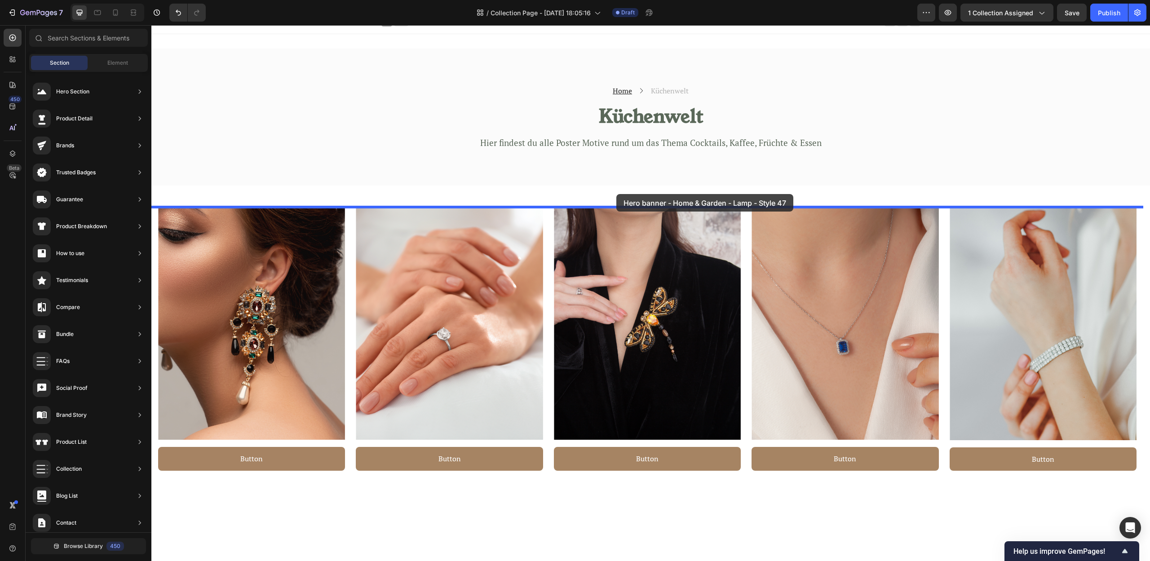
drag, startPoint x: 387, startPoint y: 340, endPoint x: 616, endPoint y: 194, distance: 271.9
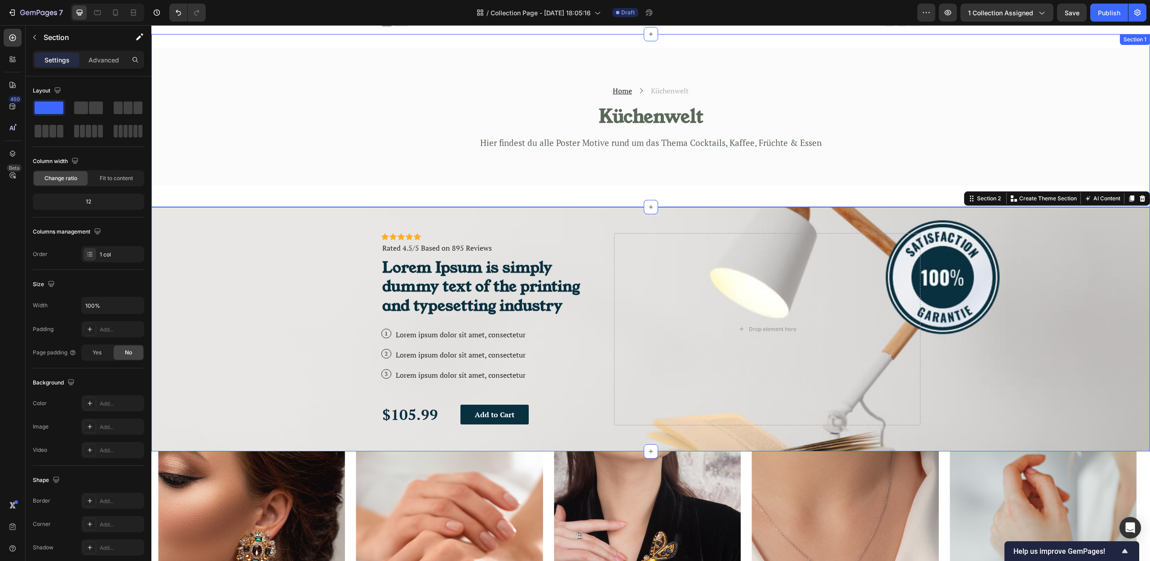
click at [654, 195] on div "Home Text block Icon Küchenwelt Text block Row Küchenwelt Heading Hier findest …" at bounding box center [650, 120] width 999 height 173
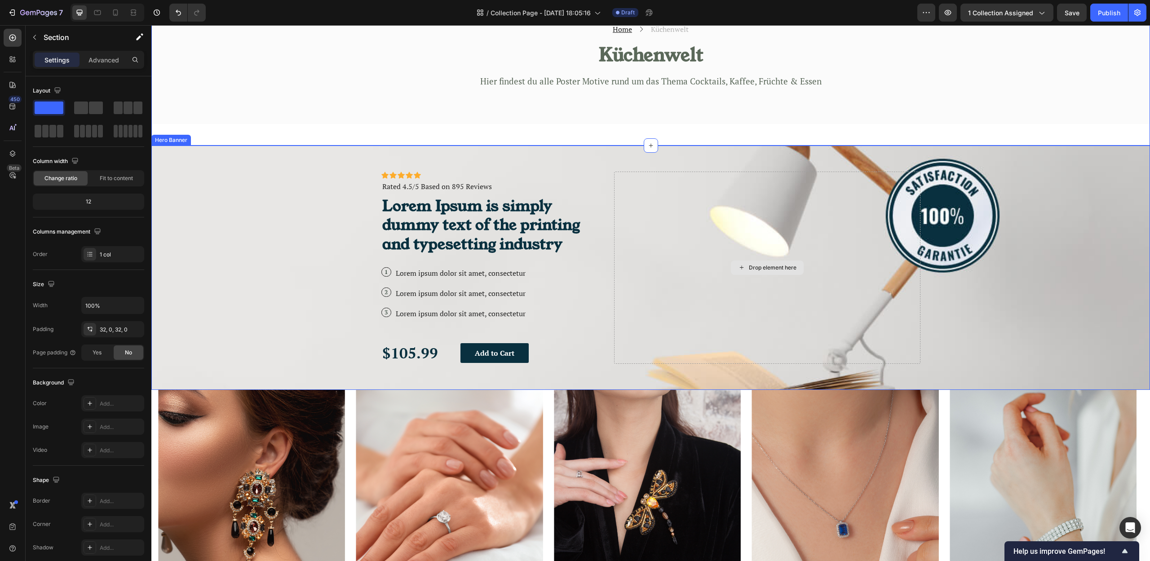
scroll to position [87, 0]
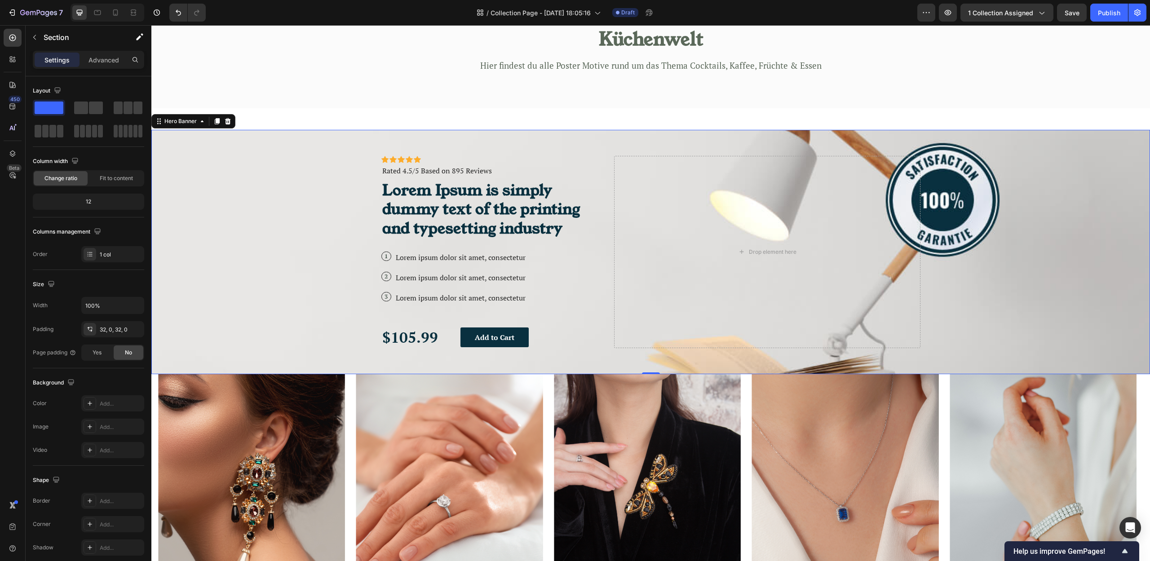
click at [1050, 295] on div "Background Image" at bounding box center [650, 252] width 999 height 244
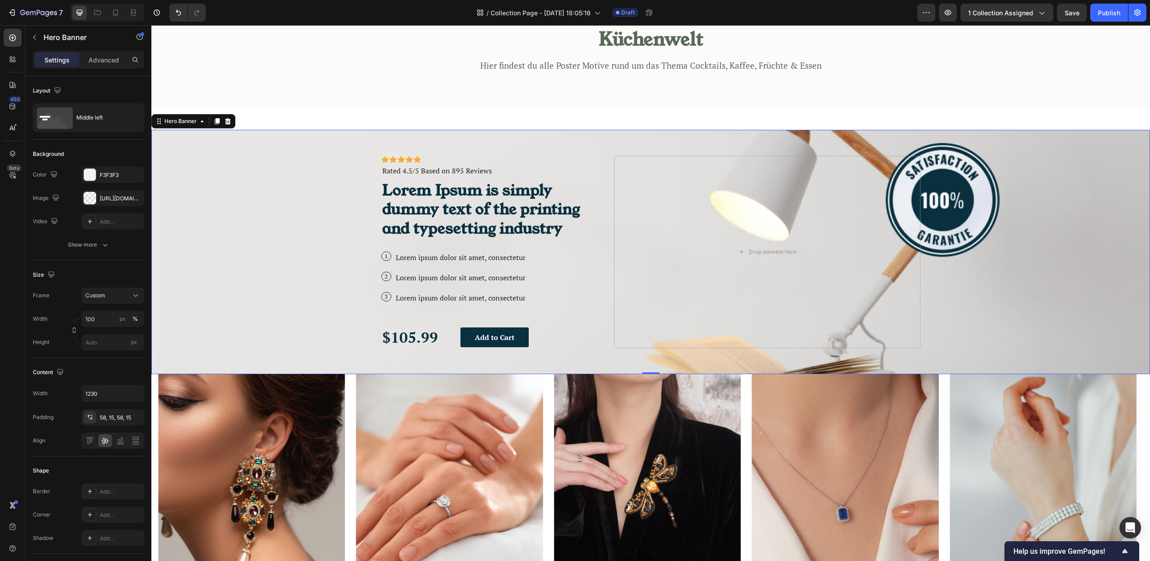
scroll to position [120, 0]
